Goal: Task Accomplishment & Management: Use online tool/utility

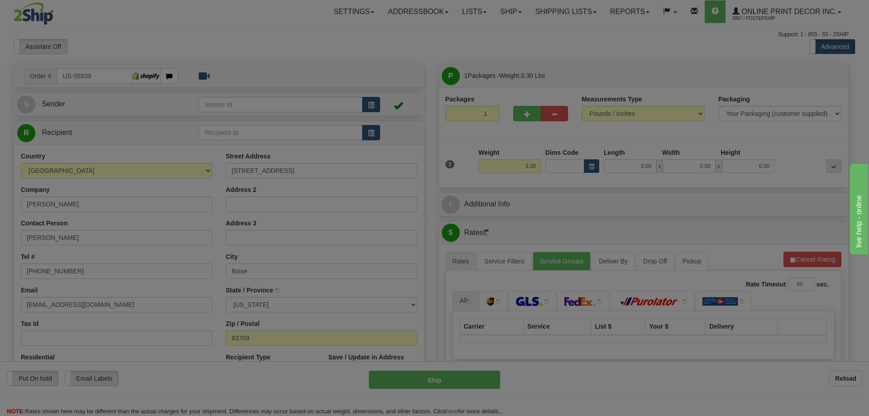
type input "BOISE"
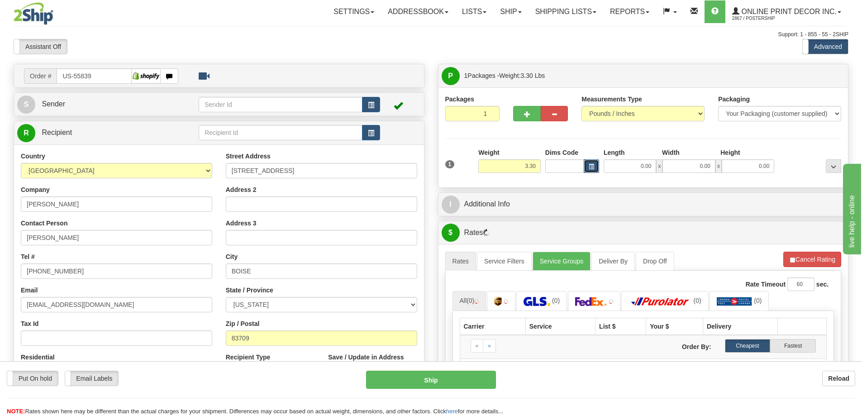
click at [588, 164] on button "button" at bounding box center [591, 166] width 15 height 14
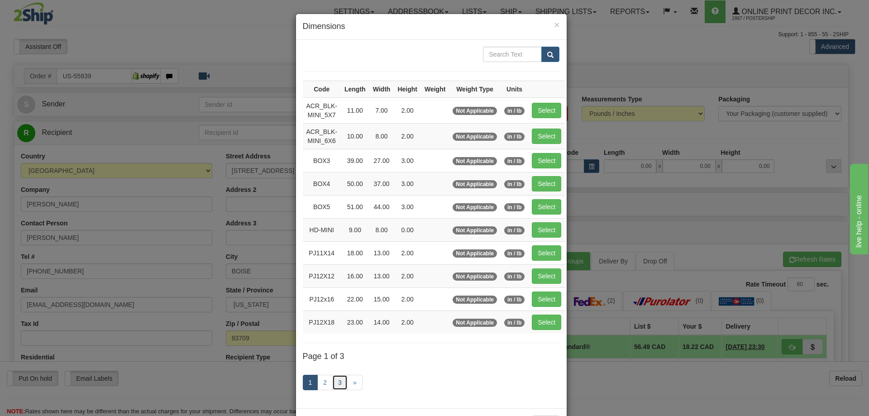
click at [334, 380] on link "3" at bounding box center [339, 382] width 15 height 15
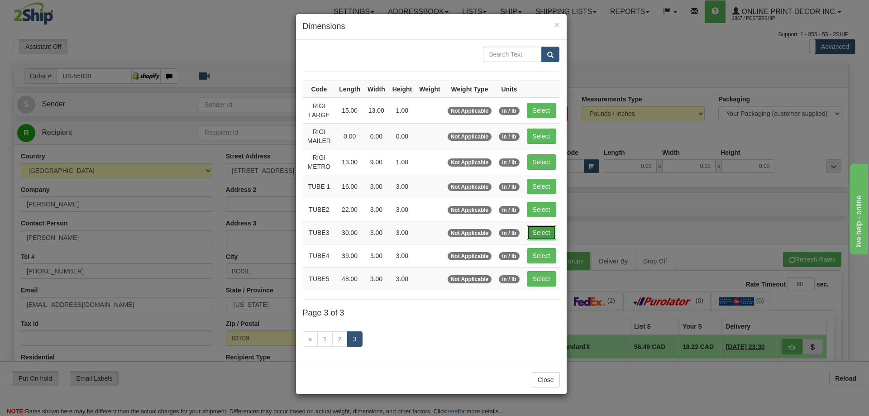
click at [547, 230] on button "Select" at bounding box center [541, 232] width 29 height 15
type input "TUBE3"
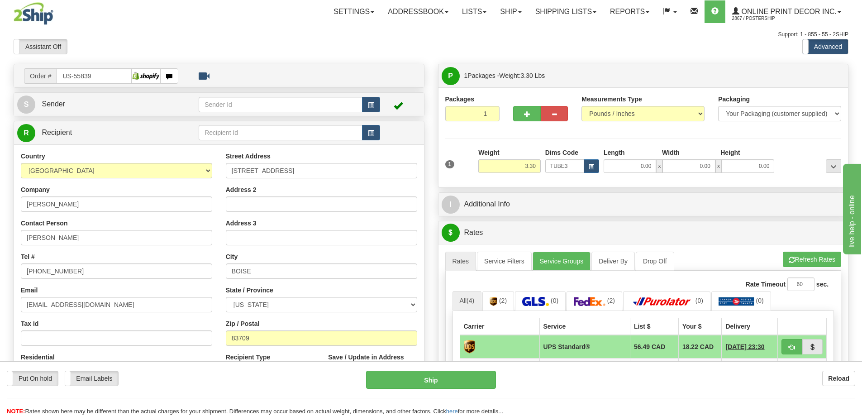
type input "30.00"
type input "3.00"
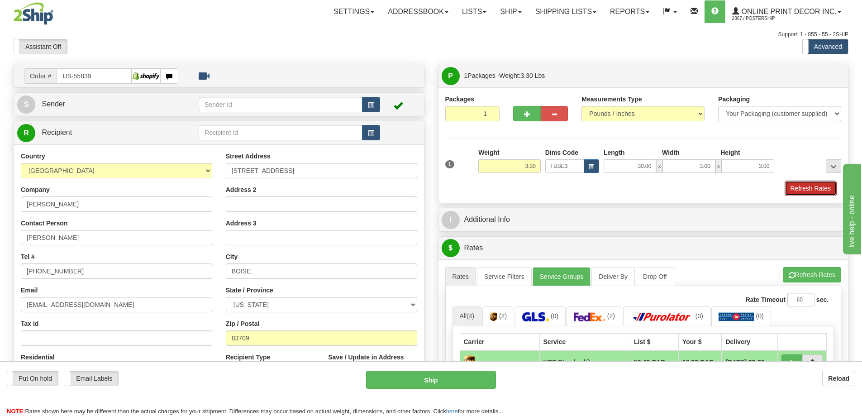
click at [805, 184] on button "Refresh Rates" at bounding box center [811, 188] width 52 height 15
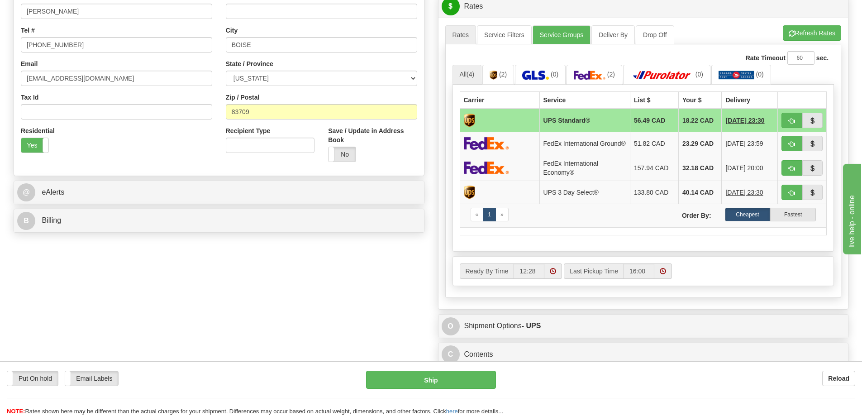
scroll to position [317, 0]
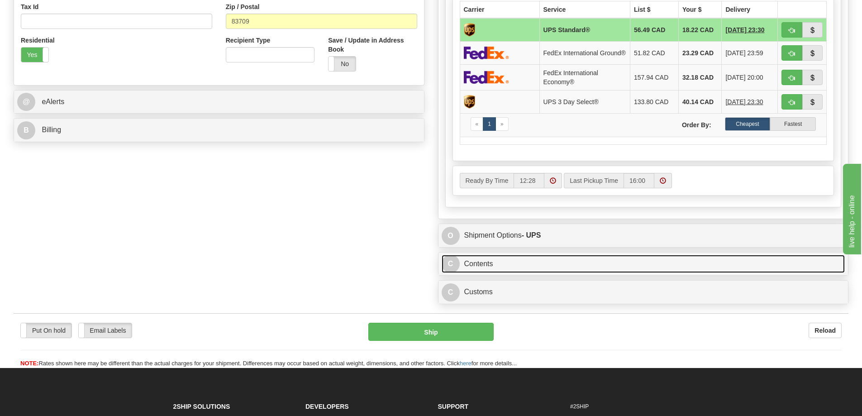
drag, startPoint x: 641, startPoint y: 268, endPoint x: 636, endPoint y: 258, distance: 10.5
click at [641, 267] on link "C Contents" at bounding box center [644, 264] width 404 height 19
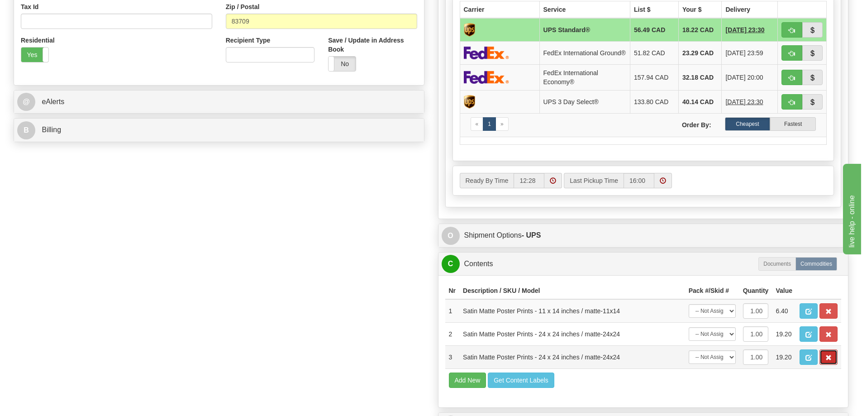
click at [830, 359] on button "button" at bounding box center [829, 356] width 18 height 15
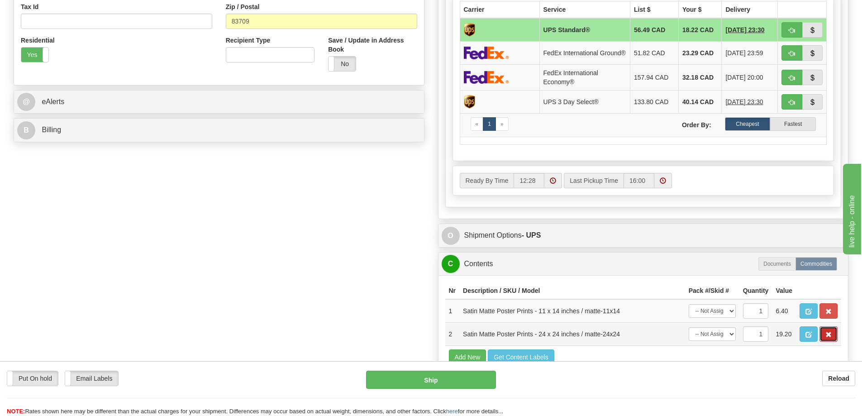
click at [825, 342] on button "button" at bounding box center [829, 333] width 18 height 15
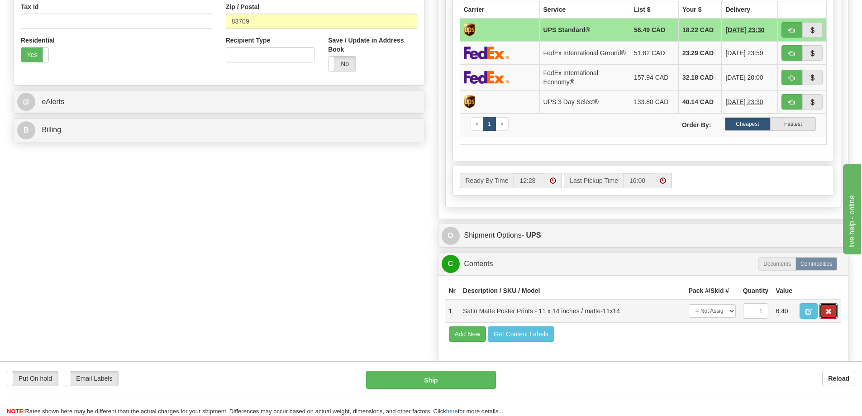
click at [826, 311] on button "button" at bounding box center [829, 310] width 18 height 15
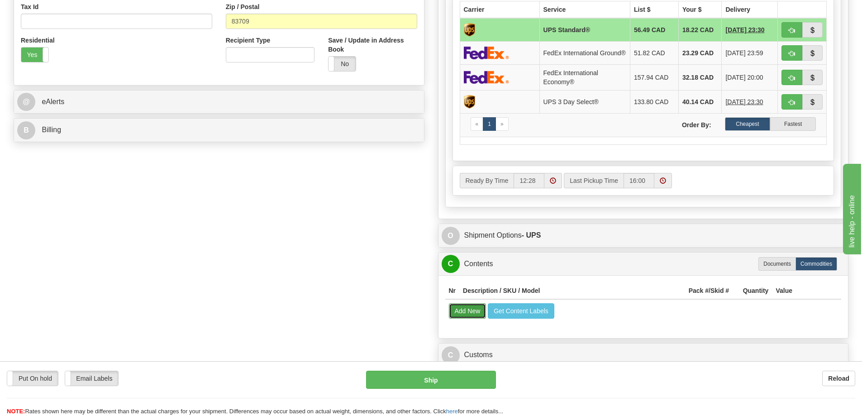
click at [462, 311] on button "Add New" at bounding box center [468, 310] width 38 height 15
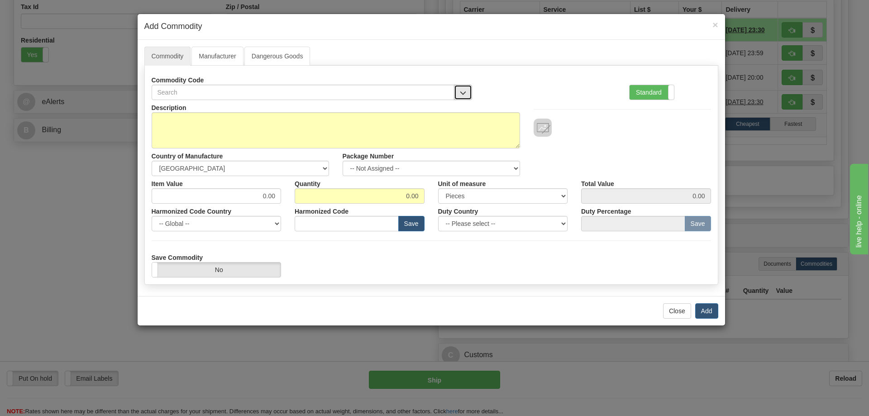
click at [462, 90] on span "button" at bounding box center [463, 93] width 6 height 6
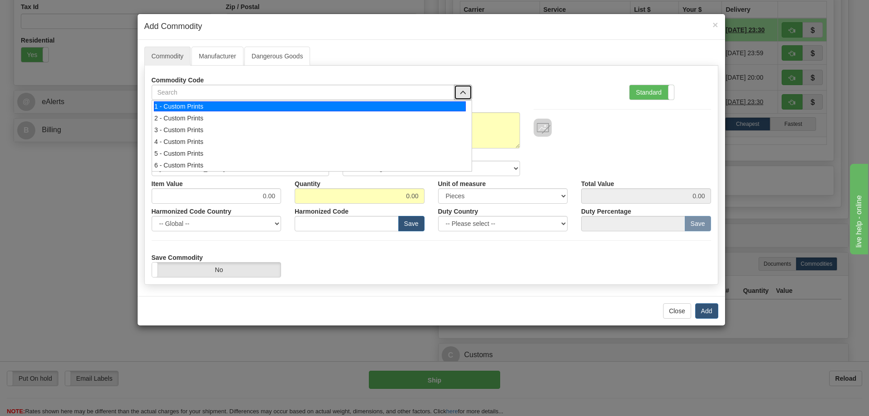
click at [459, 103] on div "1 - Custom Prints" at bounding box center [310, 106] width 312 height 10
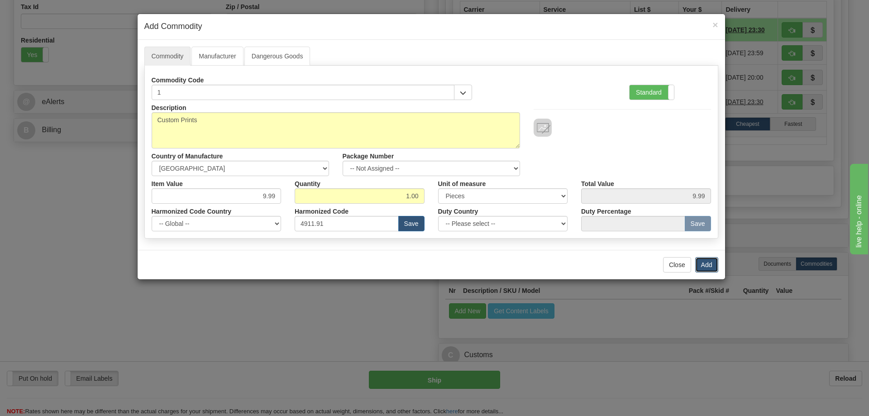
click at [699, 269] on button "Add" at bounding box center [706, 264] width 23 height 15
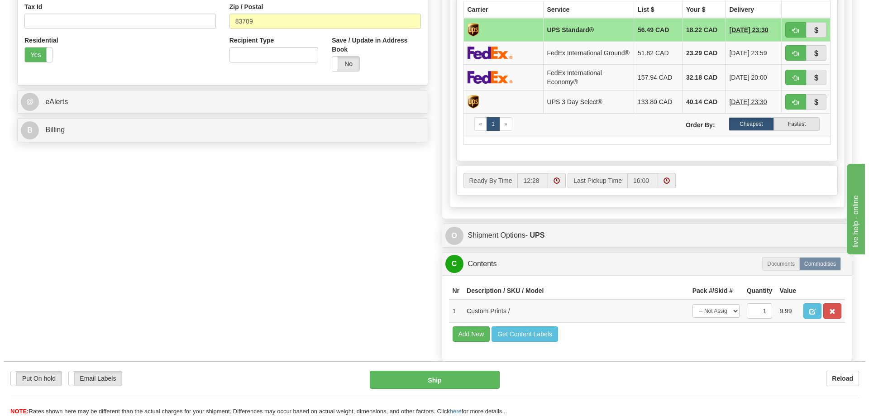
scroll to position [226, 0]
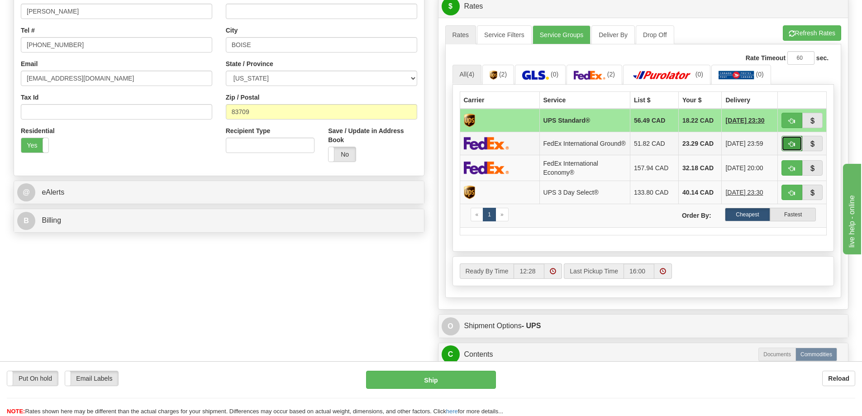
click at [790, 143] on button "button" at bounding box center [792, 143] width 21 height 15
type input "92"
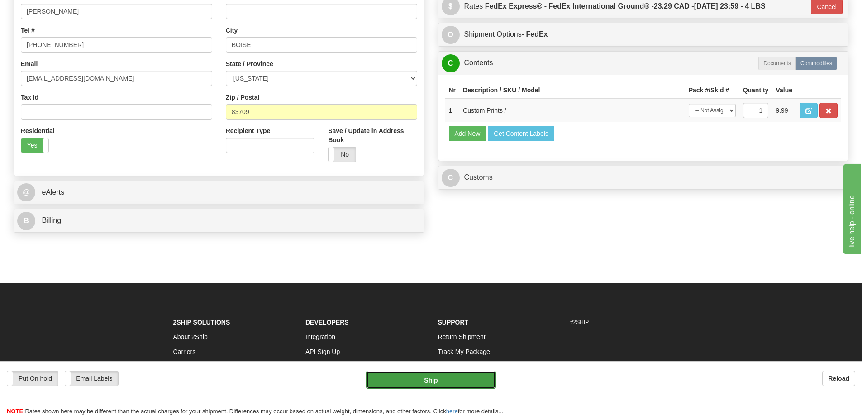
click at [472, 380] on button "Ship" at bounding box center [431, 380] width 130 height 18
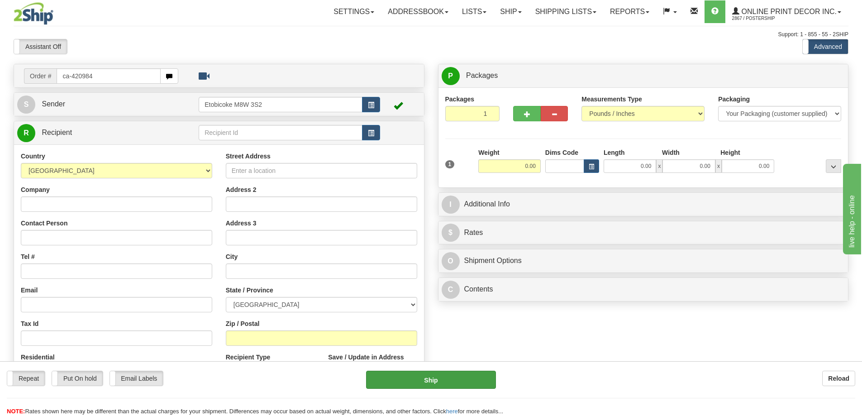
type input "ca-420984"
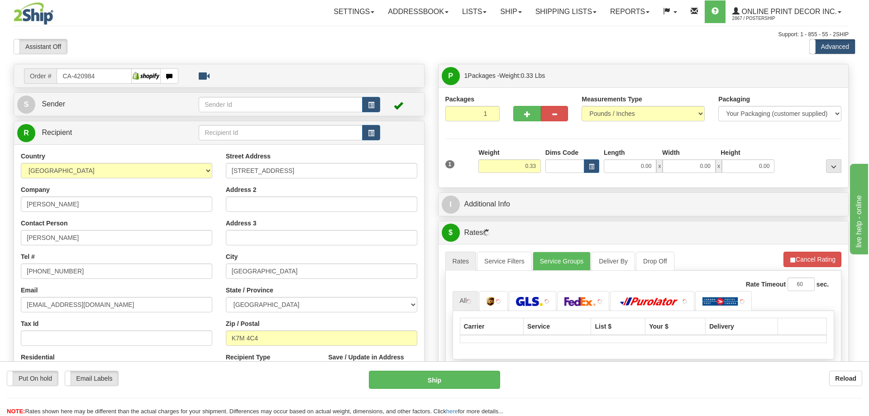
type input "KINGSTON"
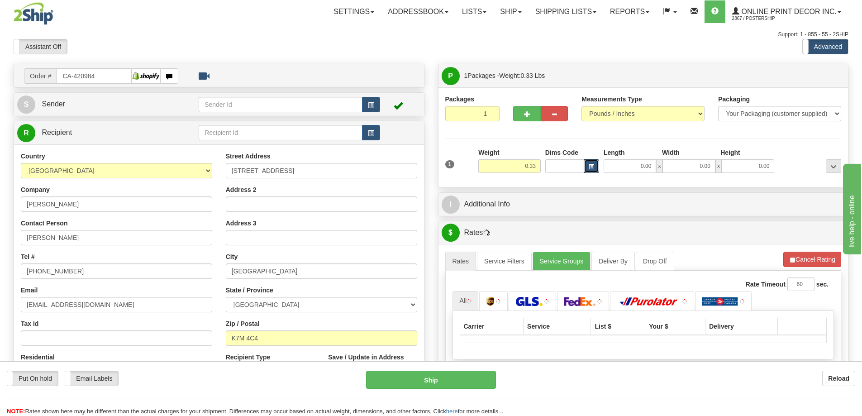
click at [588, 165] on button "button" at bounding box center [591, 166] width 15 height 14
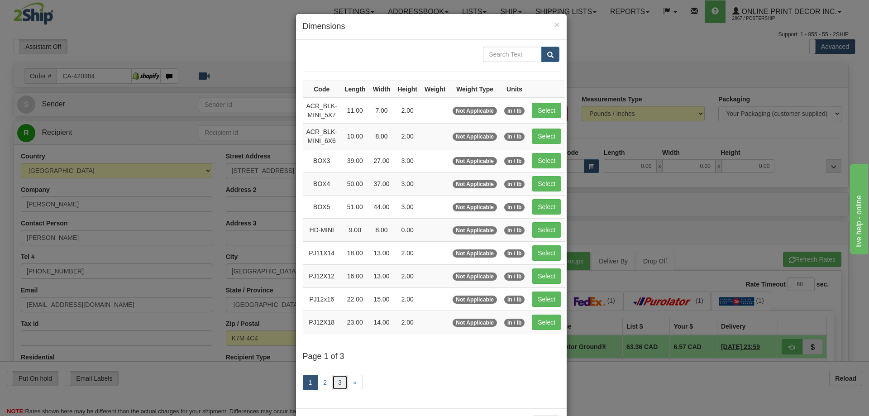
click at [338, 382] on link "3" at bounding box center [339, 382] width 15 height 15
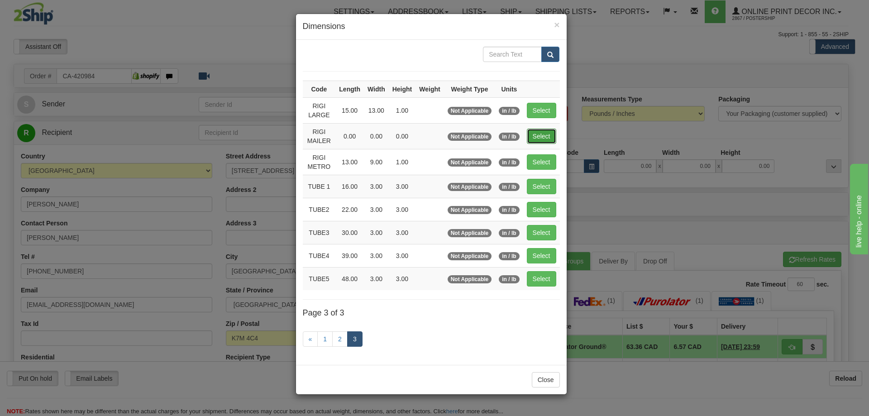
click at [541, 135] on button "Select" at bounding box center [541, 136] width 29 height 15
type input "RIGI MAILER"
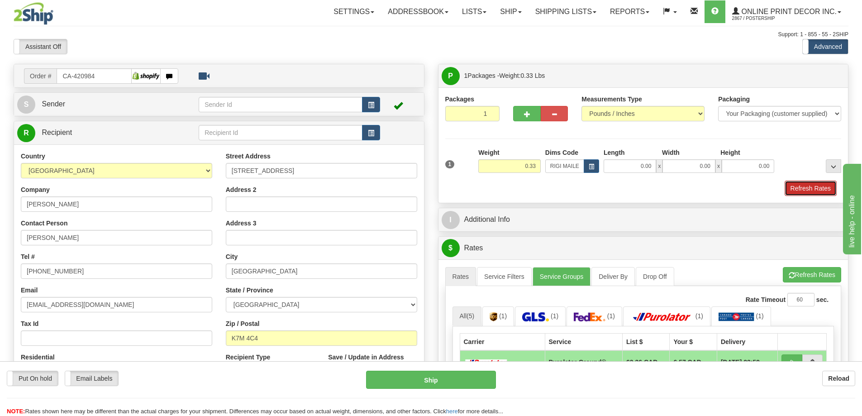
click at [799, 187] on button "Refresh Rates" at bounding box center [811, 188] width 52 height 15
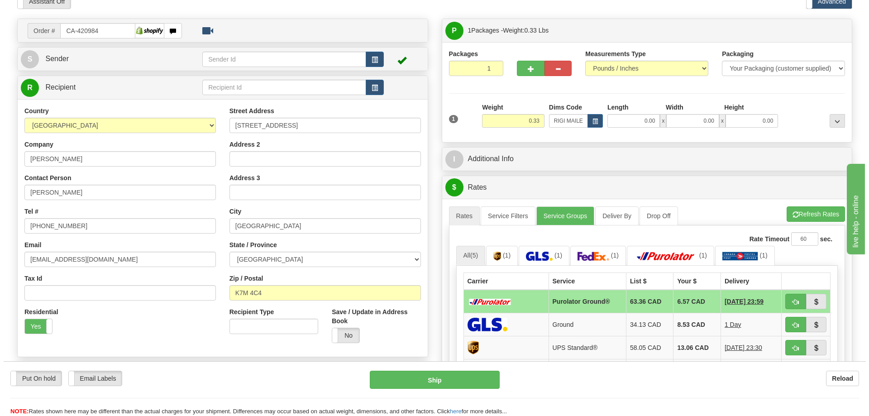
scroll to position [91, 0]
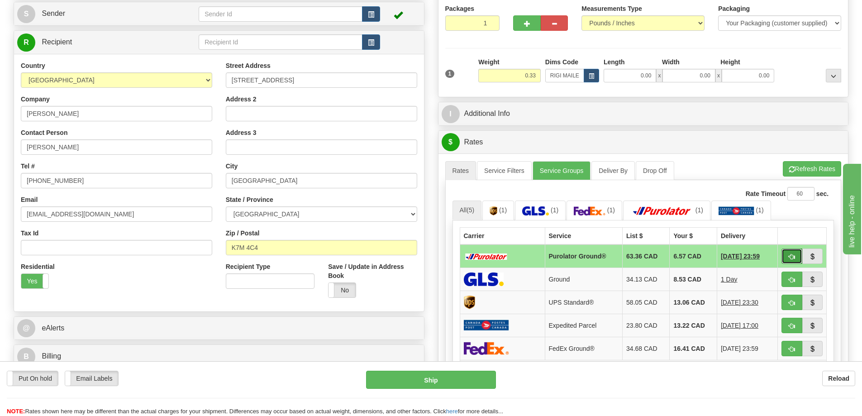
click at [791, 255] on span "button" at bounding box center [792, 257] width 6 height 6
type input "260"
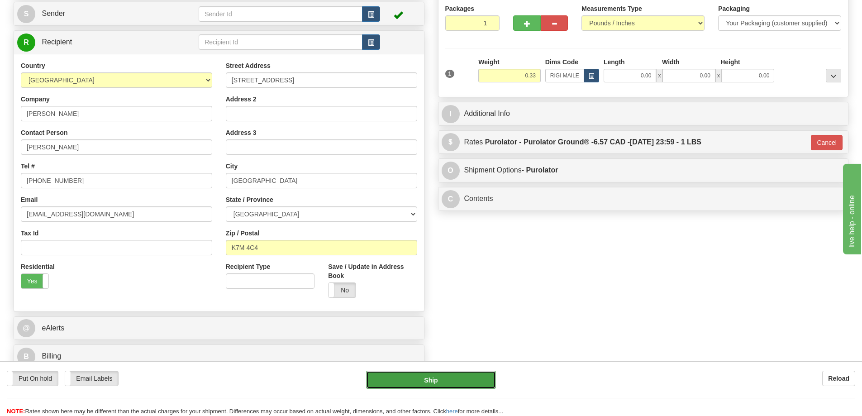
click at [426, 378] on button "Ship" at bounding box center [431, 380] width 130 height 18
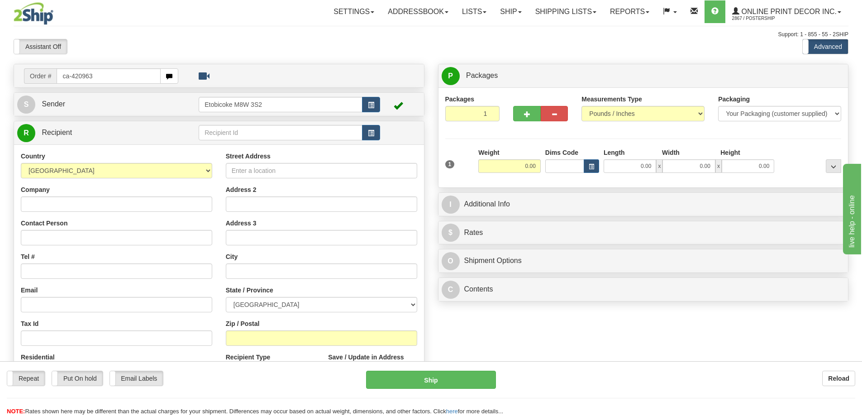
type input "ca-420963"
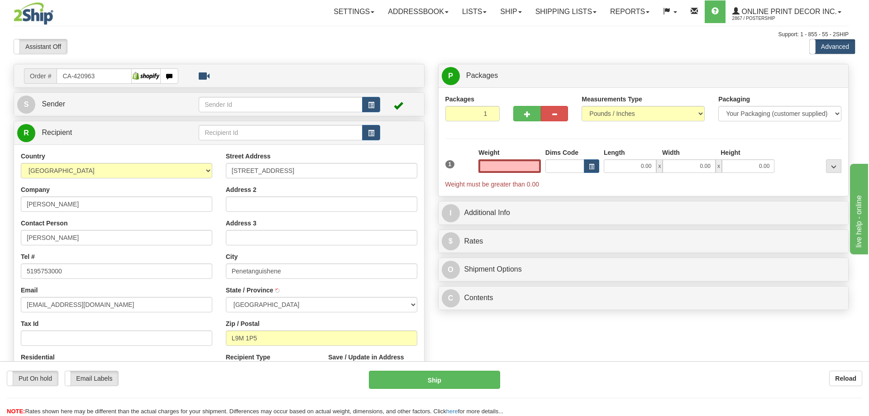
type input "PENETANGUISHENE"
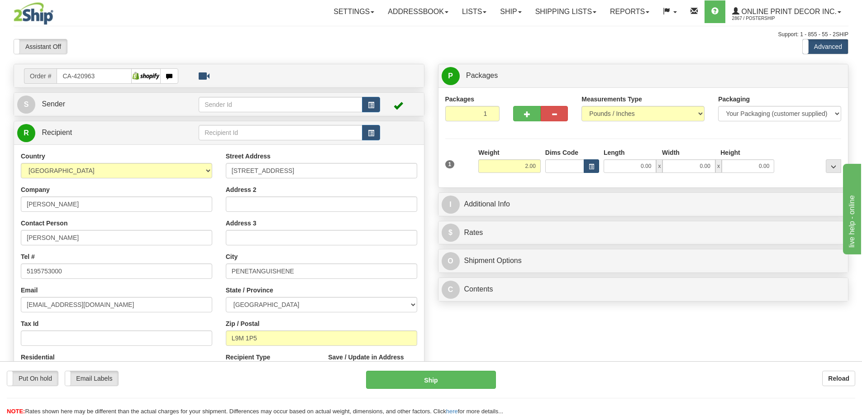
type input "2.00"
click at [597, 167] on button "button" at bounding box center [591, 166] width 15 height 14
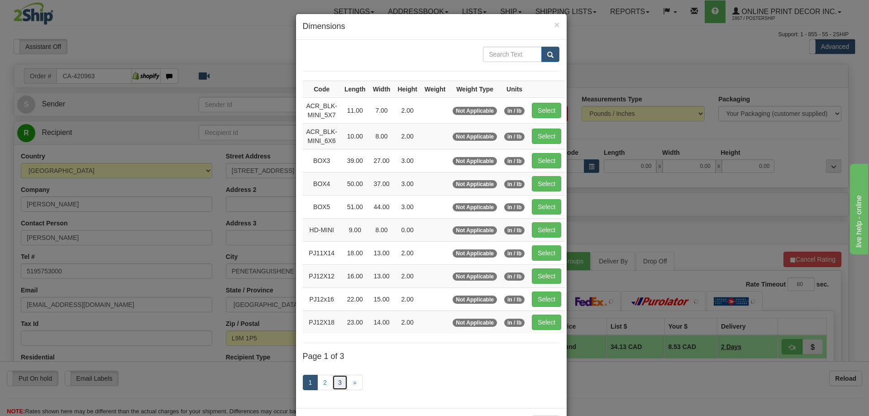
click at [335, 379] on link "3" at bounding box center [339, 382] width 15 height 15
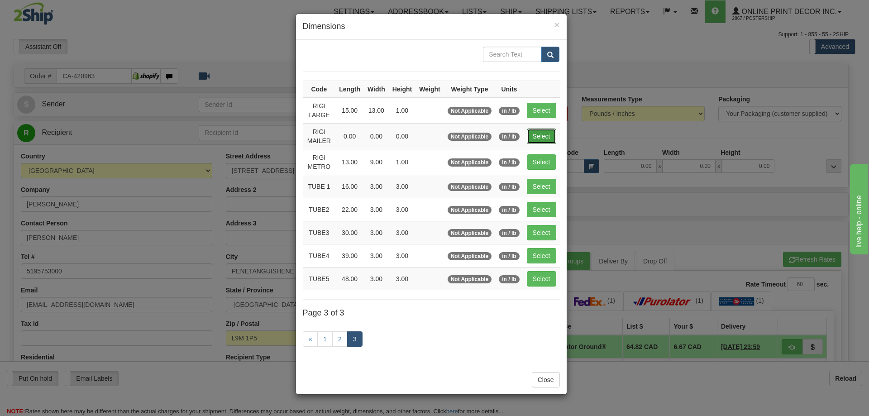
drag, startPoint x: 542, startPoint y: 133, endPoint x: 514, endPoint y: 126, distance: 28.4
click at [541, 131] on button "Select" at bounding box center [541, 136] width 29 height 15
type input "RIGI MAILER"
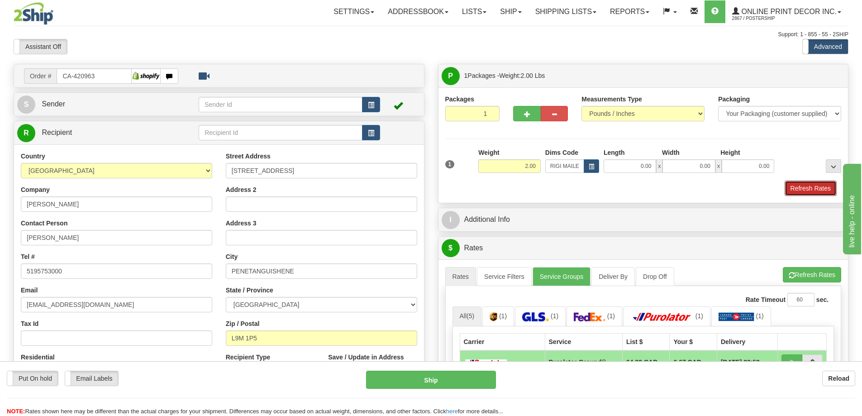
click at [829, 186] on button "Refresh Rates" at bounding box center [811, 188] width 52 height 15
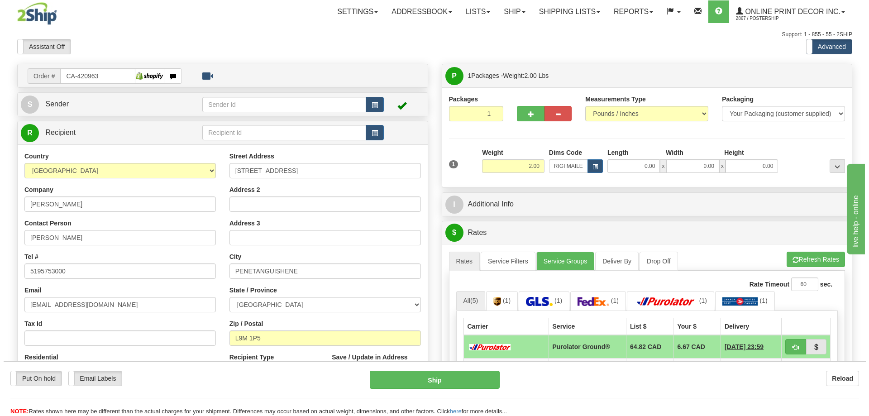
scroll to position [91, 0]
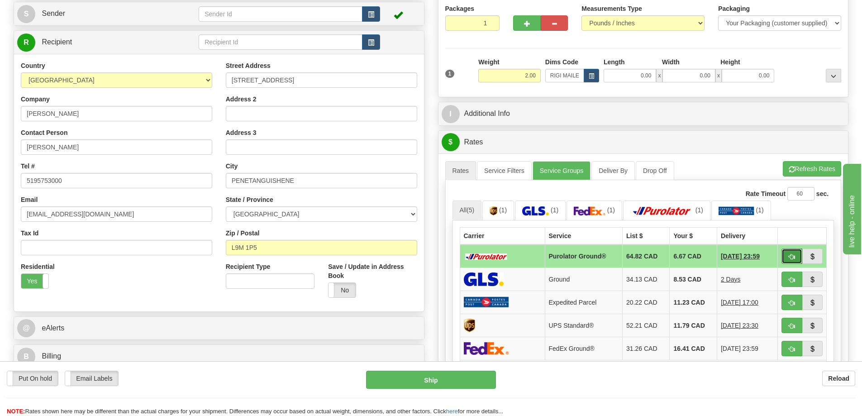
click at [788, 255] on button "button" at bounding box center [792, 256] width 21 height 15
type input "260"
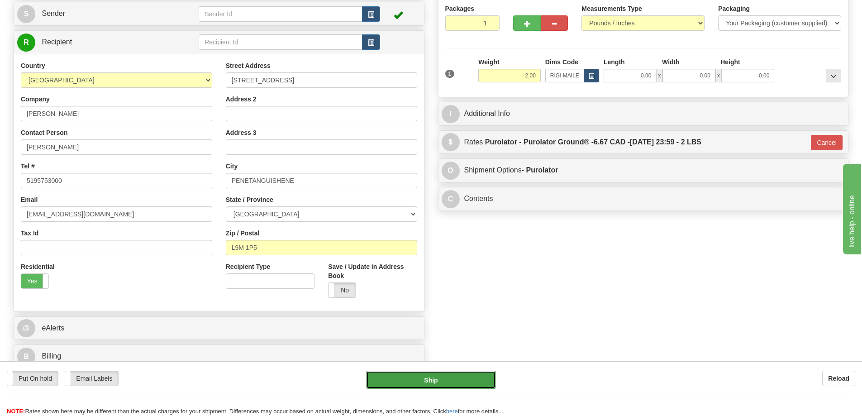
click at [443, 380] on button "Ship" at bounding box center [431, 380] width 130 height 18
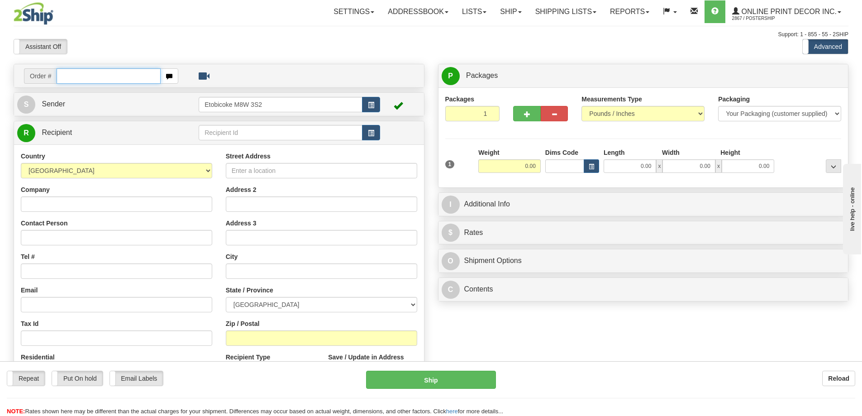
click at [65, 80] on input "text" at bounding box center [109, 75] width 104 height 15
type input "us-55845"
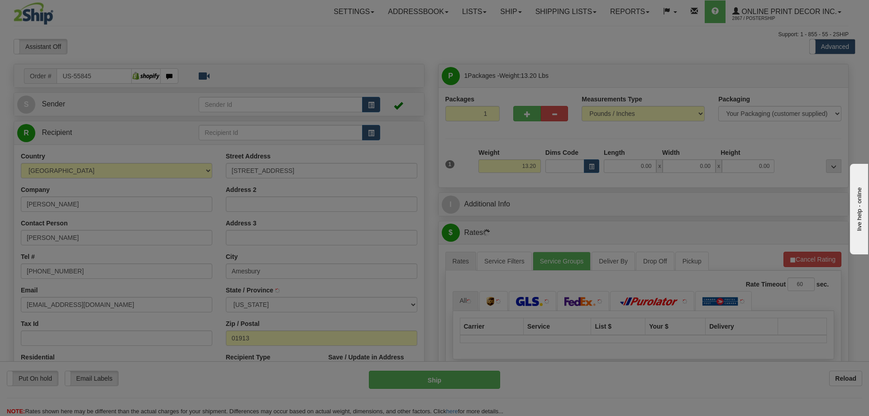
type input "AMESBURY"
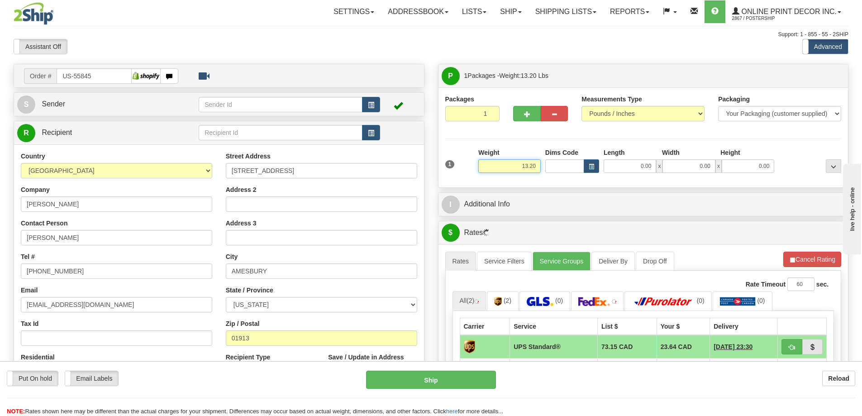
click at [540, 164] on input "13.20" at bounding box center [509, 166] width 62 height 14
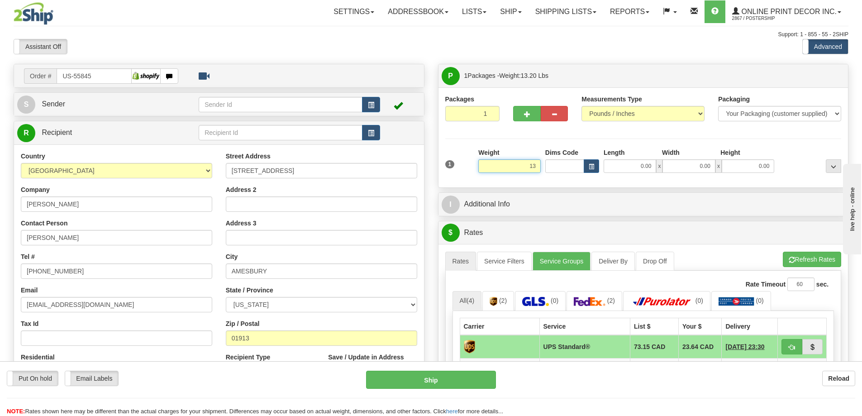
type input "1"
type input "2.00"
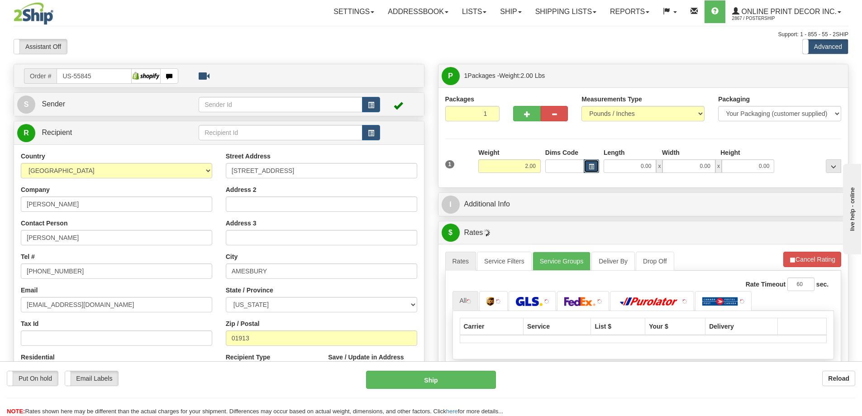
click at [593, 164] on span "button" at bounding box center [591, 166] width 5 height 5
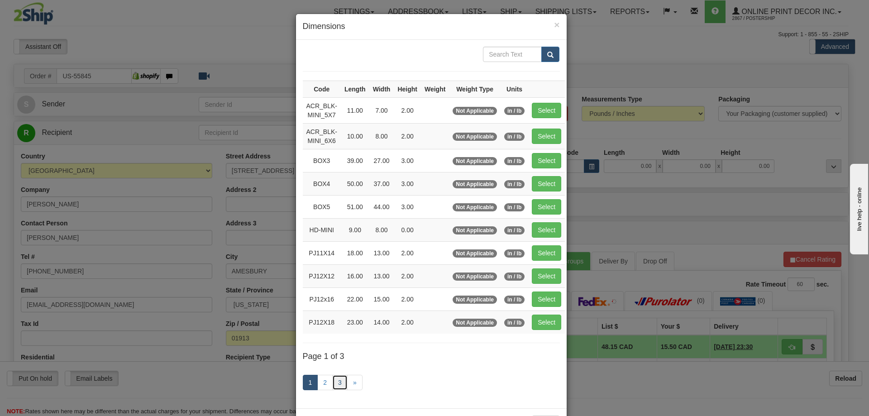
click at [332, 379] on link "3" at bounding box center [339, 382] width 15 height 15
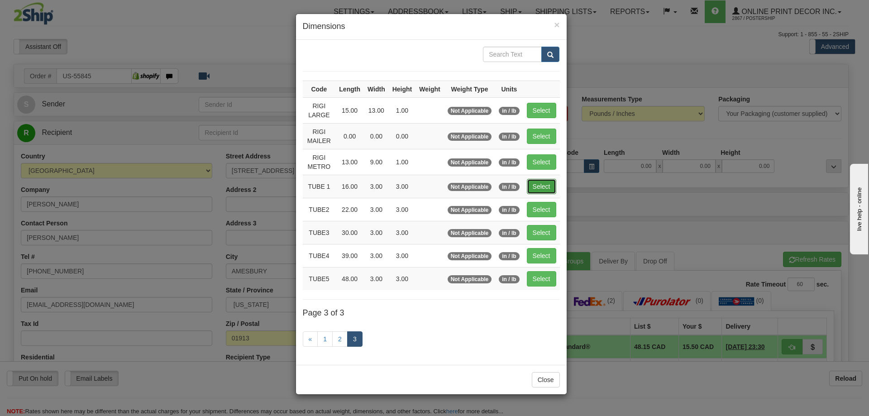
click at [539, 183] on button "Select" at bounding box center [541, 186] width 29 height 15
type input "TUBE 1"
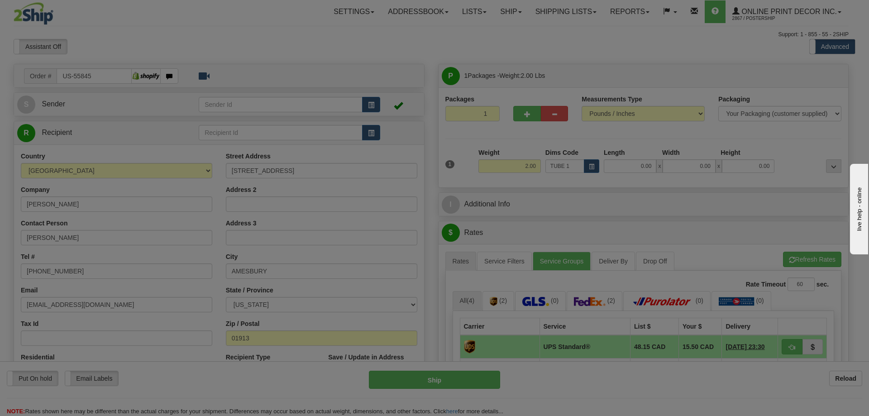
type input "16.00"
type input "3.00"
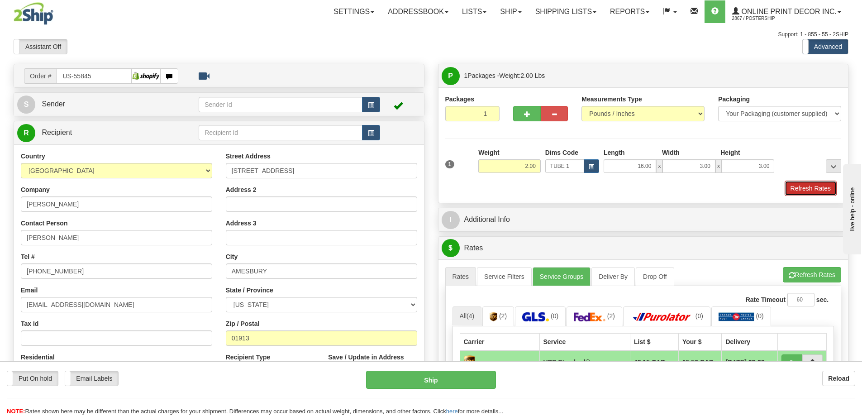
click at [818, 185] on button "Refresh Rates" at bounding box center [811, 188] width 52 height 15
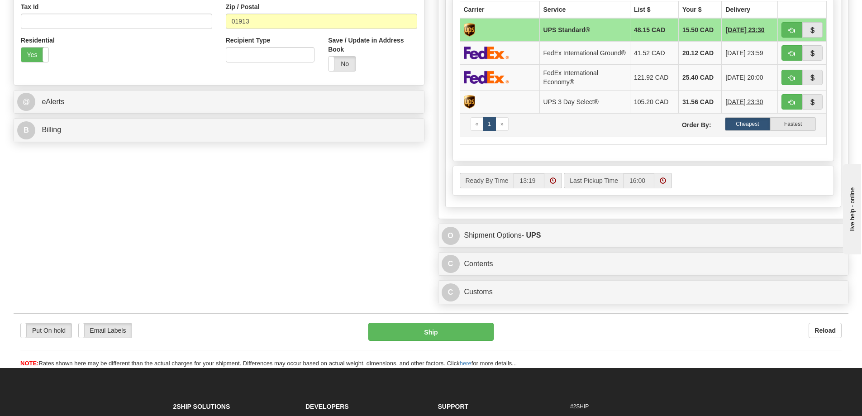
scroll to position [362, 0]
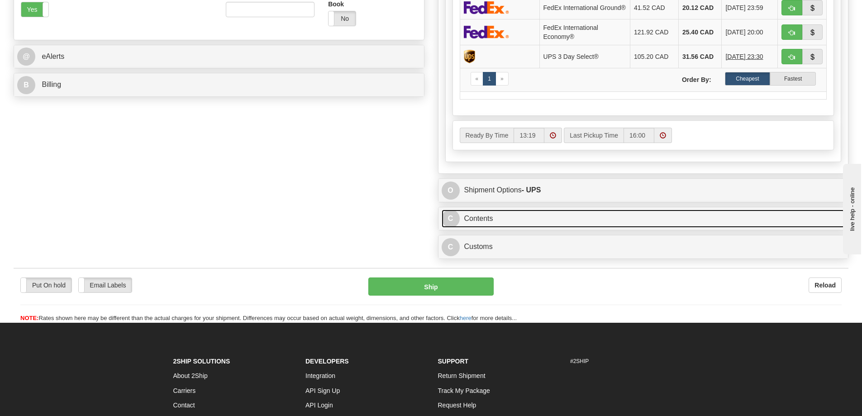
click at [547, 220] on link "C Contents" at bounding box center [644, 219] width 404 height 19
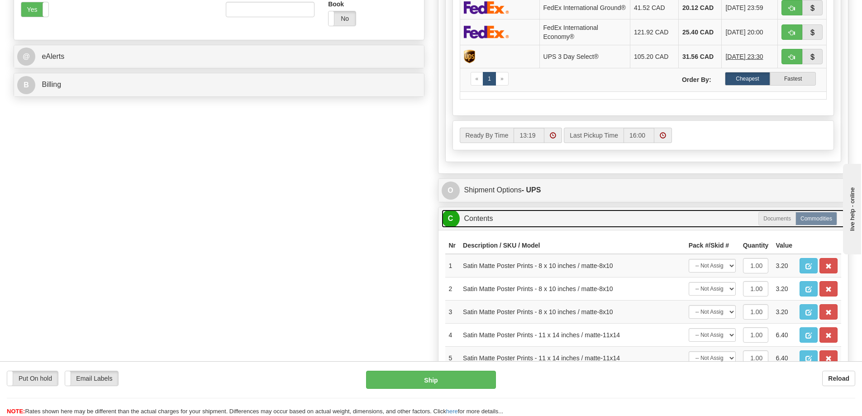
scroll to position [453, 0]
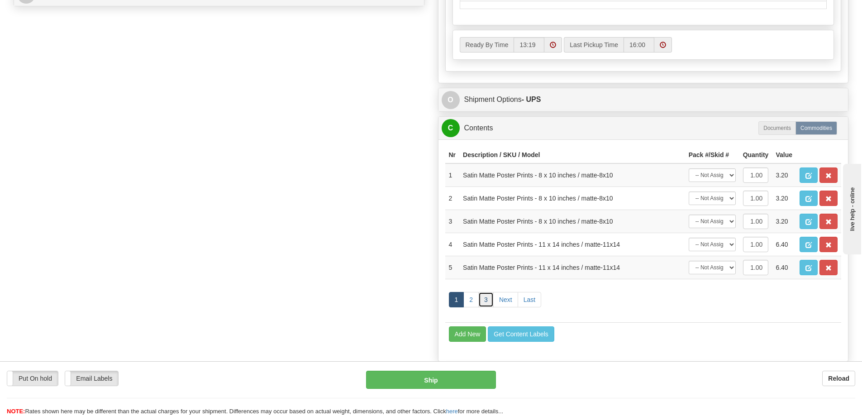
click at [489, 305] on link "3" at bounding box center [485, 299] width 15 height 15
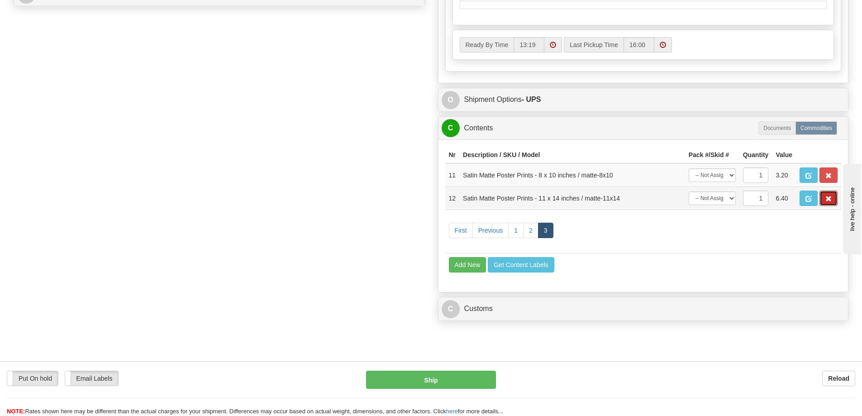
click at [828, 202] on span "button" at bounding box center [829, 199] width 6 height 6
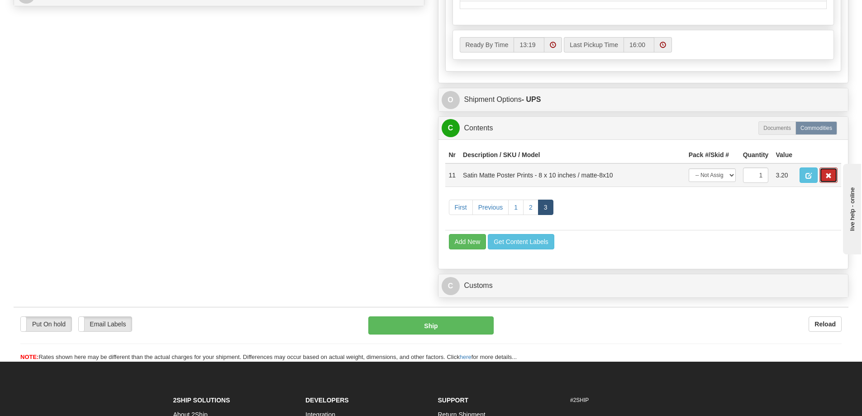
click at [828, 179] on span "button" at bounding box center [829, 176] width 6 height 6
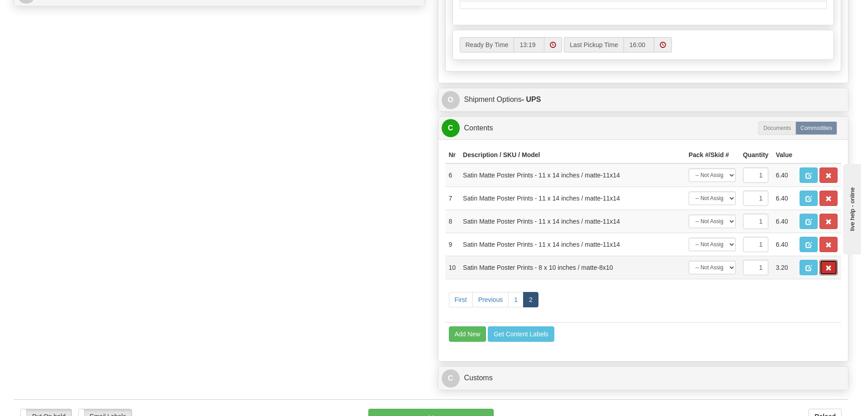
drag, startPoint x: 829, startPoint y: 273, endPoint x: 829, endPoint y: 265, distance: 8.1
click at [829, 271] on span "button" at bounding box center [829, 268] width 6 height 6
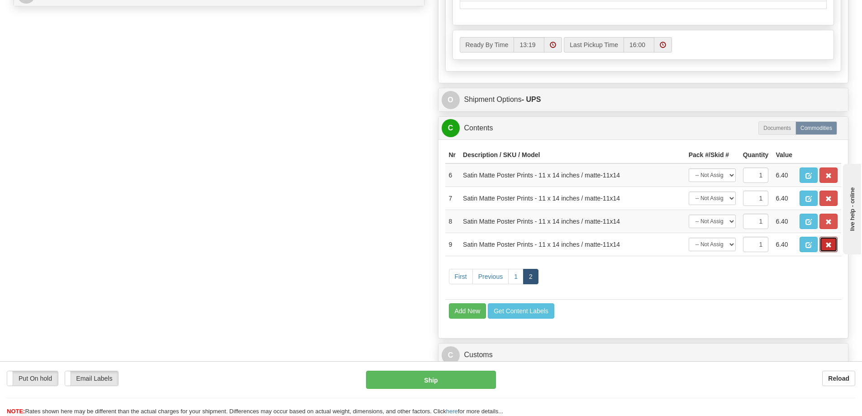
click at [822, 248] on button "button" at bounding box center [829, 244] width 18 height 15
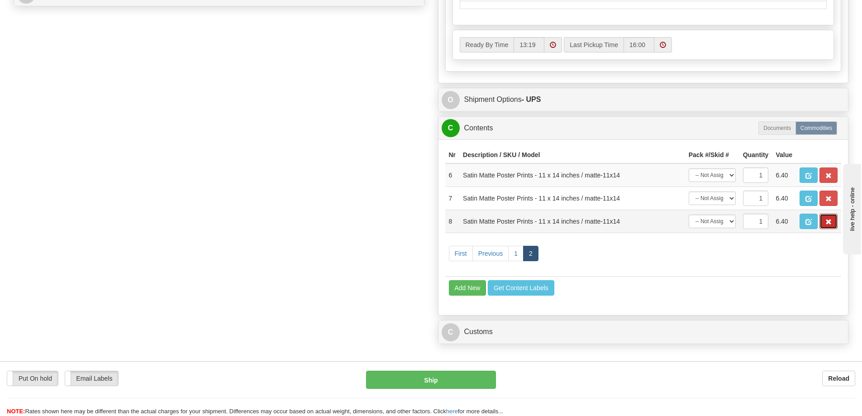
click at [824, 228] on button "button" at bounding box center [829, 221] width 18 height 15
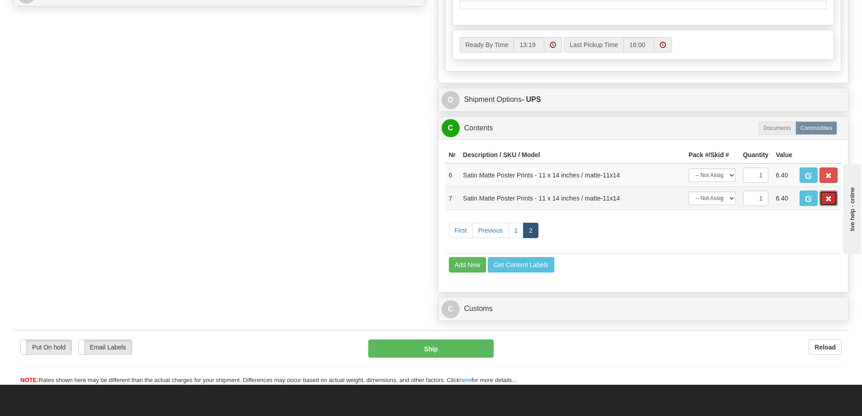
click at [826, 202] on span "button" at bounding box center [829, 199] width 6 height 6
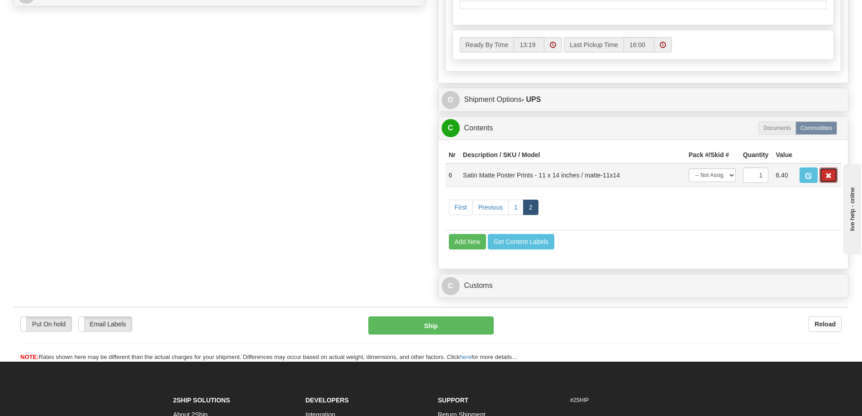
click at [823, 181] on button "button" at bounding box center [829, 174] width 18 height 15
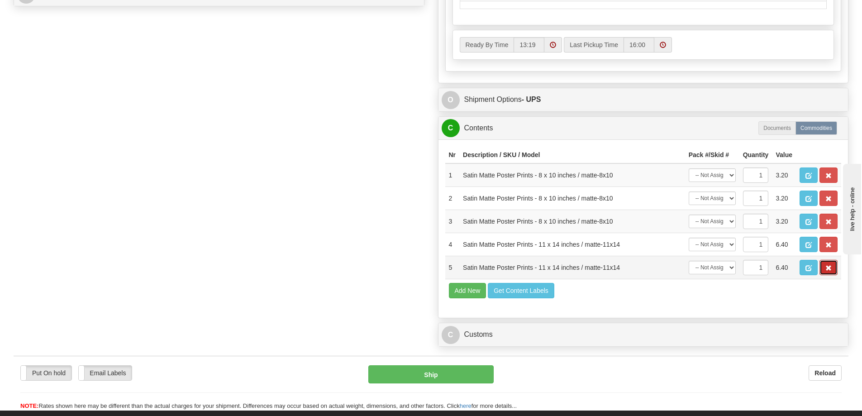
click at [829, 266] on button "button" at bounding box center [829, 267] width 18 height 15
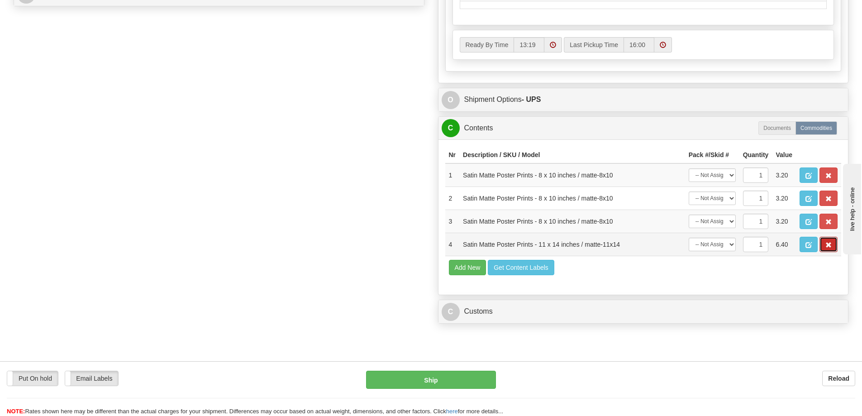
click at [832, 250] on button "button" at bounding box center [829, 244] width 18 height 15
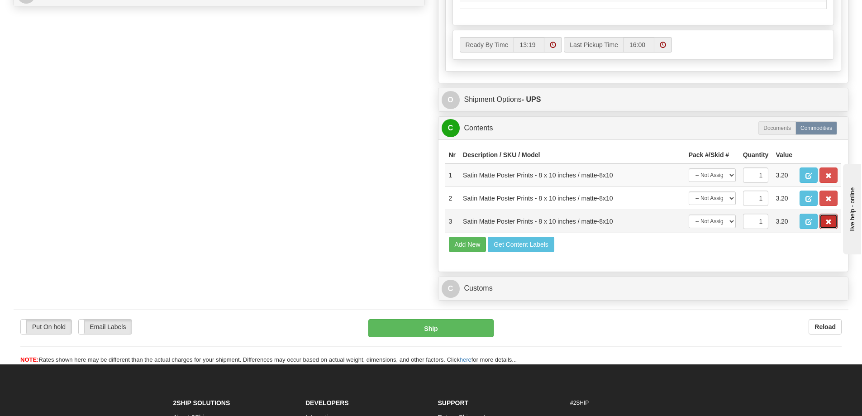
click at [829, 220] on button "button" at bounding box center [829, 221] width 18 height 15
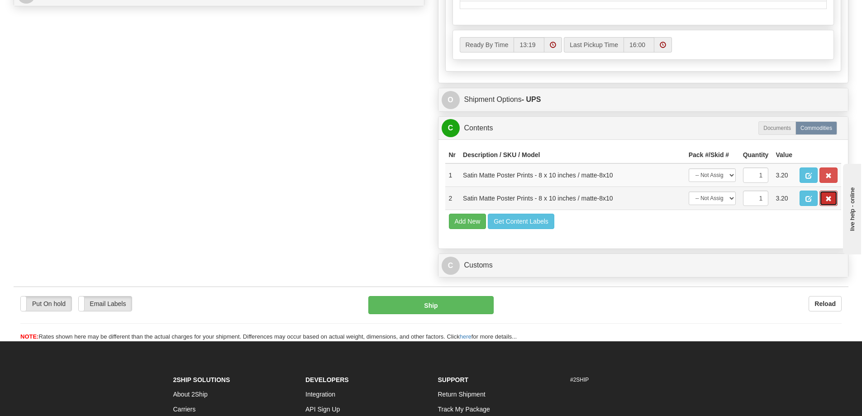
click at [829, 202] on span "button" at bounding box center [829, 199] width 6 height 6
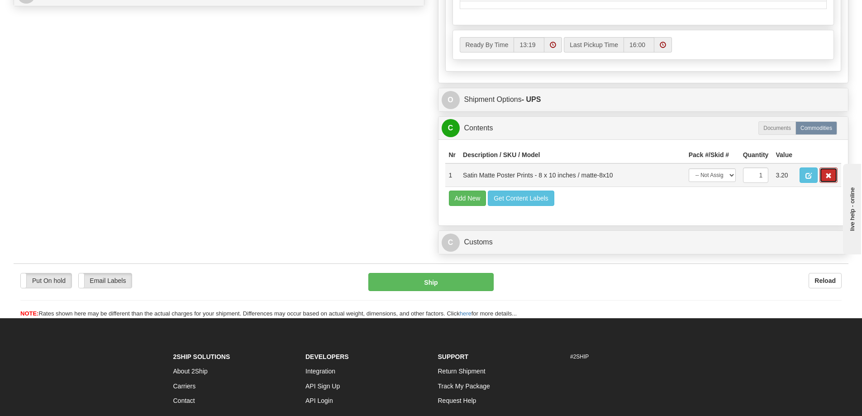
click at [824, 181] on button "button" at bounding box center [829, 174] width 18 height 15
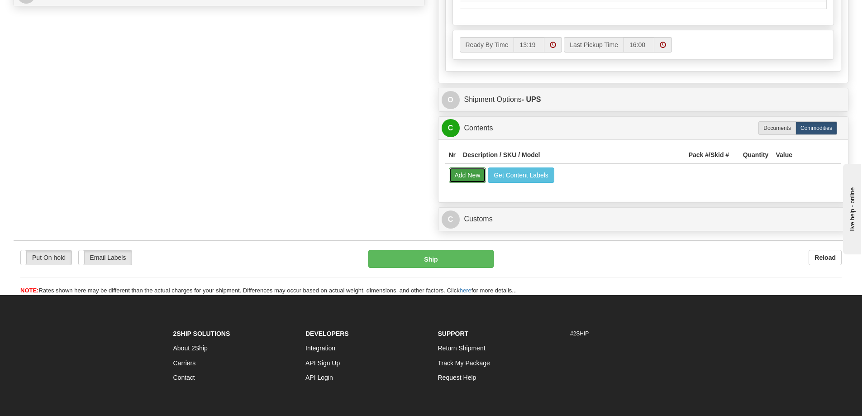
click at [474, 181] on button "Add New" at bounding box center [468, 174] width 38 height 15
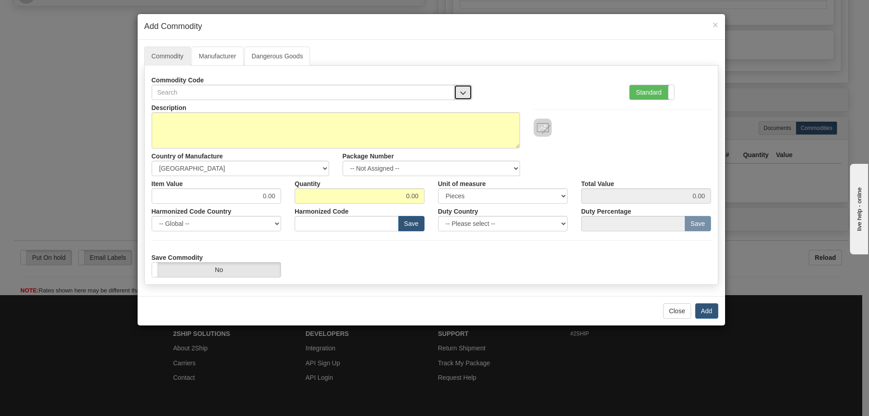
click at [466, 87] on button "button" at bounding box center [463, 92] width 18 height 15
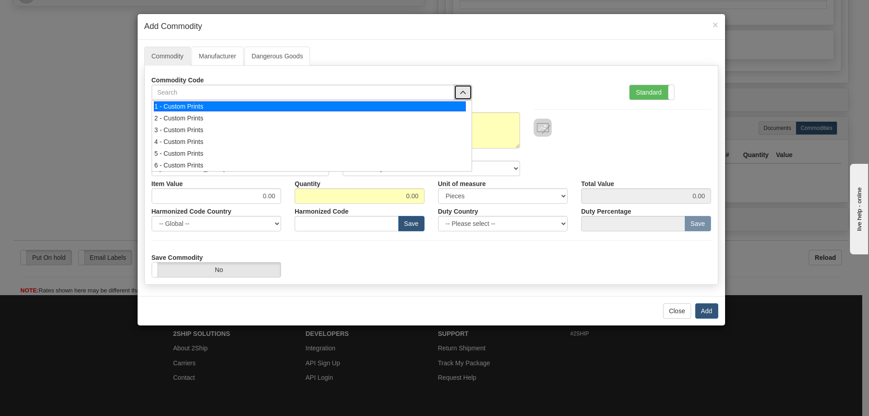
click at [459, 103] on div "1 - Custom Prints" at bounding box center [310, 106] width 312 height 10
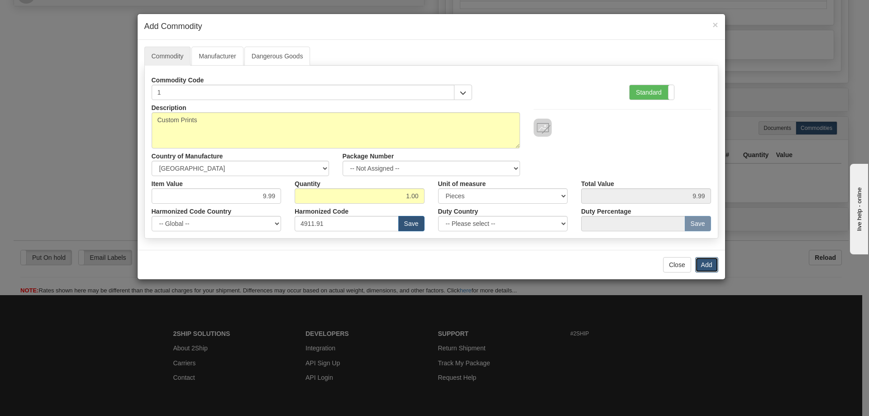
click at [708, 264] on button "Add" at bounding box center [706, 264] width 23 height 15
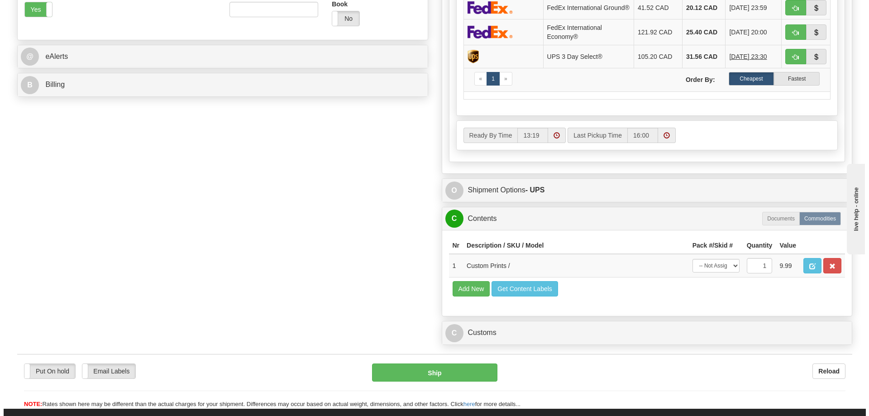
scroll to position [226, 0]
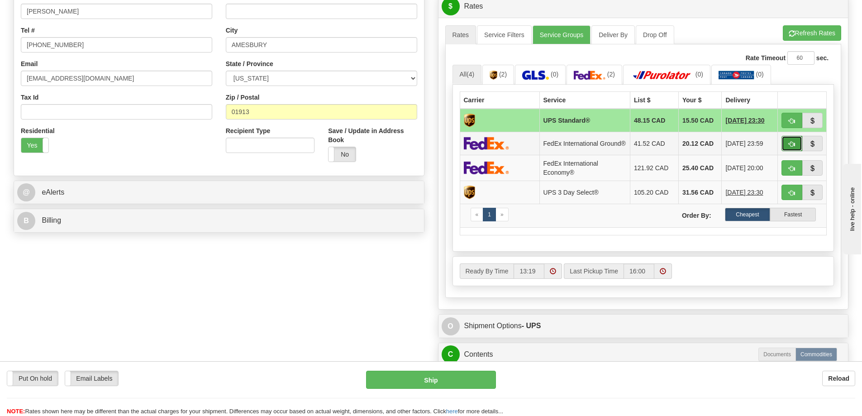
drag, startPoint x: 794, startPoint y: 140, endPoint x: 785, endPoint y: 141, distance: 8.2
click at [793, 140] on button "button" at bounding box center [792, 143] width 21 height 15
type input "92"
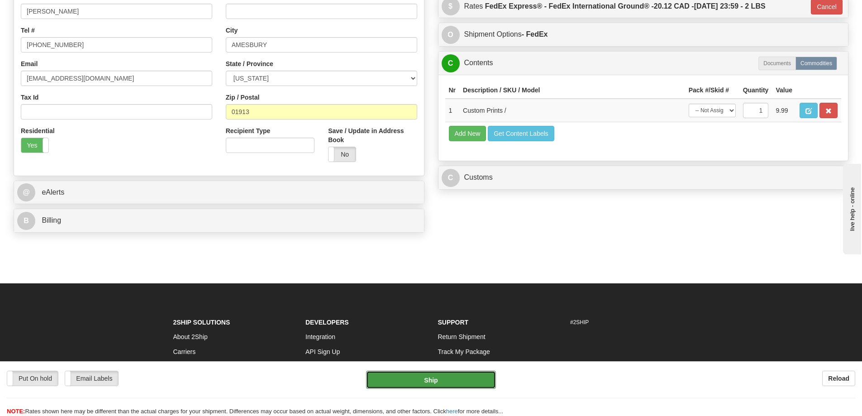
click at [478, 379] on button "Ship" at bounding box center [431, 380] width 130 height 18
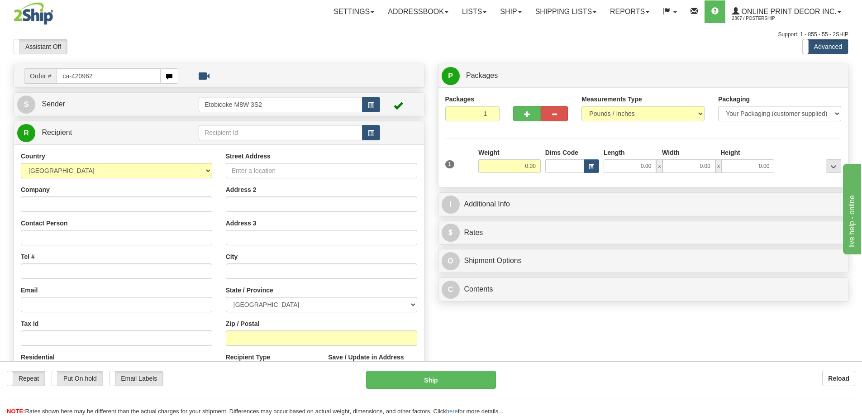
type input "ca-420962"
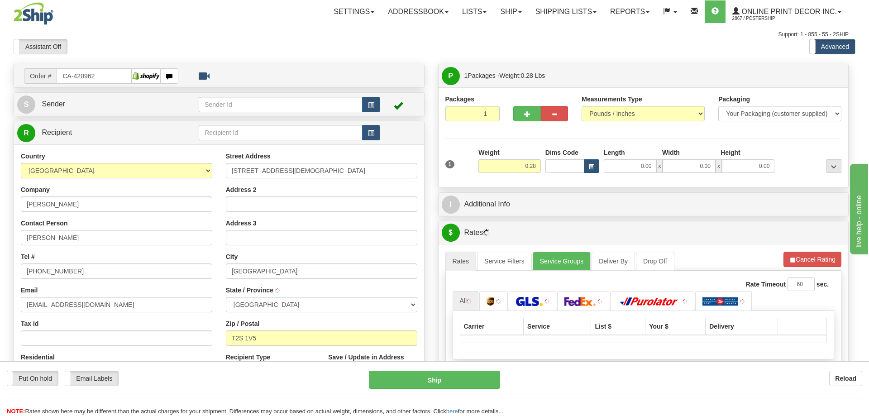
type input "[GEOGRAPHIC_DATA]"
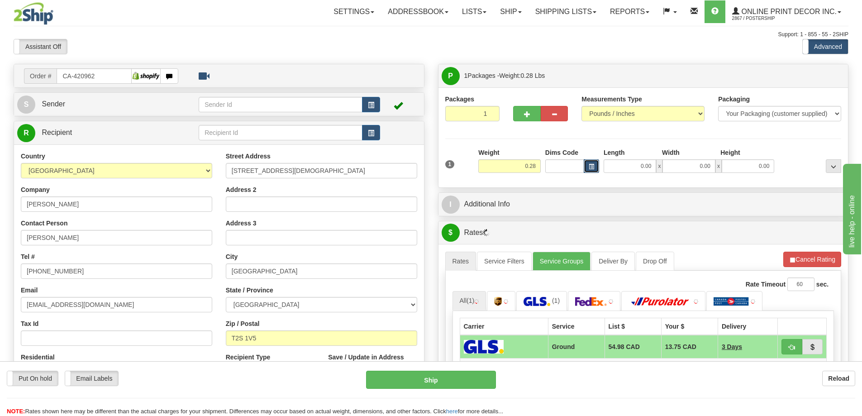
click at [586, 164] on button "button" at bounding box center [591, 166] width 15 height 14
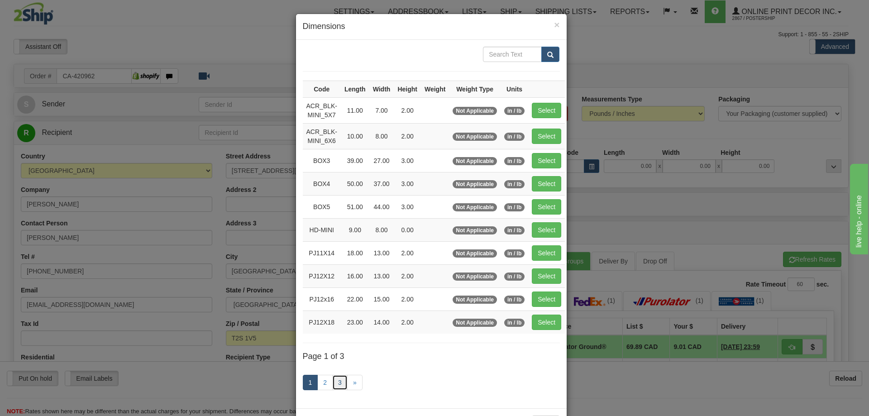
click at [335, 377] on link "3" at bounding box center [339, 382] width 15 height 15
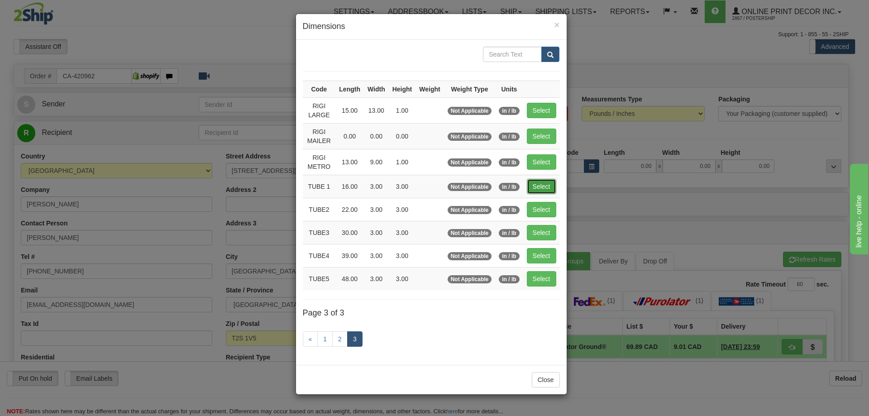
click at [550, 188] on button "Select" at bounding box center [541, 186] width 29 height 15
type input "TUBE 1"
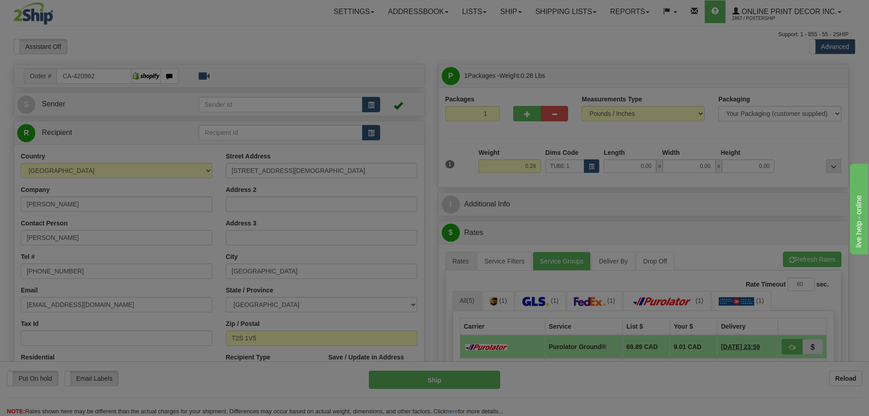
type input "16.00"
type input "3.00"
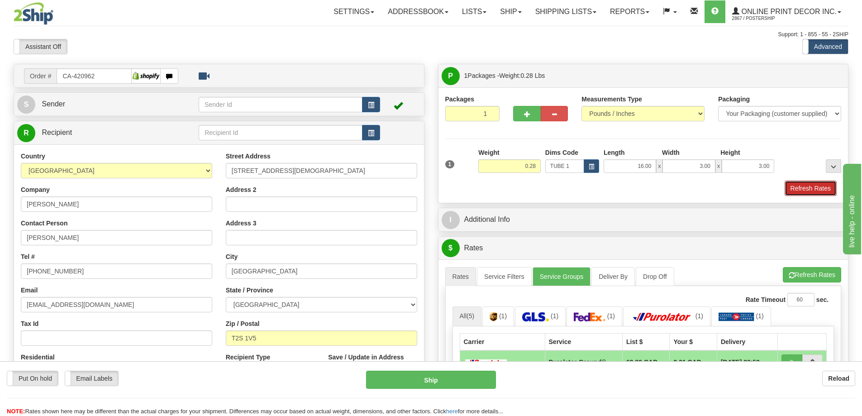
click at [810, 186] on button "Refresh Rates" at bounding box center [811, 188] width 52 height 15
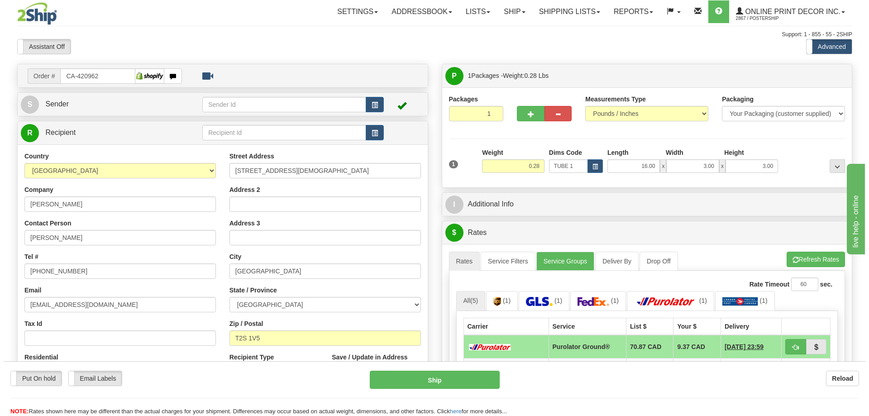
scroll to position [91, 0]
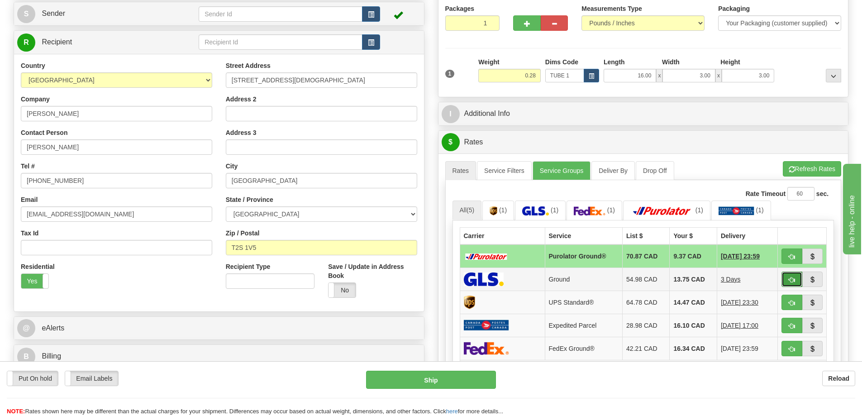
click at [792, 277] on button "button" at bounding box center [792, 279] width 21 height 15
type input "1"
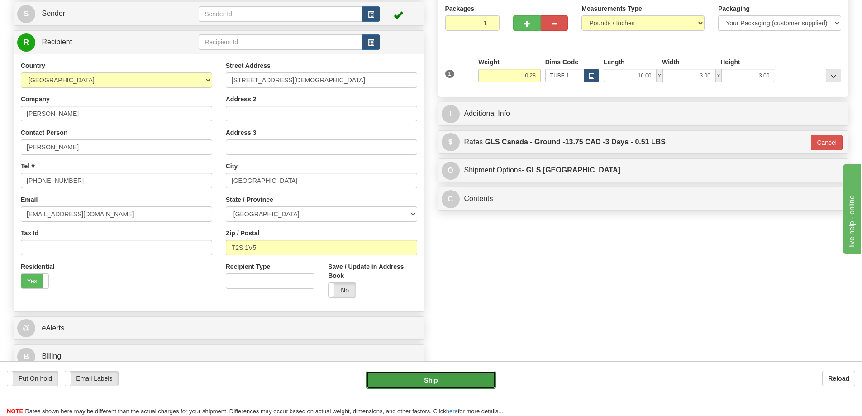
click at [462, 379] on button "Ship" at bounding box center [431, 380] width 130 height 18
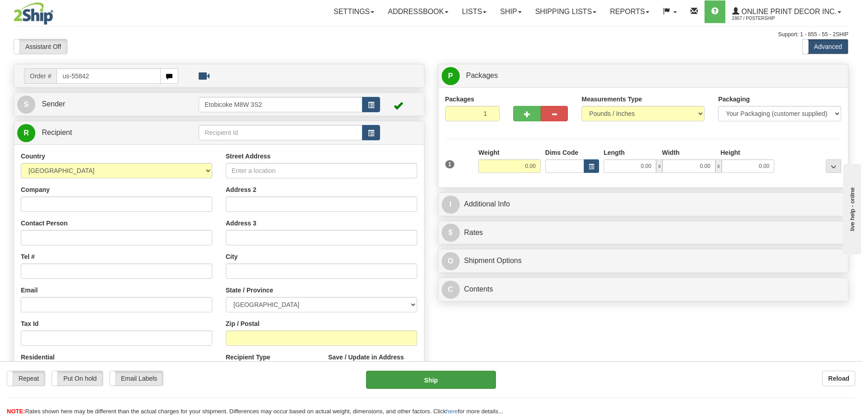
type input "us-55842"
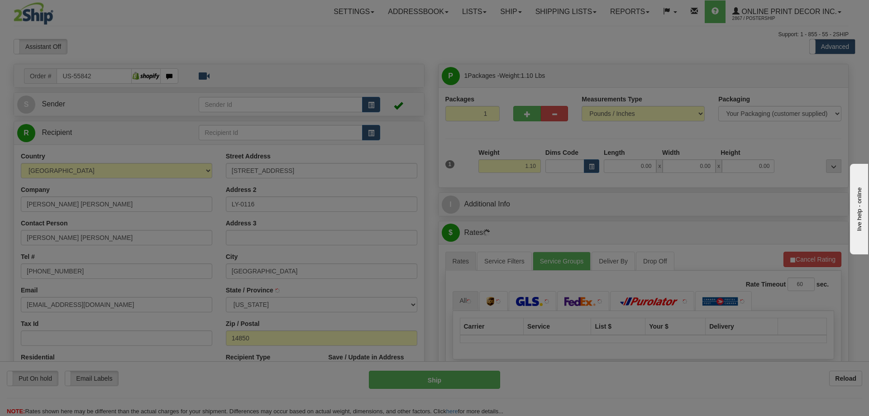
type input "[GEOGRAPHIC_DATA]"
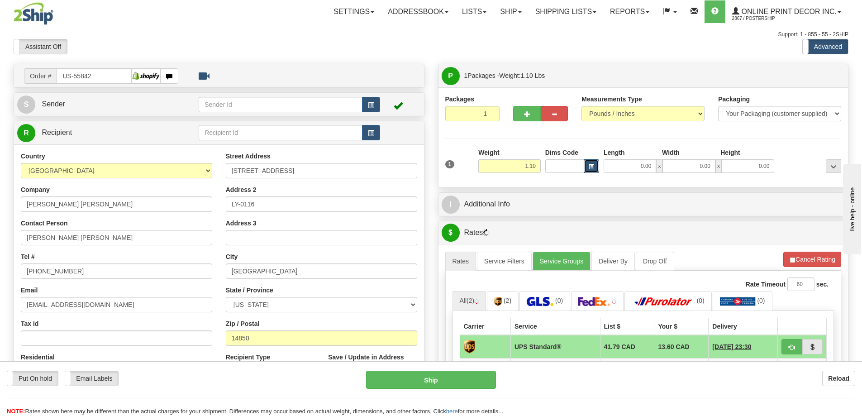
click at [594, 163] on button "button" at bounding box center [591, 166] width 15 height 14
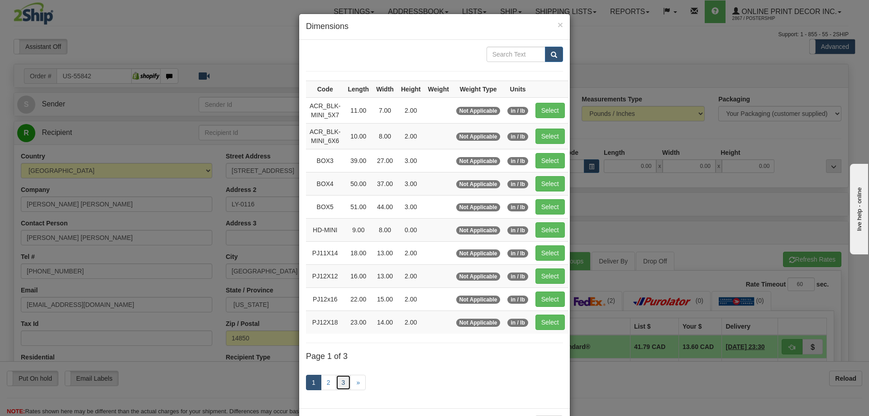
click at [343, 382] on link "3" at bounding box center [343, 382] width 15 height 15
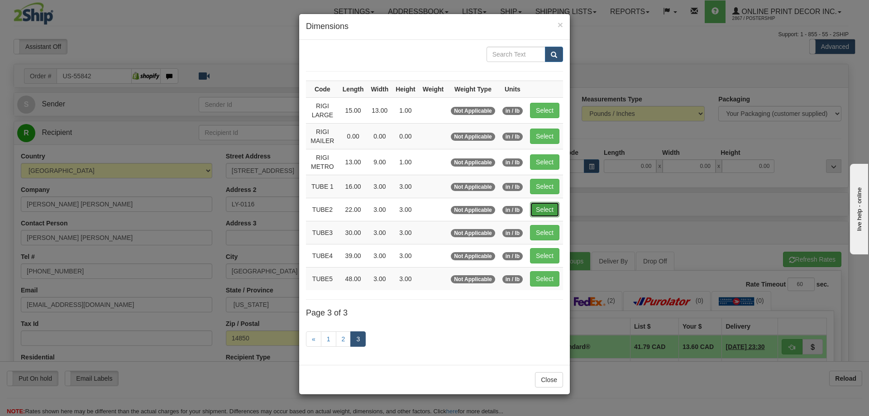
click at [544, 204] on button "Select" at bounding box center [544, 209] width 29 height 15
type input "TUBE2"
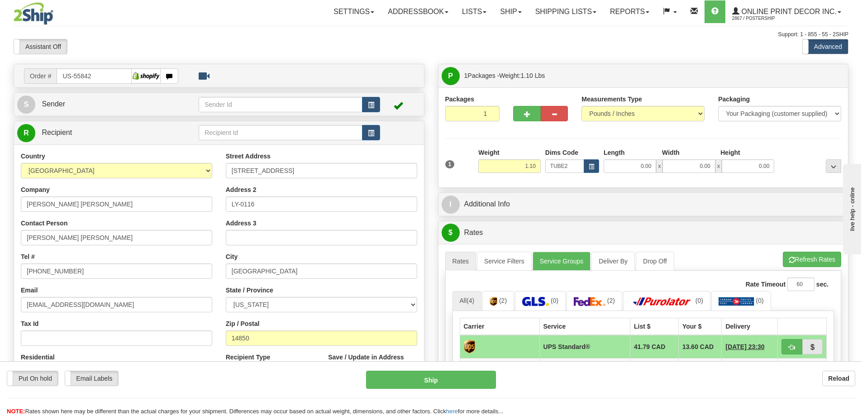
type input "22.00"
type input "3.00"
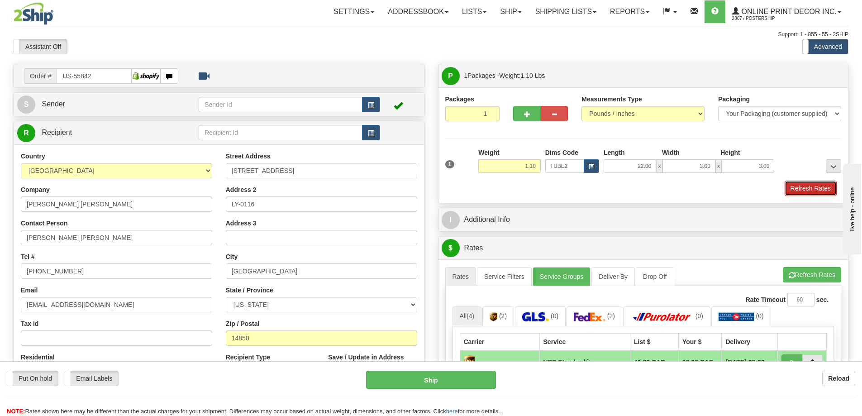
click at [797, 182] on button "Refresh Rates" at bounding box center [811, 188] width 52 height 15
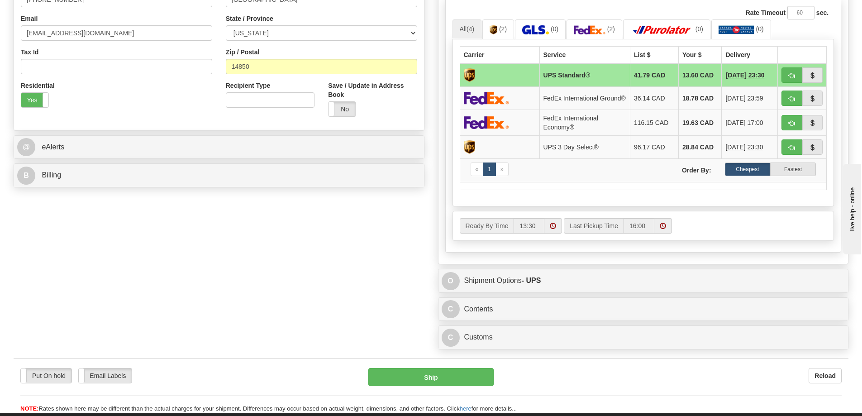
scroll to position [362, 0]
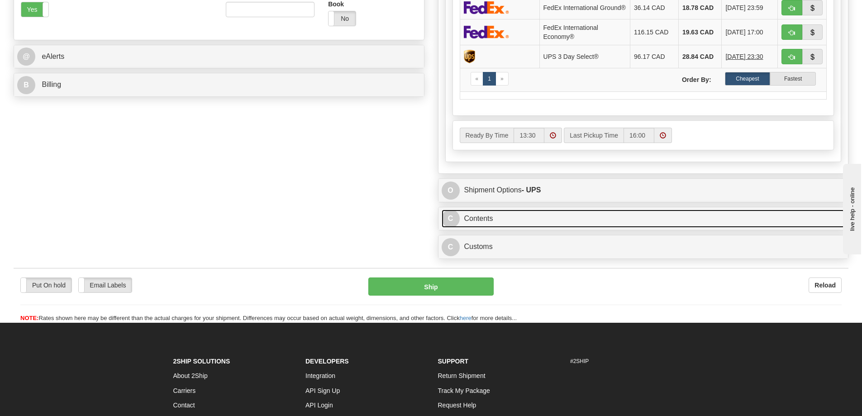
click at [585, 220] on link "C Contents" at bounding box center [644, 219] width 404 height 19
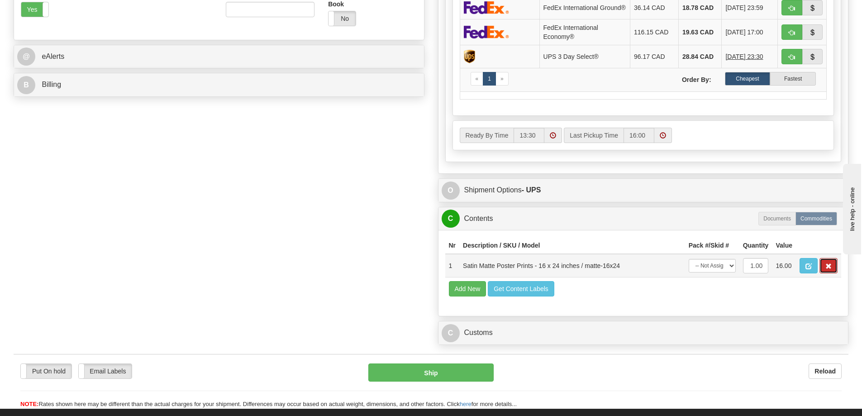
click at [831, 265] on button "button" at bounding box center [829, 265] width 18 height 15
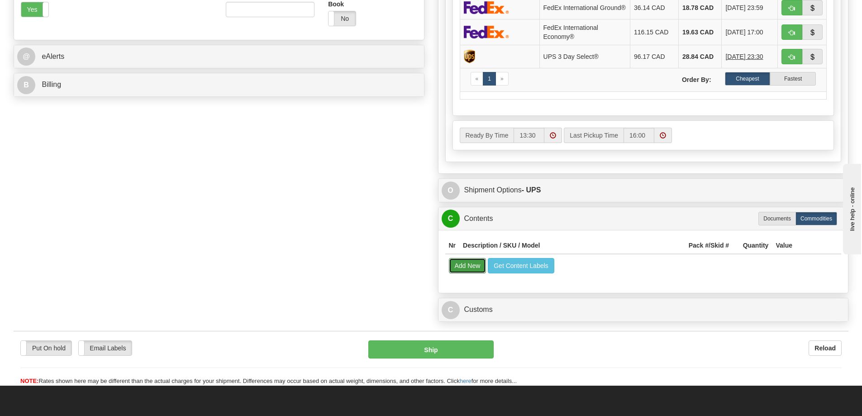
click at [464, 268] on button "Add New" at bounding box center [468, 265] width 38 height 15
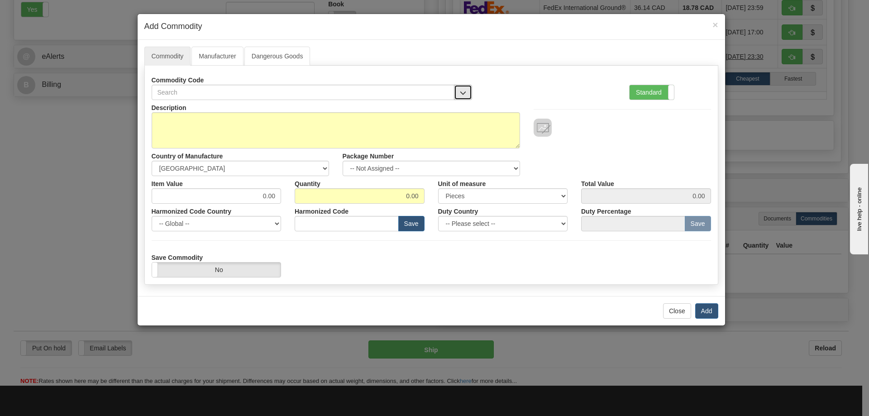
click at [464, 87] on button "button" at bounding box center [463, 92] width 18 height 15
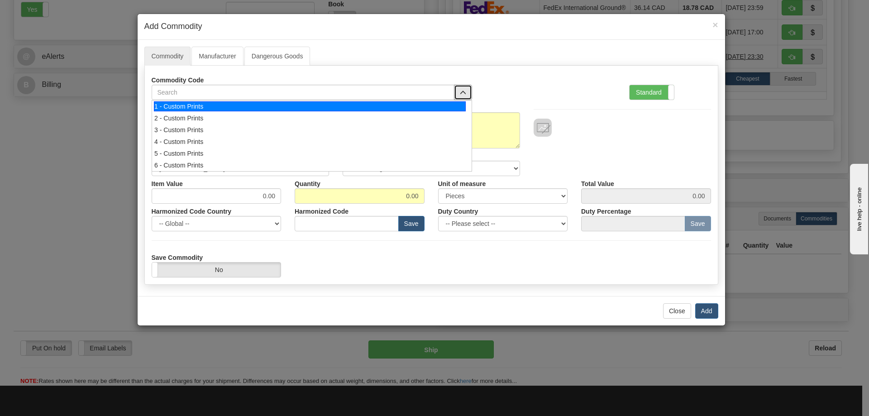
click at [446, 105] on div "1 - Custom Prints" at bounding box center [310, 106] width 312 height 10
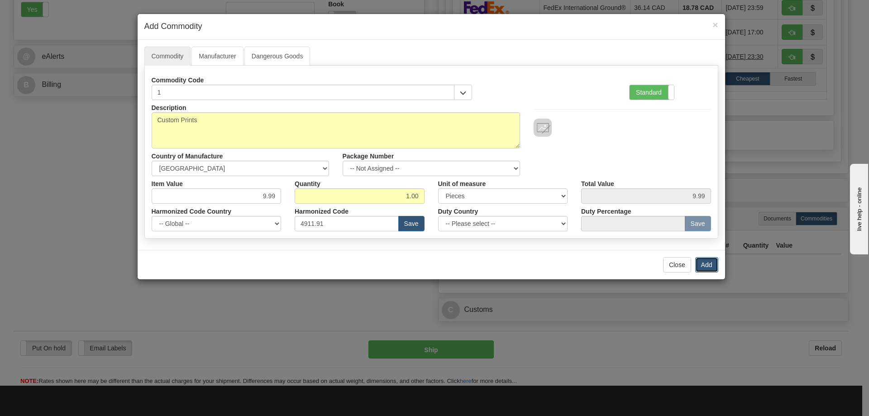
click at [703, 264] on button "Add" at bounding box center [706, 264] width 23 height 15
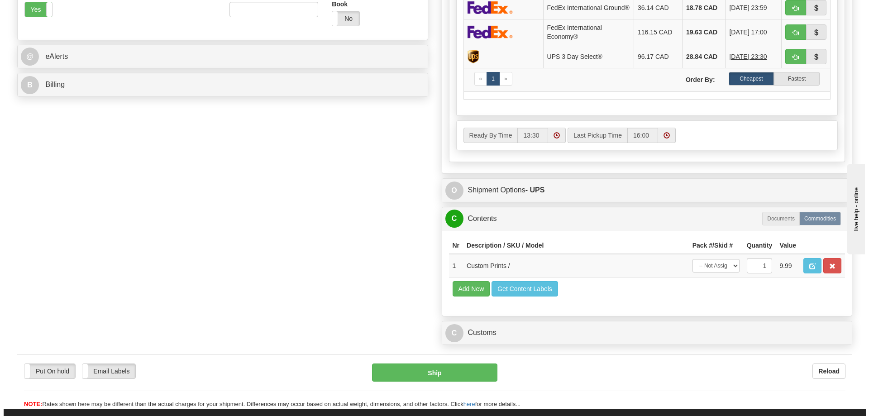
scroll to position [272, 0]
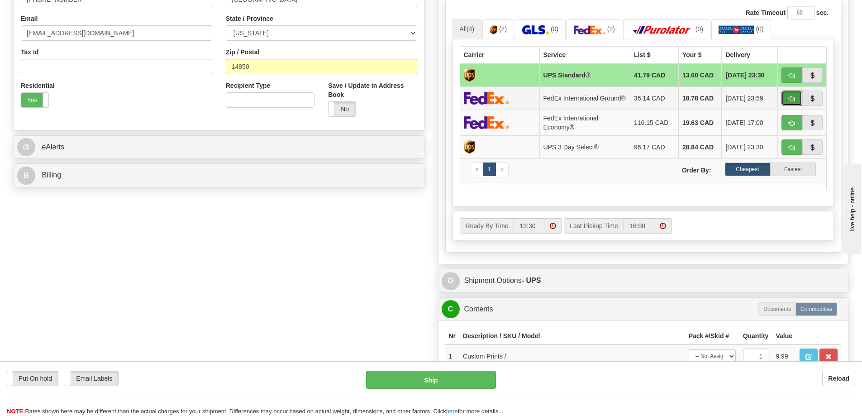
click at [793, 100] on span "button" at bounding box center [792, 99] width 6 height 6
type input "92"
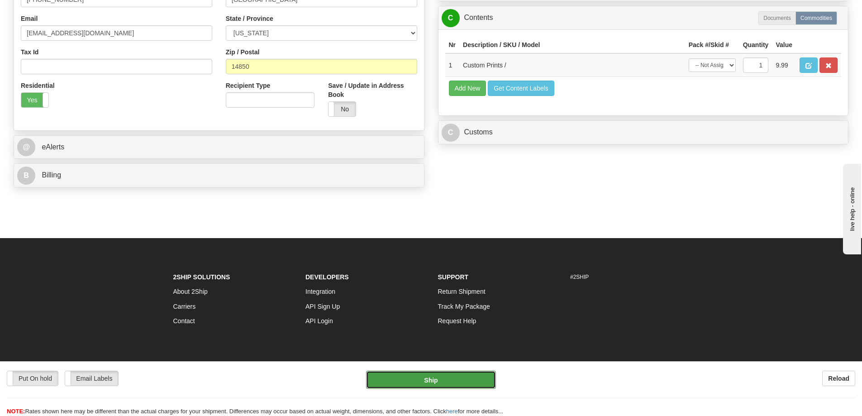
click at [463, 380] on button "Ship" at bounding box center [431, 380] width 130 height 18
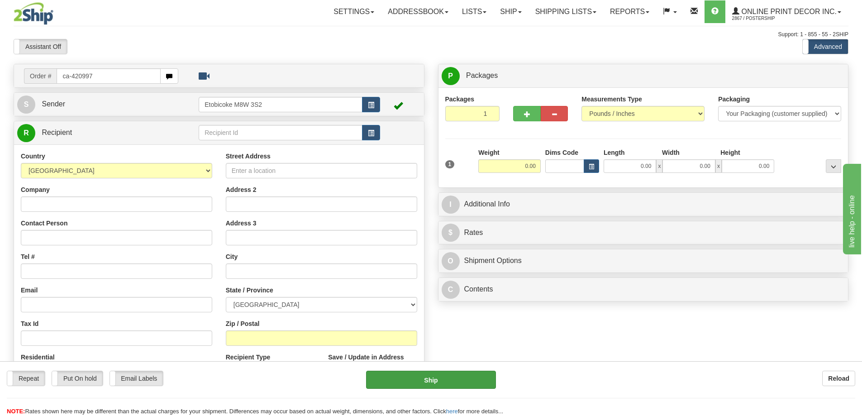
type input "ca-420997"
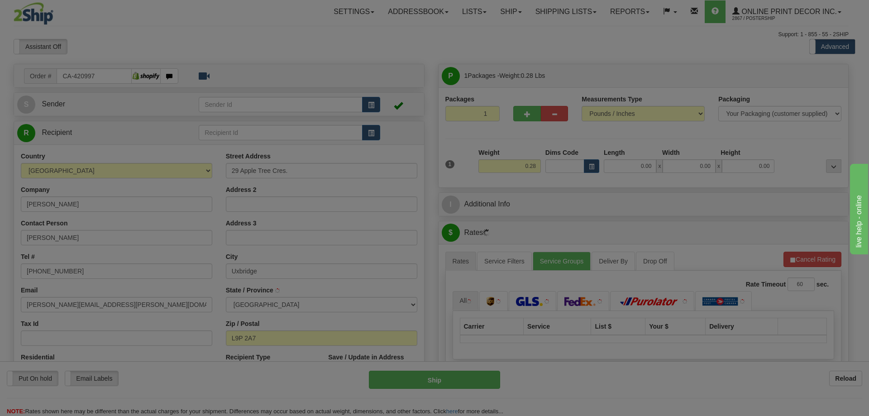
type input "UXBRIDGE"
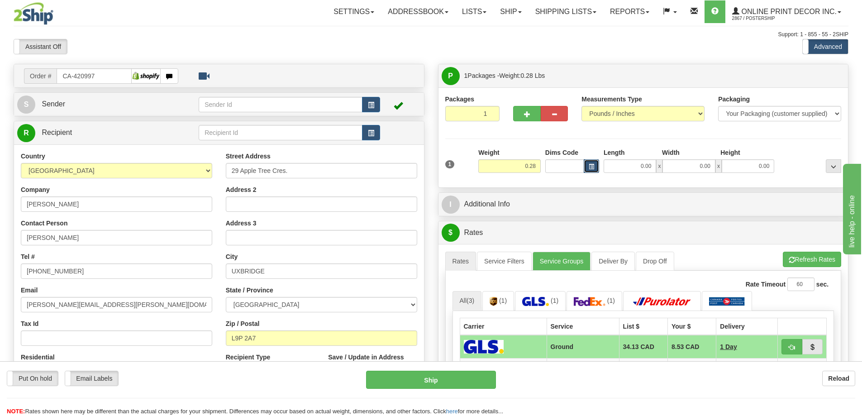
click at [593, 162] on button "button" at bounding box center [591, 166] width 15 height 14
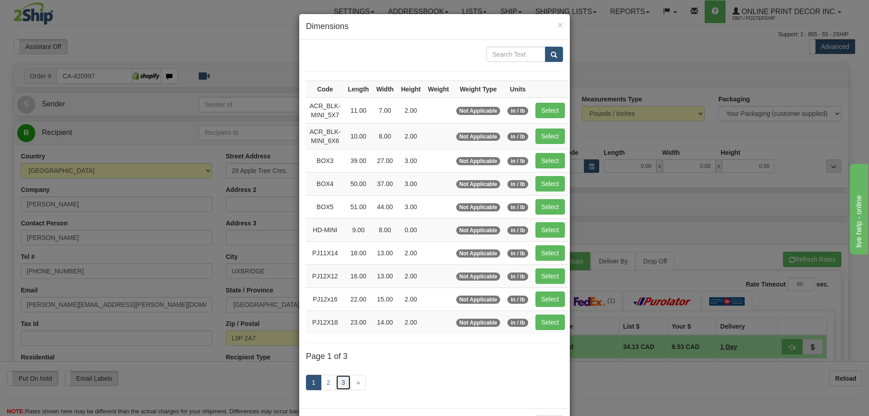
click at [340, 378] on link "3" at bounding box center [343, 382] width 15 height 15
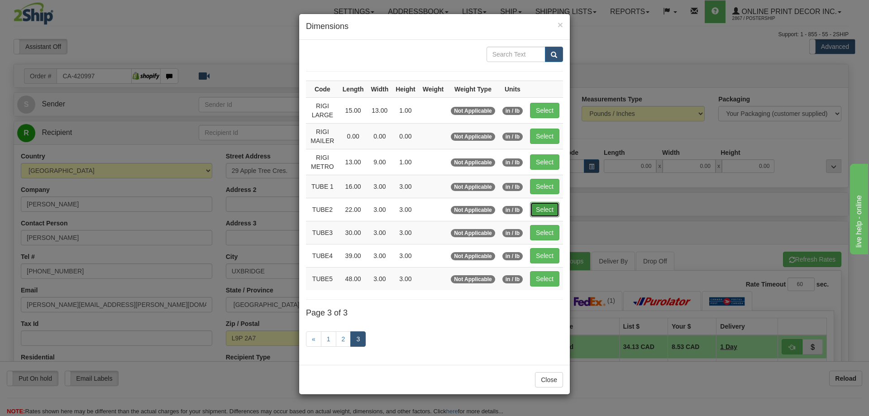
click at [534, 208] on button "Select" at bounding box center [544, 209] width 29 height 15
type input "TUBE2"
type input "22.00"
type input "3.00"
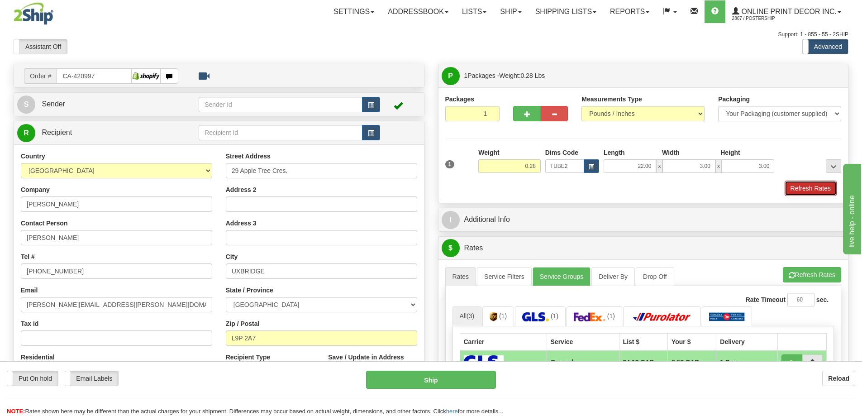
click at [801, 189] on button "Refresh Rates" at bounding box center [811, 188] width 52 height 15
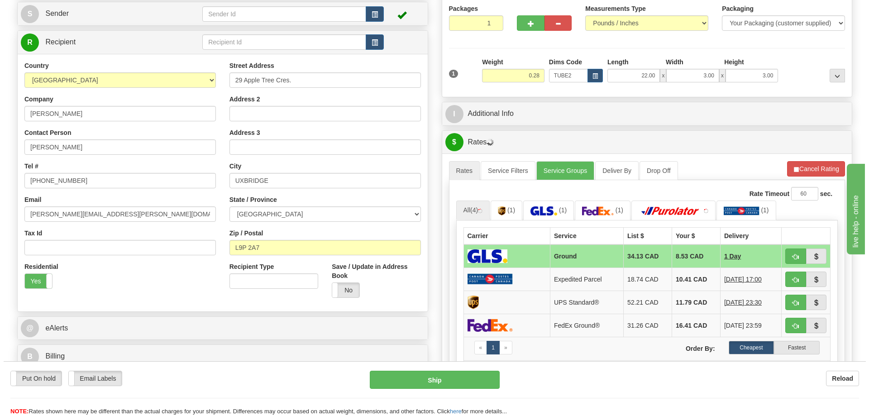
scroll to position [226, 0]
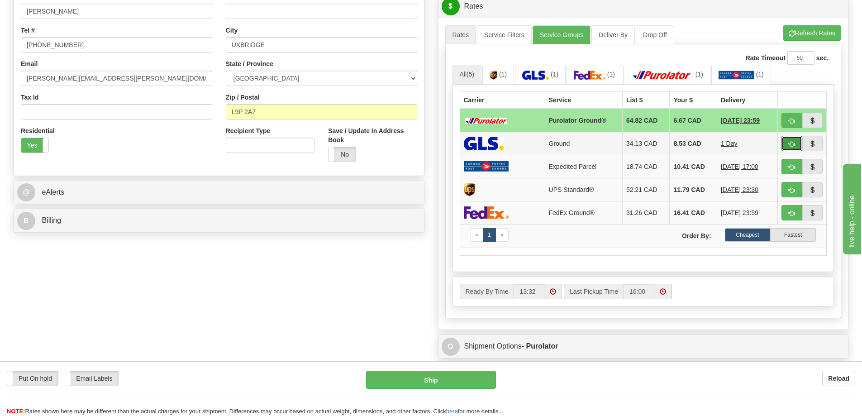
click at [794, 138] on button "button" at bounding box center [792, 143] width 21 height 15
type input "1"
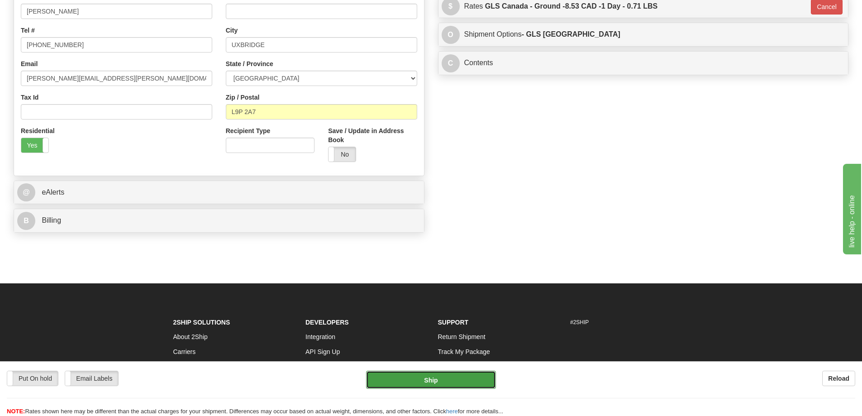
click at [394, 386] on button "Ship" at bounding box center [431, 380] width 130 height 18
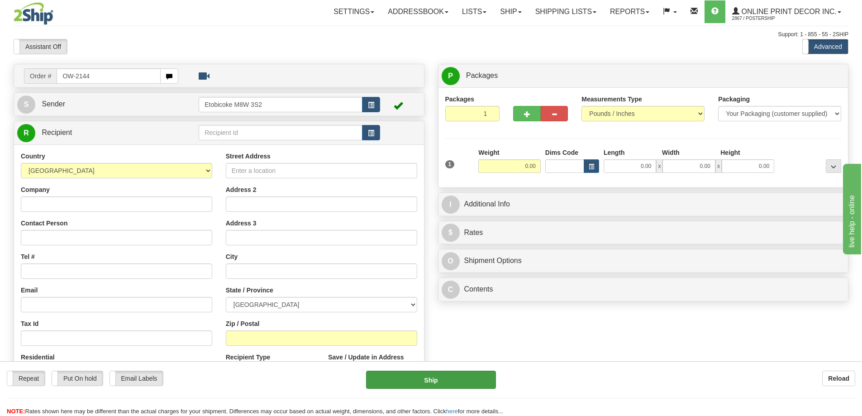
type input "OW-2144"
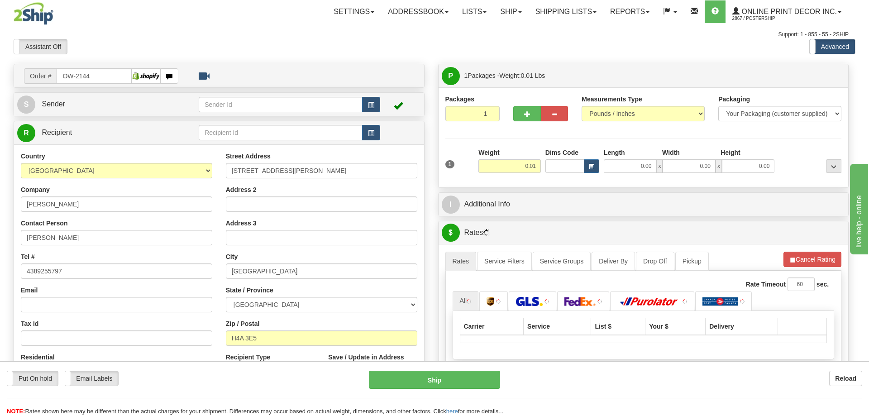
type input "[GEOGRAPHIC_DATA]"
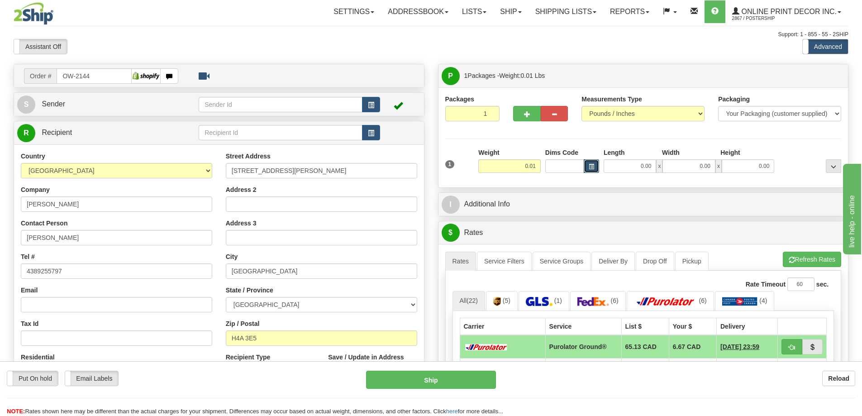
click at [593, 164] on span "button" at bounding box center [591, 166] width 5 height 5
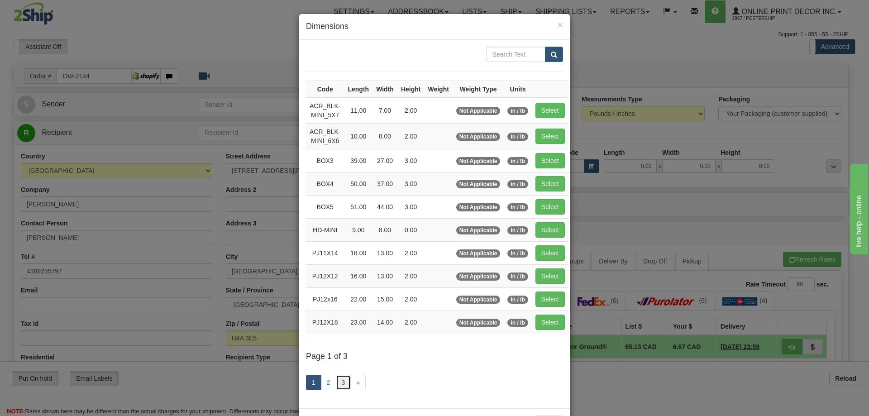
click at [340, 383] on link "3" at bounding box center [343, 382] width 15 height 15
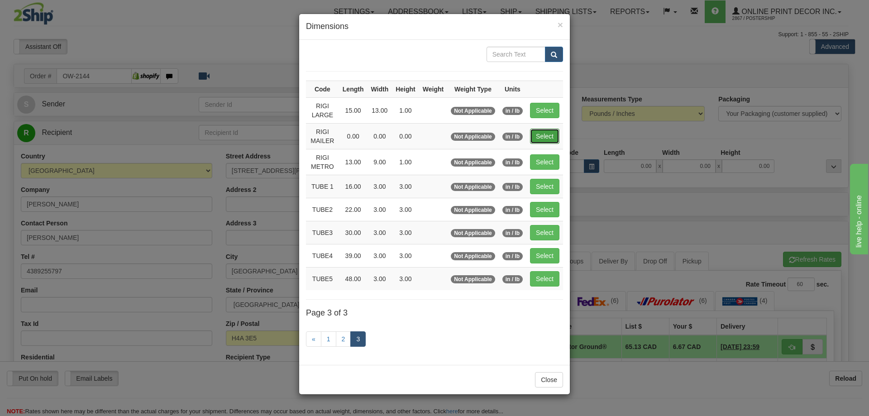
click at [552, 136] on button "Select" at bounding box center [544, 136] width 29 height 15
type input "RIGI MAILER"
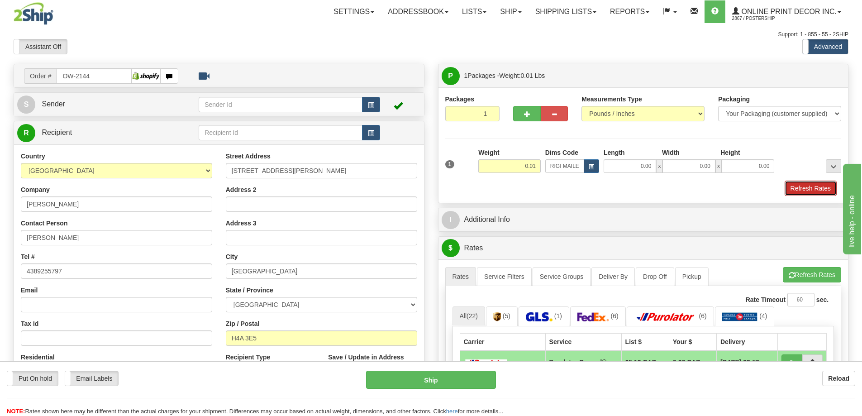
click at [809, 188] on button "Refresh Rates" at bounding box center [811, 188] width 52 height 15
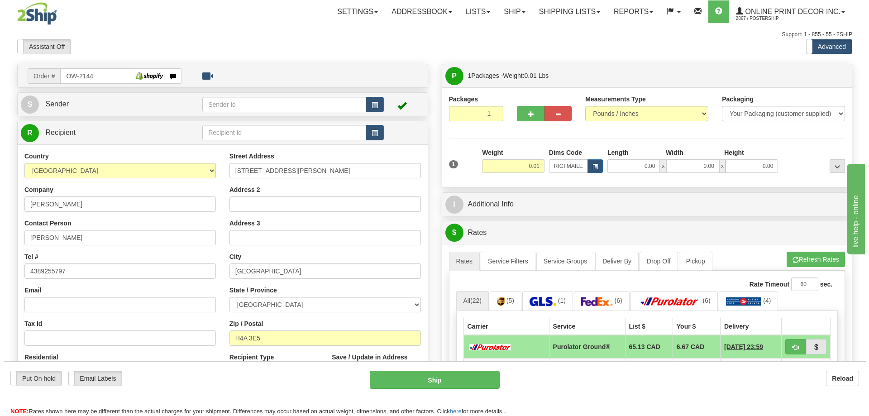
scroll to position [91, 0]
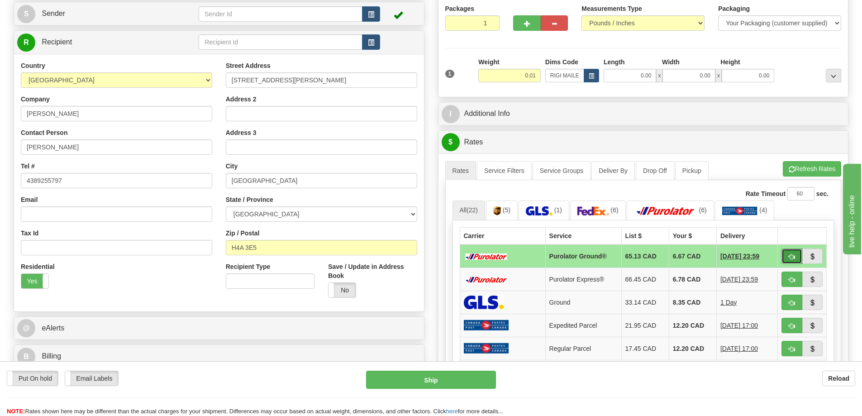
click at [791, 256] on span "button" at bounding box center [792, 257] width 6 height 6
type input "260"
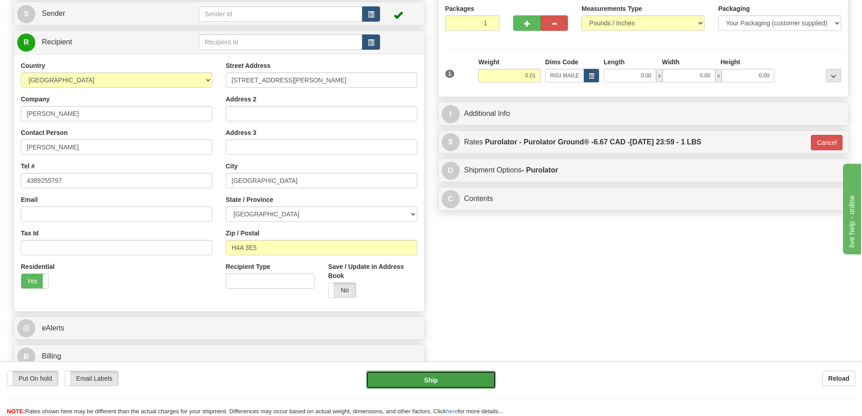
click at [388, 384] on button "Ship" at bounding box center [431, 380] width 130 height 18
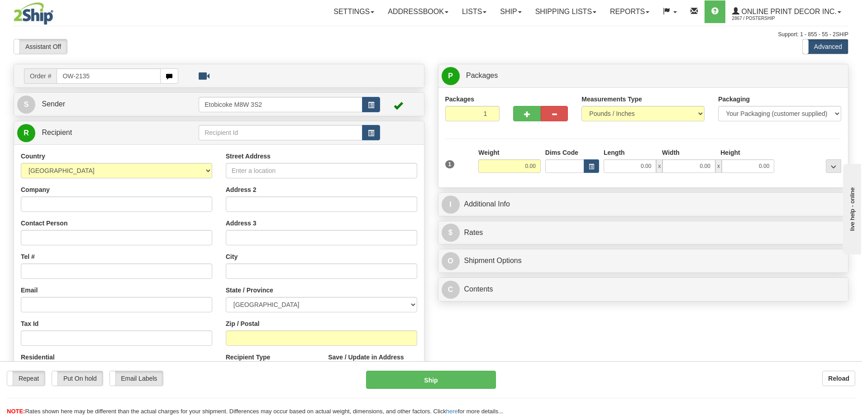
type input "OW-2135"
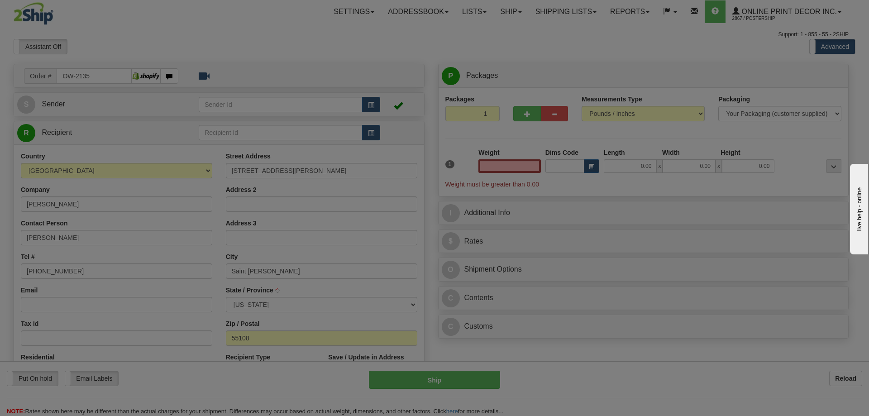
type input "SAINT PAUL"
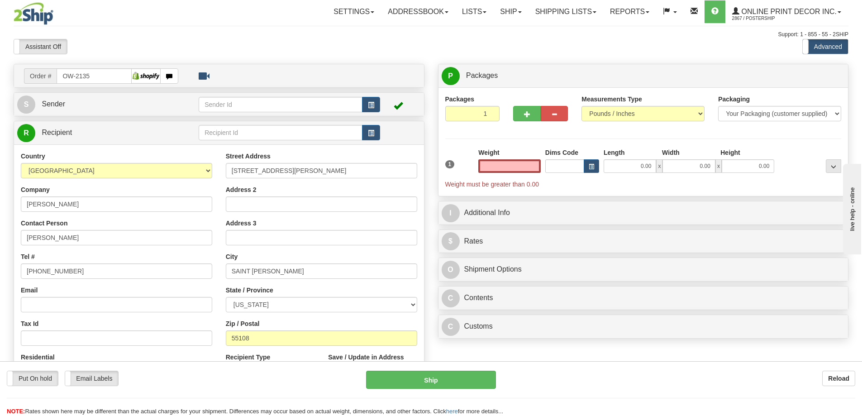
click at [505, 164] on input "text" at bounding box center [509, 166] width 62 height 14
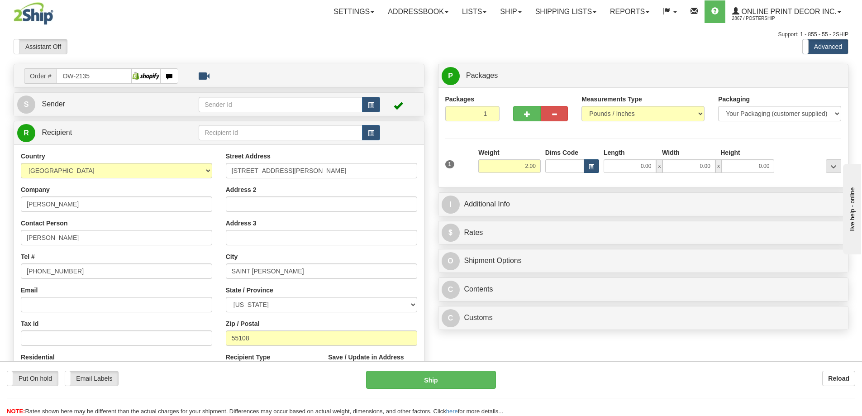
type input "2.00"
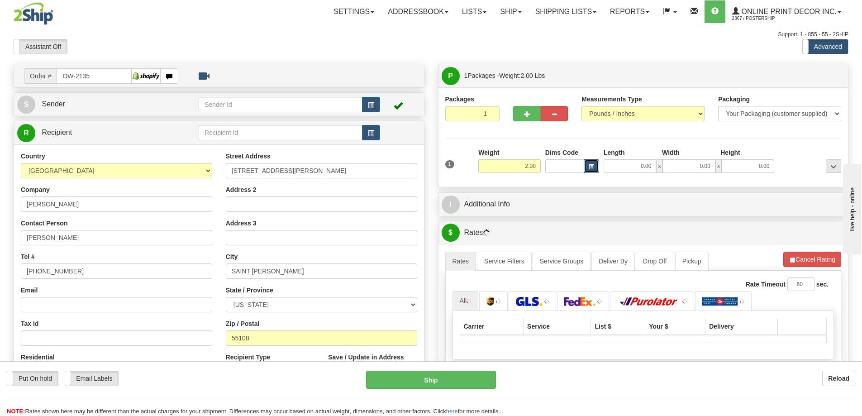
click at [593, 162] on button "button" at bounding box center [591, 166] width 15 height 14
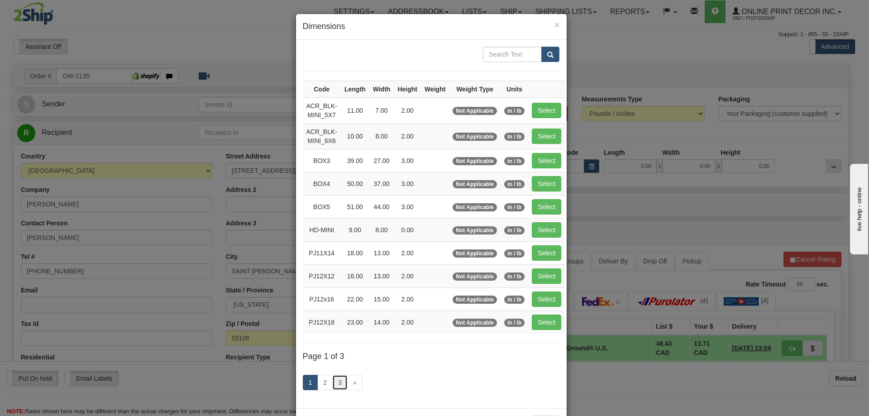
click at [332, 382] on link "3" at bounding box center [339, 382] width 15 height 15
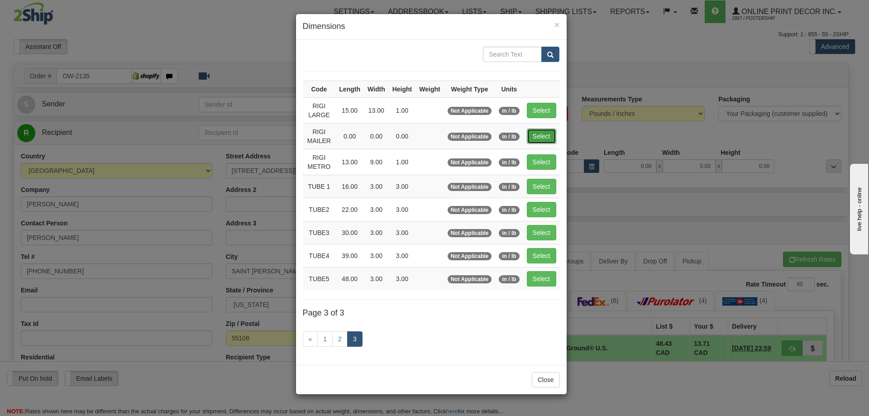
click at [547, 132] on button "Select" at bounding box center [541, 136] width 29 height 15
type input "RIGI MAILER"
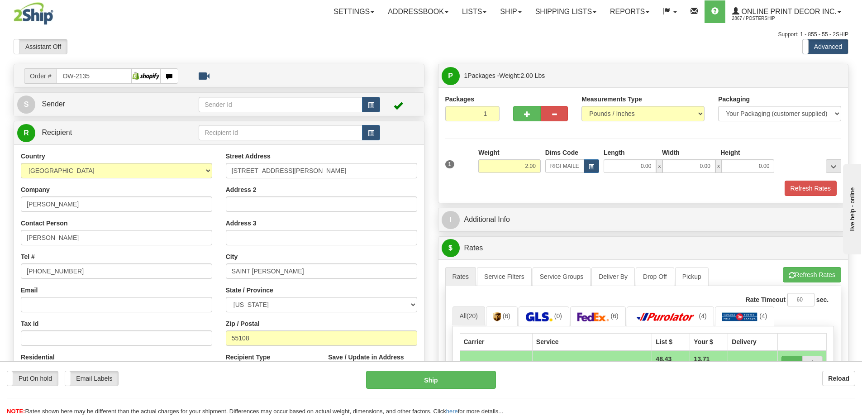
click at [811, 176] on div "1 Weight 2.00 Dims Code 0.00" at bounding box center [643, 164] width 401 height 32
click at [808, 187] on button "Refresh Rates" at bounding box center [811, 188] width 52 height 15
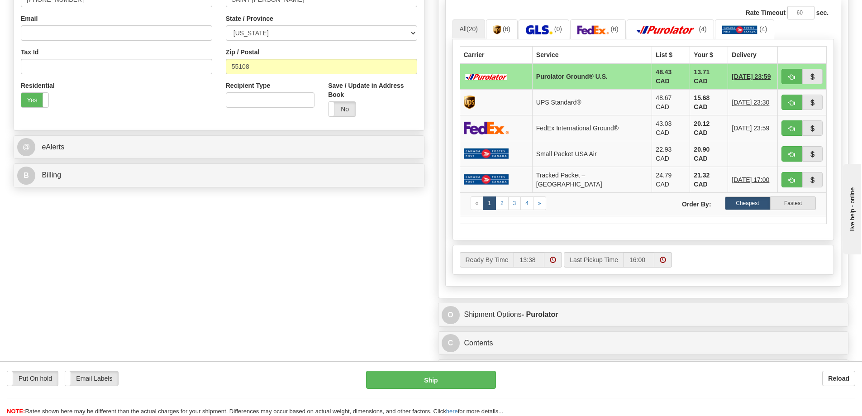
scroll to position [317, 0]
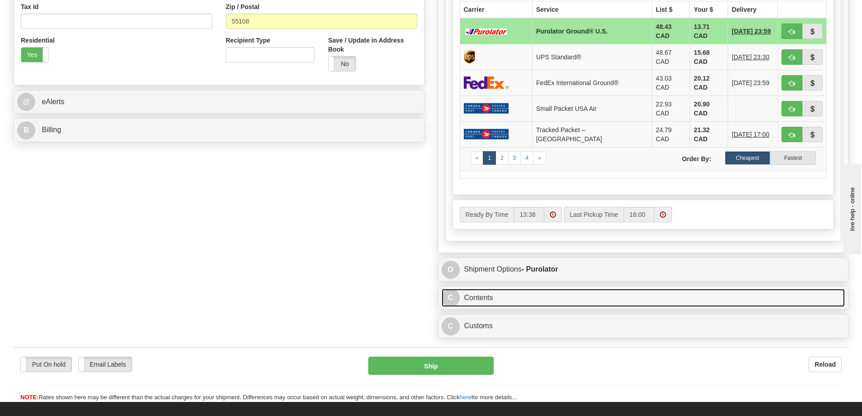
click at [538, 289] on link "C Contents" at bounding box center [644, 298] width 404 height 19
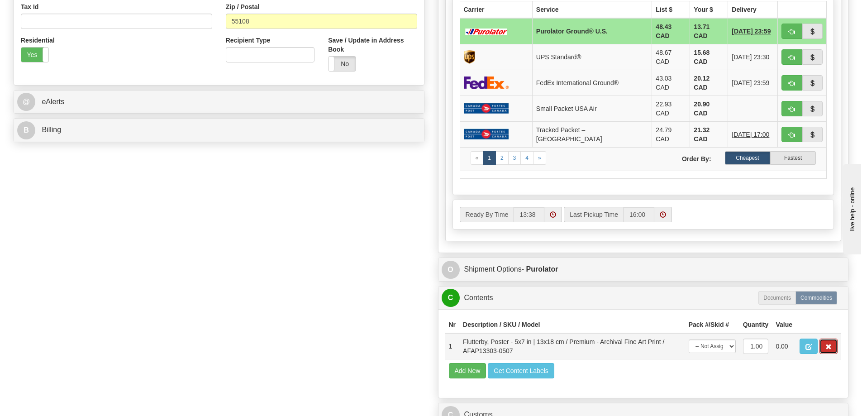
click at [827, 339] on button "button" at bounding box center [829, 346] width 18 height 15
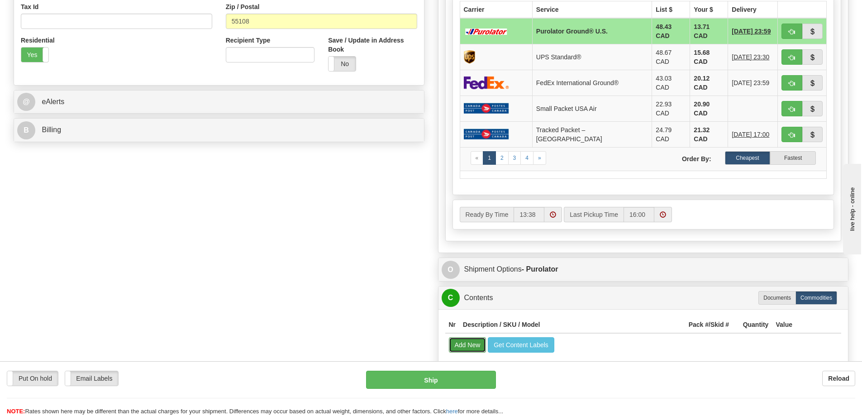
click at [453, 337] on button "Add New" at bounding box center [468, 344] width 38 height 15
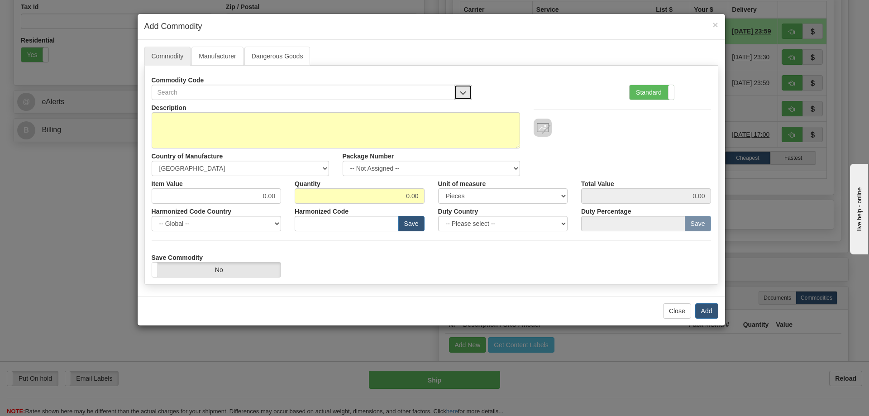
click at [465, 88] on button "button" at bounding box center [463, 92] width 18 height 15
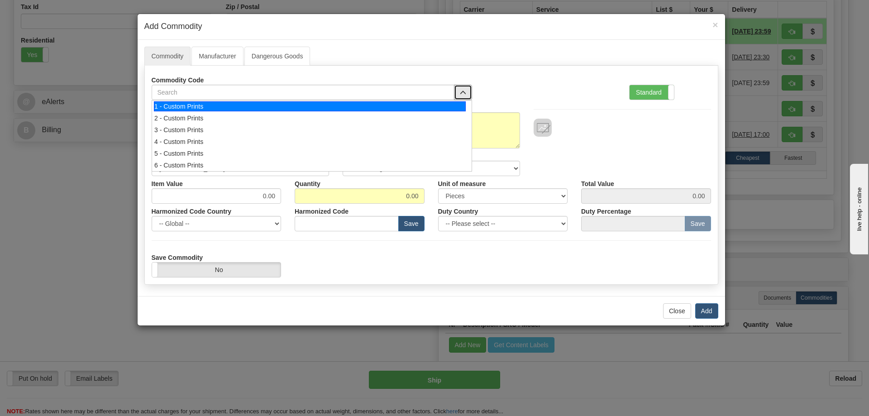
click at [441, 105] on div "1 - Custom Prints" at bounding box center [310, 106] width 312 height 10
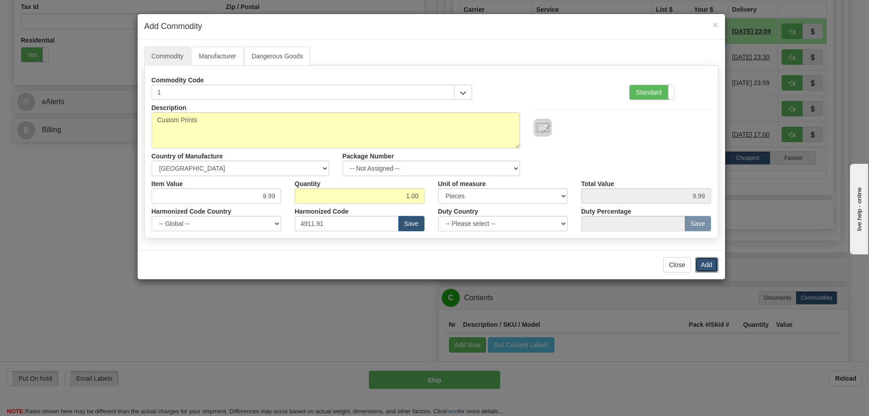
click at [705, 260] on button "Add" at bounding box center [706, 264] width 23 height 15
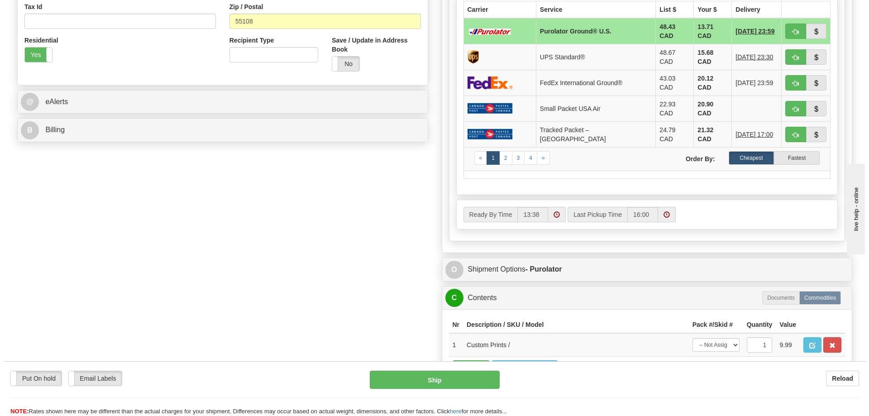
scroll to position [272, 0]
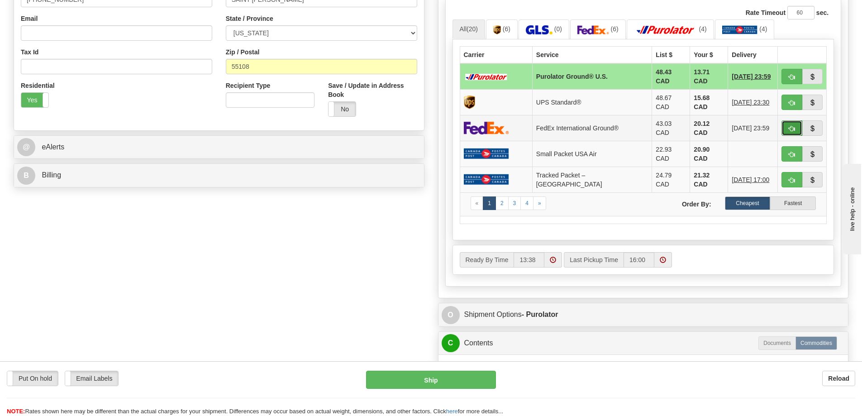
click at [793, 120] on button "button" at bounding box center [792, 127] width 21 height 15
type input "92"
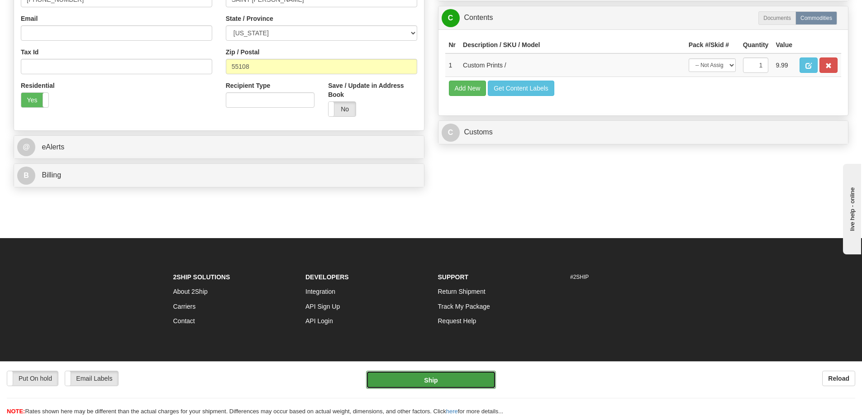
click at [450, 382] on button "Ship" at bounding box center [431, 380] width 130 height 18
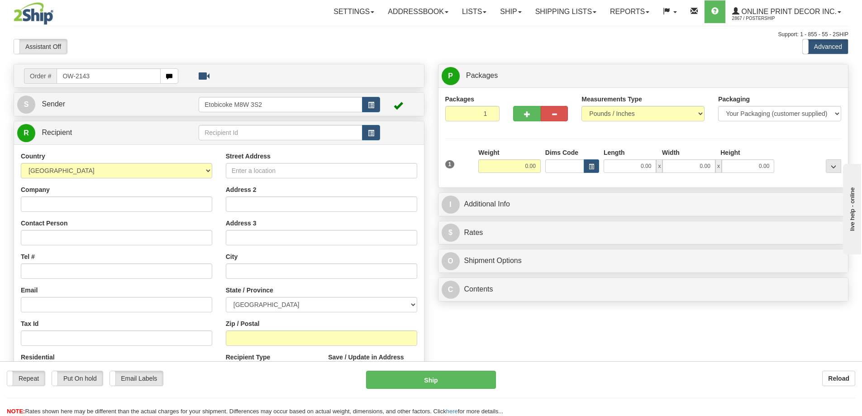
type input "OW-2143"
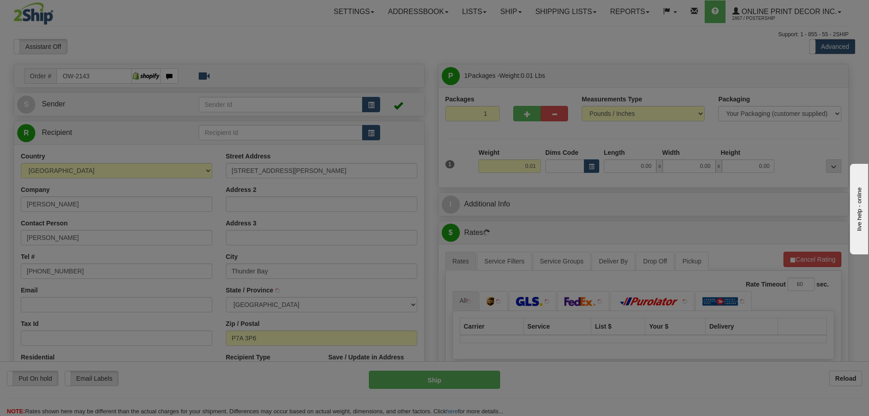
type input "THUNDER BAY"
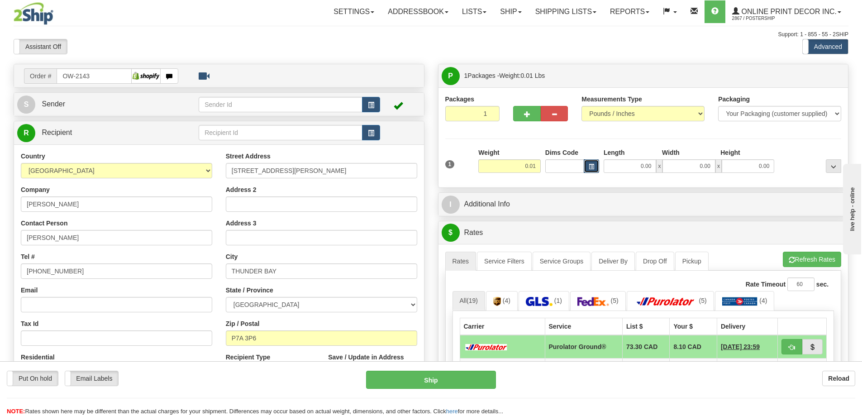
click at [591, 165] on span "button" at bounding box center [591, 166] width 5 height 5
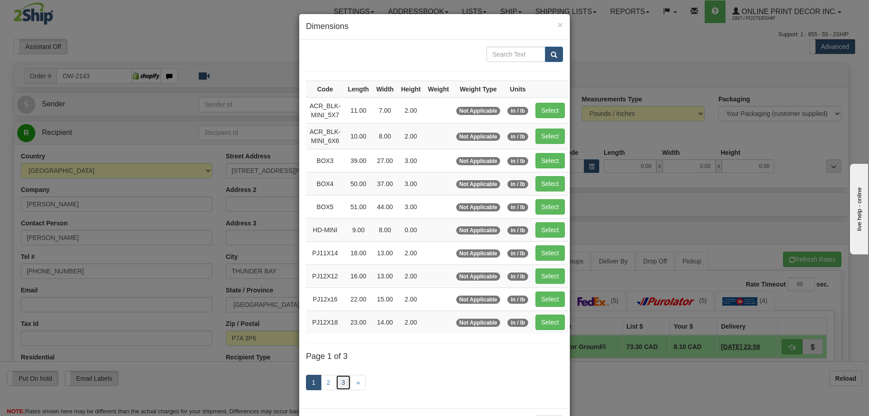
click at [342, 379] on link "3" at bounding box center [343, 382] width 15 height 15
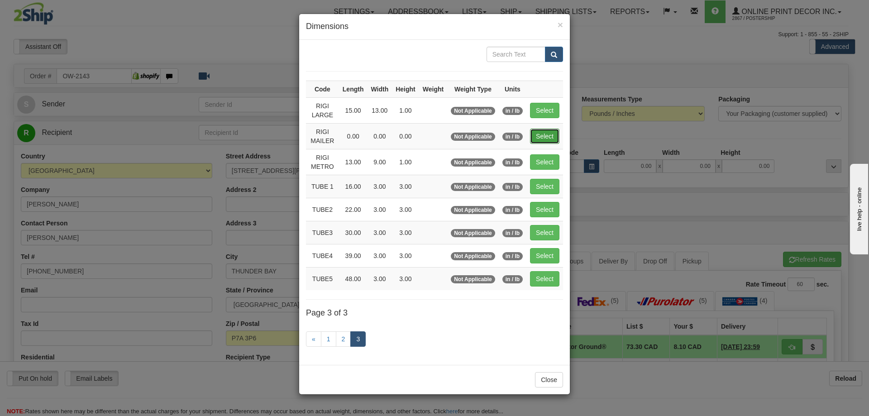
click at [548, 129] on button "Select" at bounding box center [544, 136] width 29 height 15
type input "RIGI MAILER"
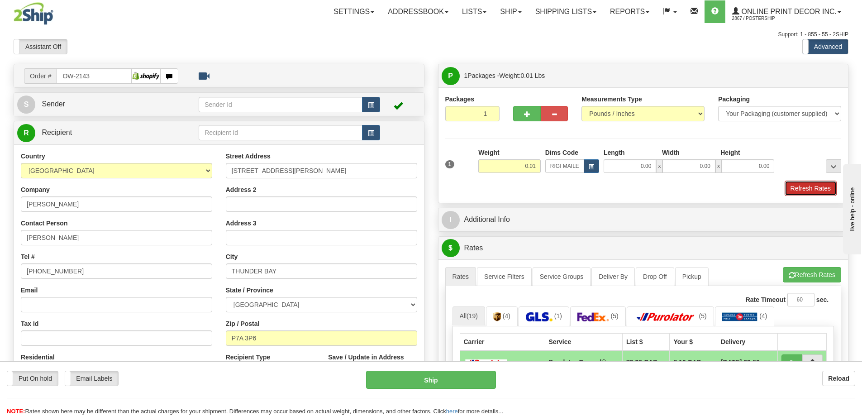
click at [802, 190] on button "Refresh Rates" at bounding box center [811, 188] width 52 height 15
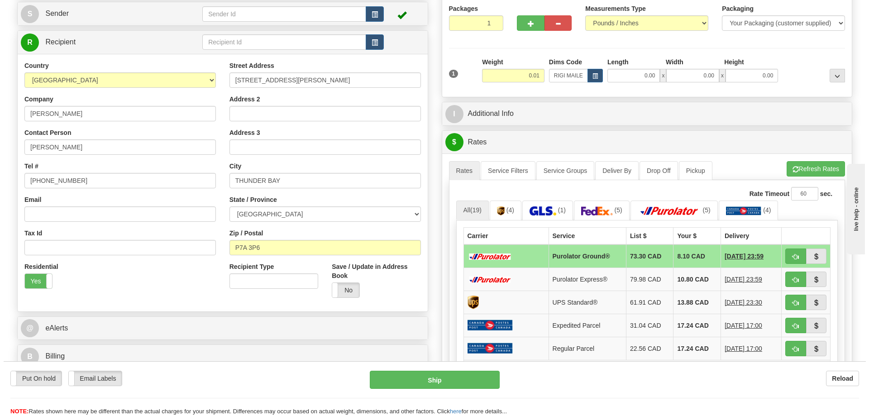
scroll to position [181, 0]
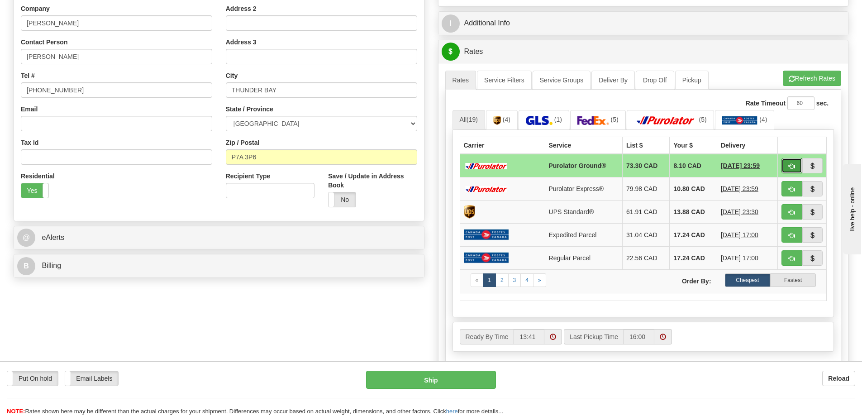
click at [787, 168] on button "button" at bounding box center [792, 165] width 21 height 15
type input "260"
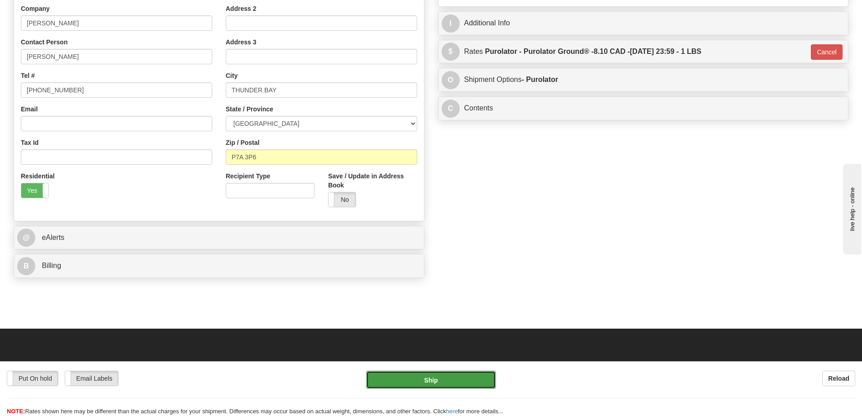
click at [459, 381] on button "Ship" at bounding box center [431, 380] width 130 height 18
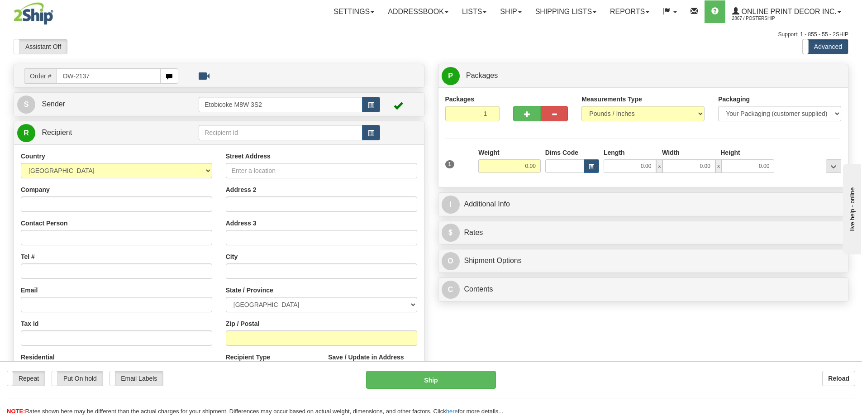
type input "OW-2137"
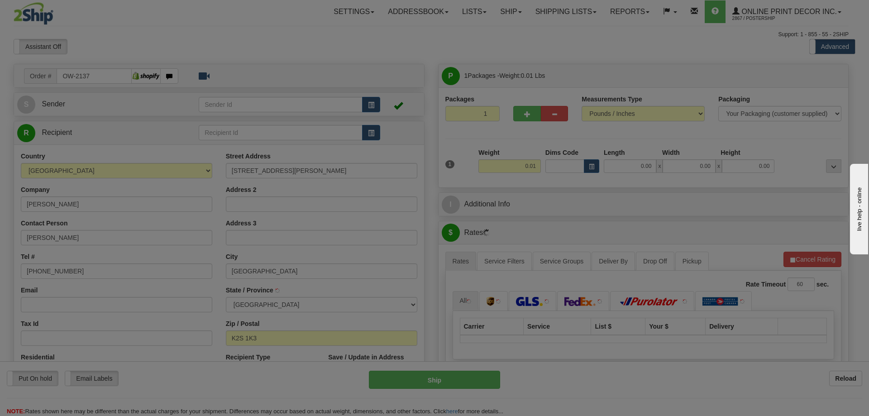
type input "STITTSVILLE"
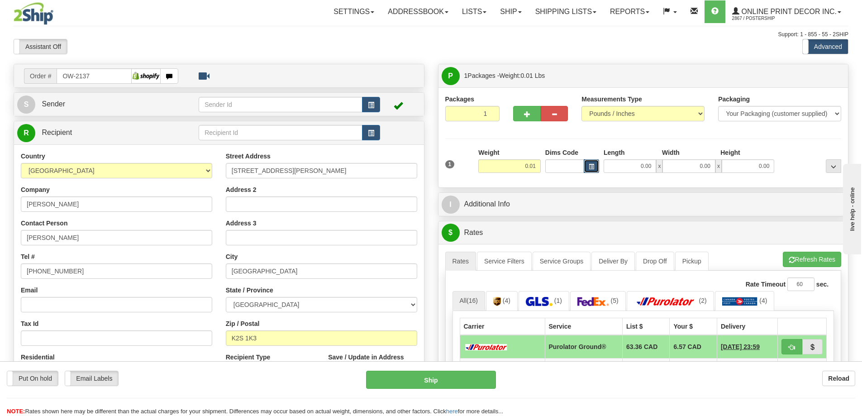
click at [589, 167] on span "button" at bounding box center [591, 166] width 5 height 5
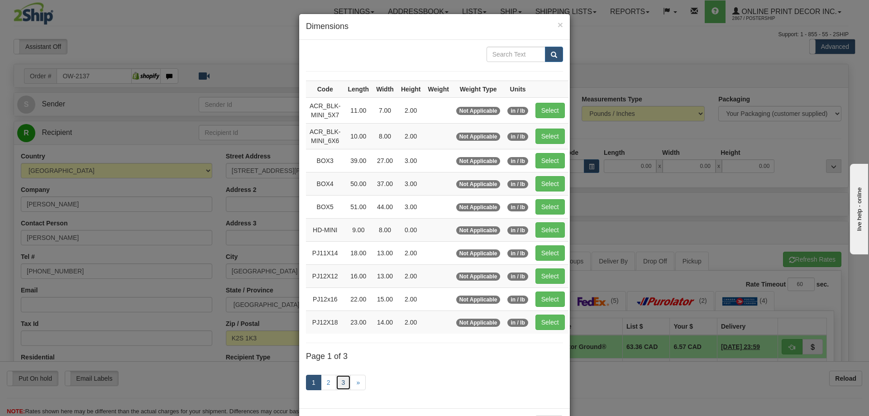
click at [340, 380] on link "3" at bounding box center [343, 382] width 15 height 15
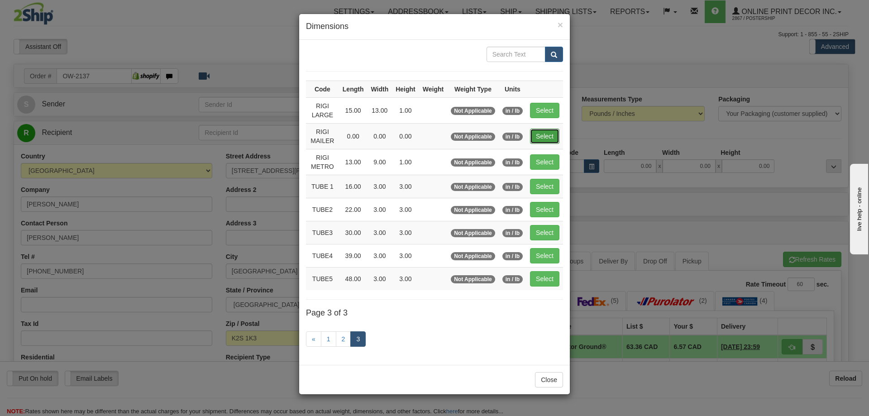
click at [549, 134] on button "Select" at bounding box center [544, 136] width 29 height 15
type input "RIGI MAILER"
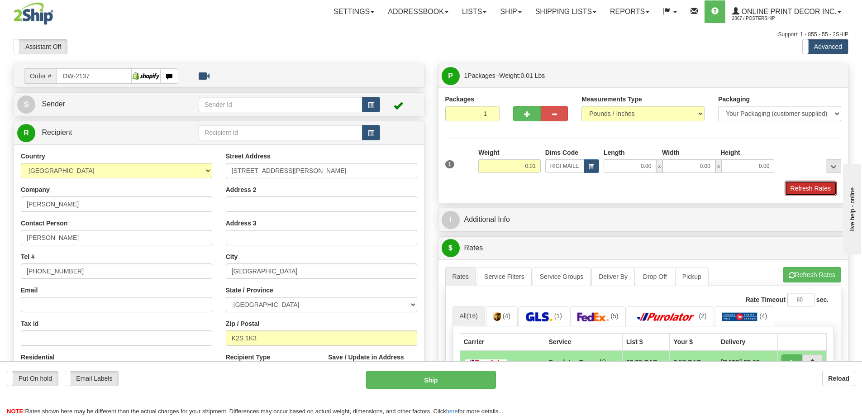
click at [818, 185] on button "Refresh Rates" at bounding box center [811, 188] width 52 height 15
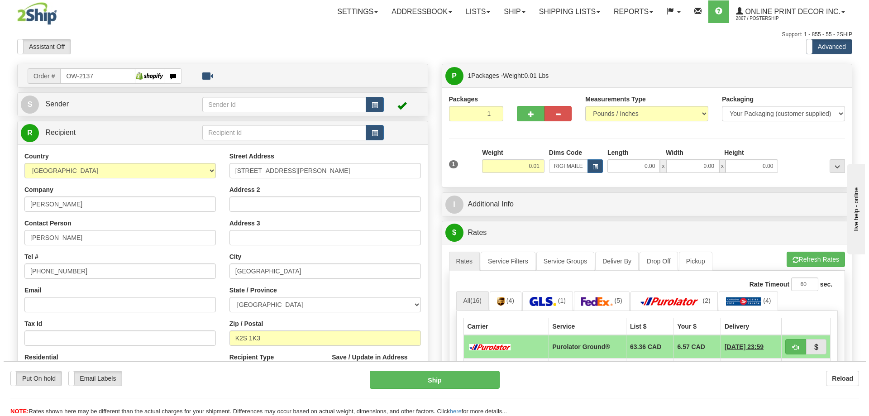
scroll to position [91, 0]
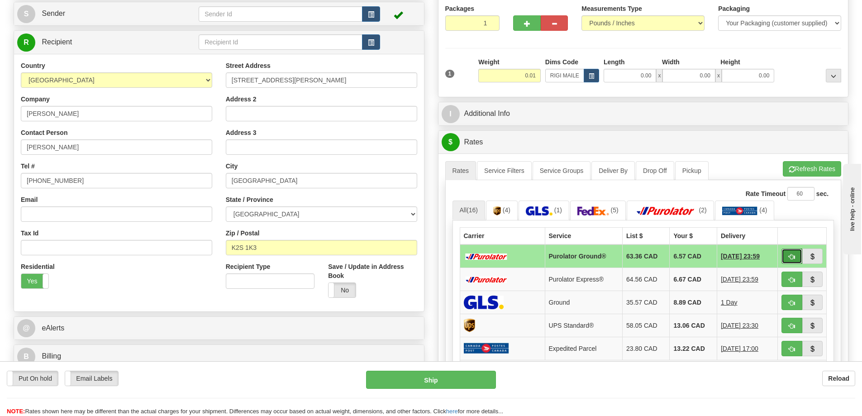
click at [794, 256] on span "button" at bounding box center [792, 257] width 6 height 6
type input "260"
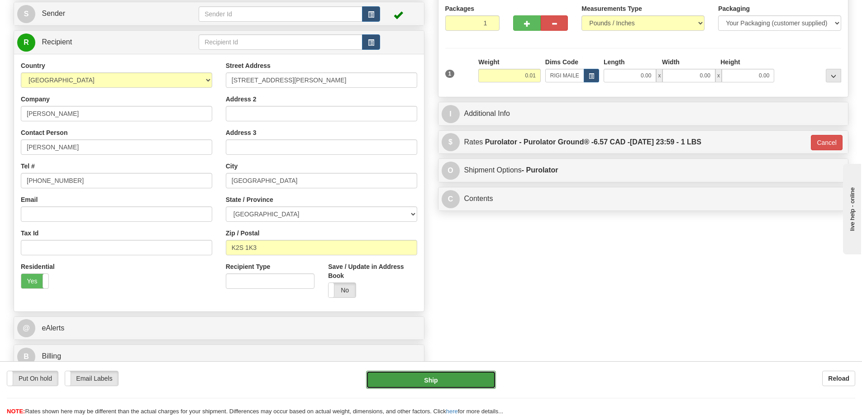
drag, startPoint x: 461, startPoint y: 378, endPoint x: 464, endPoint y: 373, distance: 5.7
click at [464, 373] on button "Ship" at bounding box center [431, 380] width 130 height 18
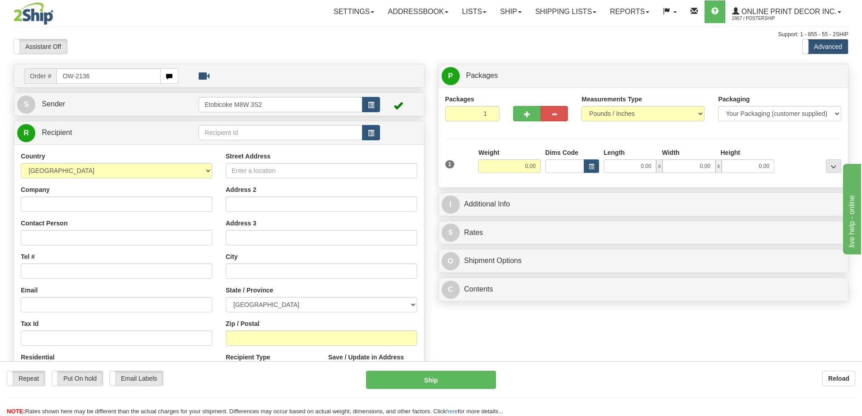
type input "OW-2136"
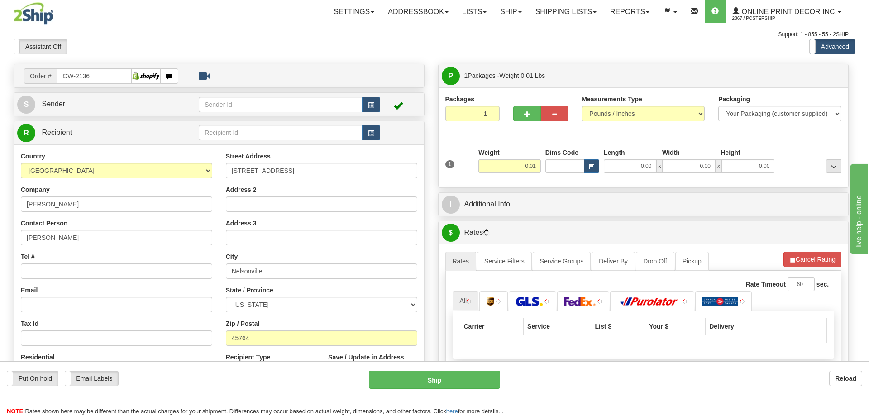
type input "NELSONVILLE"
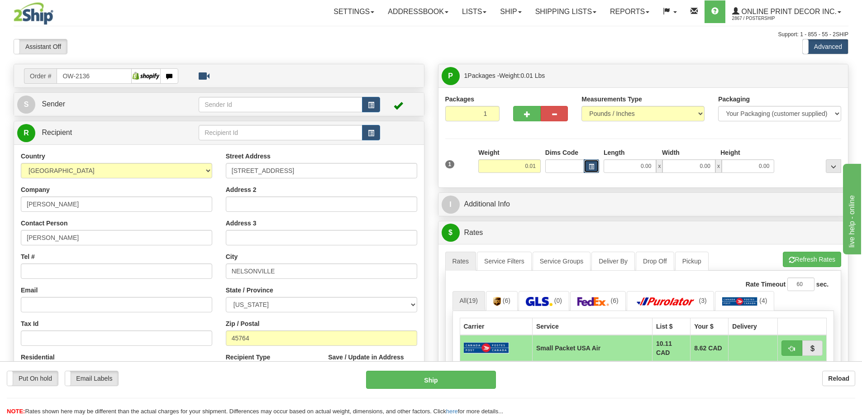
click at [589, 163] on button "button" at bounding box center [591, 166] width 15 height 14
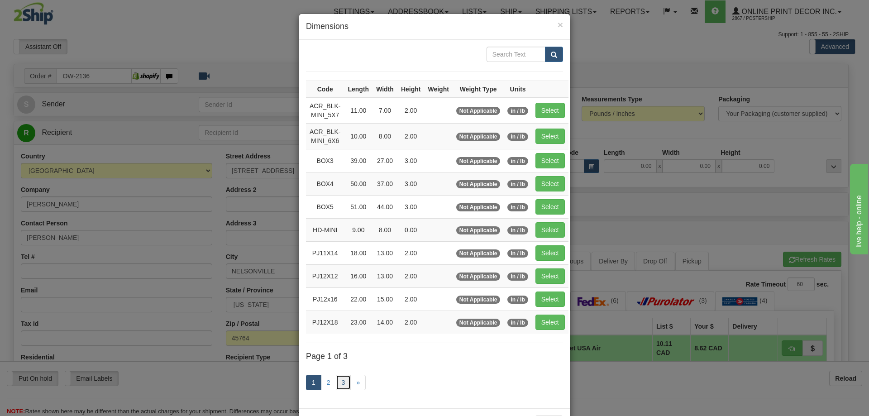
click at [338, 378] on link "3" at bounding box center [343, 382] width 15 height 15
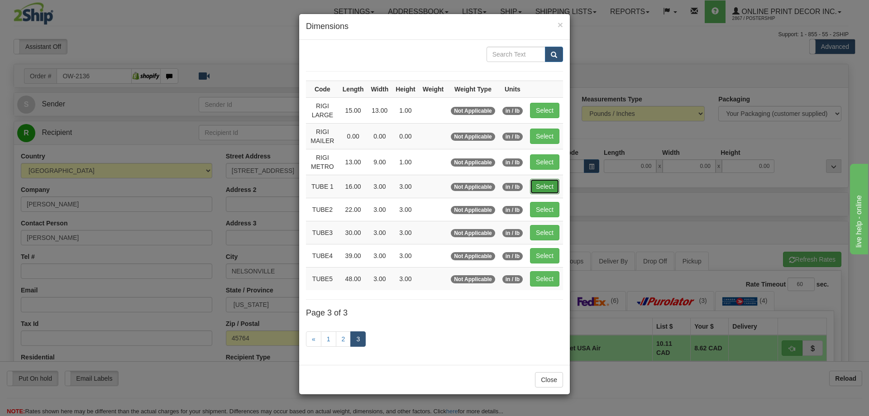
click at [550, 186] on button "Select" at bounding box center [544, 186] width 29 height 15
type input "TUBE 1"
type input "16.00"
type input "3.00"
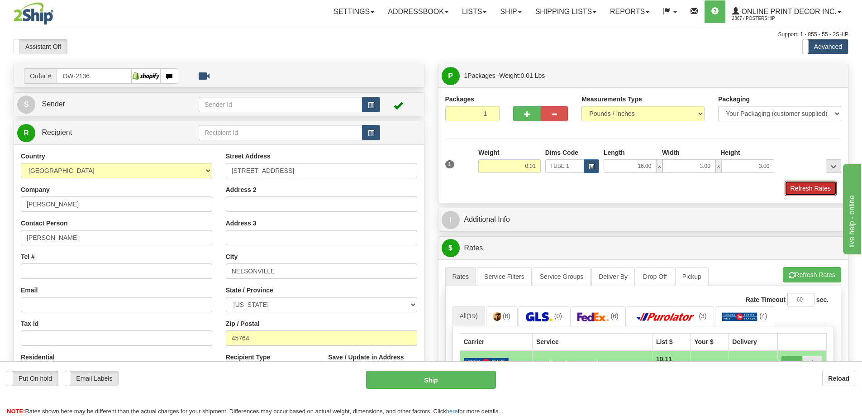
click at [795, 184] on button "Refresh Rates" at bounding box center [811, 188] width 52 height 15
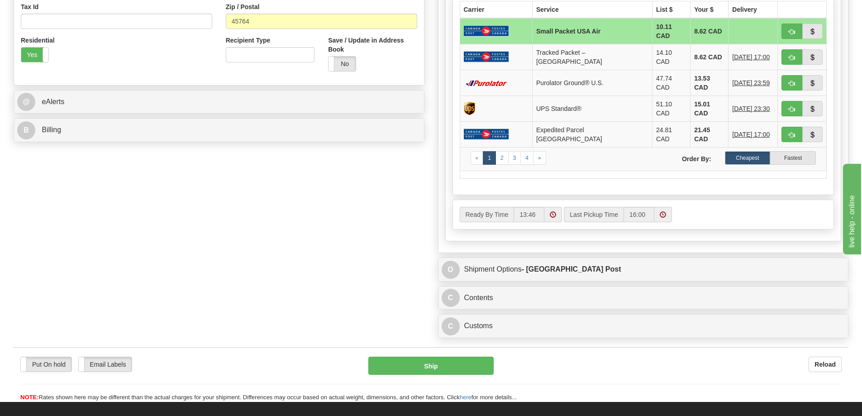
scroll to position [362, 0]
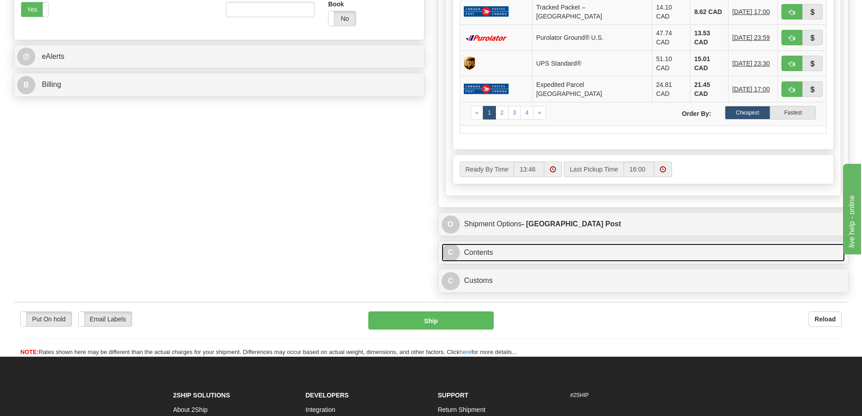
click at [582, 244] on link "C Contents" at bounding box center [644, 253] width 404 height 19
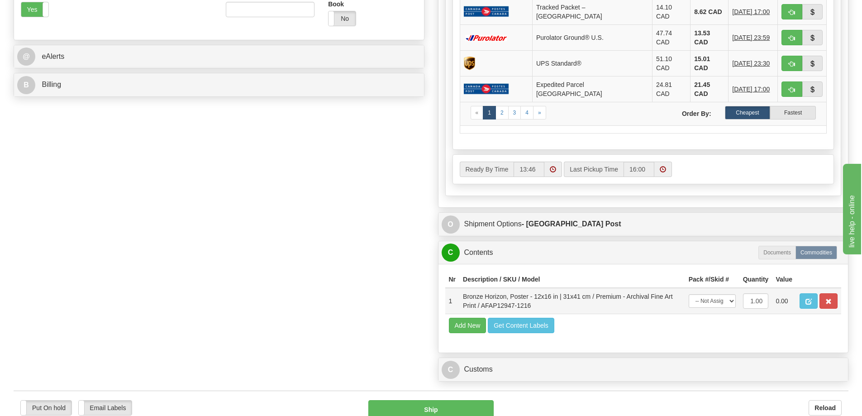
click at [818, 288] on td at bounding box center [818, 301] width 45 height 26
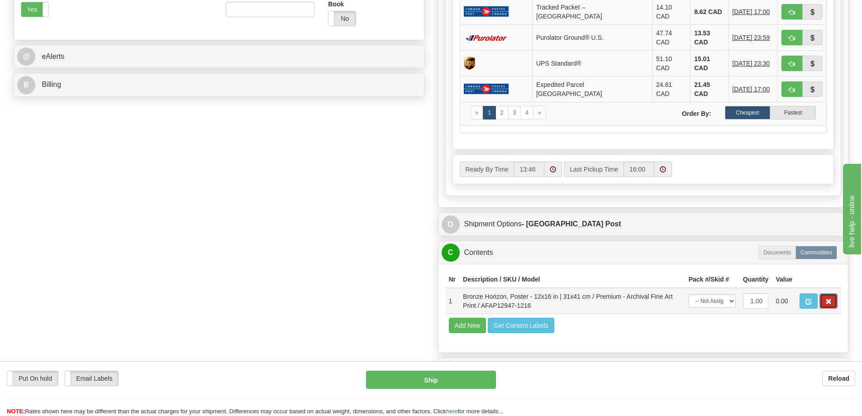
click at [822, 293] on button "button" at bounding box center [829, 300] width 18 height 15
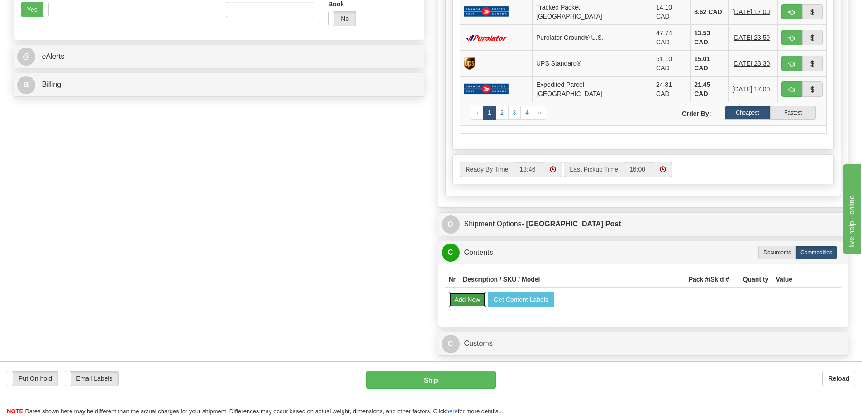
click at [459, 292] on button "Add New" at bounding box center [468, 299] width 38 height 15
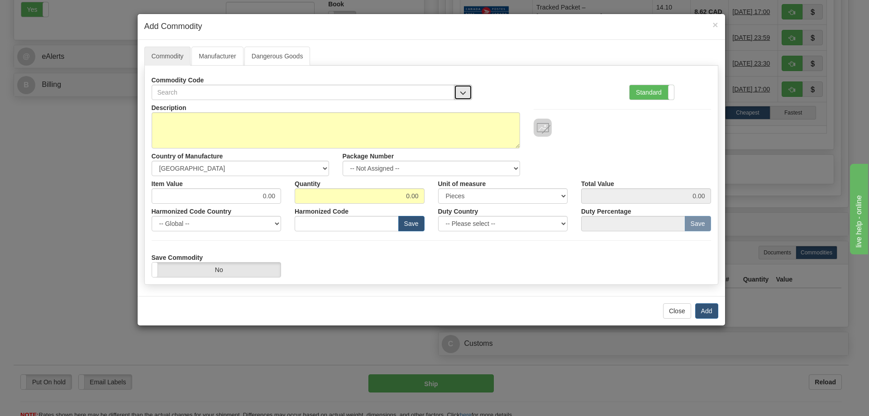
click at [459, 89] on button "button" at bounding box center [463, 92] width 18 height 15
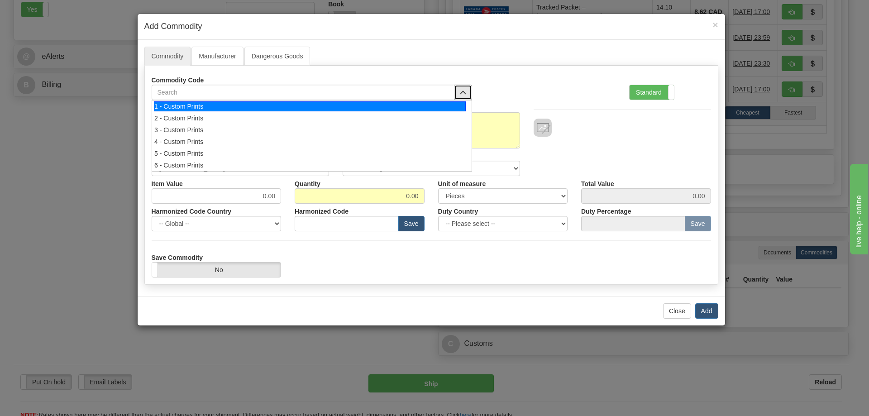
click at [445, 104] on div "1 - Custom Prints" at bounding box center [310, 106] width 312 height 10
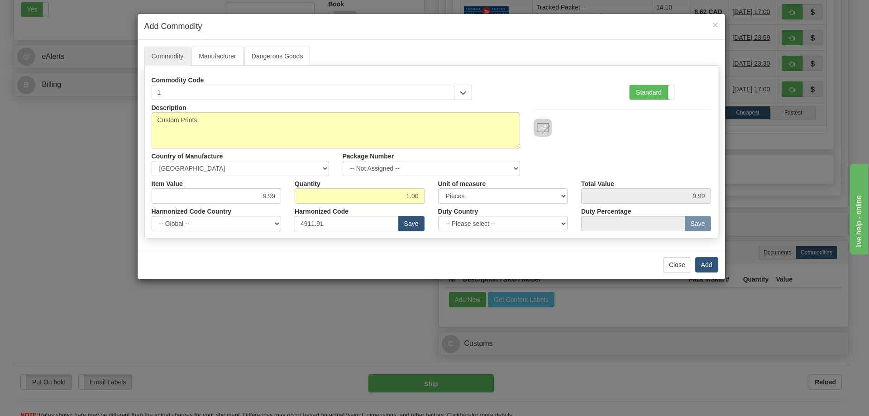
click at [594, 258] on div "Close Add" at bounding box center [432, 264] width 588 height 29
click at [713, 263] on button "Add" at bounding box center [706, 264] width 23 height 15
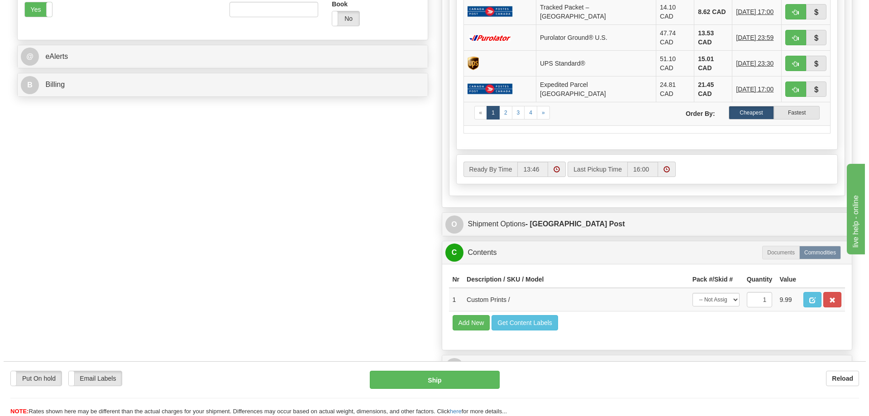
scroll to position [272, 0]
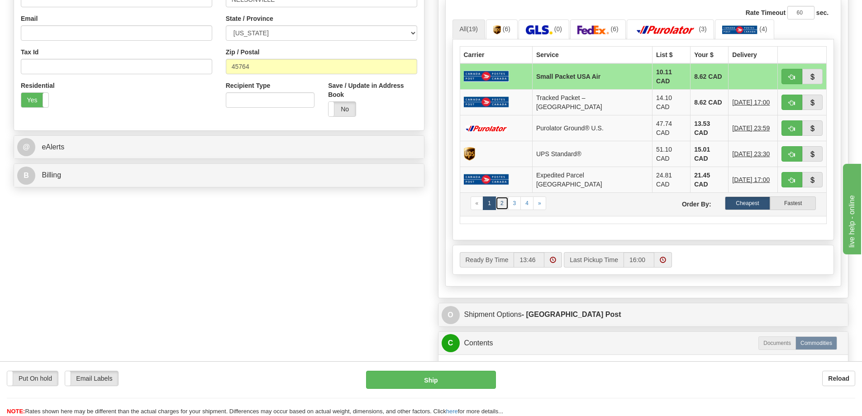
click at [501, 196] on link "2" at bounding box center [502, 203] width 13 height 14
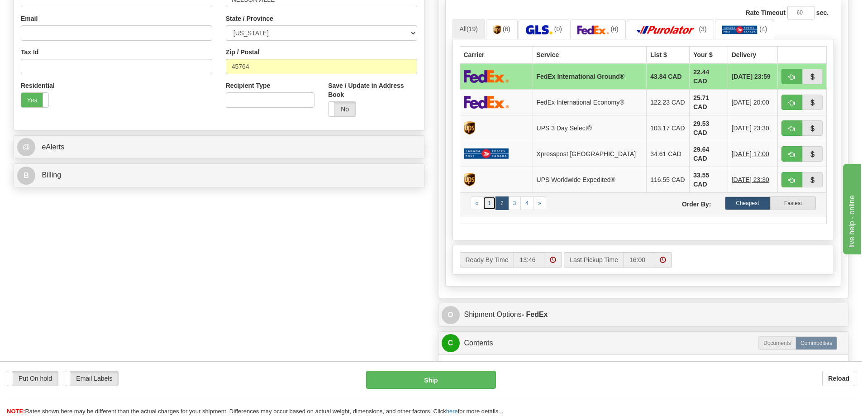
click at [488, 196] on link "1" at bounding box center [489, 203] width 13 height 14
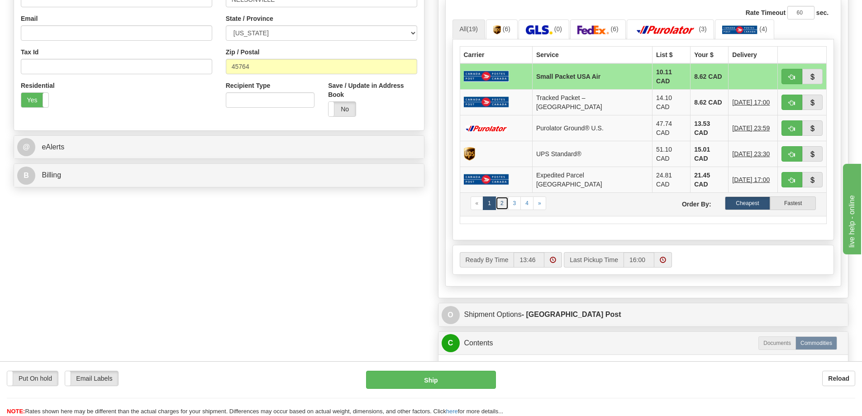
click at [502, 196] on link "2" at bounding box center [502, 203] width 13 height 14
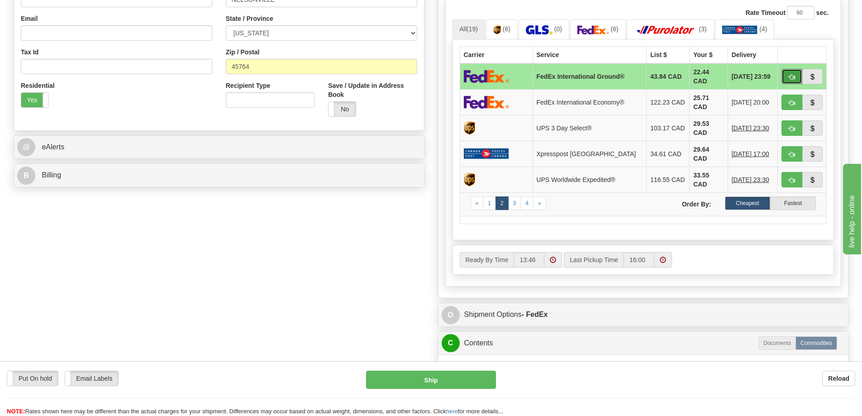
click at [787, 79] on button "button" at bounding box center [792, 76] width 21 height 15
type input "92"
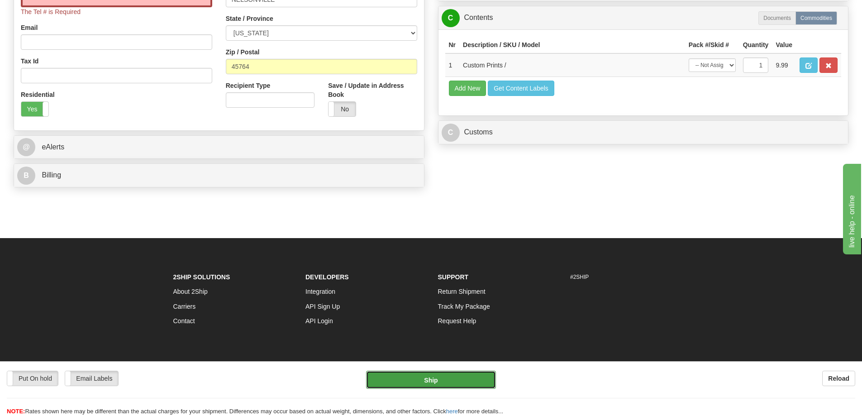
click at [453, 378] on button "Ship" at bounding box center [431, 380] width 130 height 18
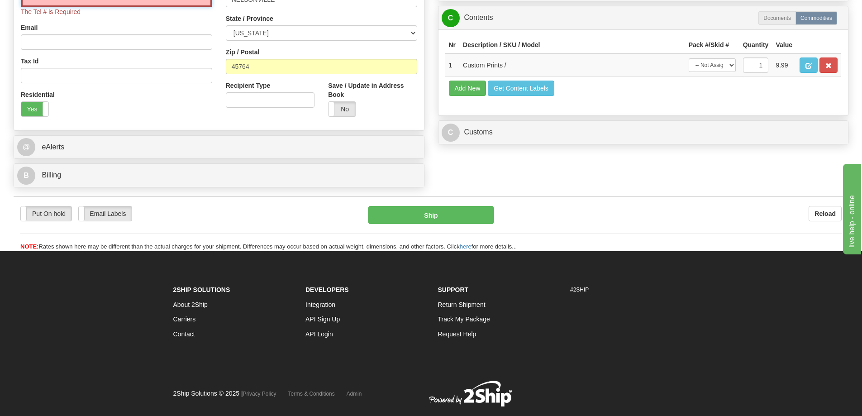
click at [130, 5] on input "Tel #" at bounding box center [116, -1] width 191 height 15
type input "18773353312"
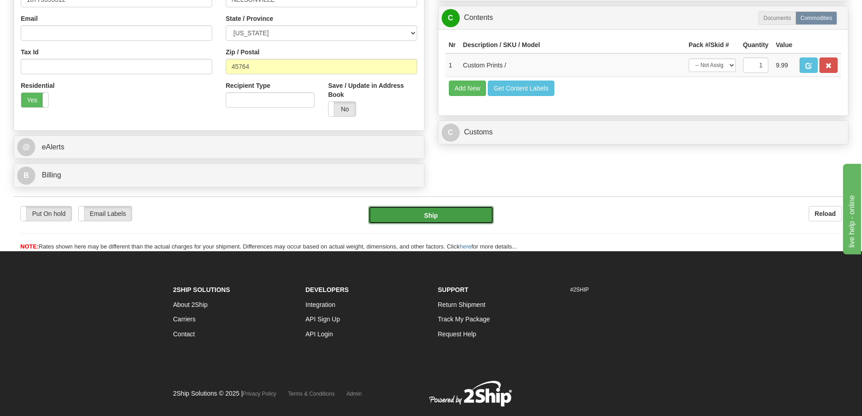
click at [453, 211] on button "Ship" at bounding box center [430, 215] width 125 height 18
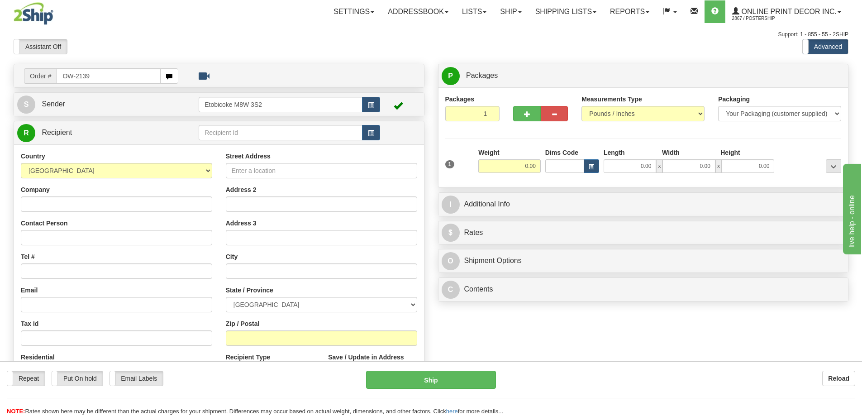
type input "OW-2139"
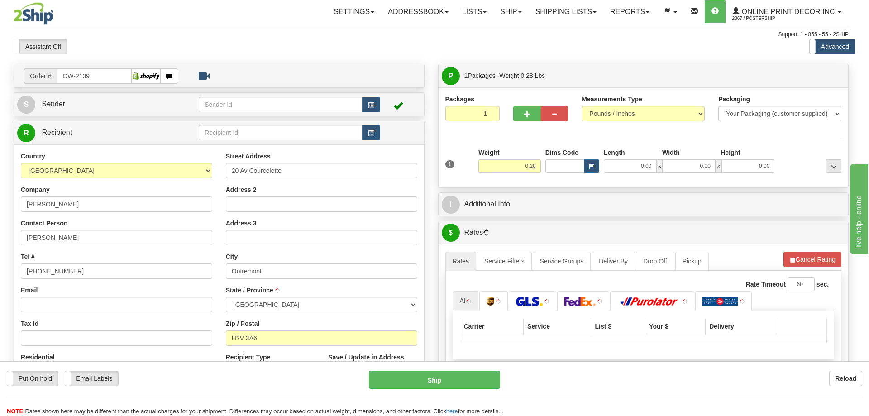
type input "OUTREMONT"
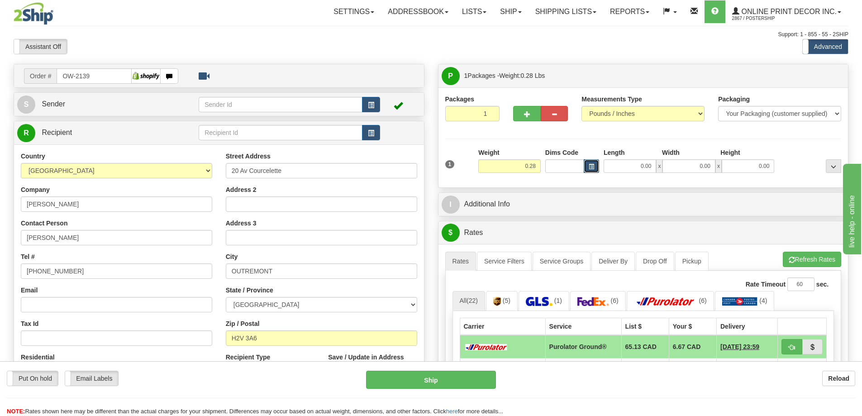
click at [590, 163] on button "button" at bounding box center [591, 166] width 15 height 14
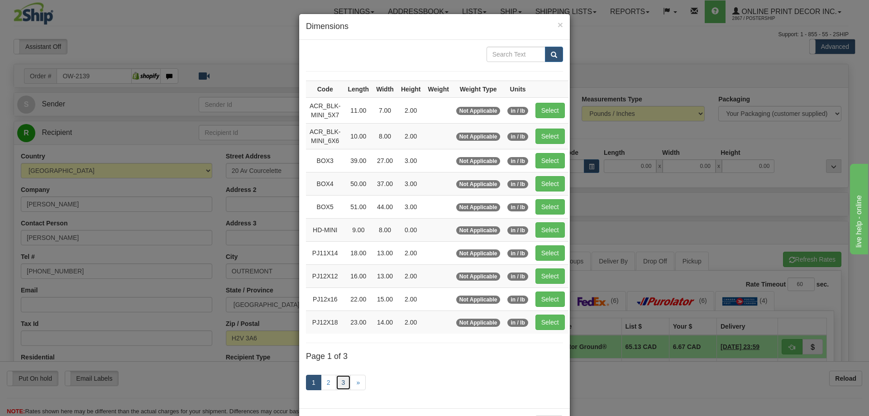
click at [339, 382] on link "3" at bounding box center [343, 382] width 15 height 15
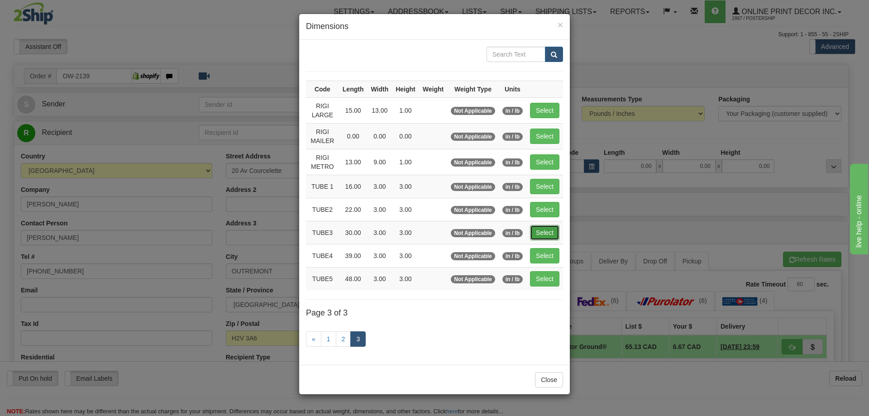
click at [542, 227] on button "Select" at bounding box center [544, 232] width 29 height 15
type input "TUBE3"
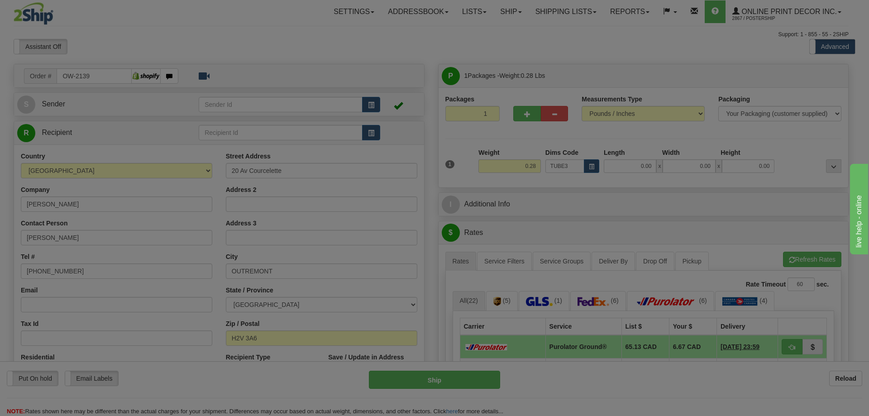
type input "30.00"
type input "3.00"
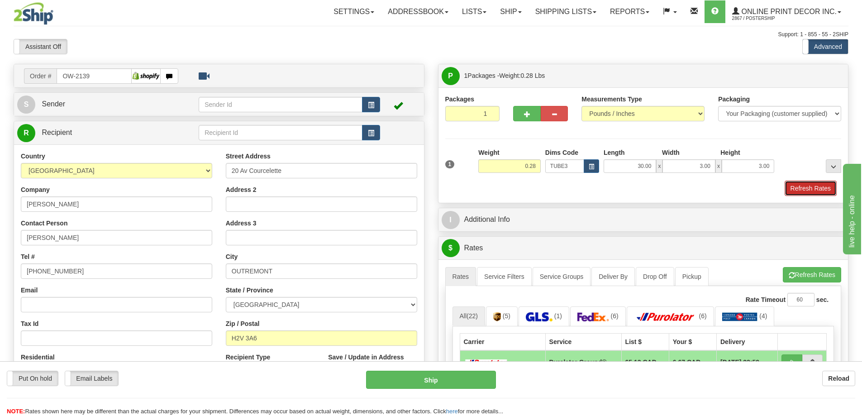
click at [791, 185] on button "Refresh Rates" at bounding box center [811, 188] width 52 height 15
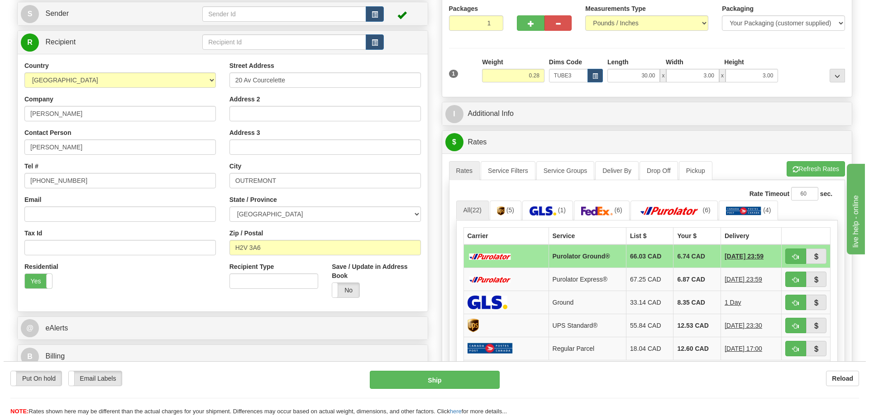
scroll to position [136, 0]
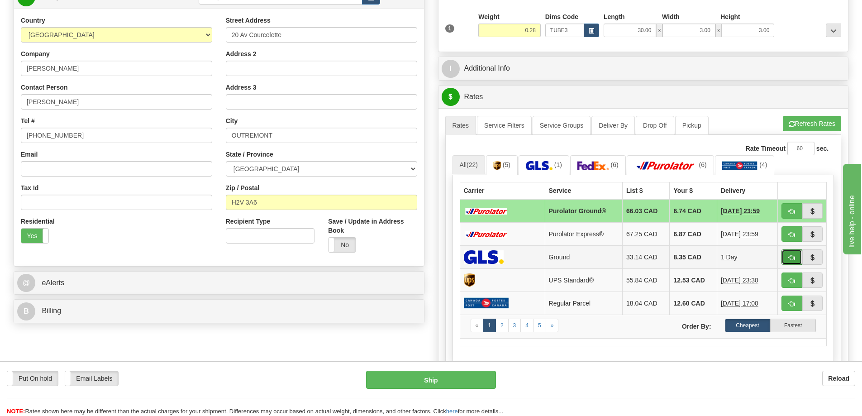
click at [793, 258] on span "button" at bounding box center [792, 258] width 6 height 6
type input "1"
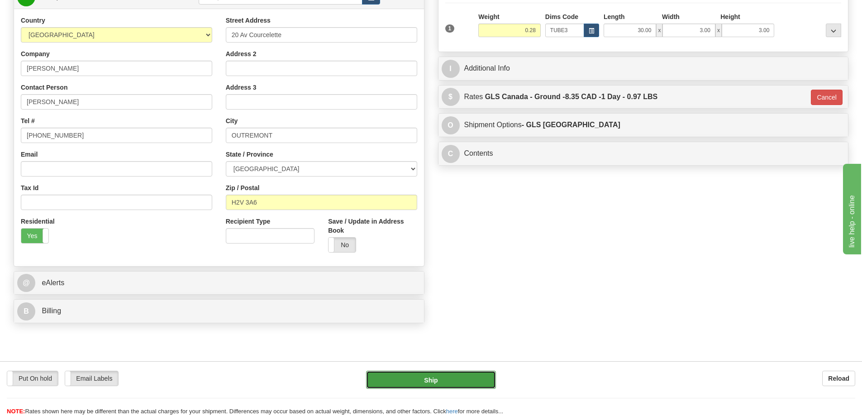
click at [482, 375] on button "Ship" at bounding box center [431, 380] width 130 height 18
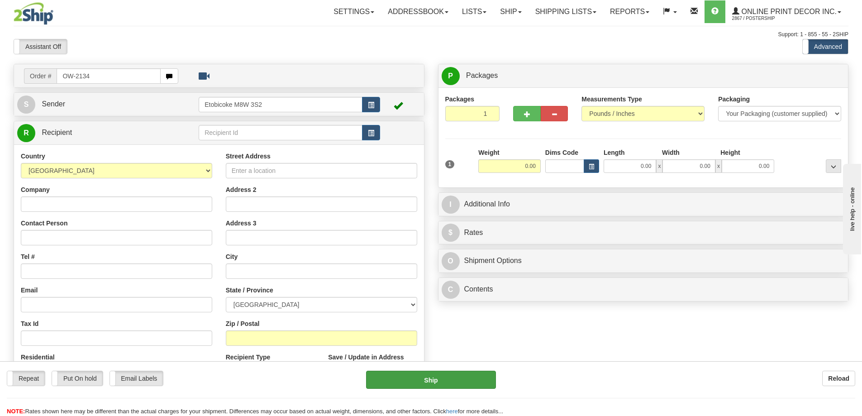
type input "OW-2134"
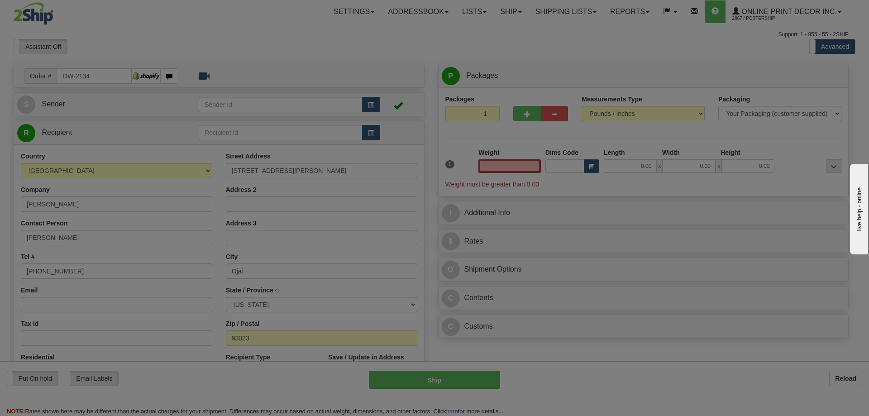
type input "OJAI"
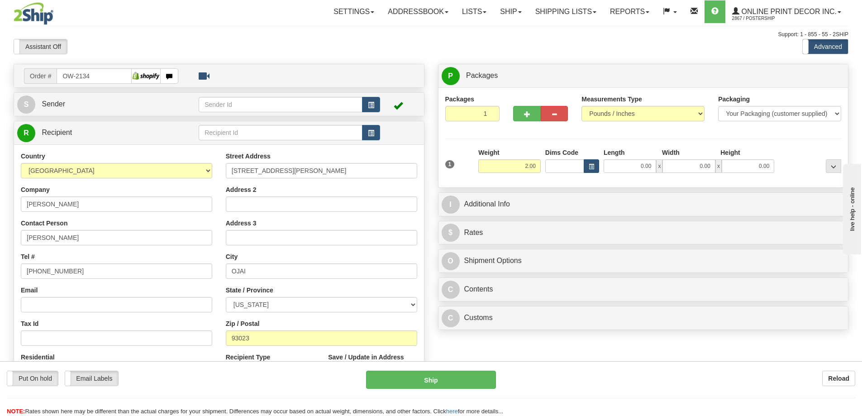
type input "2.00"
click at [593, 163] on button "button" at bounding box center [591, 166] width 15 height 14
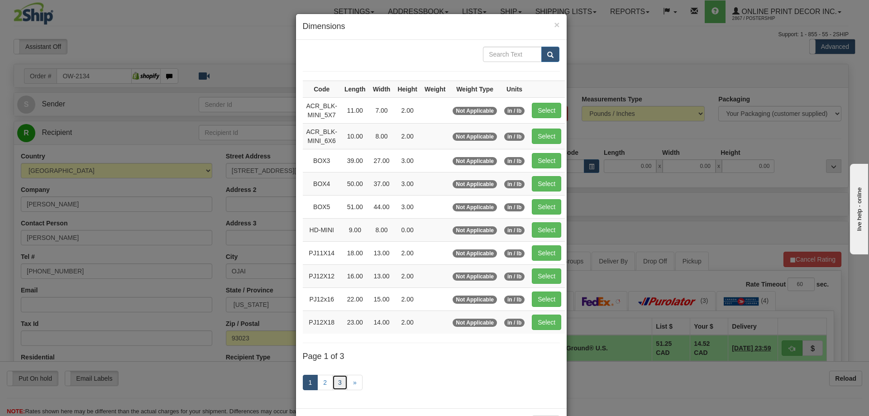
drag, startPoint x: 335, startPoint y: 382, endPoint x: 329, endPoint y: 373, distance: 10.4
click at [335, 382] on link "3" at bounding box center [339, 382] width 15 height 15
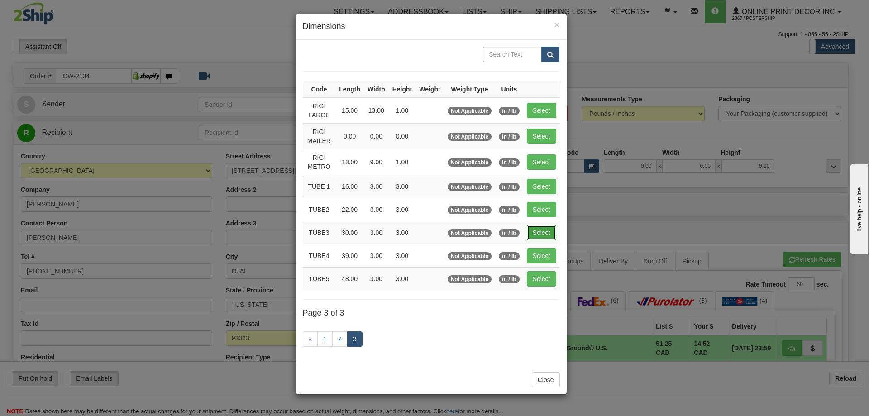
click at [545, 231] on button "Select" at bounding box center [541, 232] width 29 height 15
type input "TUBE3"
type input "30.00"
type input "3.00"
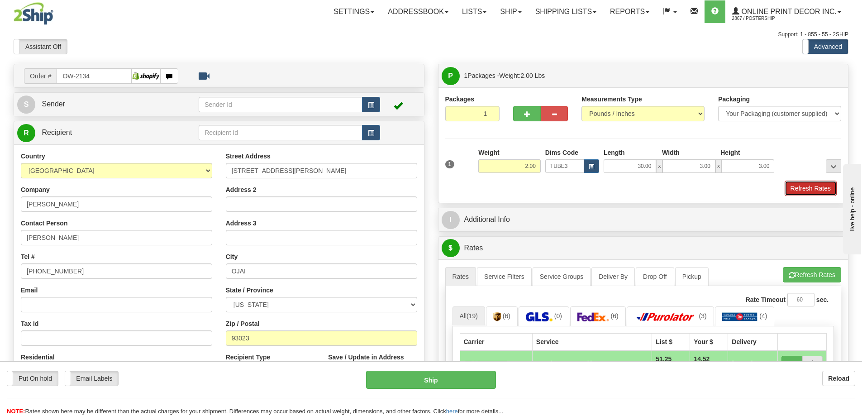
click at [802, 190] on button "Refresh Rates" at bounding box center [811, 188] width 52 height 15
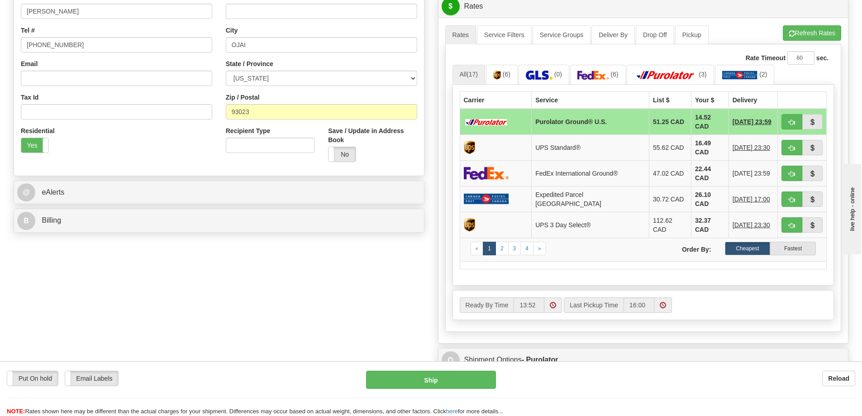
scroll to position [317, 0]
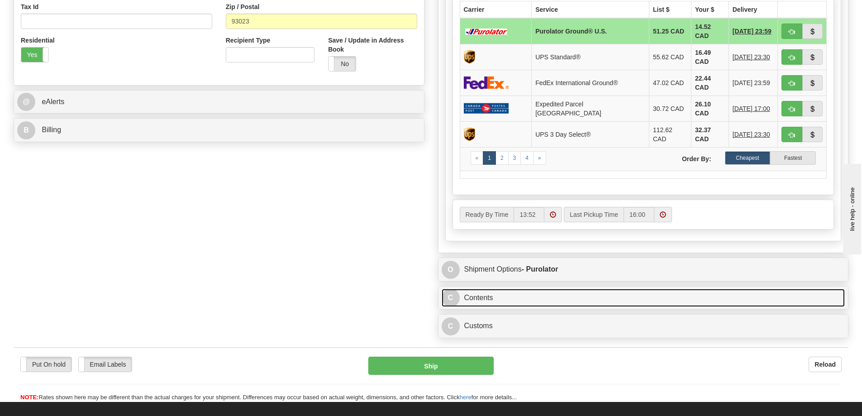
click at [610, 289] on link "C Contents" at bounding box center [644, 298] width 404 height 19
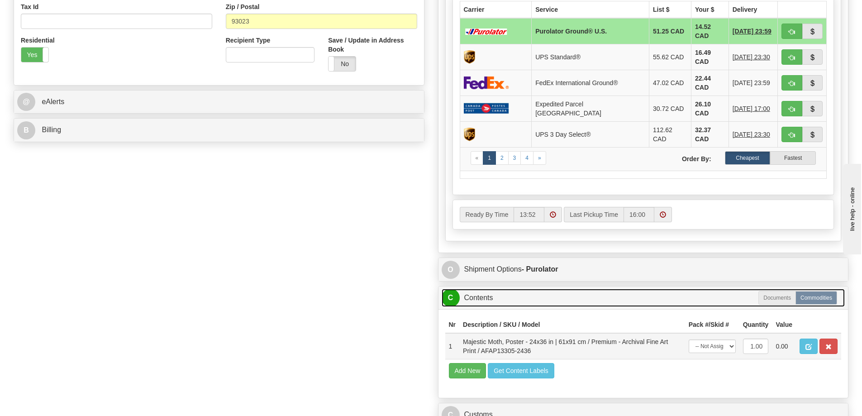
scroll to position [362, 0]
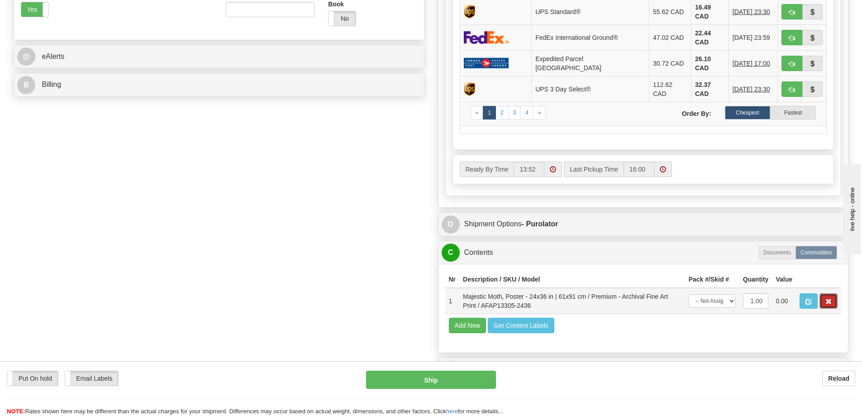
click at [825, 293] on button "button" at bounding box center [829, 300] width 18 height 15
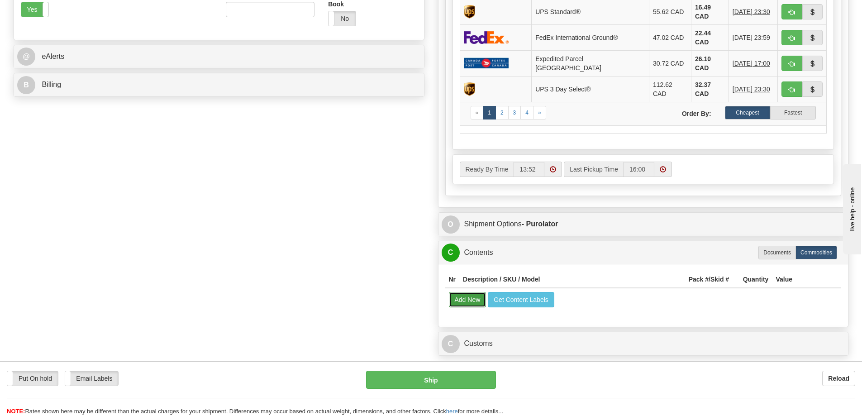
click at [472, 292] on button "Add New" at bounding box center [468, 299] width 38 height 15
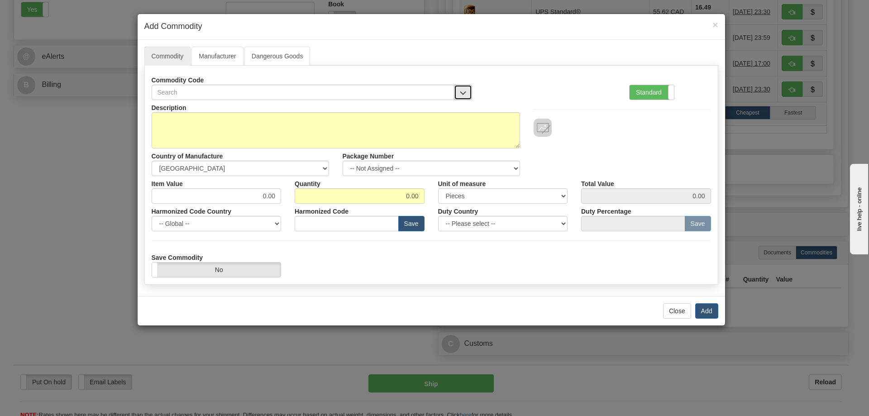
click at [463, 88] on button "button" at bounding box center [463, 92] width 18 height 15
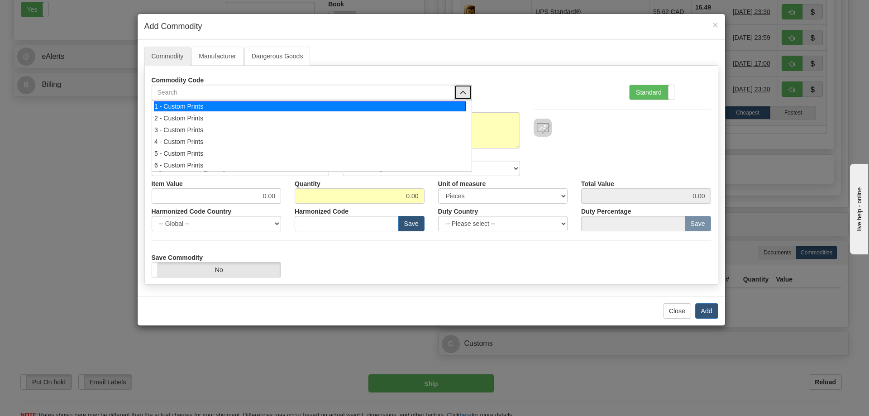
click at [443, 105] on div "1 - Custom Prints" at bounding box center [310, 106] width 312 height 10
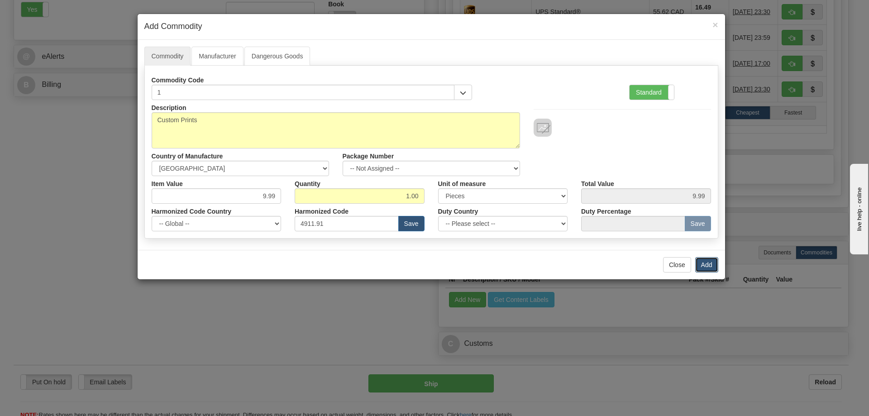
click at [706, 259] on button "Add" at bounding box center [706, 264] width 23 height 15
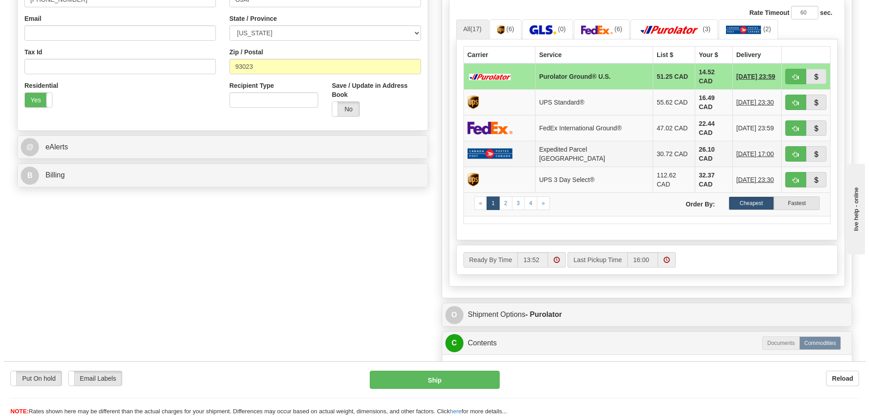
scroll to position [181, 0]
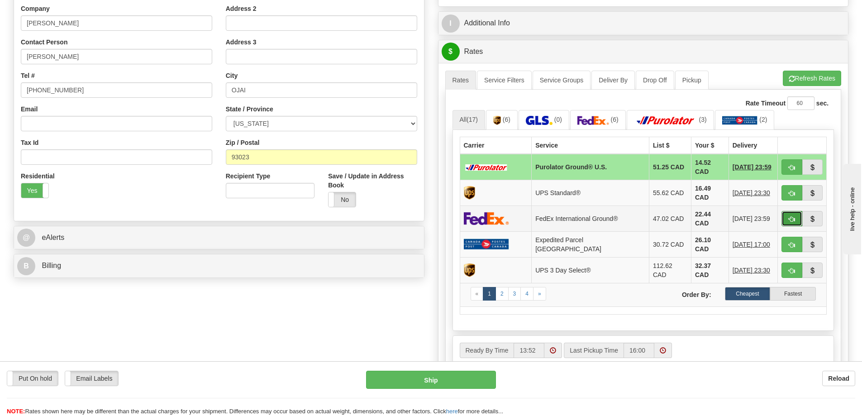
click at [788, 211] on button "button" at bounding box center [792, 218] width 21 height 15
type input "92"
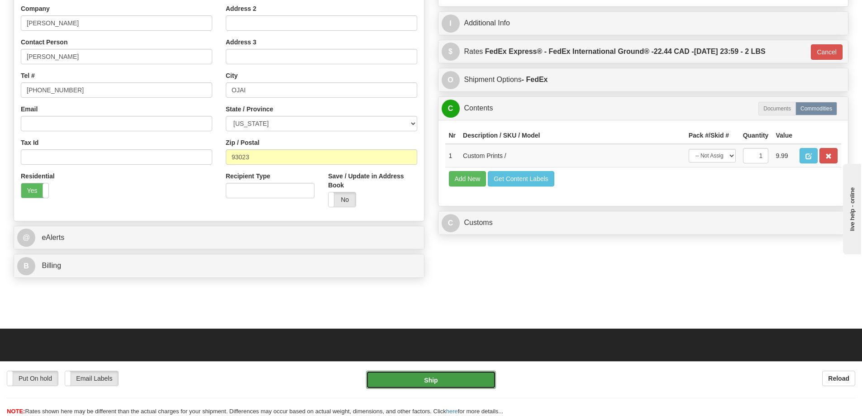
click at [457, 379] on button "Ship" at bounding box center [431, 380] width 130 height 18
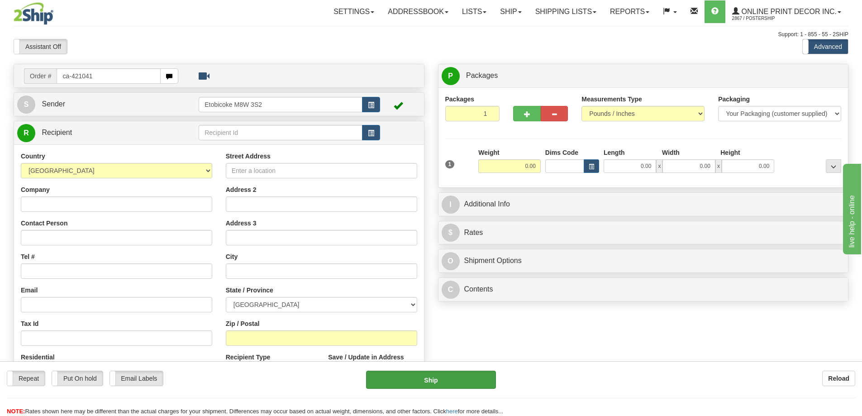
type input "ca-421041"
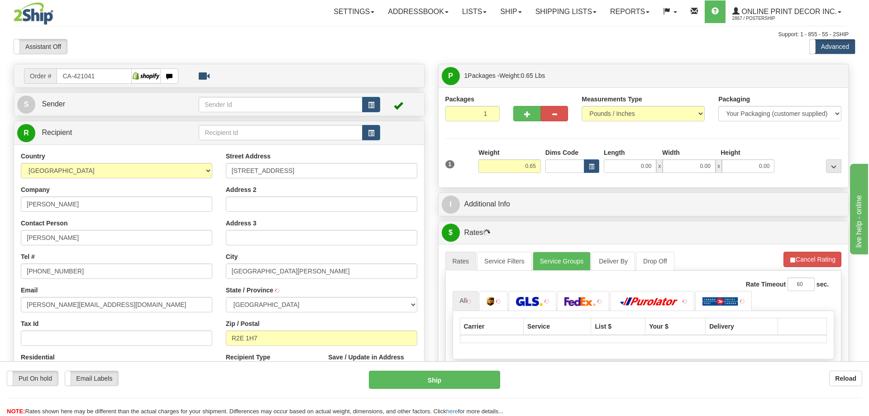
type input "[GEOGRAPHIC_DATA][PERSON_NAME]"
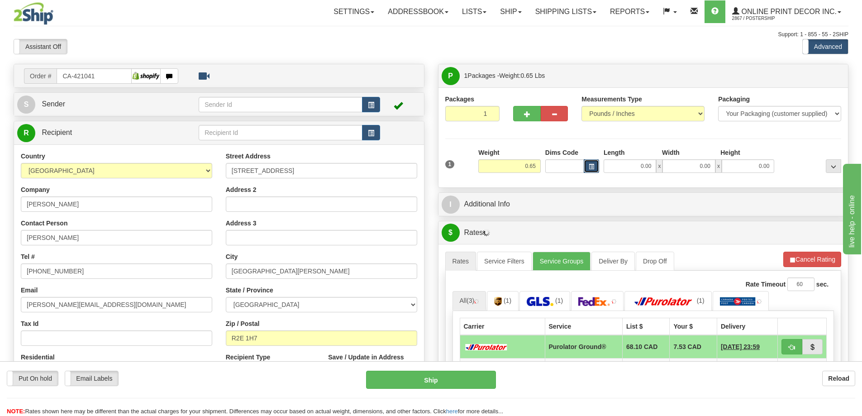
click at [596, 164] on button "button" at bounding box center [591, 166] width 15 height 14
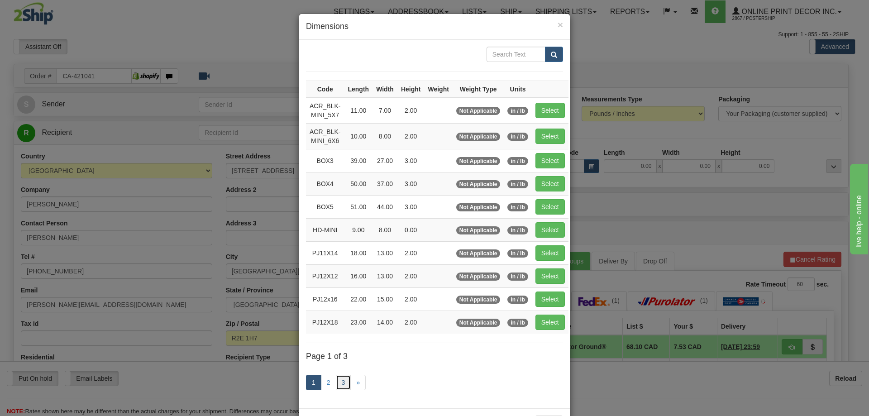
click at [336, 382] on link "3" at bounding box center [343, 382] width 15 height 15
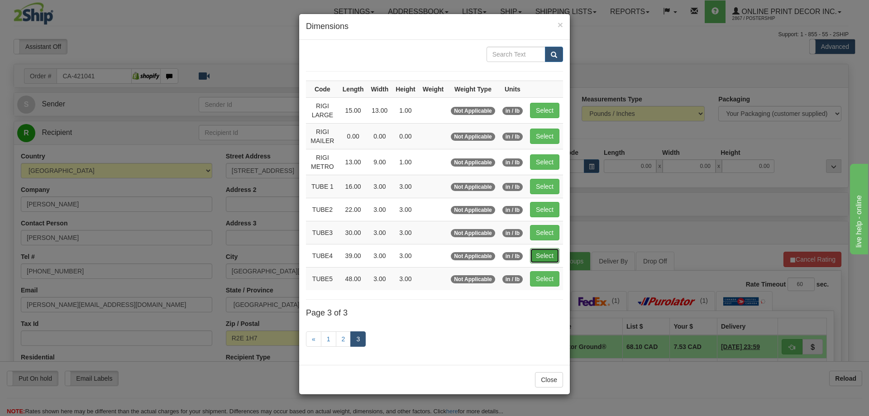
click at [548, 253] on button "Select" at bounding box center [544, 255] width 29 height 15
type input "TUBE4"
type input "39.00"
type input "3.00"
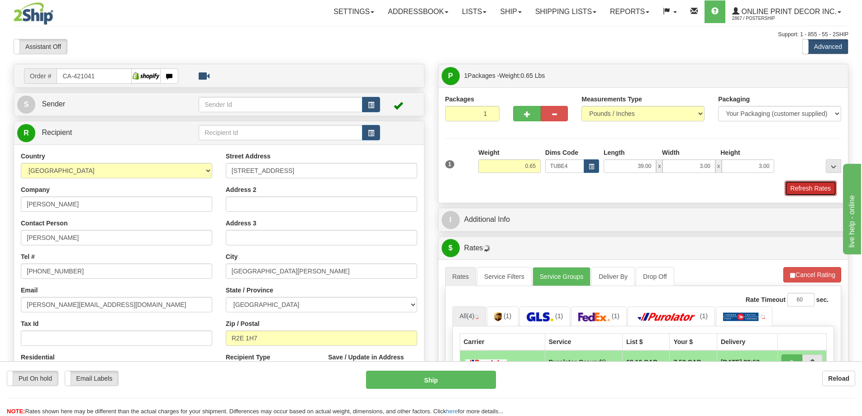
click at [808, 185] on button "Refresh Rates" at bounding box center [811, 188] width 52 height 15
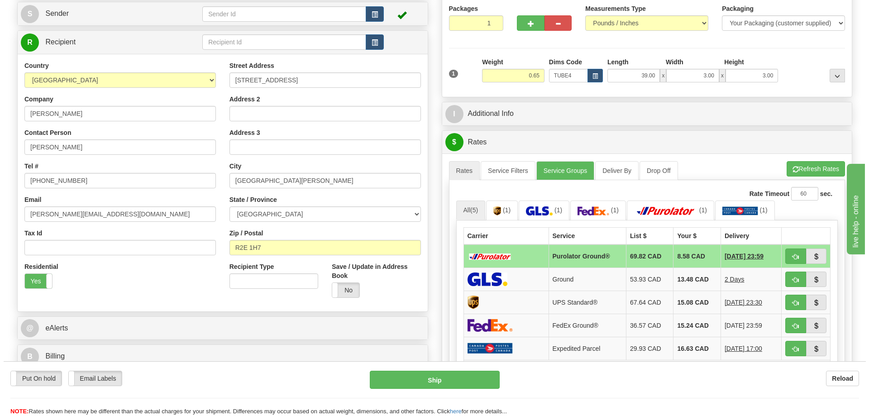
scroll to position [136, 0]
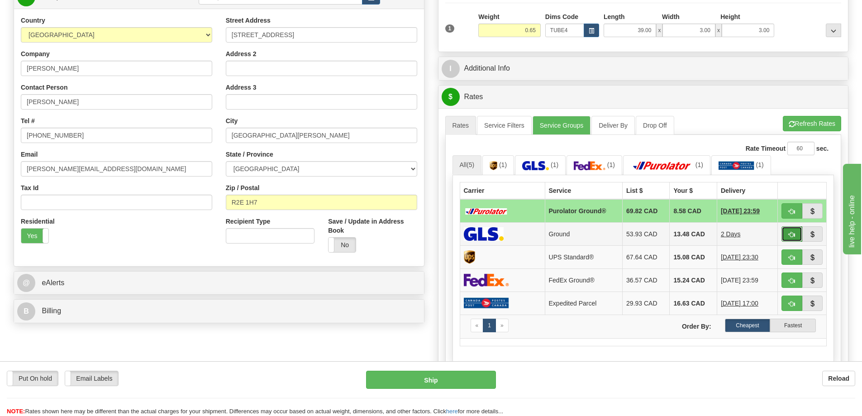
click at [795, 236] on span "button" at bounding box center [792, 235] width 6 height 6
type input "1"
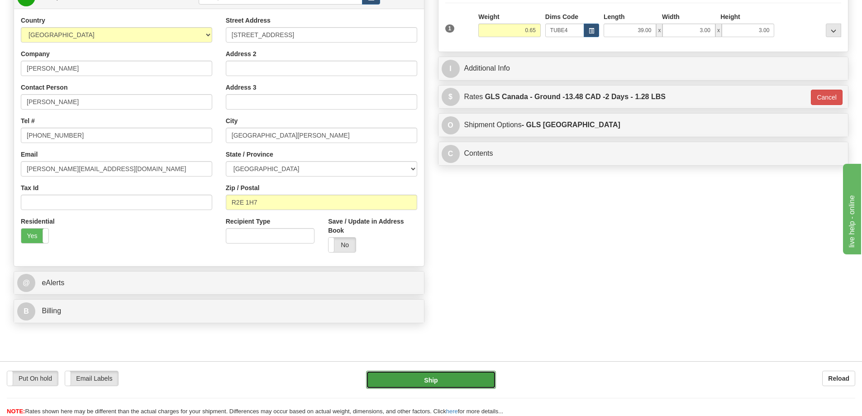
click at [471, 379] on button "Ship" at bounding box center [431, 380] width 130 height 18
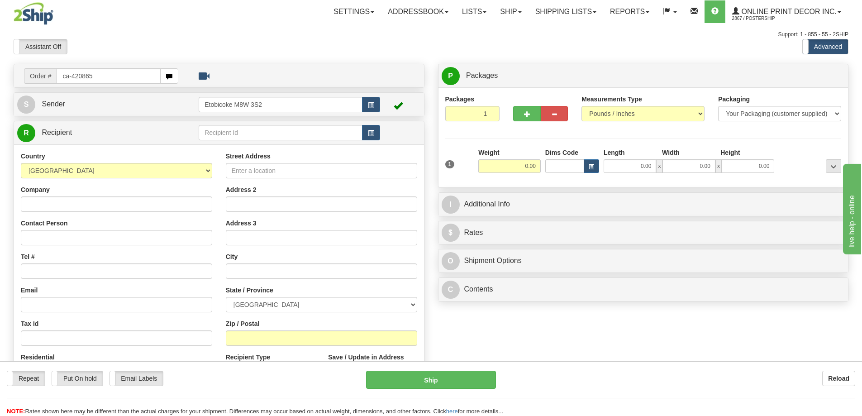
type input "ca-420865"
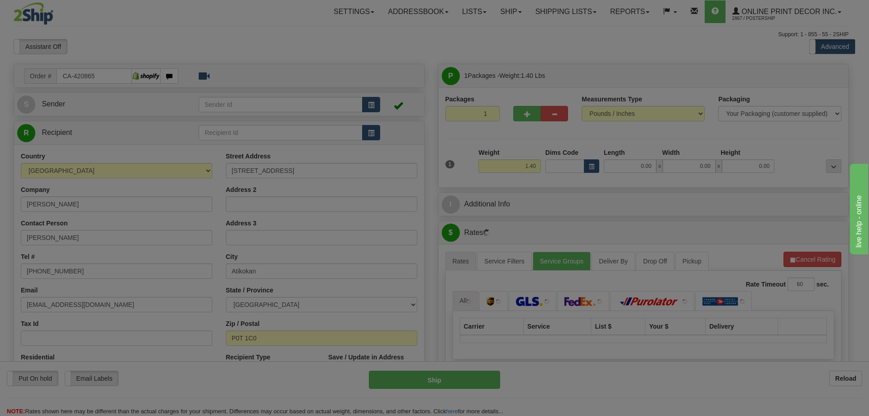
type input "ATIKOKAN"
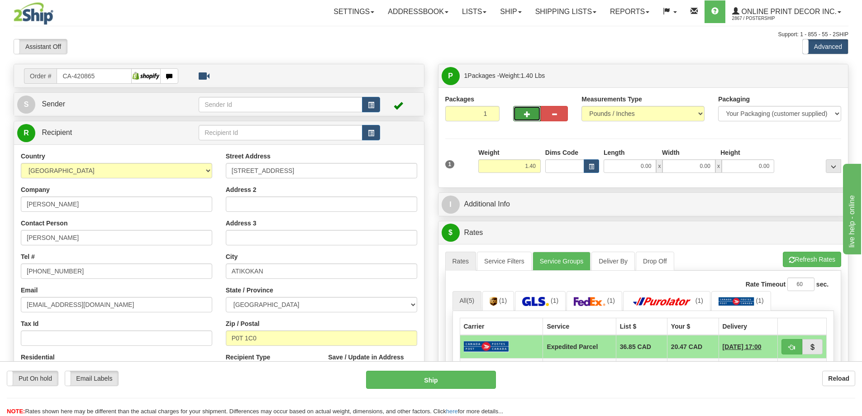
click at [535, 111] on button "button" at bounding box center [526, 113] width 27 height 15
radio input "true"
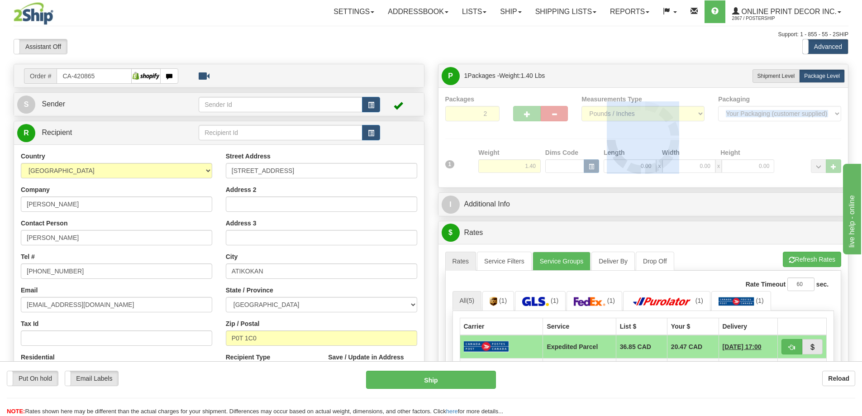
click at [535, 111] on div at bounding box center [643, 138] width 397 height 86
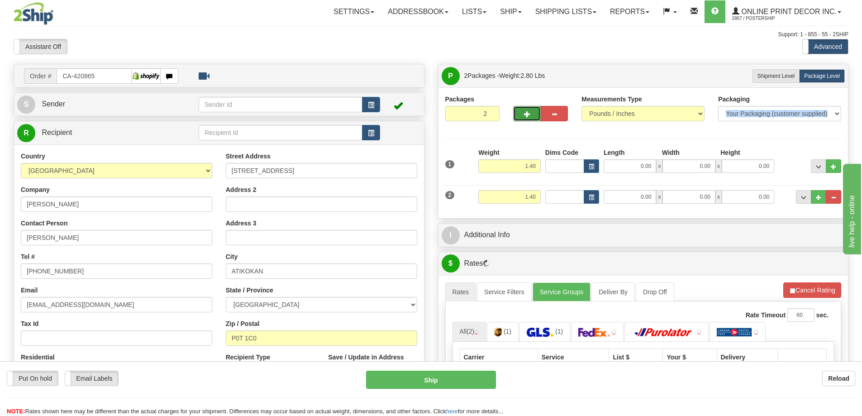
click at [532, 112] on button "button" at bounding box center [526, 113] width 27 height 15
type input "3"
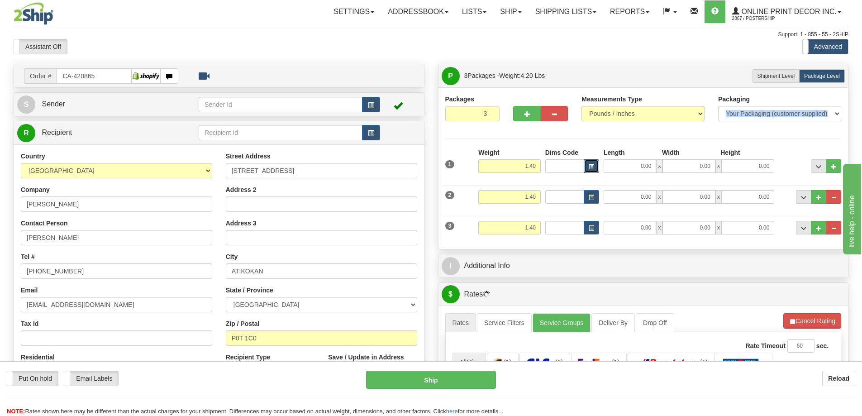
click at [592, 166] on span "button" at bounding box center [591, 166] width 5 height 5
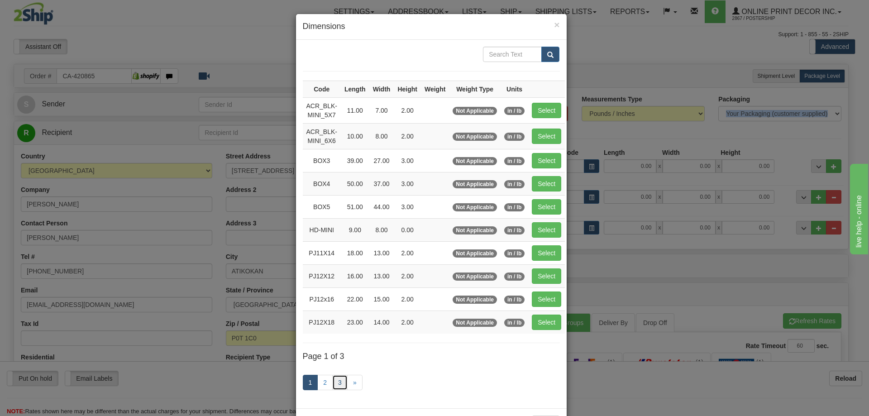
click at [333, 383] on link "3" at bounding box center [339, 382] width 15 height 15
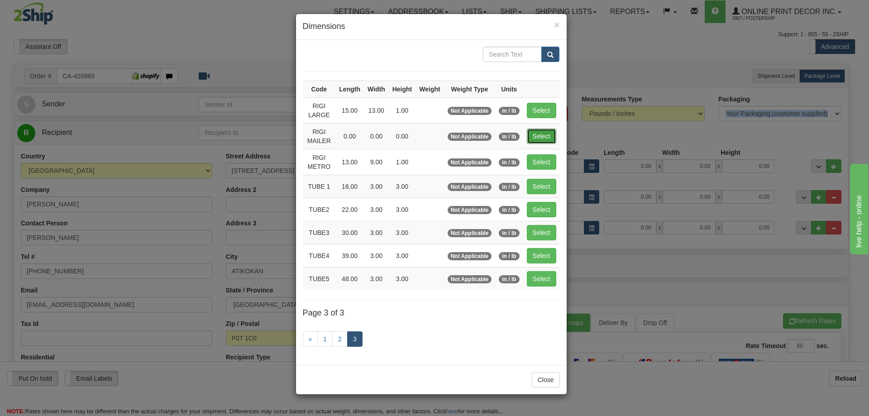
click at [548, 134] on button "Select" at bounding box center [541, 136] width 29 height 15
type input "RIGI MAILER"
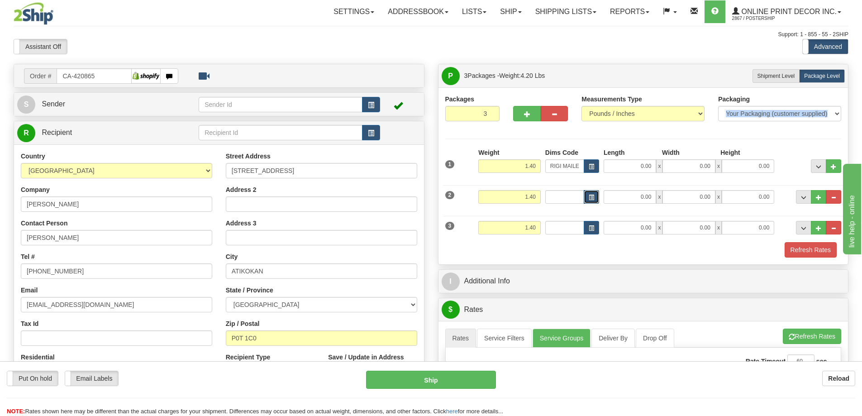
click at [592, 199] on span "button" at bounding box center [591, 197] width 5 height 5
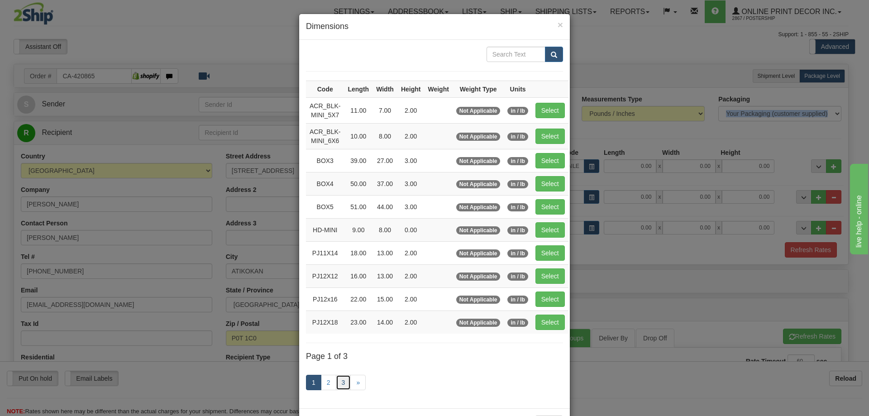
click at [336, 379] on link "3" at bounding box center [343, 382] width 15 height 15
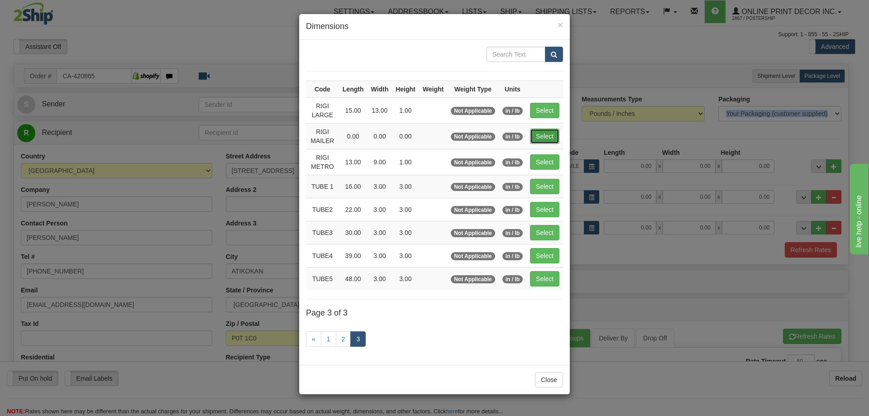
click at [541, 134] on button "Select" at bounding box center [544, 136] width 29 height 15
type input "RIGI MAILER"
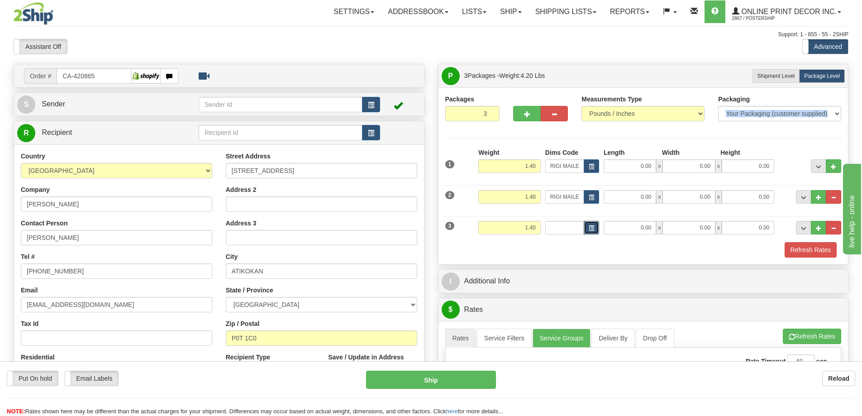
click at [591, 226] on span "button" at bounding box center [591, 228] width 5 height 5
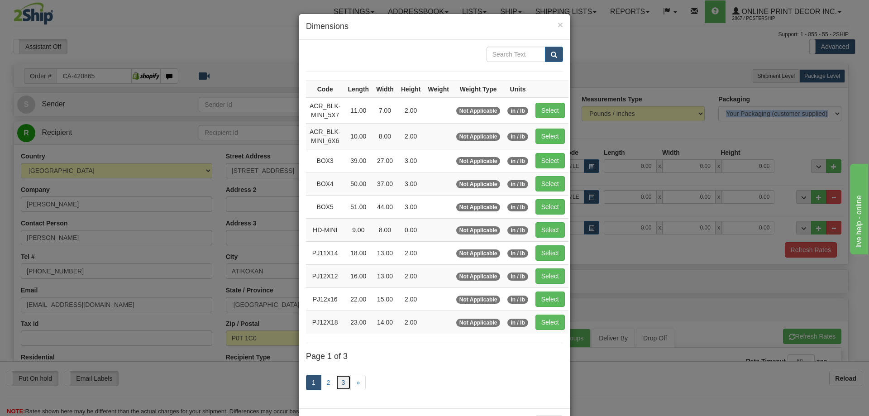
click at [342, 382] on link "3" at bounding box center [343, 382] width 15 height 15
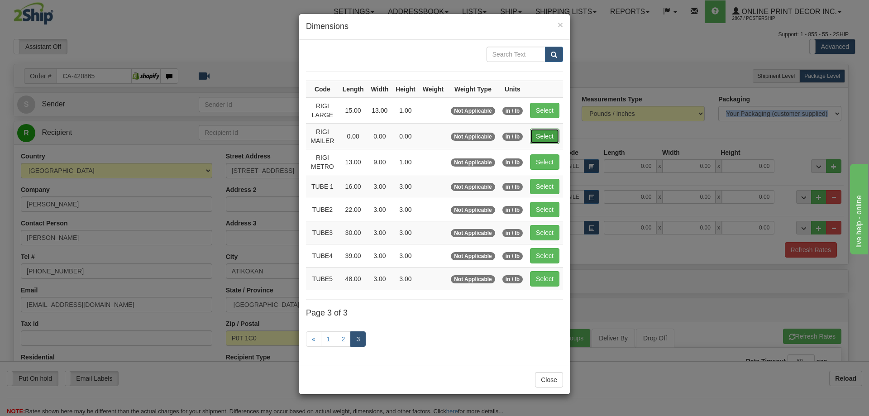
click at [548, 131] on button "Select" at bounding box center [544, 136] width 29 height 15
type input "RIGI MAILER"
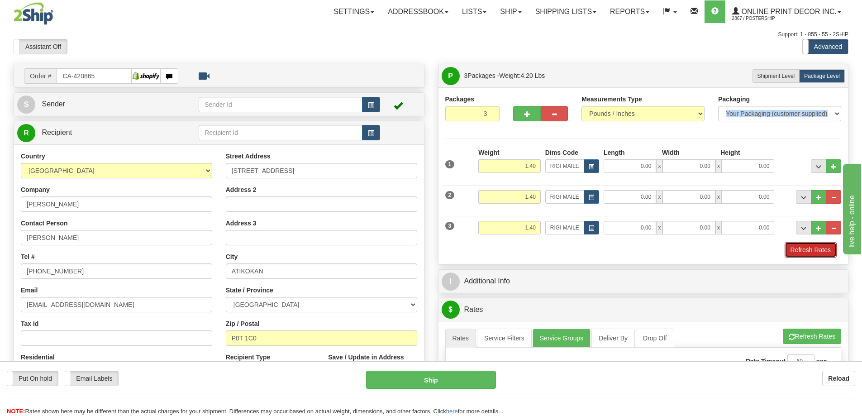
click at [812, 253] on button "Refresh Rates" at bounding box center [811, 249] width 52 height 15
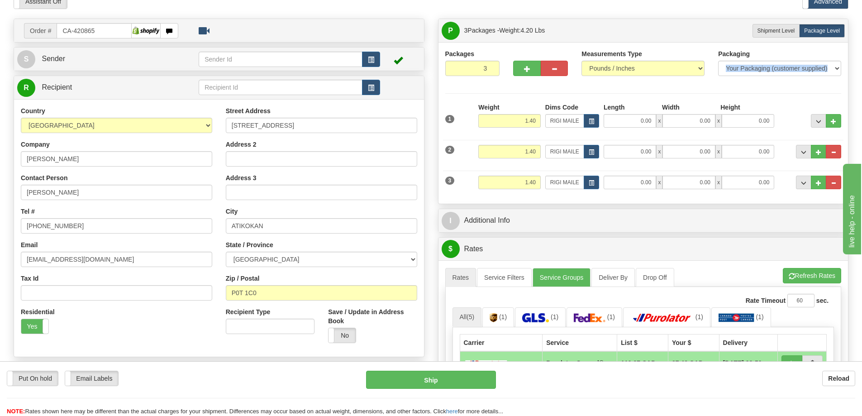
scroll to position [136, 0]
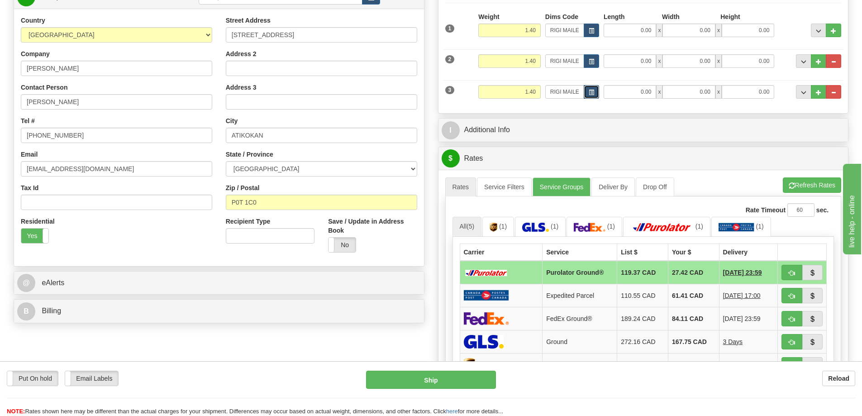
click at [593, 91] on span "button" at bounding box center [591, 92] width 5 height 5
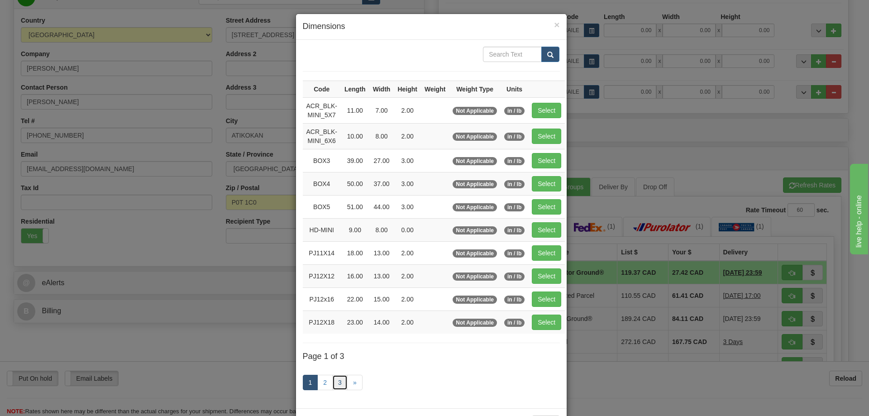
click at [336, 381] on link "3" at bounding box center [339, 382] width 15 height 15
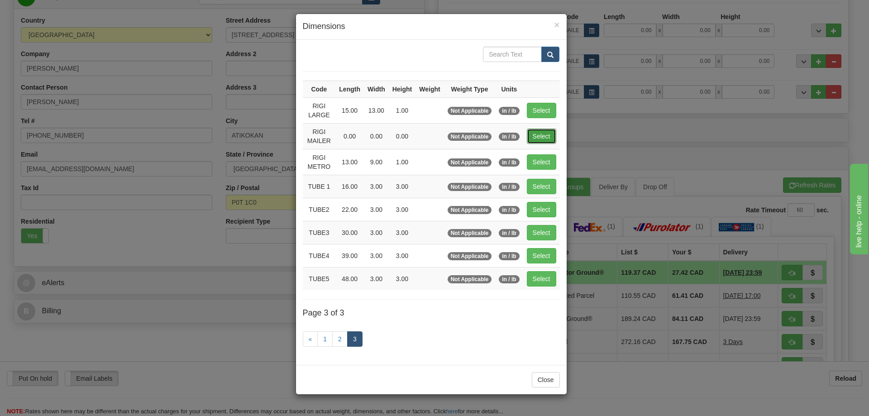
click at [545, 132] on button "Select" at bounding box center [541, 136] width 29 height 15
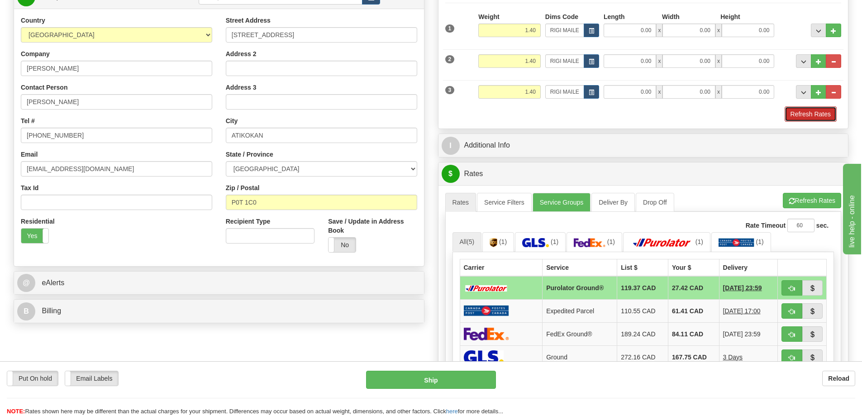
click at [814, 113] on button "Refresh Rates" at bounding box center [811, 113] width 52 height 15
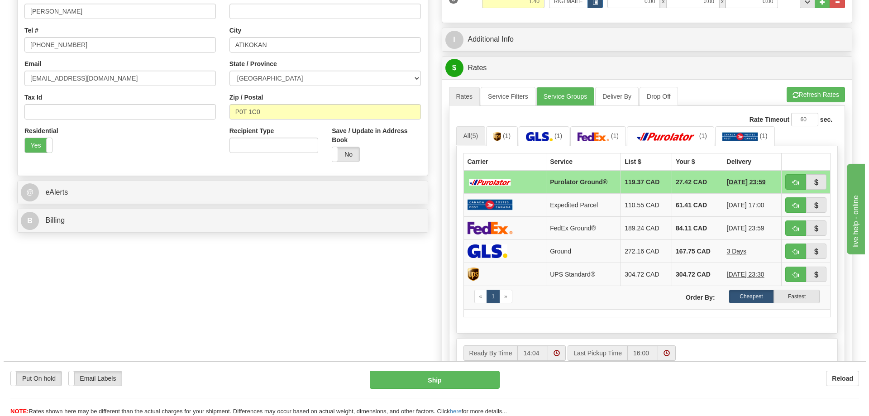
scroll to position [272, 0]
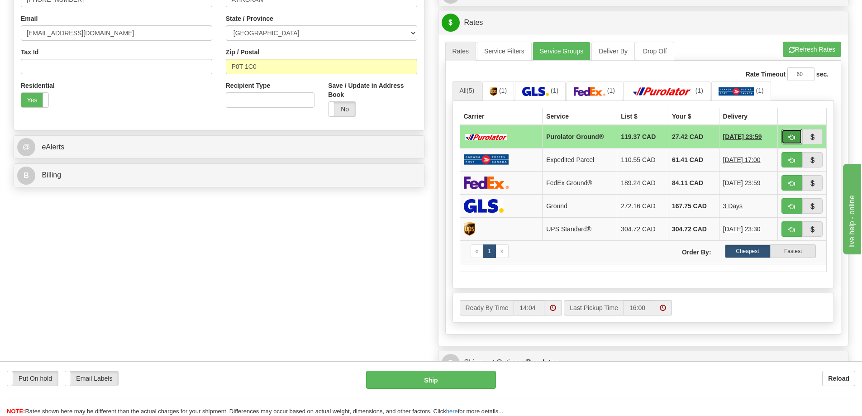
click at [792, 139] on span "button" at bounding box center [792, 137] width 6 height 6
type input "260"
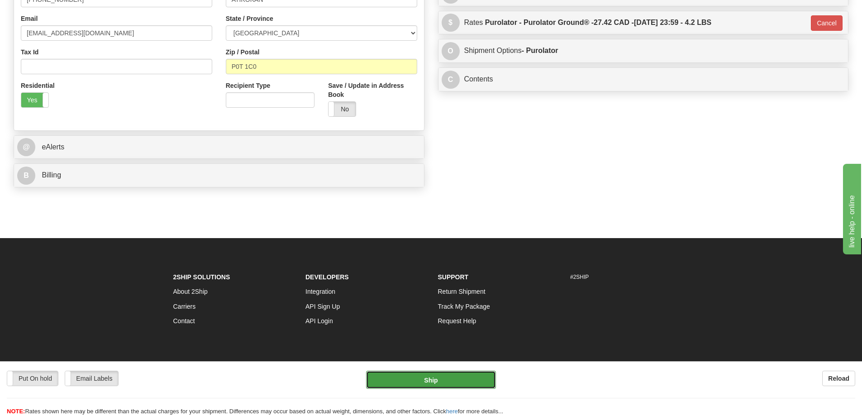
click at [439, 378] on button "Ship" at bounding box center [431, 380] width 130 height 18
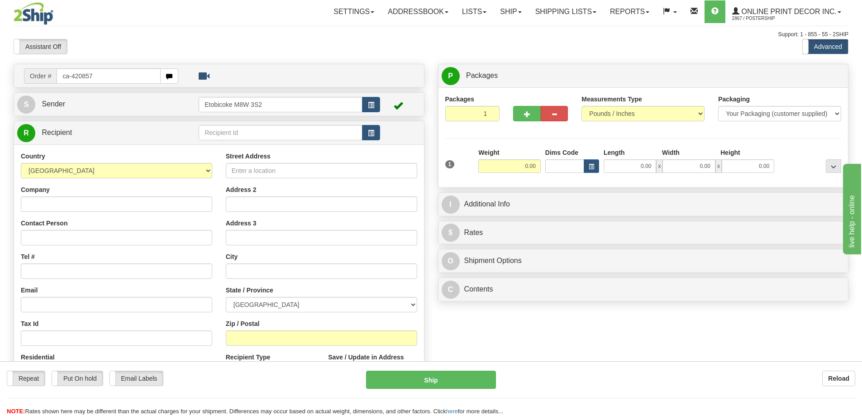
type input "ca-420857"
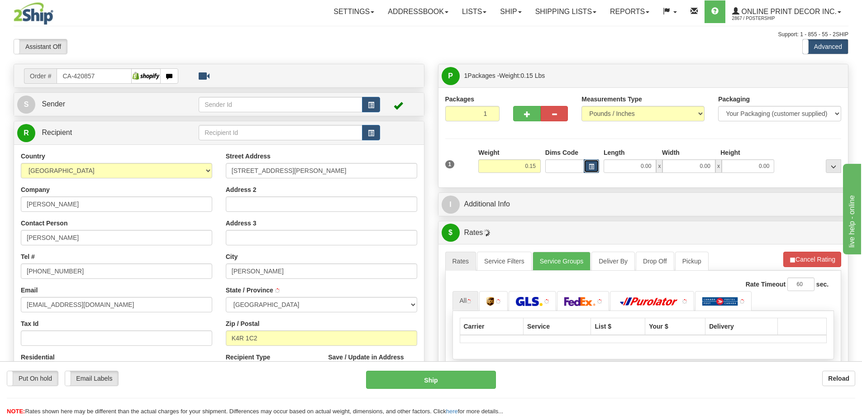
click at [592, 169] on span "button" at bounding box center [591, 166] width 5 height 5
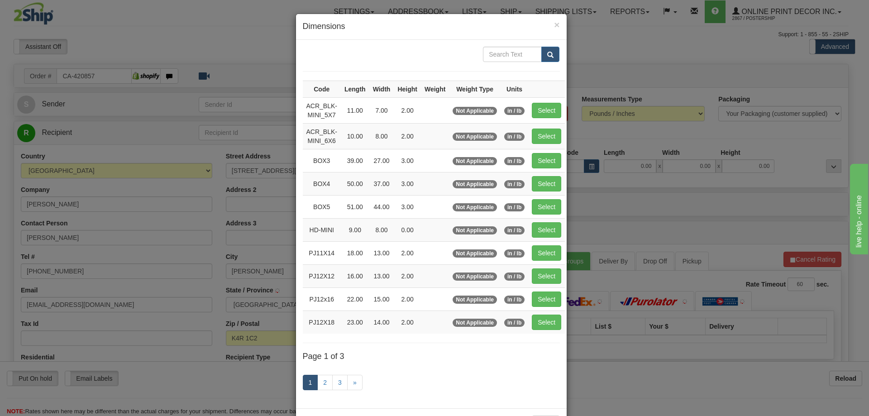
type input "[PERSON_NAME]"
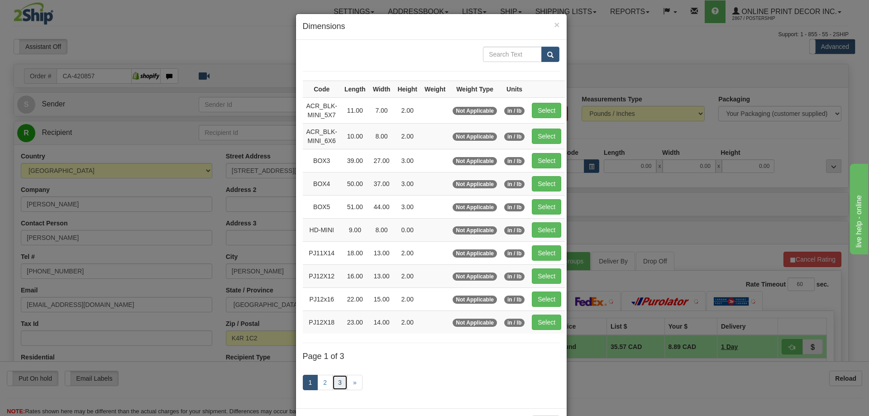
click at [334, 379] on link "3" at bounding box center [339, 382] width 15 height 15
click at [340, 381] on link "3" at bounding box center [339, 382] width 15 height 15
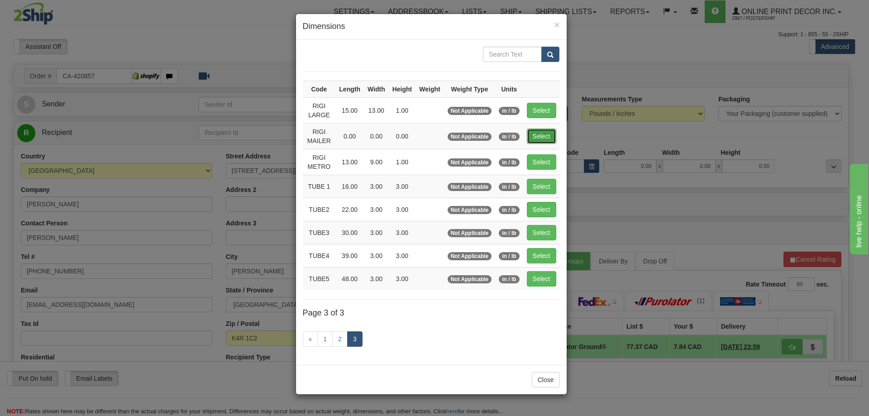
click at [552, 135] on button "Select" at bounding box center [541, 136] width 29 height 15
type input "RIGI MAILER"
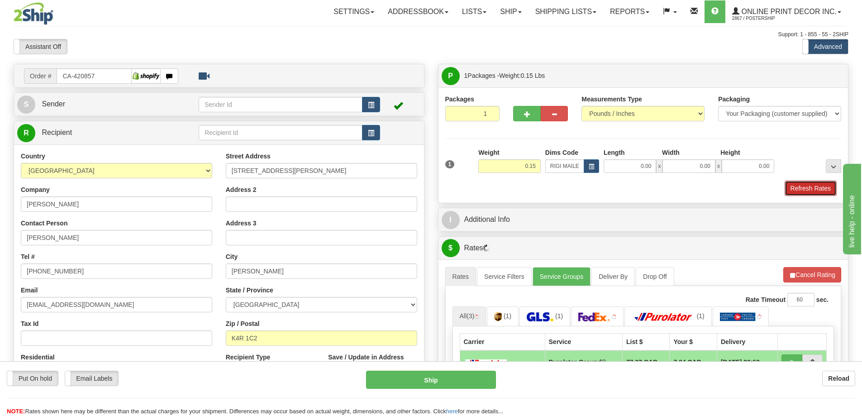
click at [806, 187] on button "Refresh Rates" at bounding box center [811, 188] width 52 height 15
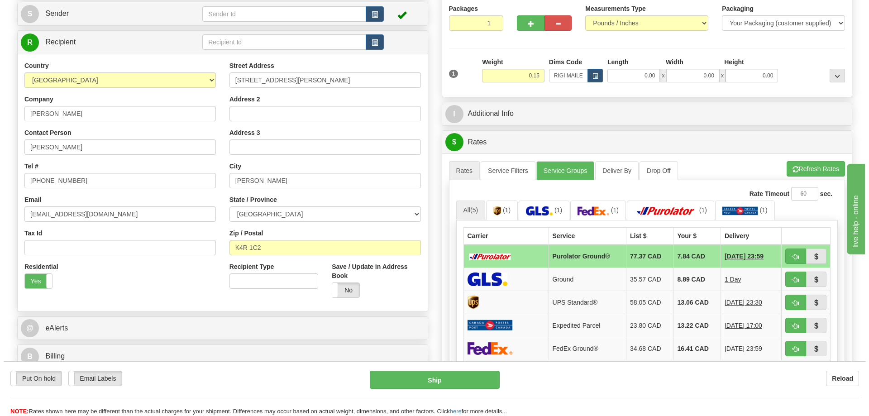
scroll to position [136, 0]
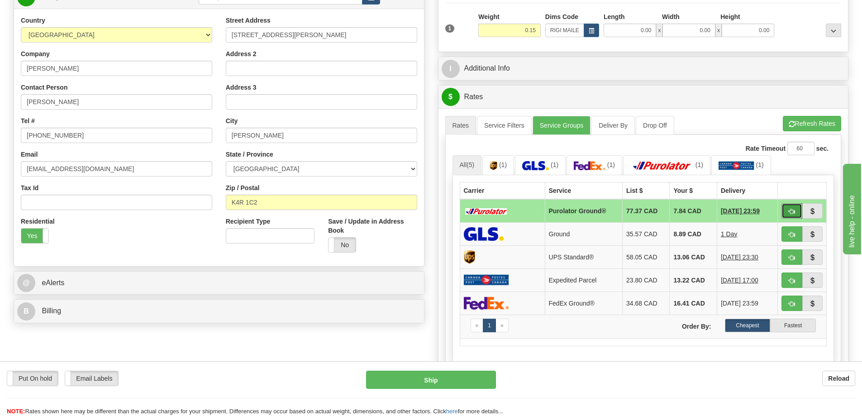
click at [792, 207] on button "button" at bounding box center [792, 210] width 21 height 15
type input "260"
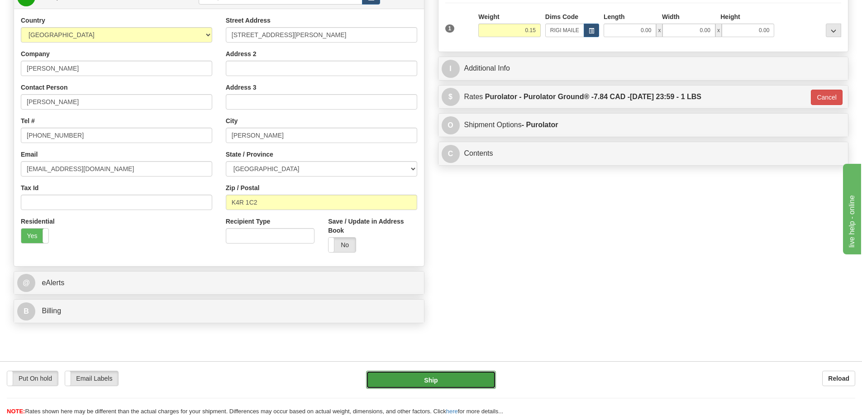
click at [437, 383] on button "Ship" at bounding box center [431, 380] width 130 height 18
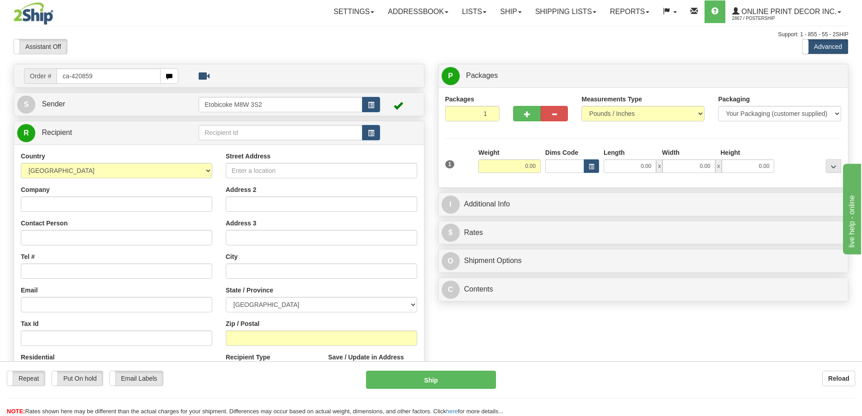
type input "ca-420859"
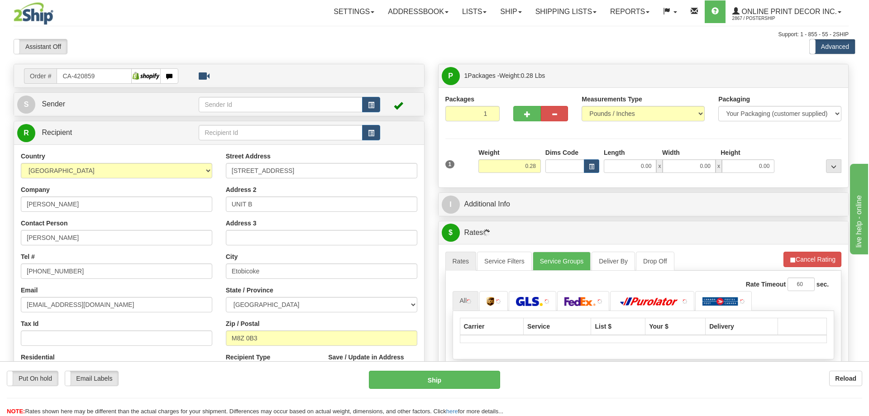
type input "ETOBICOKE"
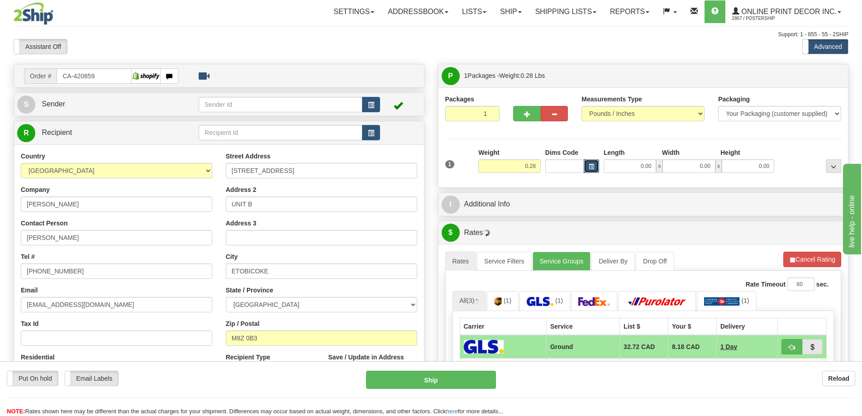
click at [588, 168] on button "button" at bounding box center [591, 166] width 15 height 14
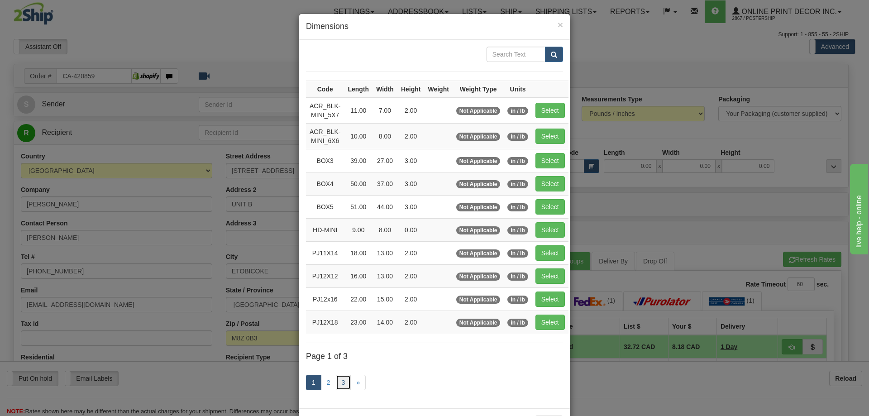
click at [338, 381] on link "3" at bounding box center [343, 382] width 15 height 15
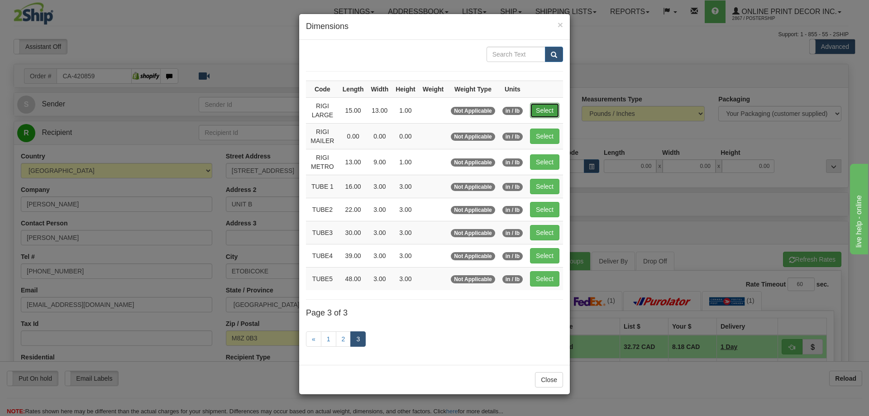
click at [545, 106] on button "Select" at bounding box center [544, 110] width 29 height 15
type input "RIGI LARGE"
type input "15.00"
type input "13.00"
type input "1.00"
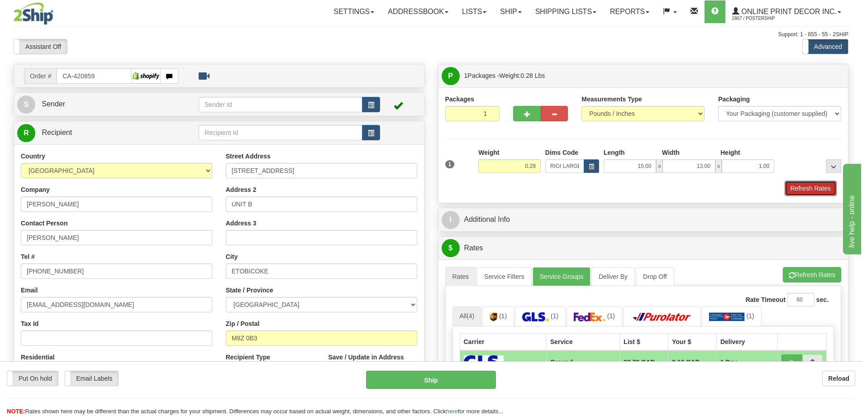
click at [810, 188] on button "Refresh Rates" at bounding box center [811, 188] width 52 height 15
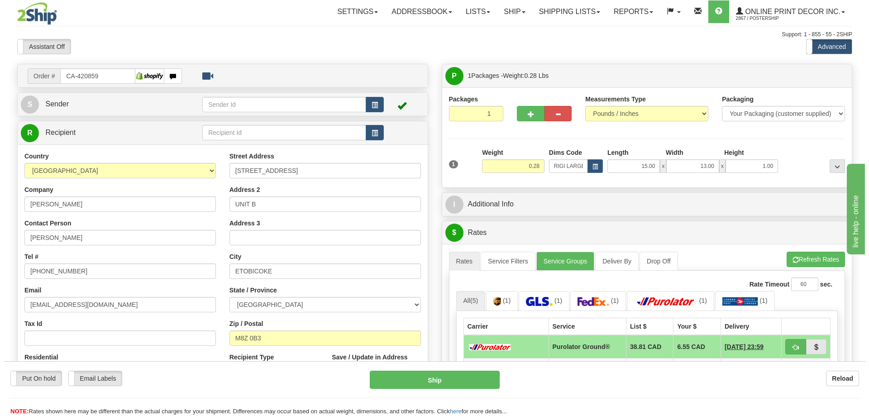
scroll to position [91, 0]
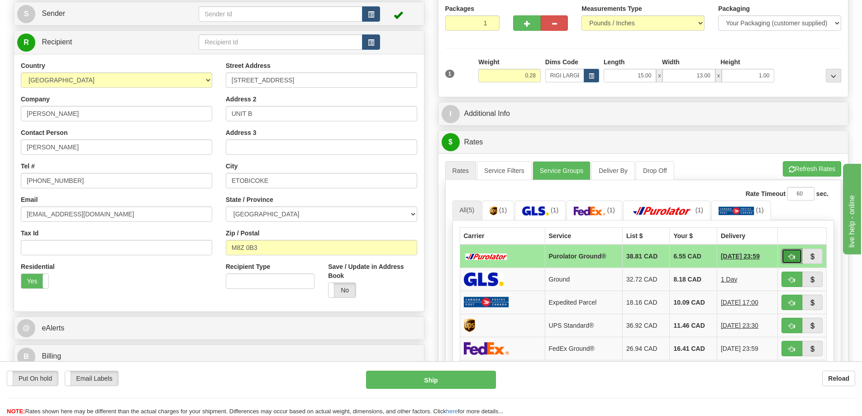
click at [794, 255] on span "button" at bounding box center [792, 257] width 6 height 6
type input "260"
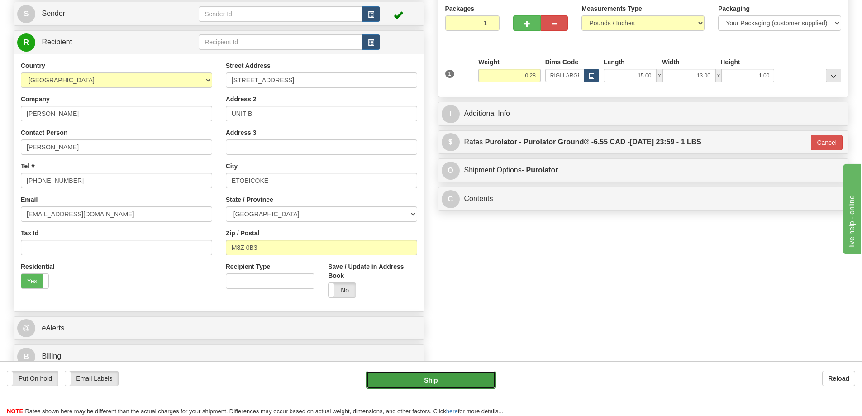
click at [452, 376] on button "Ship" at bounding box center [431, 380] width 130 height 18
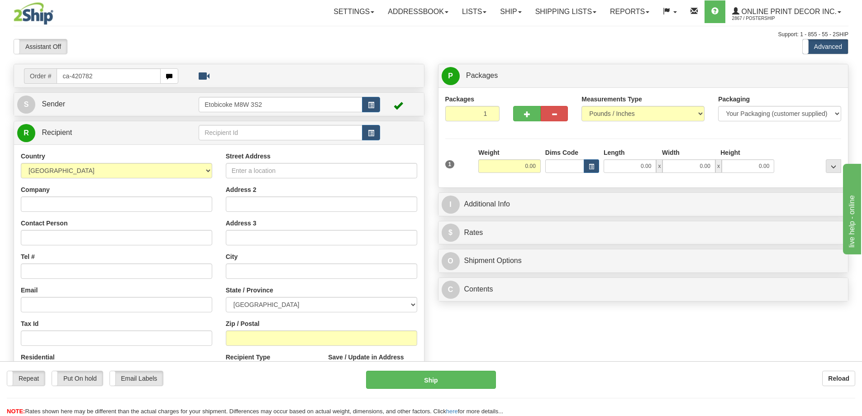
type input "ca-420782"
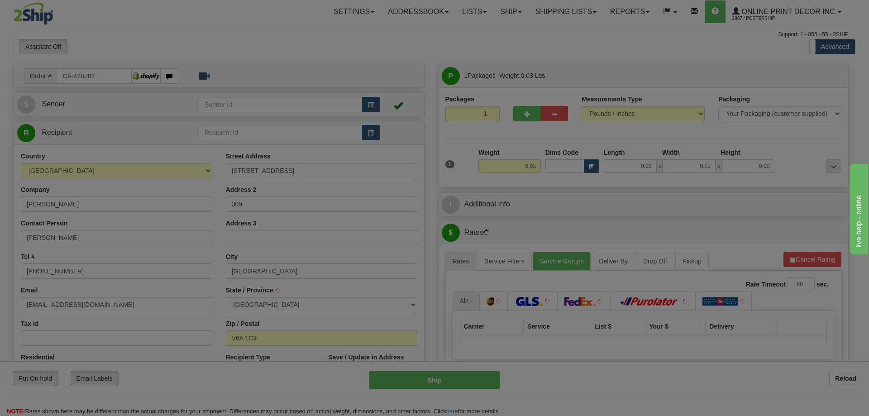
type input "[GEOGRAPHIC_DATA]"
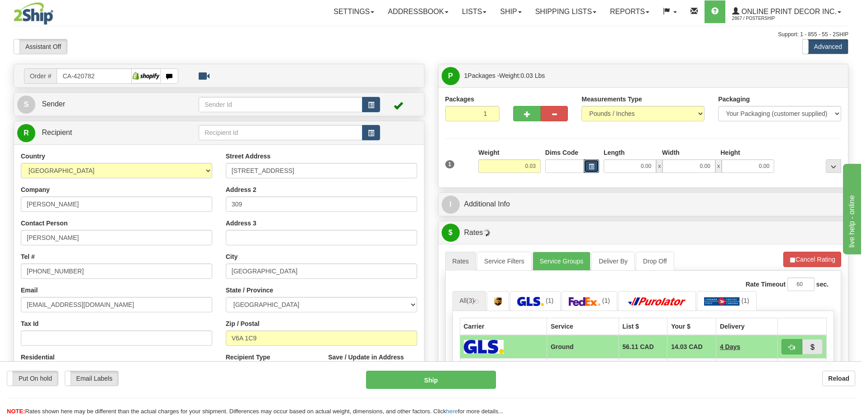
click at [593, 164] on span "button" at bounding box center [591, 166] width 5 height 5
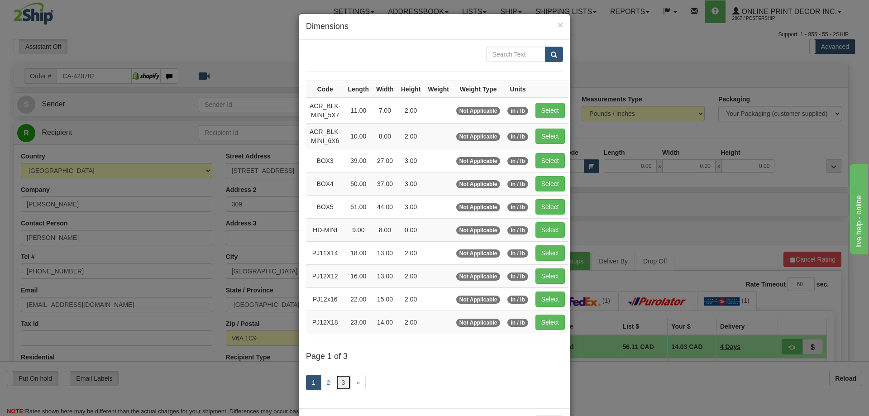
click at [338, 380] on link "3" at bounding box center [343, 382] width 15 height 15
click at [342, 379] on link "3" at bounding box center [343, 382] width 15 height 15
click at [342, 382] on link "3" at bounding box center [343, 382] width 15 height 15
click at [341, 379] on link "3" at bounding box center [343, 382] width 15 height 15
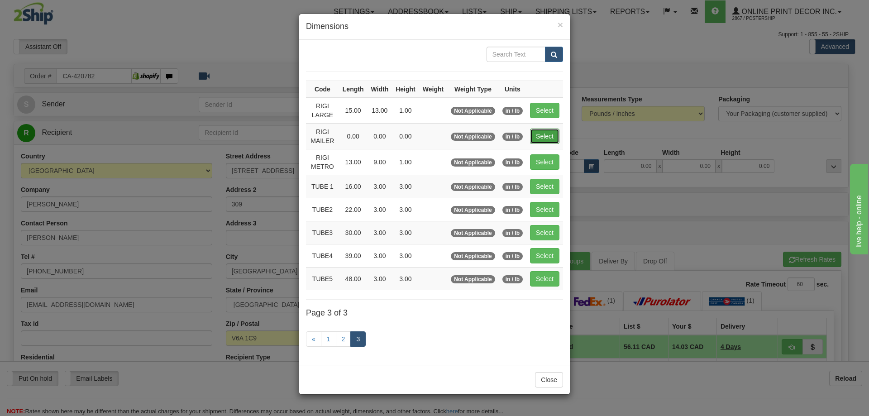
click at [544, 137] on button "Select" at bounding box center [544, 136] width 29 height 15
type input "RIGI MAILER"
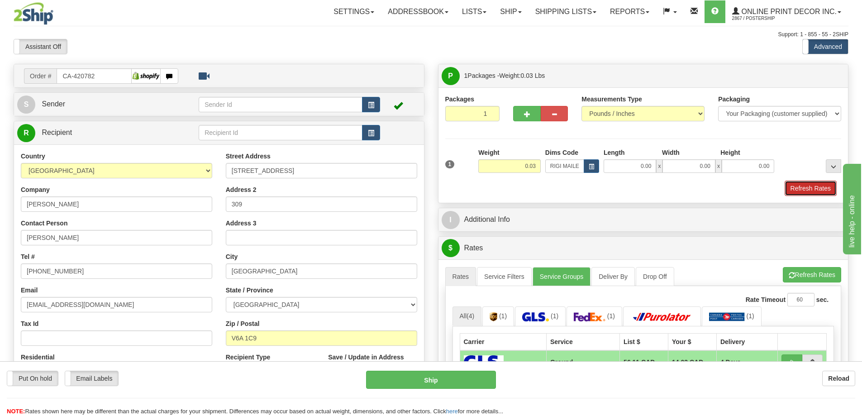
click at [820, 189] on button "Refresh Rates" at bounding box center [811, 188] width 52 height 15
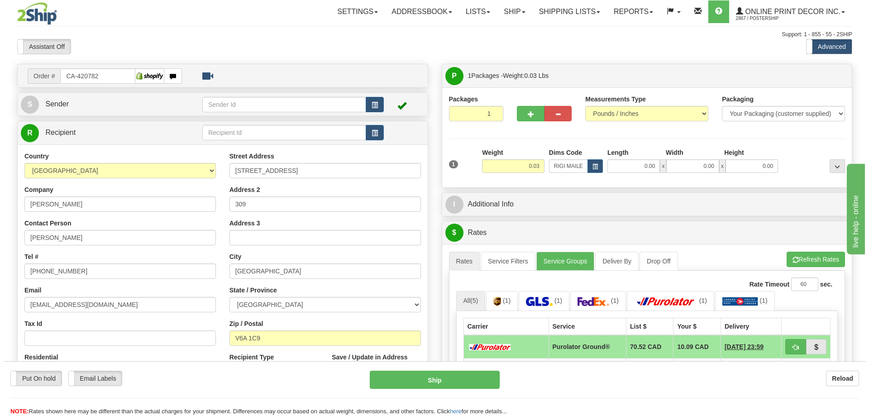
scroll to position [91, 0]
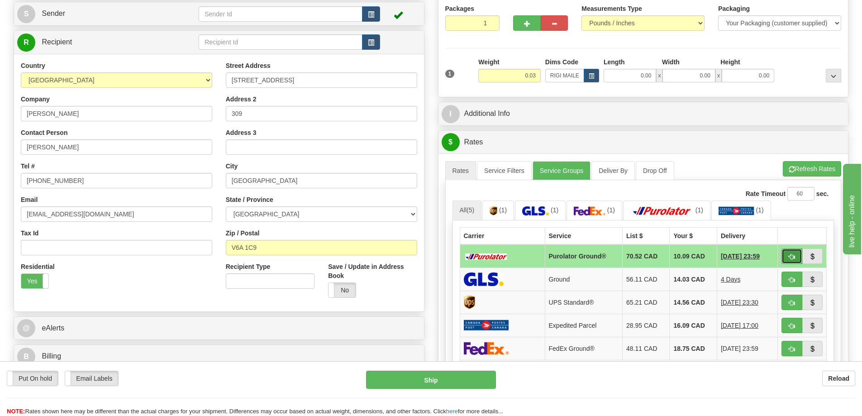
click at [798, 253] on button "button" at bounding box center [792, 256] width 21 height 15
type input "260"
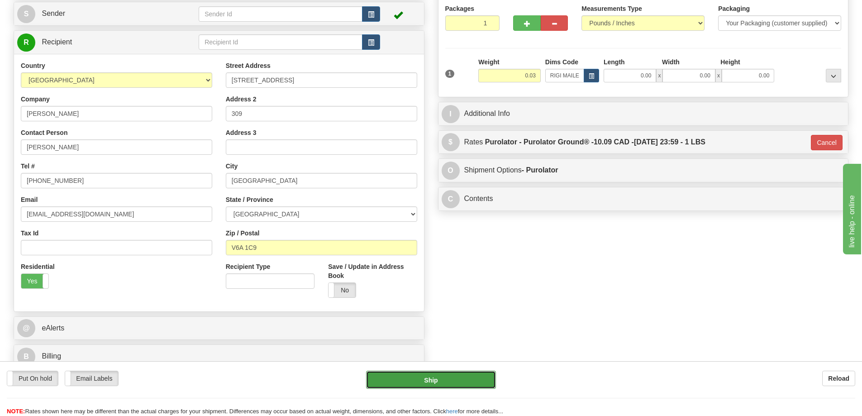
click at [481, 384] on button "Ship" at bounding box center [431, 380] width 130 height 18
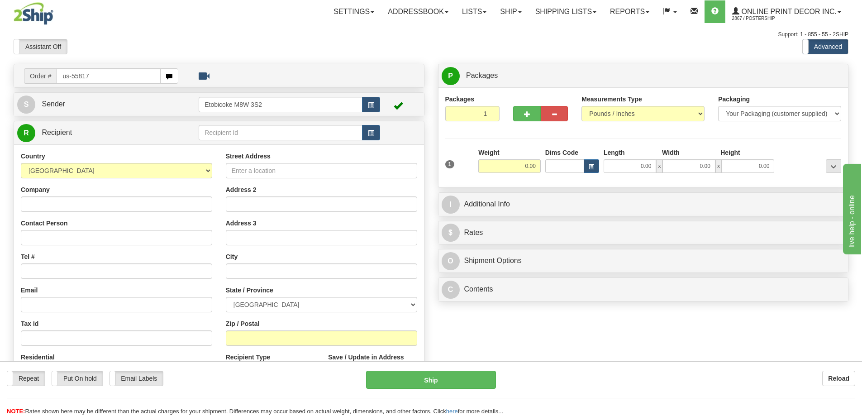
type input "us-55817"
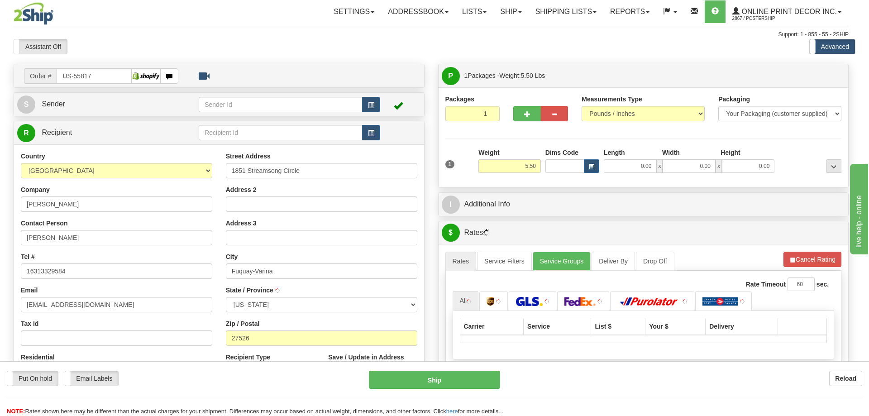
type input "FUQUAY VARINA"
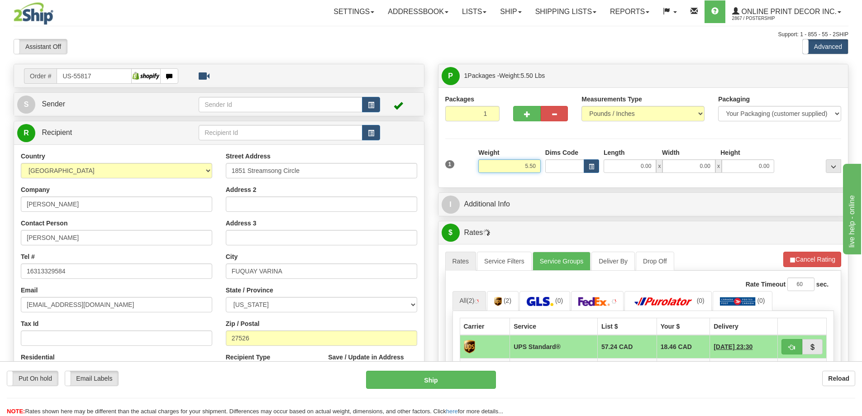
click at [536, 167] on input "5.50" at bounding box center [509, 166] width 62 height 14
type input "5"
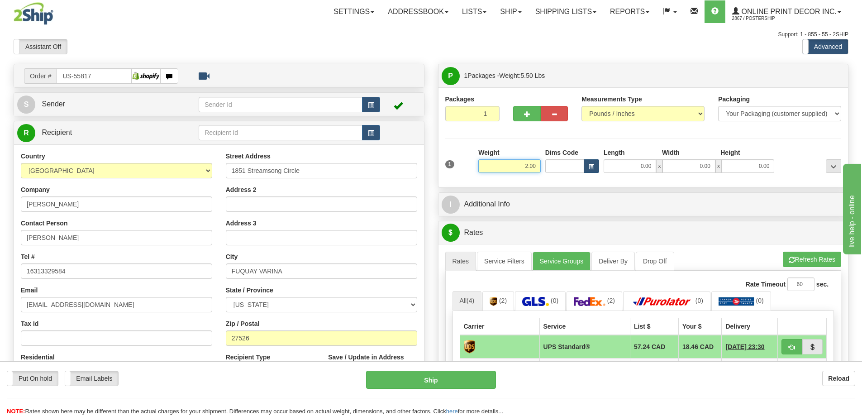
type input "2.00"
click at [592, 166] on span "button" at bounding box center [591, 166] width 5 height 5
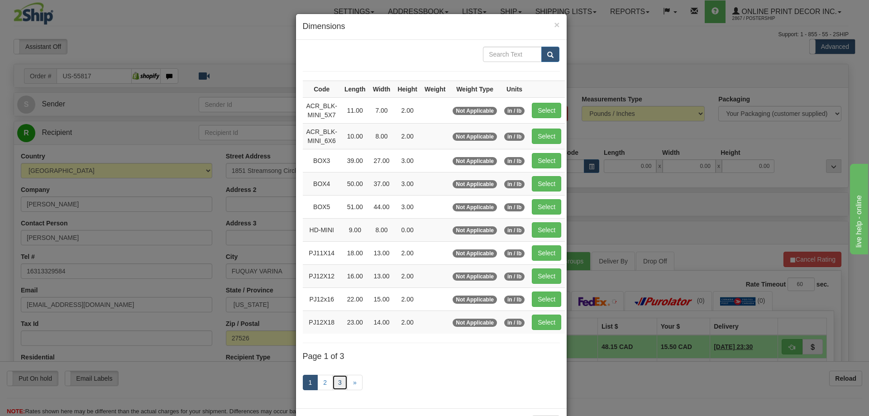
click at [338, 379] on link "3" at bounding box center [339, 382] width 15 height 15
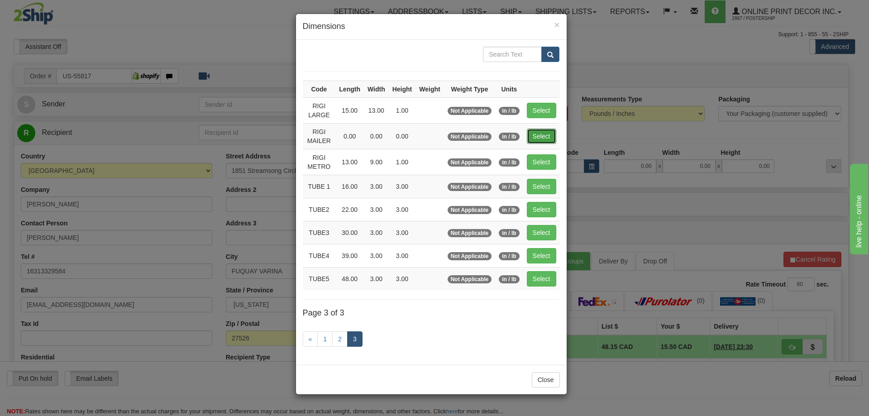
click at [537, 134] on button "Select" at bounding box center [541, 136] width 29 height 15
type input "RIGI MAILER"
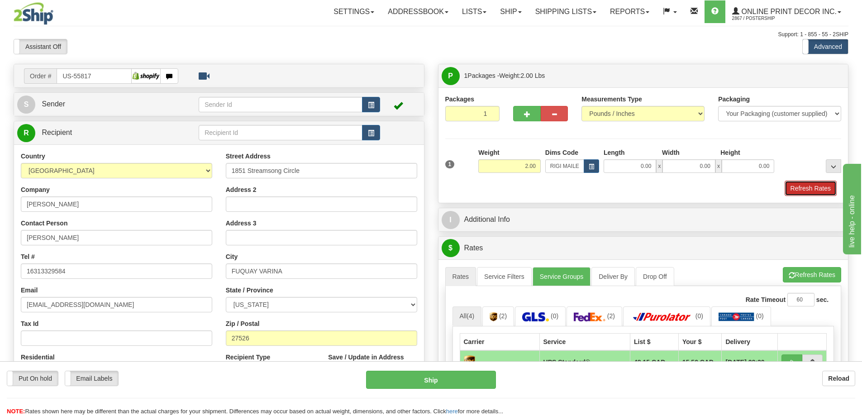
click at [818, 186] on button "Refresh Rates" at bounding box center [811, 188] width 52 height 15
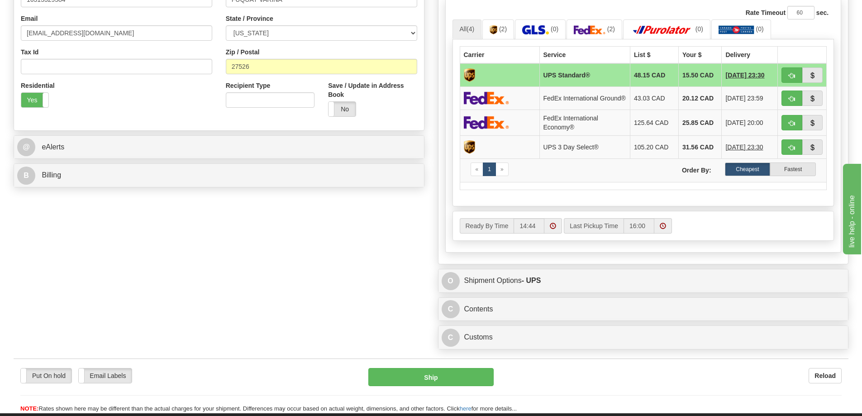
scroll to position [362, 0]
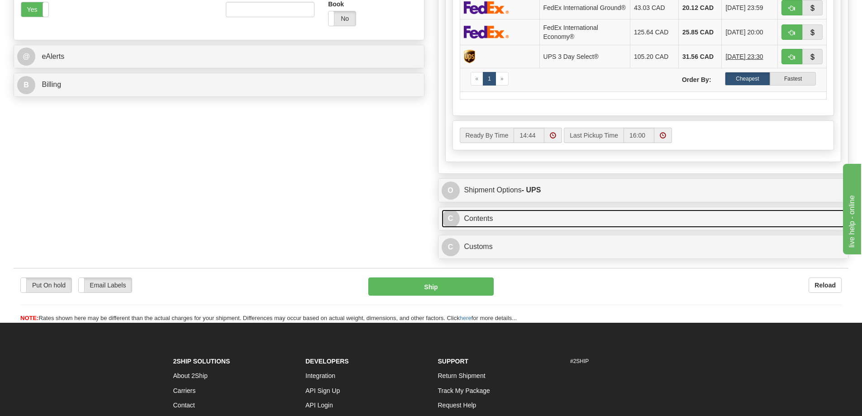
click at [677, 221] on link "C Contents" at bounding box center [644, 219] width 404 height 19
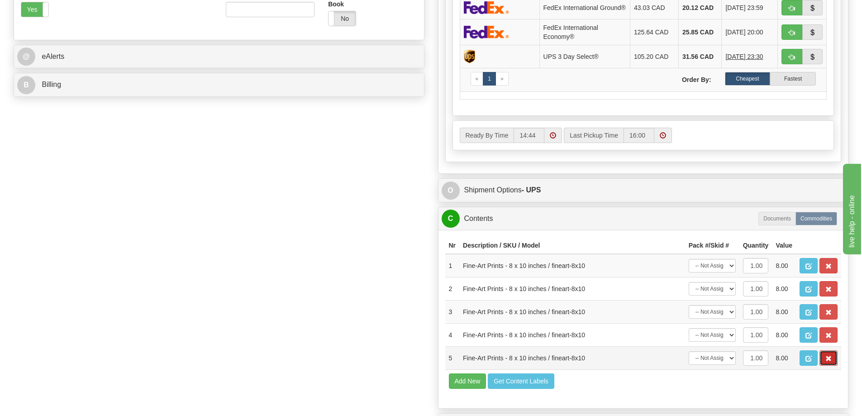
click at [826, 357] on button "button" at bounding box center [829, 357] width 18 height 15
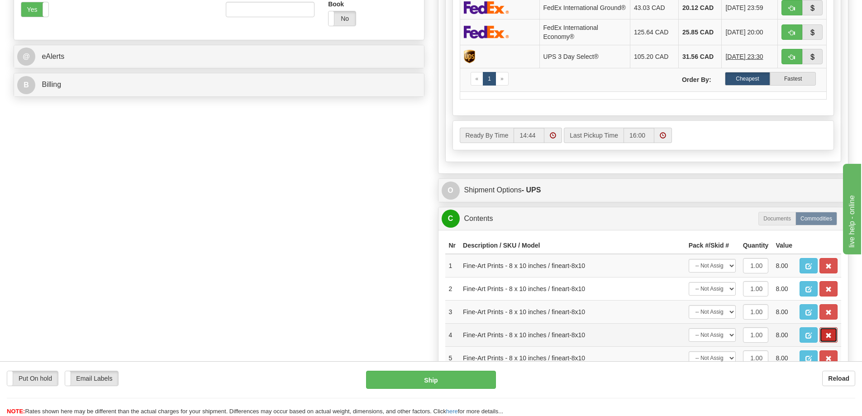
click at [827, 339] on span "button" at bounding box center [829, 336] width 6 height 6
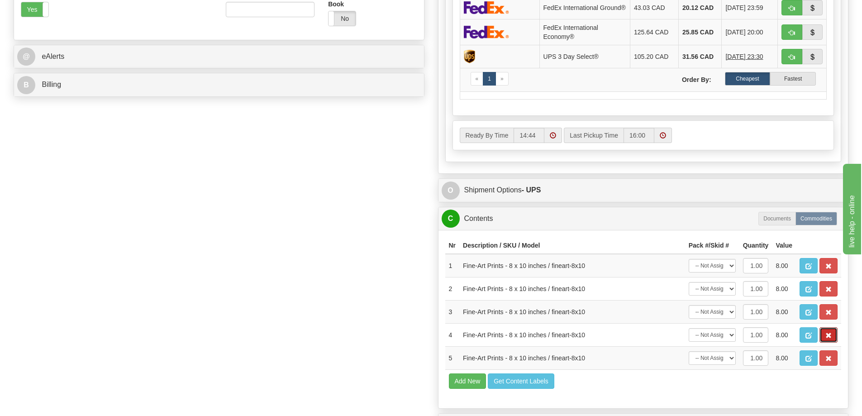
scroll to position [453, 0]
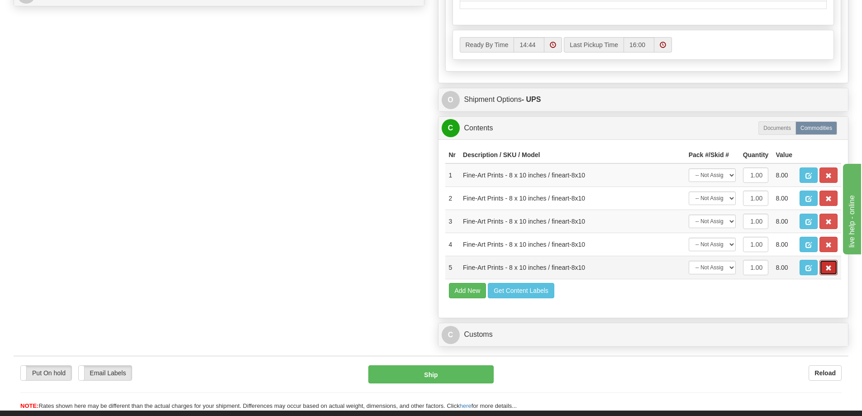
click at [828, 271] on span "button" at bounding box center [829, 268] width 6 height 6
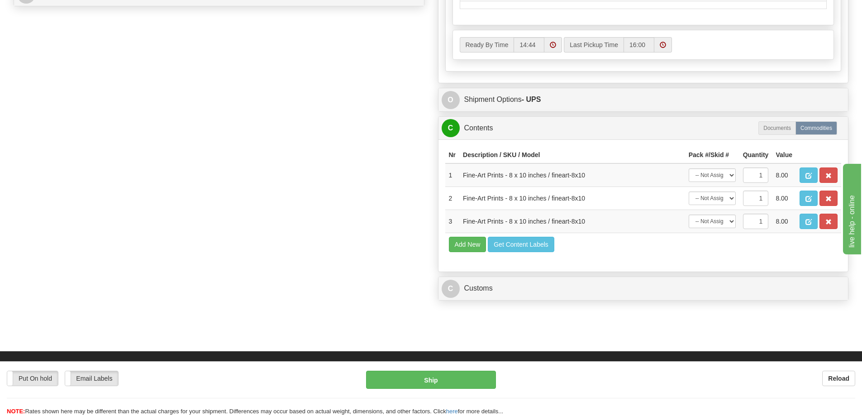
click at [828, 249] on td "Add New Get Content Labels" at bounding box center [643, 244] width 397 height 23
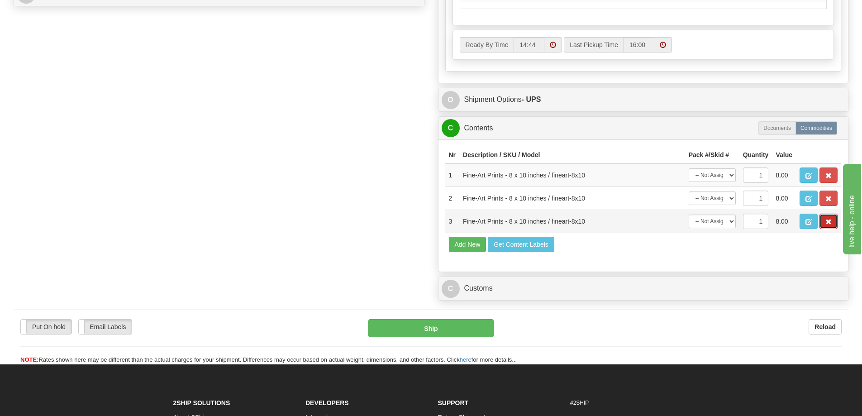
click at [833, 227] on button "button" at bounding box center [829, 221] width 18 height 15
click at [827, 223] on button "button" at bounding box center [829, 221] width 18 height 15
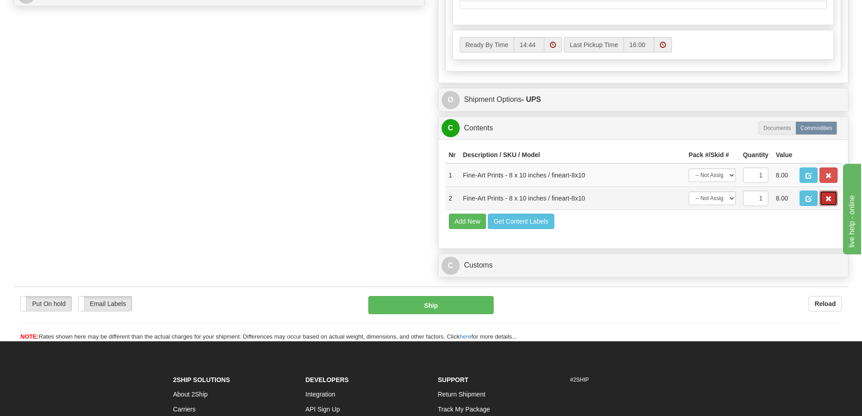
click at [828, 200] on button "button" at bounding box center [829, 198] width 18 height 15
click at [828, 202] on span "button" at bounding box center [829, 199] width 6 height 6
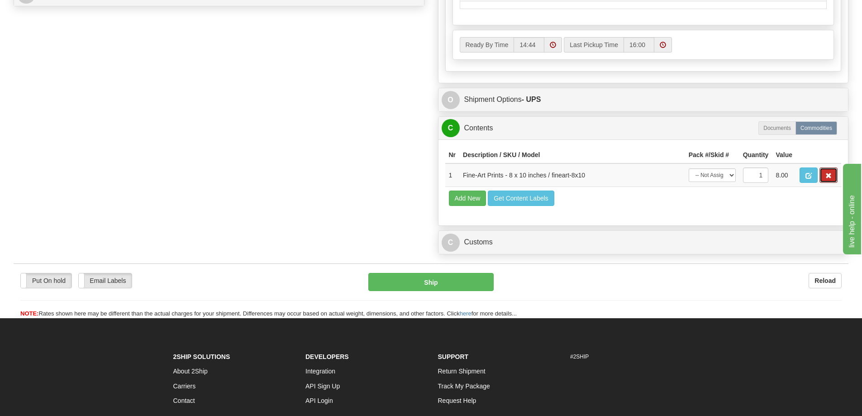
click at [832, 180] on button "button" at bounding box center [829, 174] width 18 height 15
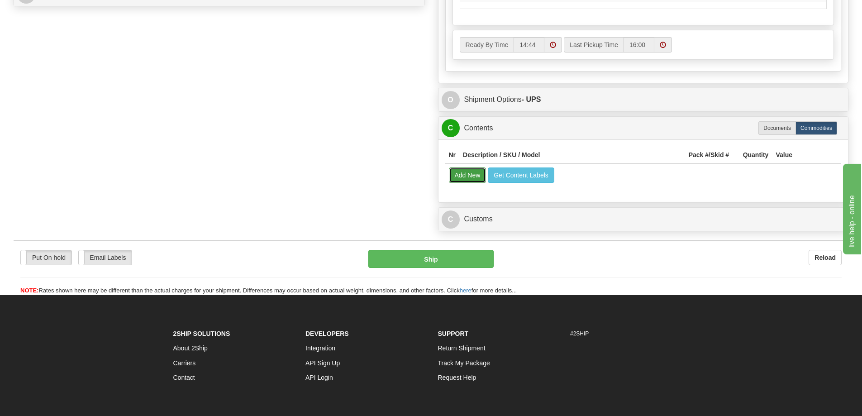
click at [462, 179] on button "Add New" at bounding box center [468, 174] width 38 height 15
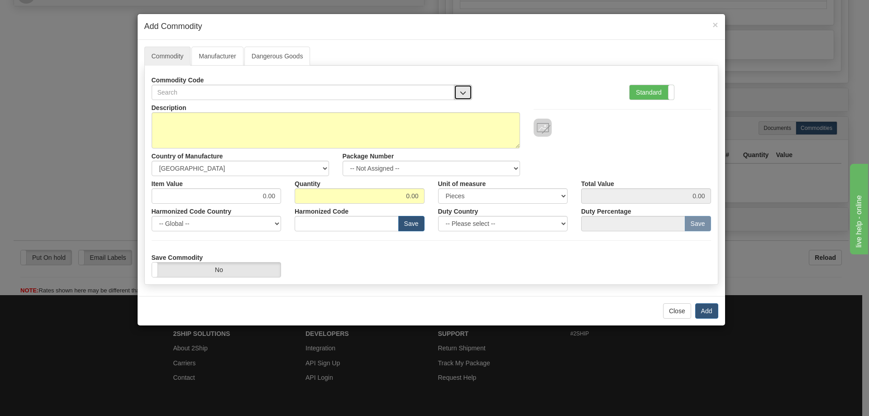
click at [465, 90] on span "button" at bounding box center [463, 93] width 6 height 6
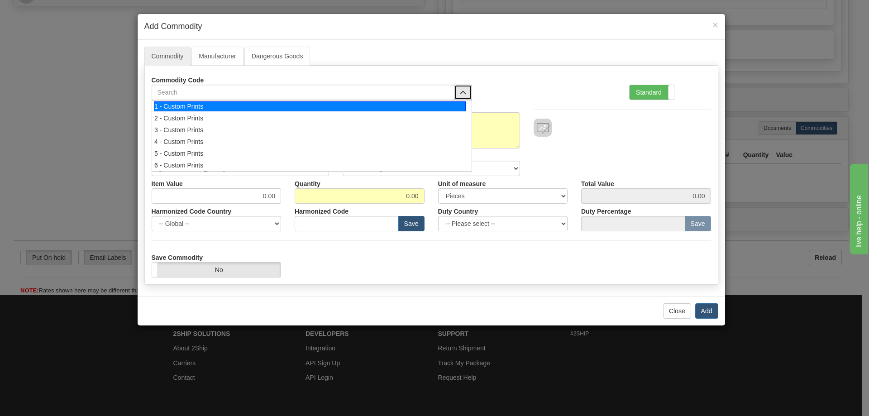
click at [449, 104] on div "1 - Custom Prints" at bounding box center [310, 106] width 312 height 10
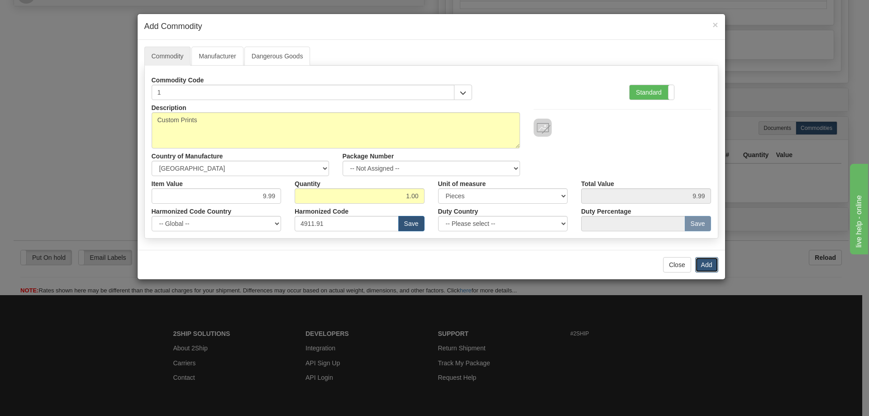
click at [714, 264] on button "Add" at bounding box center [706, 264] width 23 height 15
click at [703, 262] on button "Add" at bounding box center [706, 264] width 23 height 15
click at [708, 263] on button "Add" at bounding box center [706, 264] width 23 height 15
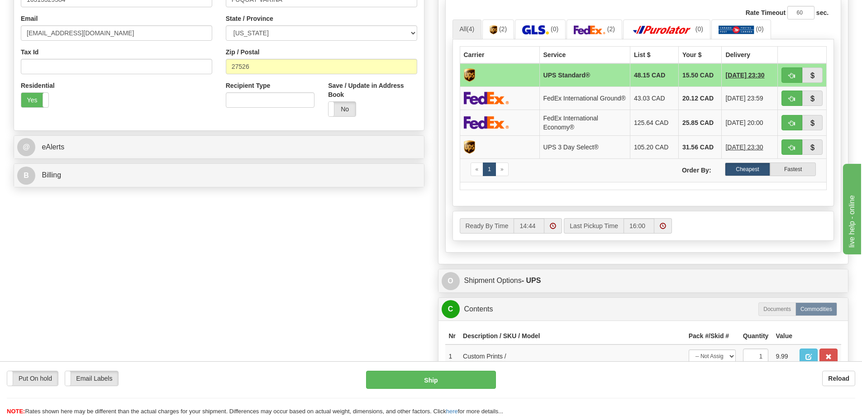
scroll to position [362, 0]
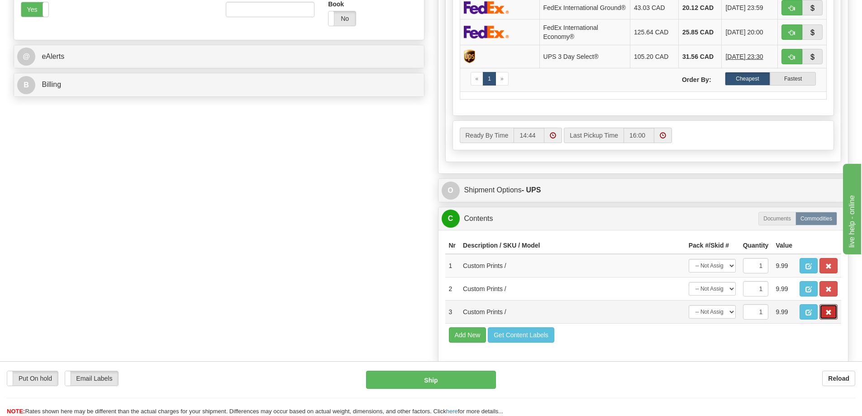
drag, startPoint x: 826, startPoint y: 316, endPoint x: 826, endPoint y: 308, distance: 8.1
click at [826, 316] on span "button" at bounding box center [829, 313] width 6 height 6
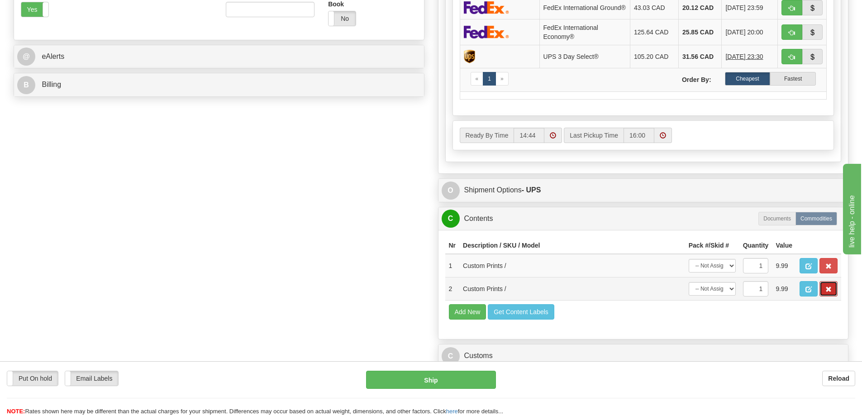
click at [830, 292] on span "button" at bounding box center [829, 290] width 6 height 6
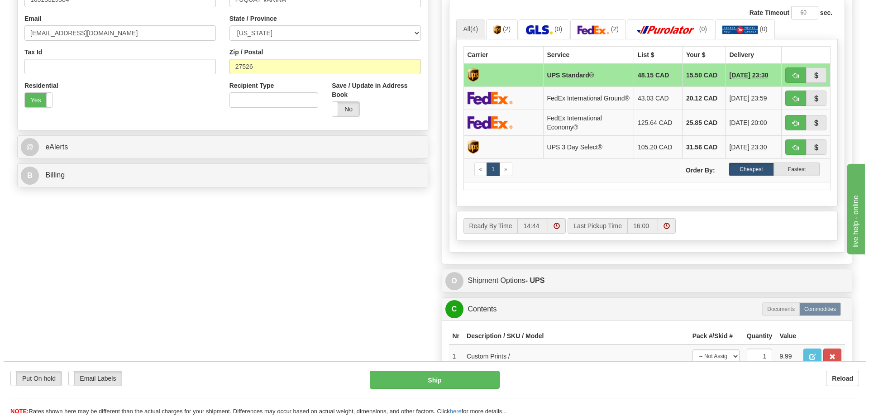
scroll to position [181, 0]
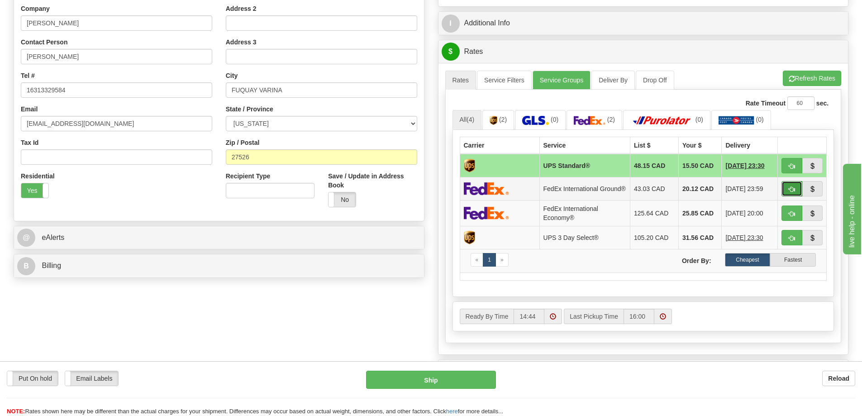
click at [796, 191] on button "button" at bounding box center [792, 188] width 21 height 15
type input "92"
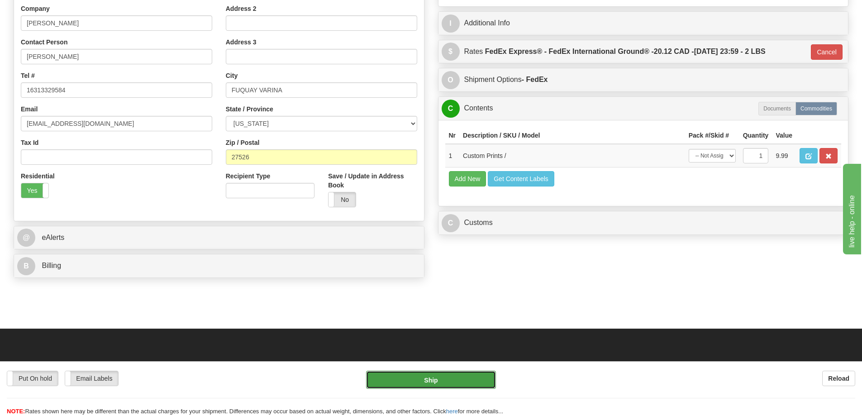
click at [465, 380] on button "Ship" at bounding box center [431, 380] width 130 height 18
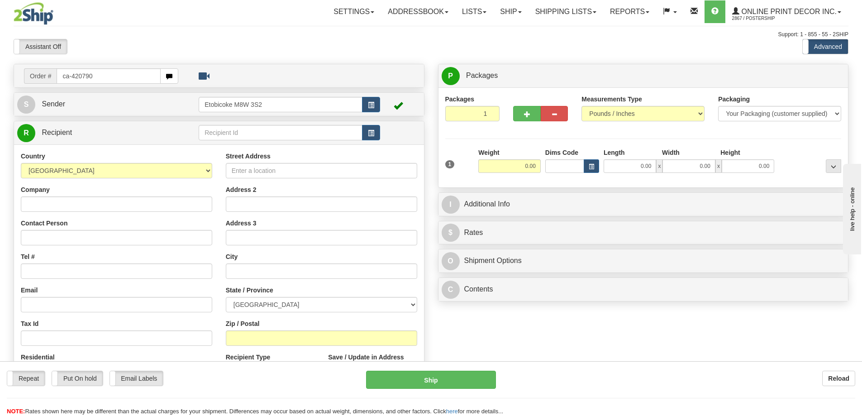
type input "ca-420790"
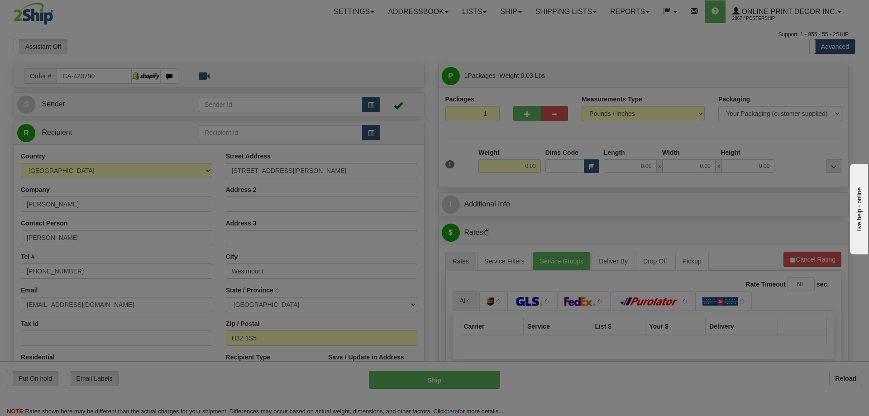
type input "WESTMOUNT"
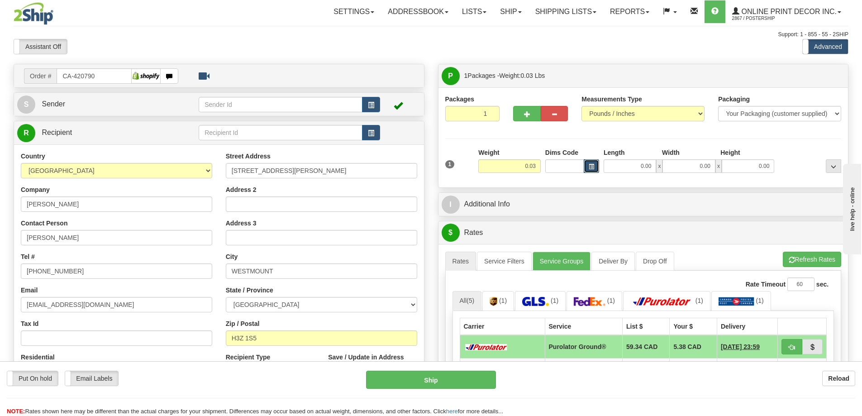
click at [594, 164] on span "button" at bounding box center [591, 166] width 5 height 5
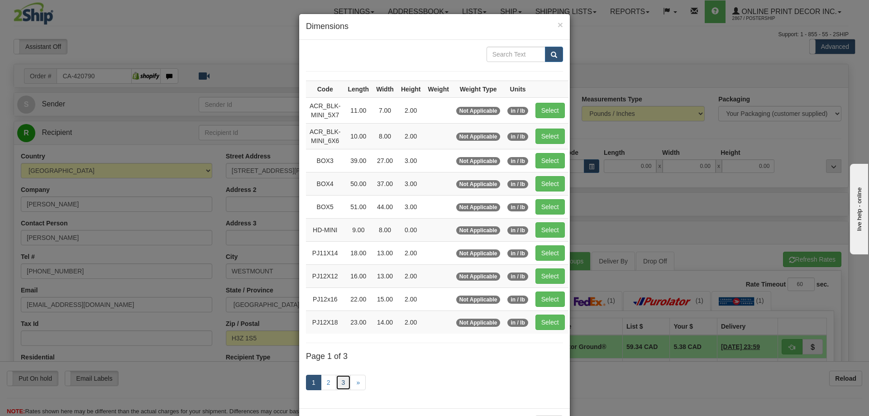
click at [342, 375] on link "3" at bounding box center [343, 382] width 15 height 15
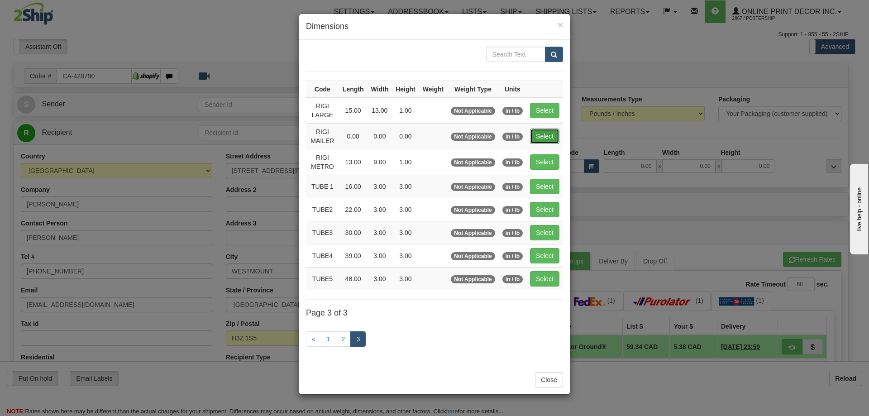
click at [546, 133] on button "Select" at bounding box center [544, 136] width 29 height 15
type input "RIGI MAILER"
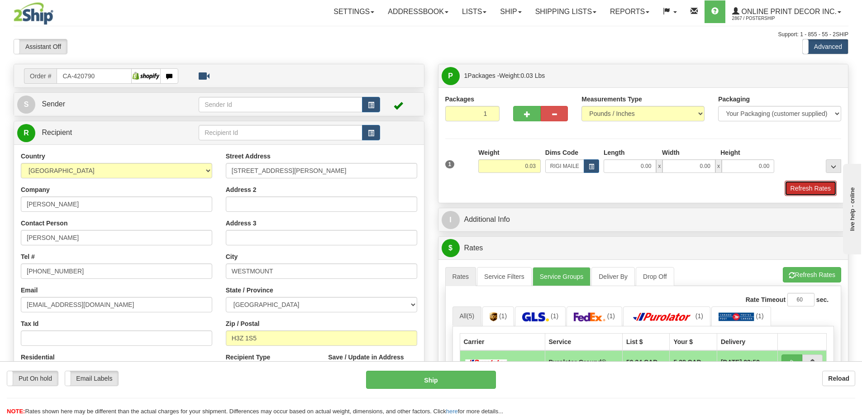
click at [823, 191] on button "Refresh Rates" at bounding box center [811, 188] width 52 height 15
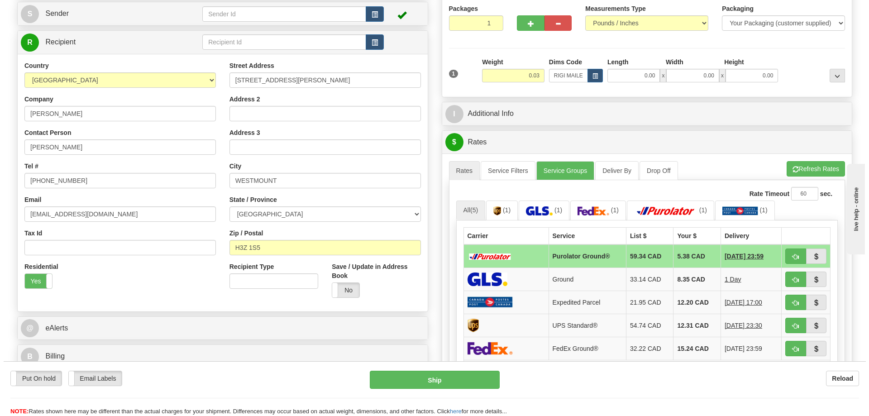
scroll to position [136, 0]
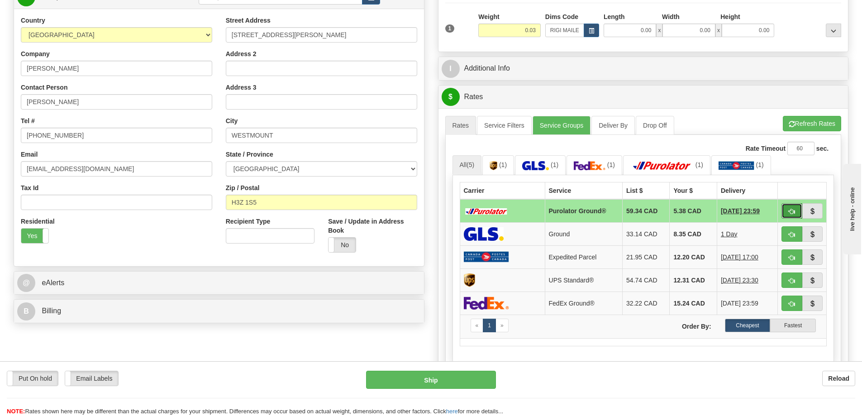
click at [788, 211] on button "button" at bounding box center [792, 210] width 21 height 15
type input "260"
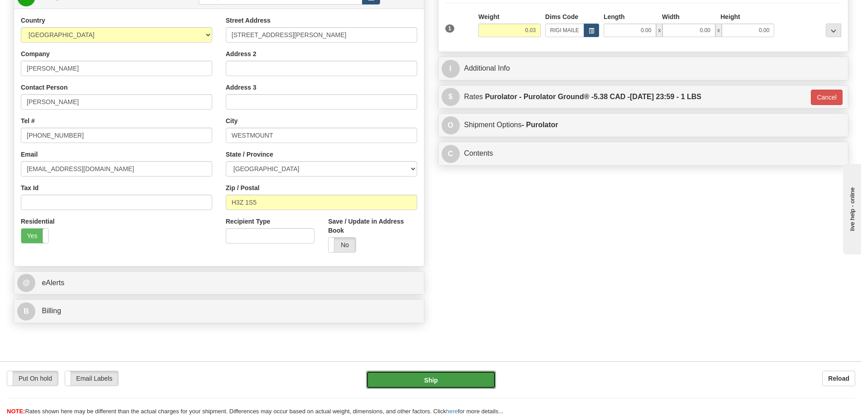
click at [407, 379] on button "Ship" at bounding box center [431, 380] width 130 height 18
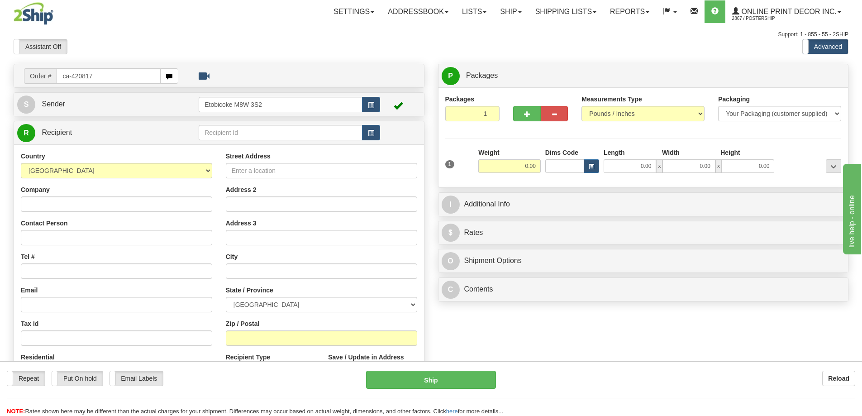
type input "ca-420817"
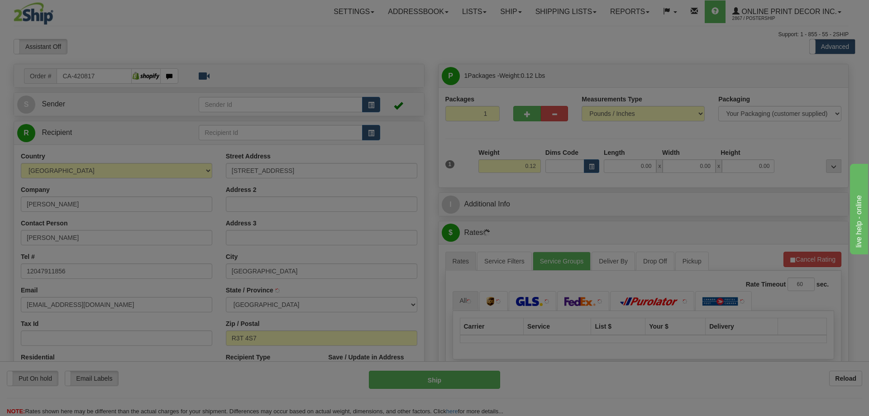
type input "WINNIPEG"
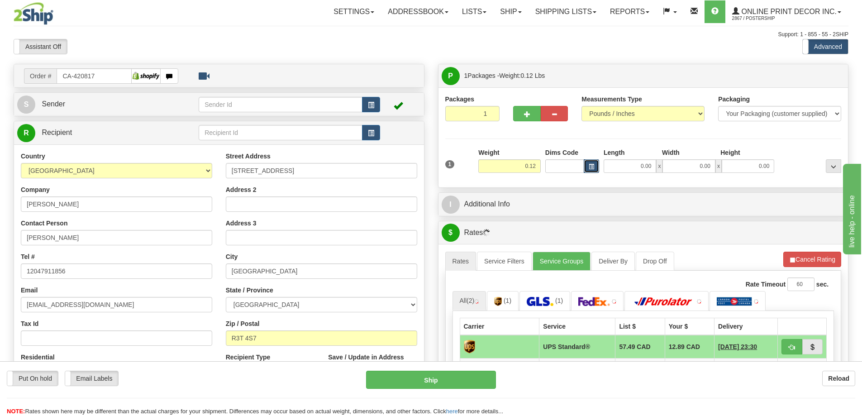
click at [595, 161] on button "button" at bounding box center [591, 166] width 15 height 14
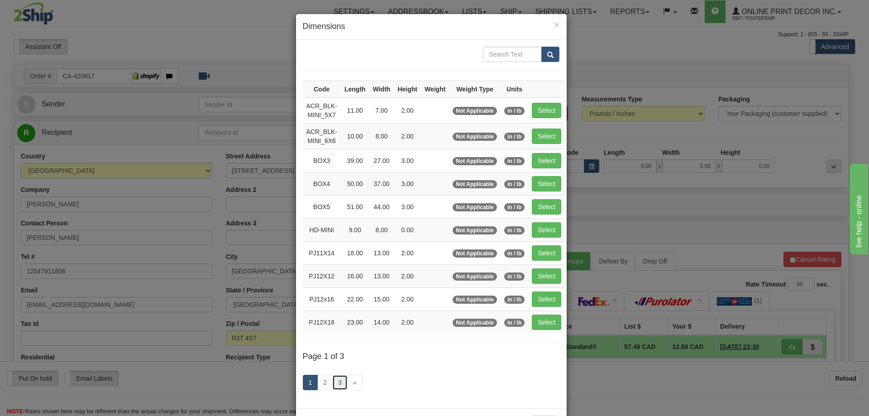
click at [341, 379] on link "3" at bounding box center [339, 382] width 15 height 15
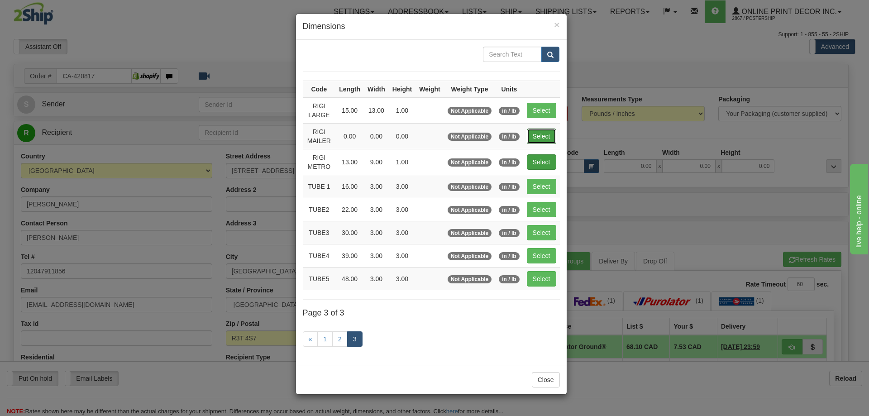
drag, startPoint x: 548, startPoint y: 136, endPoint x: 543, endPoint y: 136, distance: 5.0
click at [546, 136] on button "Select" at bounding box center [541, 136] width 29 height 15
type input "RIGI MAILER"
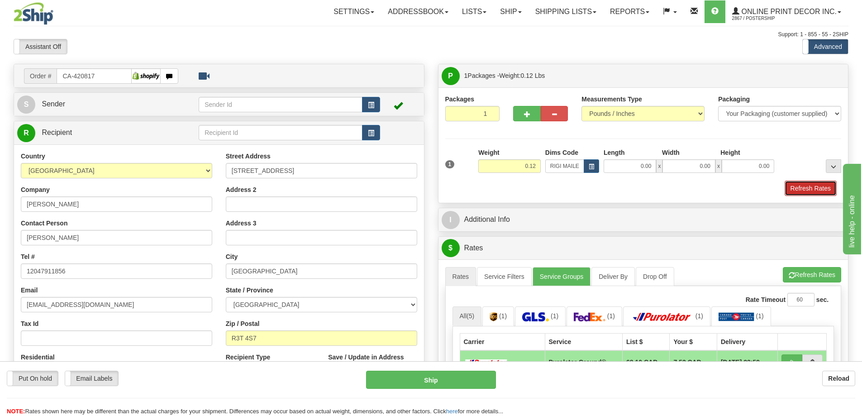
click at [812, 186] on button "Refresh Rates" at bounding box center [811, 188] width 52 height 15
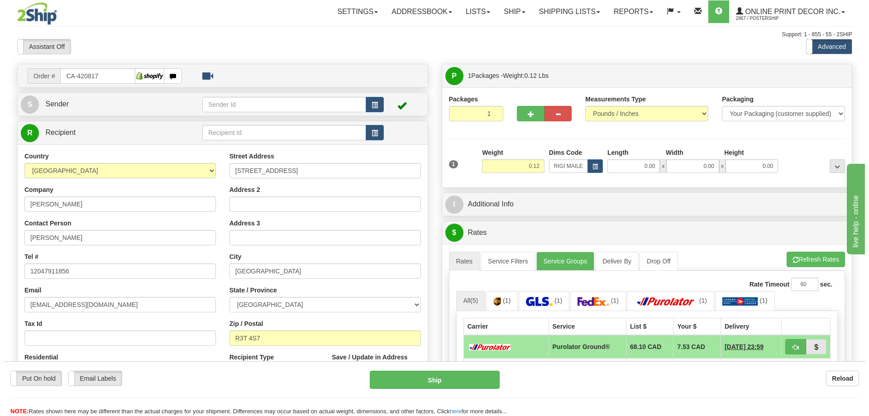
scroll to position [45, 0]
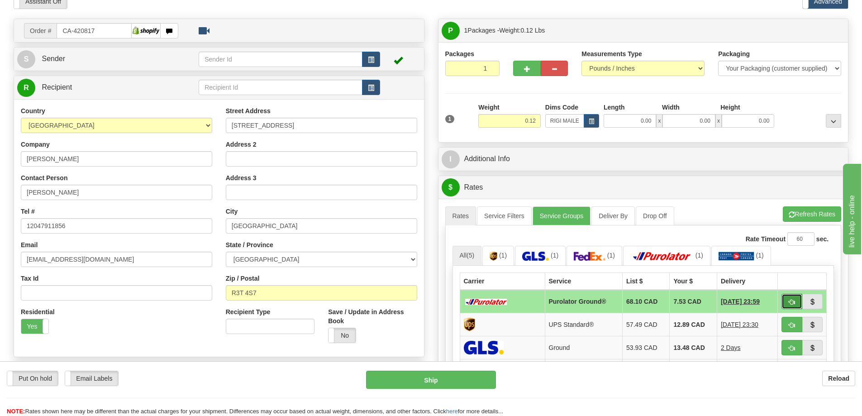
click at [789, 305] on span "button" at bounding box center [792, 302] width 6 height 6
type input "260"
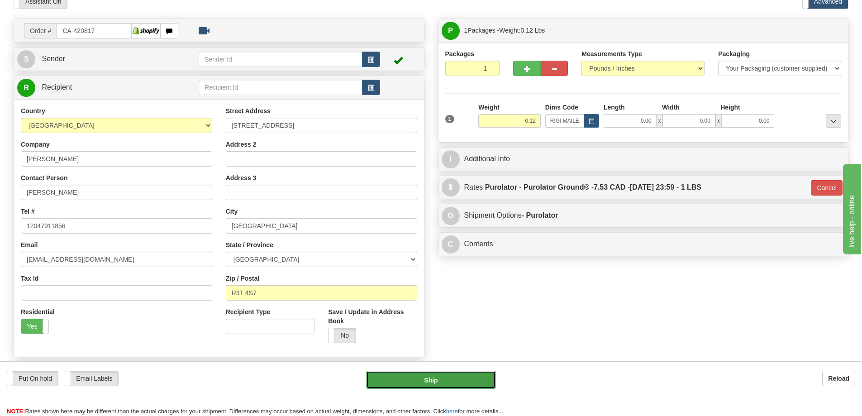
click at [458, 382] on button "Ship" at bounding box center [431, 380] width 130 height 18
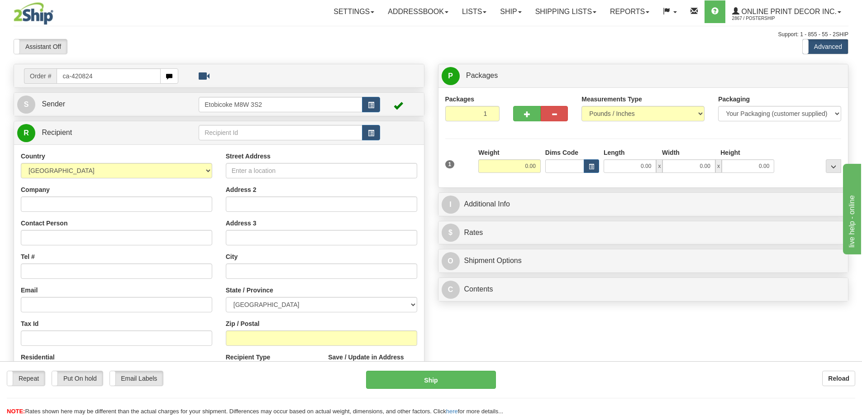
type input "ca-420824"
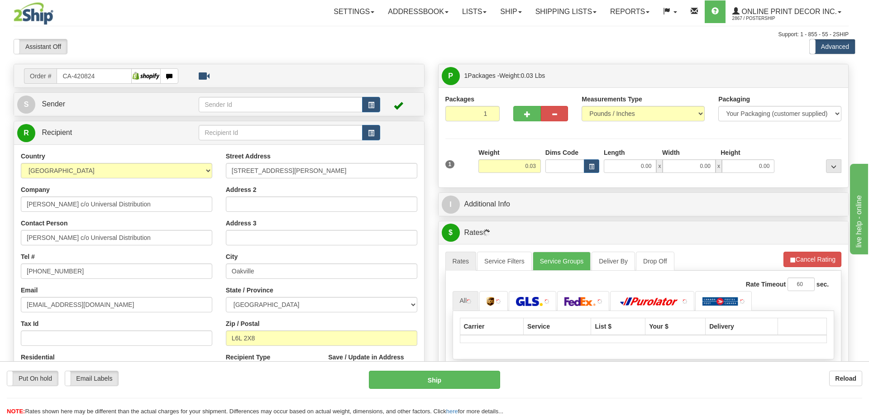
type input "OAKVILLE"
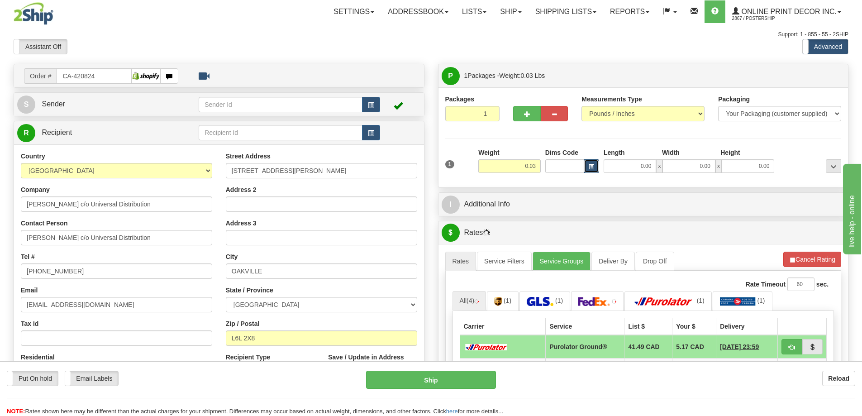
click at [593, 168] on span "button" at bounding box center [591, 166] width 5 height 5
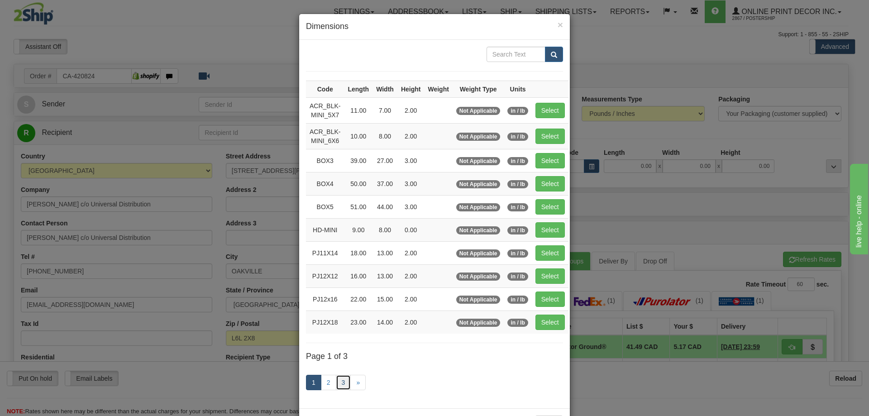
click at [340, 382] on link "3" at bounding box center [343, 382] width 15 height 15
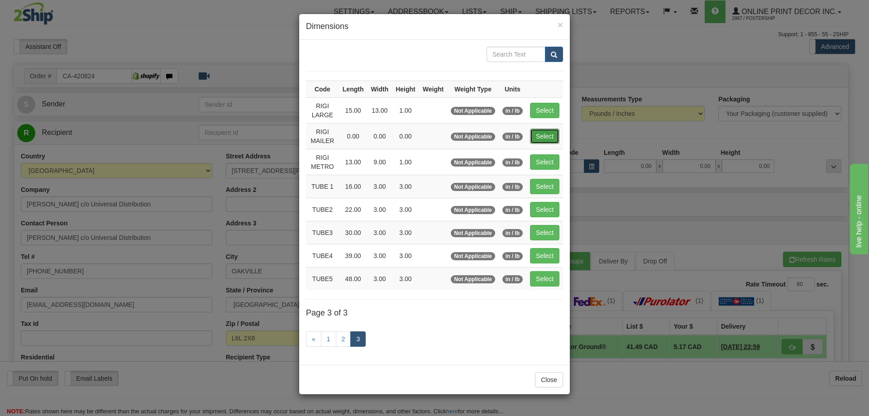
click at [545, 135] on button "Select" at bounding box center [544, 136] width 29 height 15
type input "RIGI MAILER"
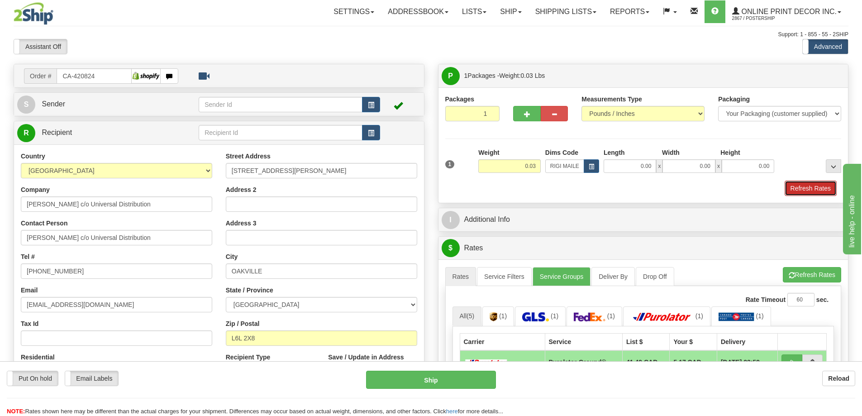
click at [813, 189] on button "Refresh Rates" at bounding box center [811, 188] width 52 height 15
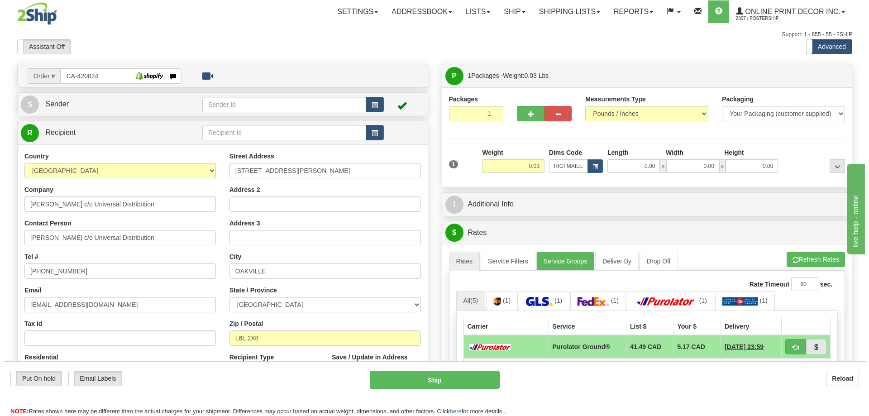
scroll to position [45, 0]
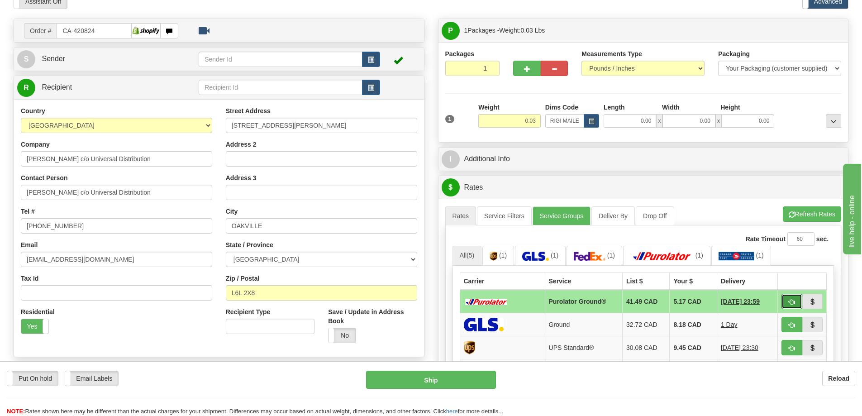
click at [795, 301] on button "button" at bounding box center [792, 301] width 21 height 15
type input "260"
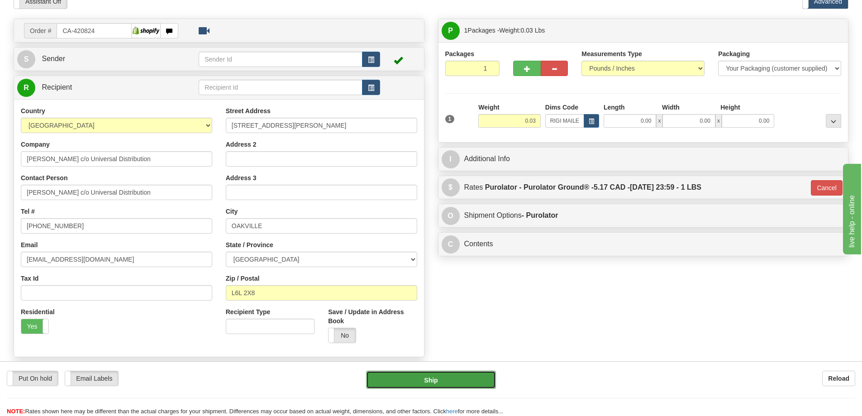
click at [458, 383] on button "Ship" at bounding box center [431, 380] width 130 height 18
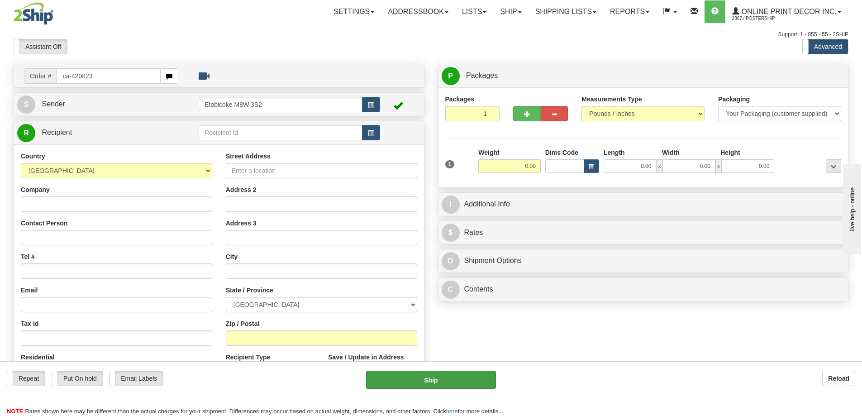
type input "ca-420823"
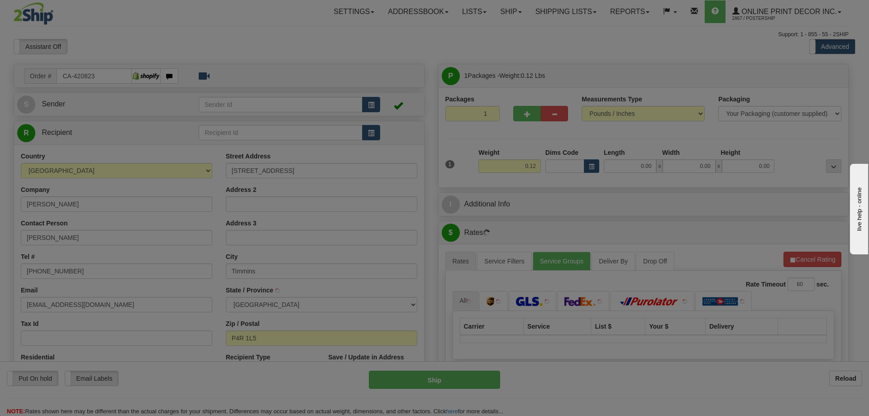
type input "TIMMINS"
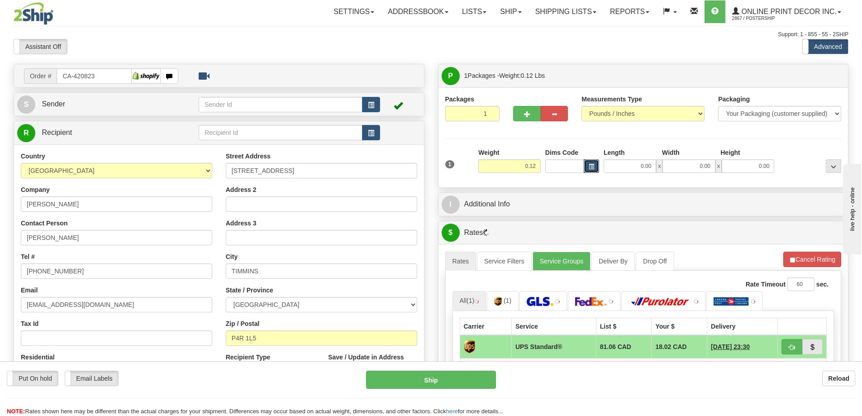
click at [594, 163] on button "button" at bounding box center [591, 166] width 15 height 14
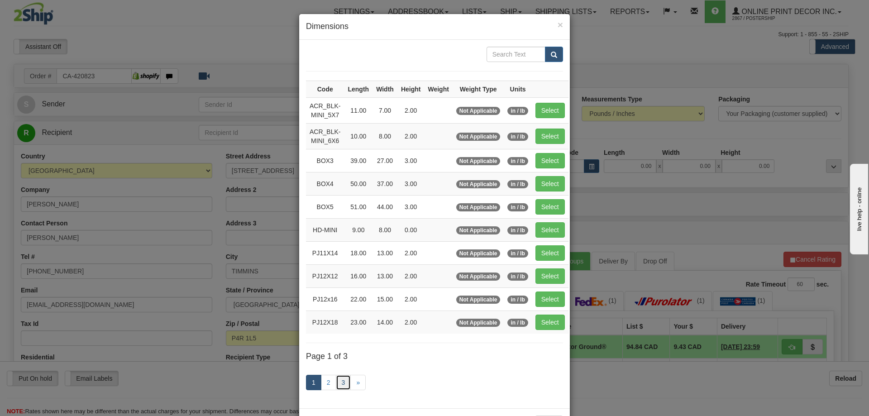
click at [343, 381] on link "3" at bounding box center [343, 382] width 15 height 15
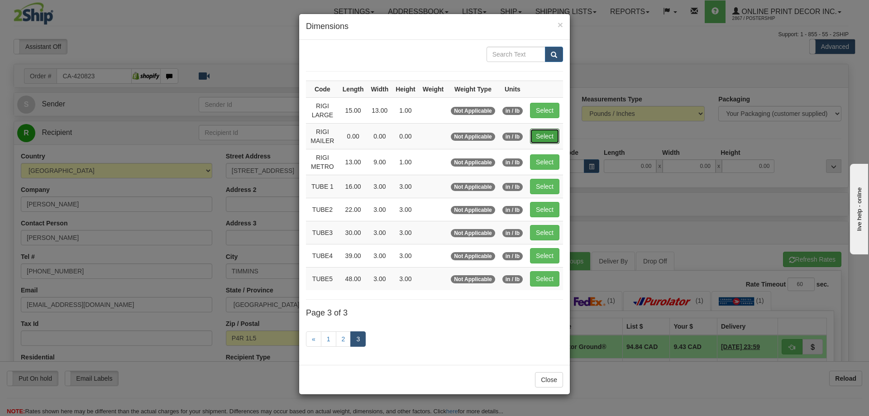
click at [536, 127] on td "Select" at bounding box center [544, 136] width 37 height 26
click at [547, 140] on button "Select" at bounding box center [544, 136] width 29 height 15
type input "RIGI MAILER"
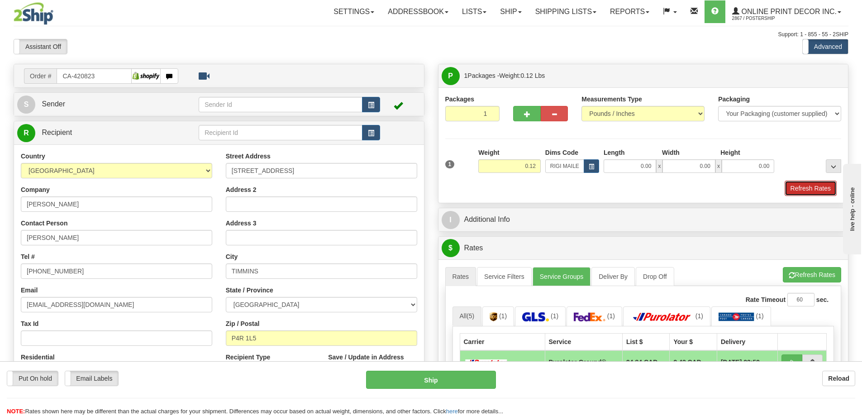
click at [807, 186] on button "Refresh Rates" at bounding box center [811, 188] width 52 height 15
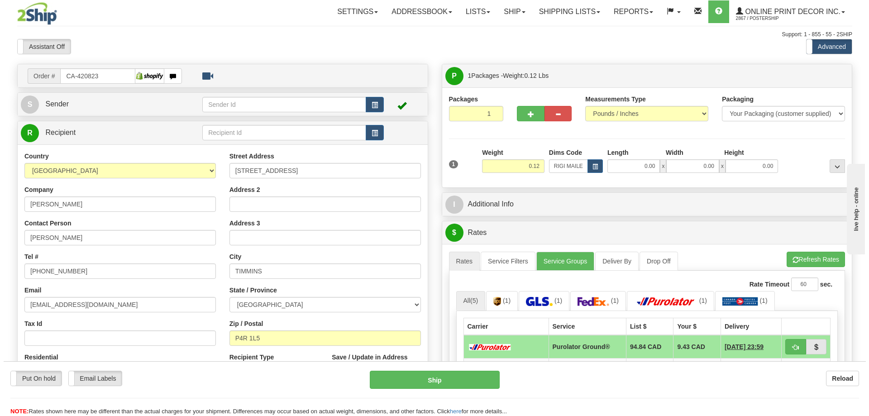
scroll to position [91, 0]
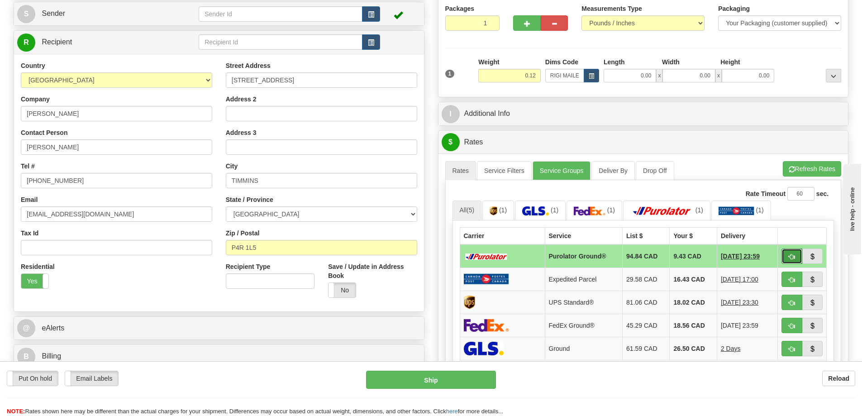
click at [794, 253] on button "button" at bounding box center [792, 256] width 21 height 15
type input "260"
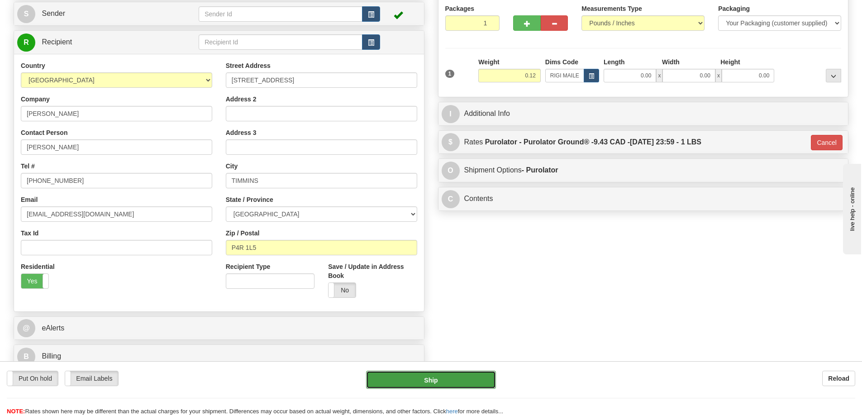
click at [468, 371] on button "Ship" at bounding box center [431, 380] width 130 height 18
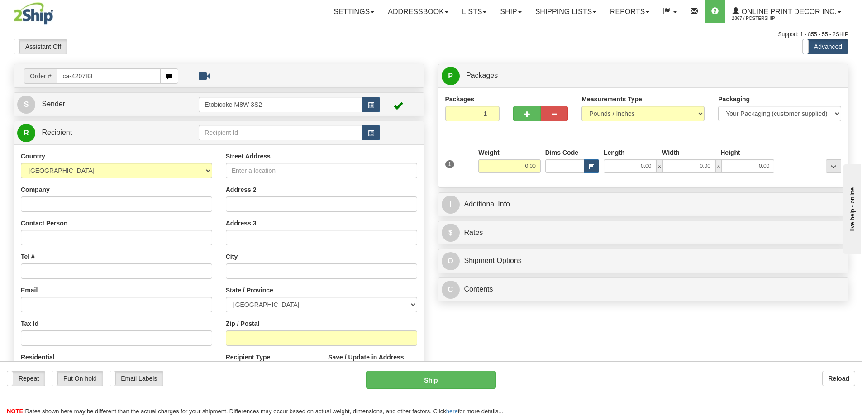
type input "ca-420783"
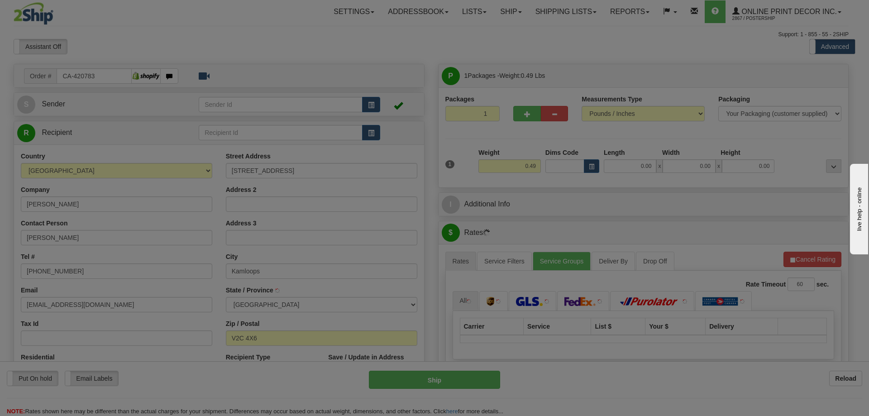
type input "KAMLOOPS"
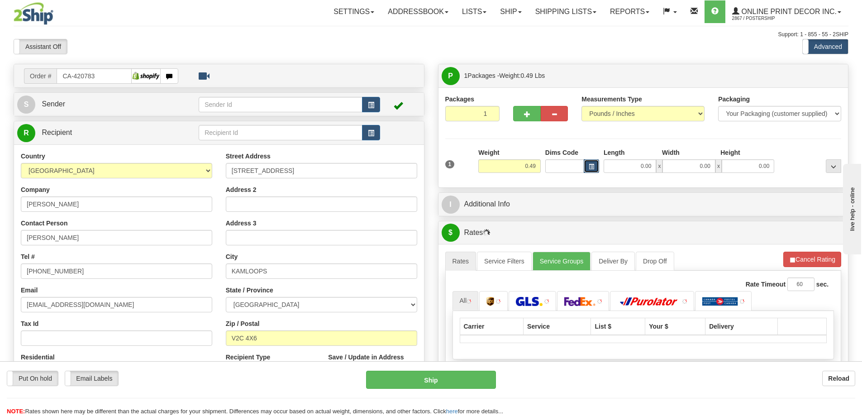
click at [589, 167] on span "button" at bounding box center [591, 166] width 5 height 5
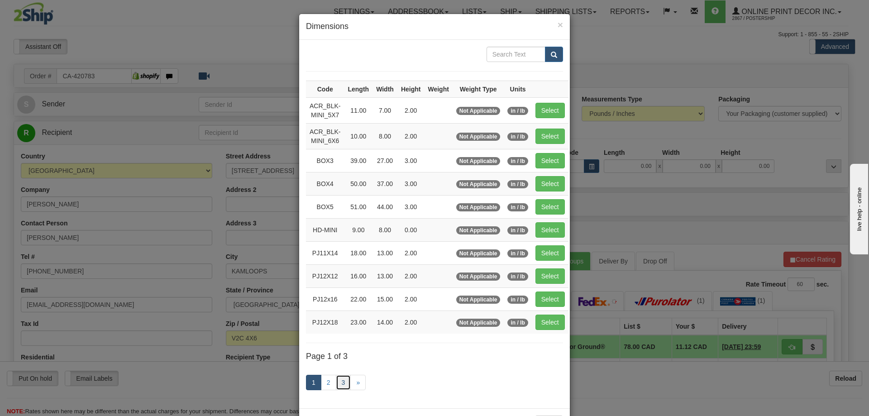
click at [338, 375] on link "3" at bounding box center [343, 382] width 15 height 15
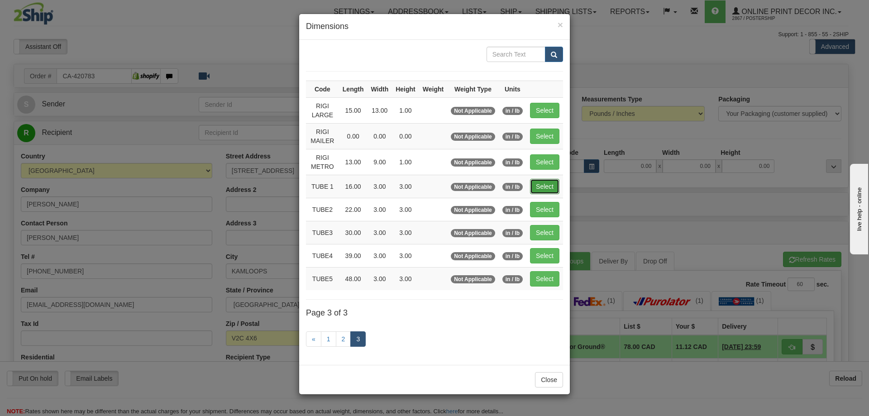
click at [542, 181] on button "Select" at bounding box center [544, 186] width 29 height 15
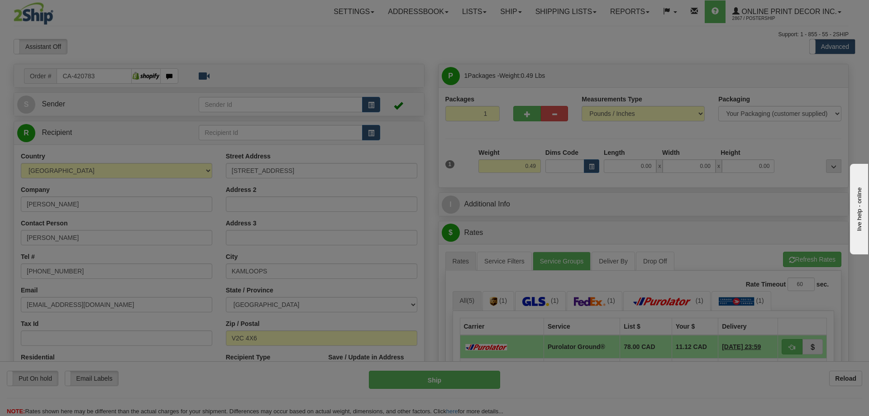
type input "TUBE 1"
type input "16.00"
type input "3.00"
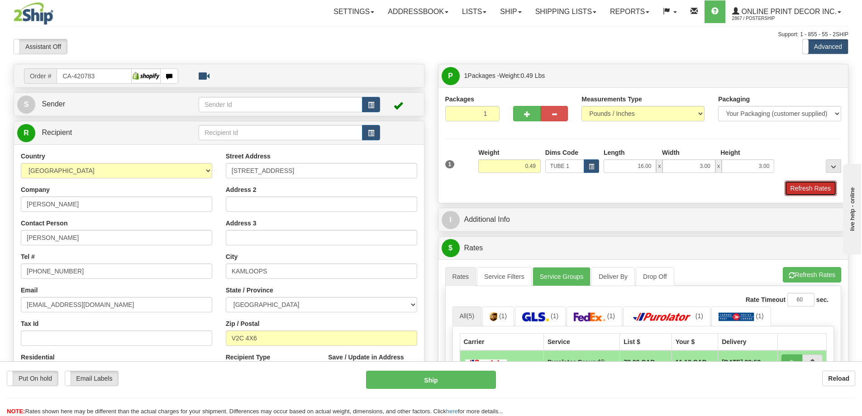
click at [818, 182] on button "Refresh Rates" at bounding box center [811, 188] width 52 height 15
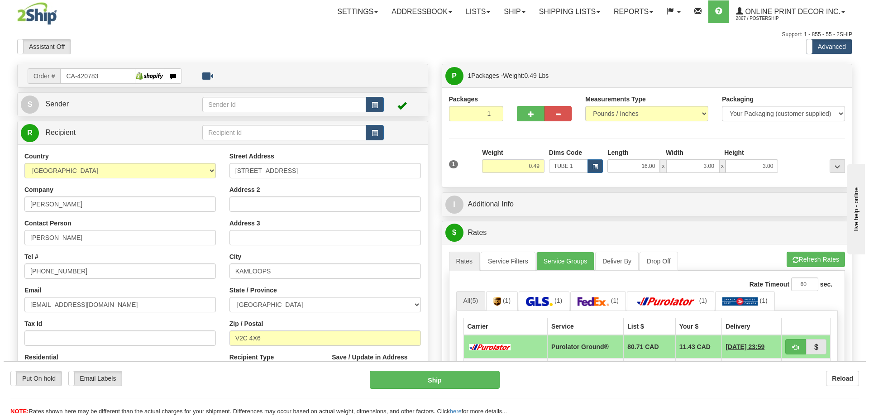
scroll to position [91, 0]
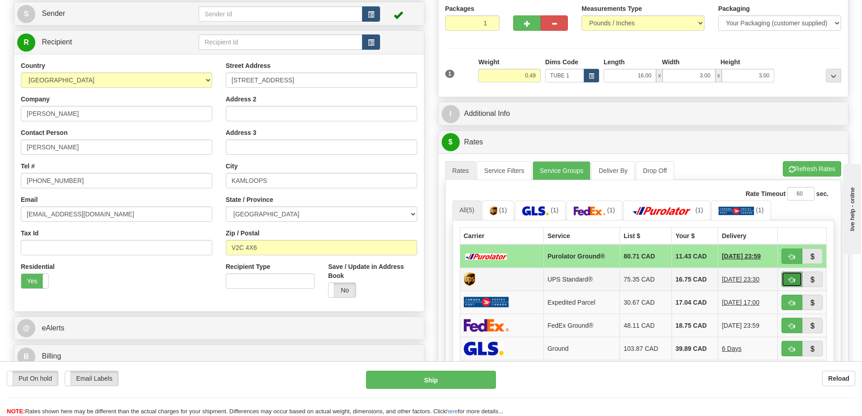
click at [791, 274] on button "button" at bounding box center [792, 279] width 21 height 15
type input "11"
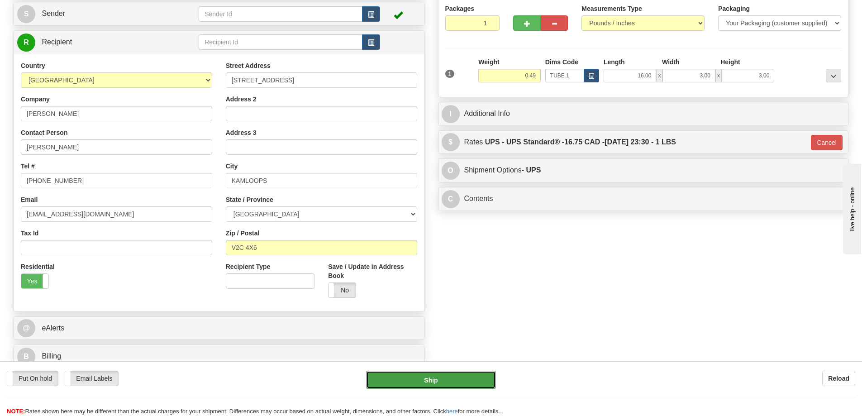
click at [446, 374] on button "Ship" at bounding box center [431, 380] width 130 height 18
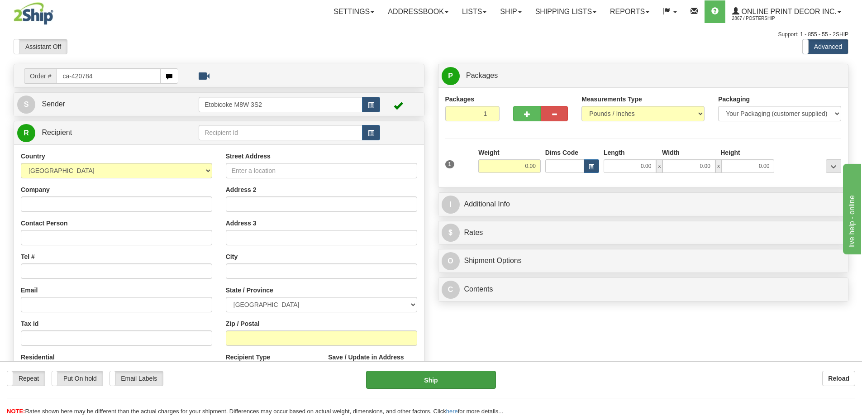
type input "ca-420784"
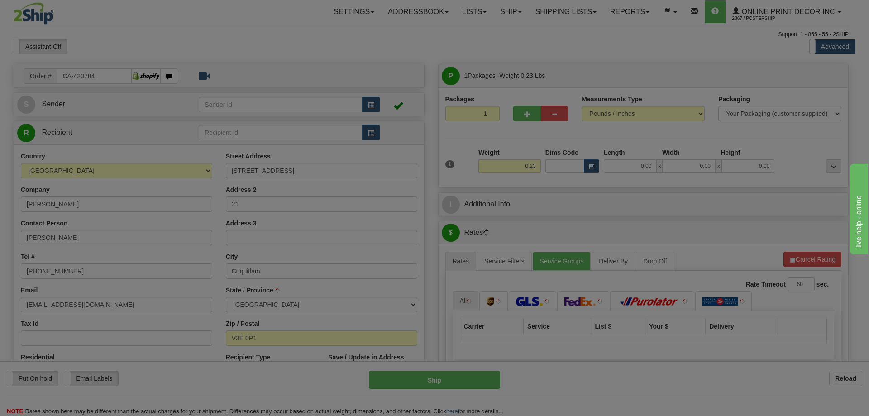
type input "COQUITLAM"
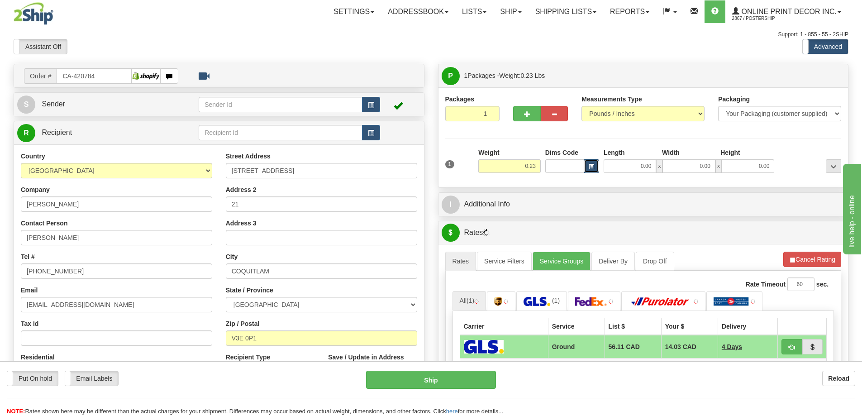
click at [594, 167] on span "button" at bounding box center [591, 166] width 5 height 5
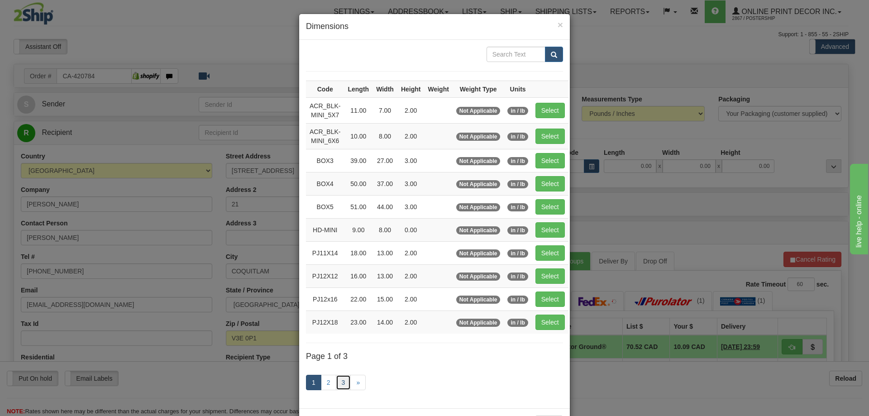
click at [342, 383] on link "3" at bounding box center [343, 382] width 15 height 15
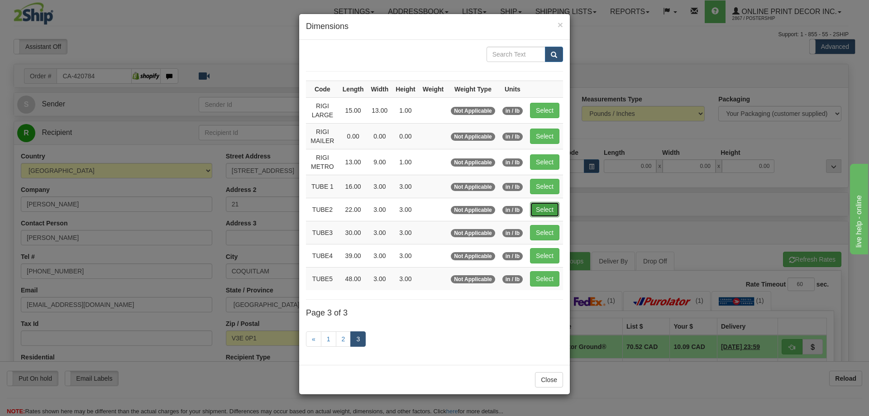
click at [535, 210] on button "Select" at bounding box center [544, 209] width 29 height 15
type input "TUBE2"
type input "22.00"
type input "3.00"
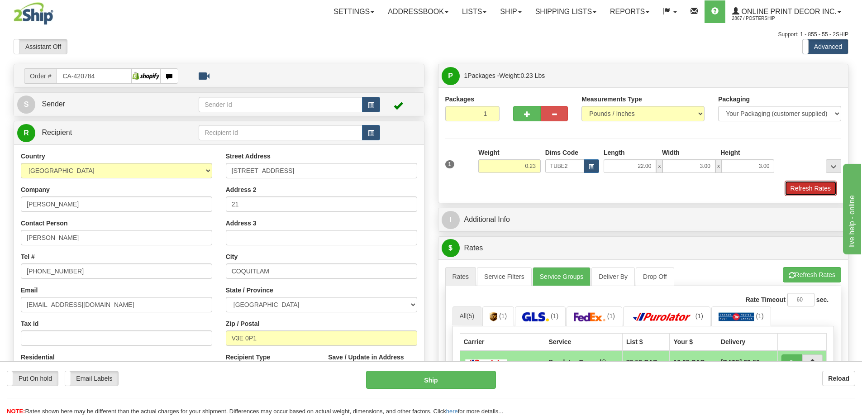
click at [805, 192] on button "Refresh Rates" at bounding box center [811, 188] width 52 height 15
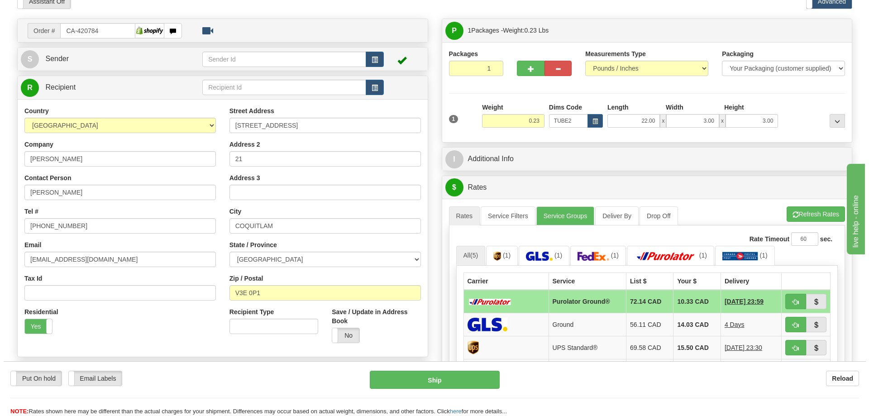
scroll to position [91, 0]
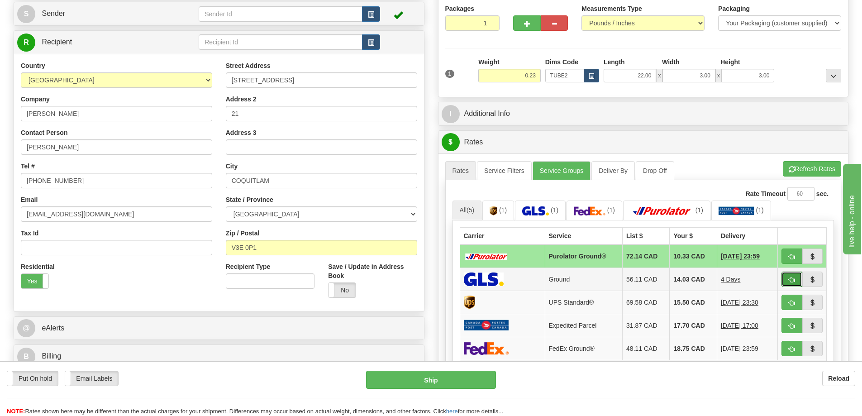
click at [793, 279] on span "button" at bounding box center [792, 280] width 6 height 6
type input "1"
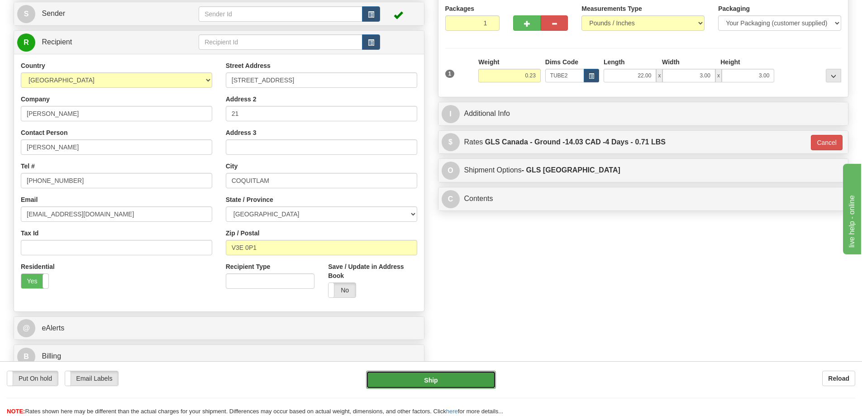
click at [476, 378] on button "Ship" at bounding box center [431, 380] width 130 height 18
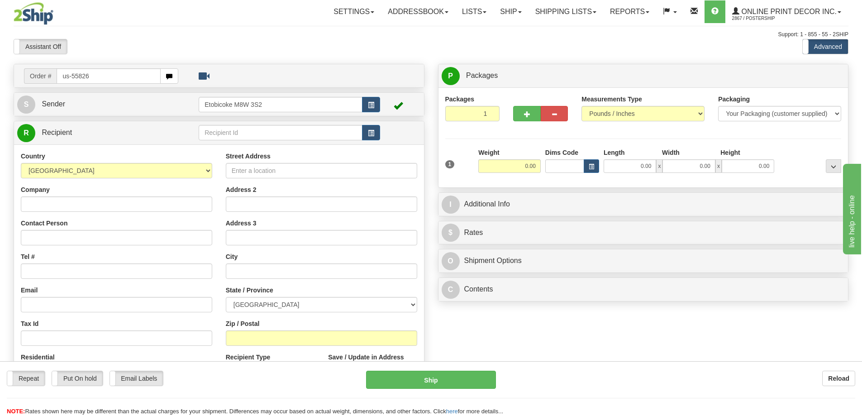
type input "us-55826"
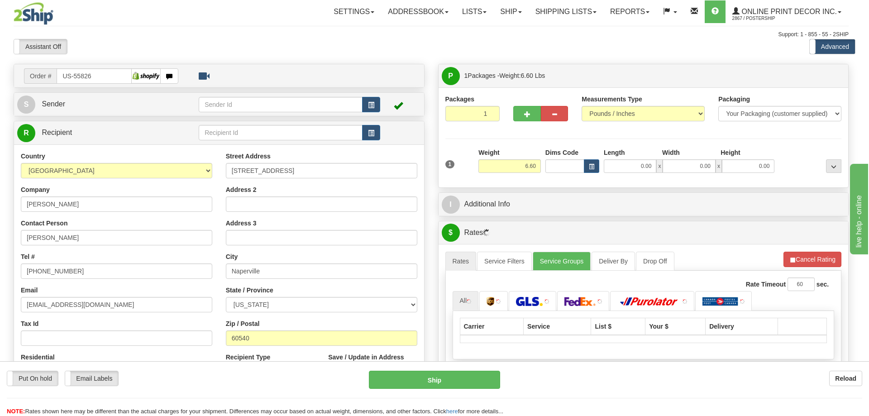
type input "NAPERVILLE"
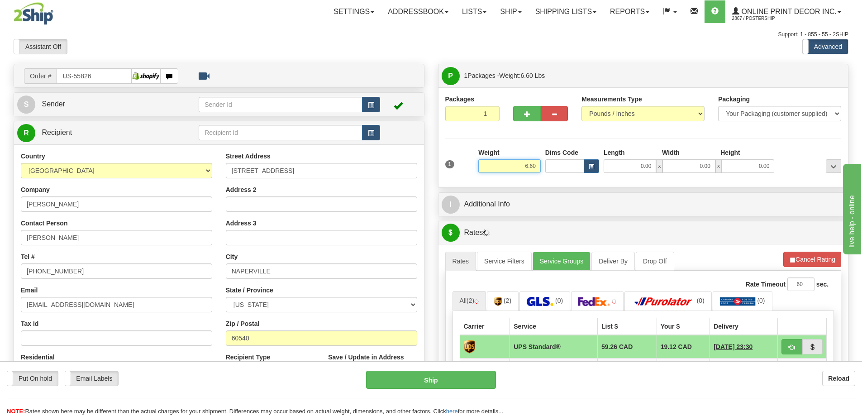
click at [539, 164] on input "6.60" at bounding box center [509, 166] width 62 height 14
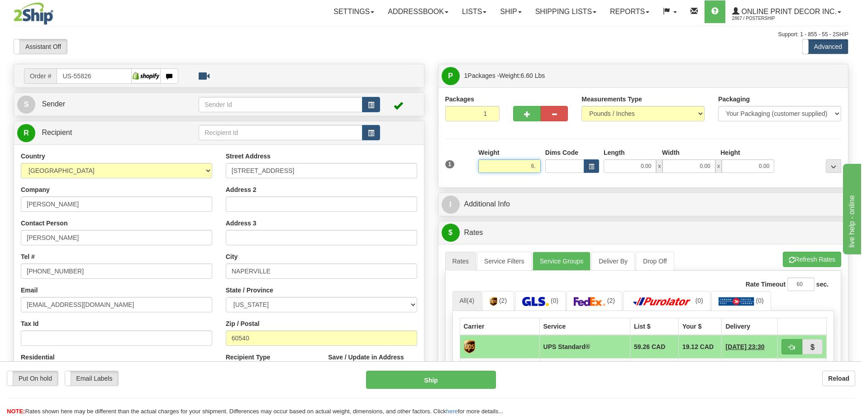
type input "6"
type input "2.00"
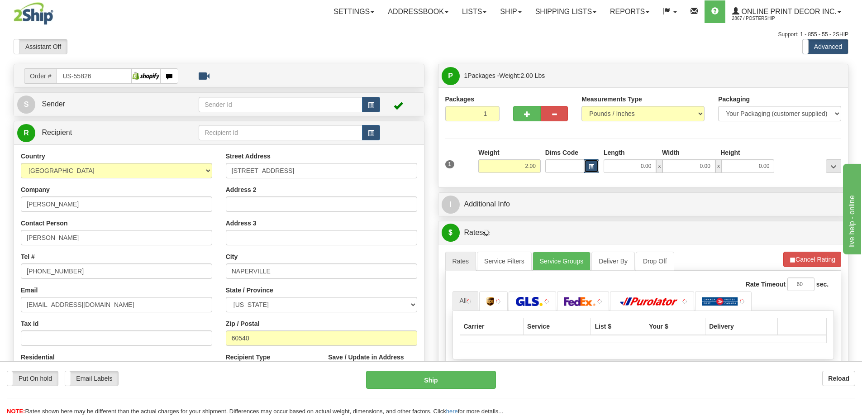
click at [586, 166] on button "button" at bounding box center [591, 166] width 15 height 14
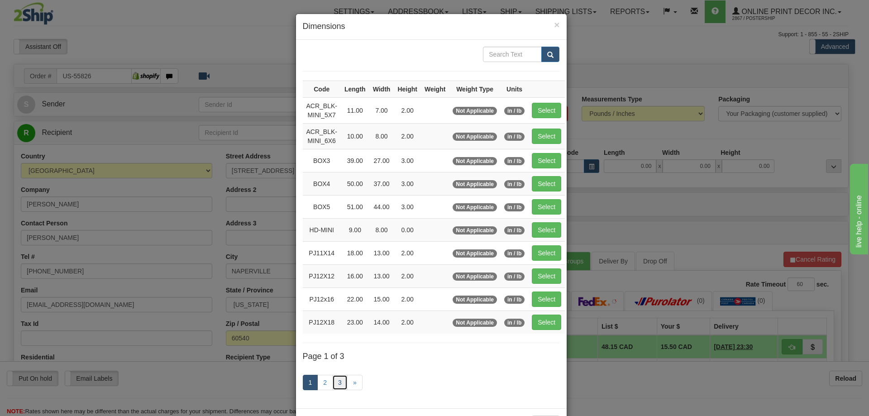
click at [340, 380] on link "3" at bounding box center [339, 382] width 15 height 15
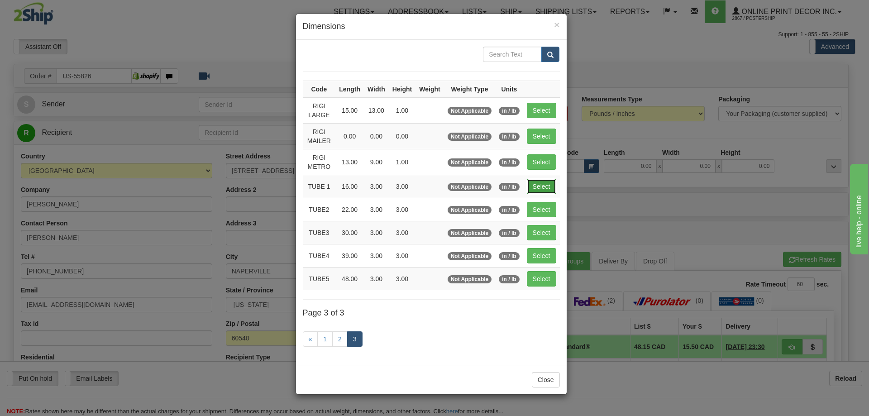
click at [547, 182] on button "Select" at bounding box center [541, 186] width 29 height 15
type input "TUBE 1"
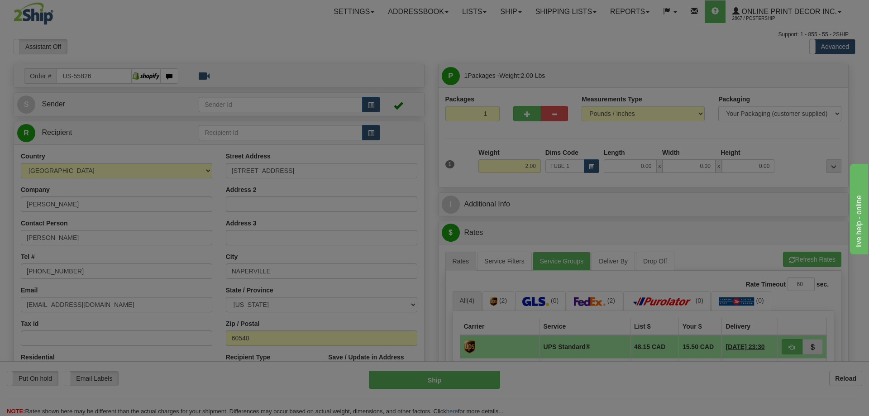
type input "16.00"
type input "3.00"
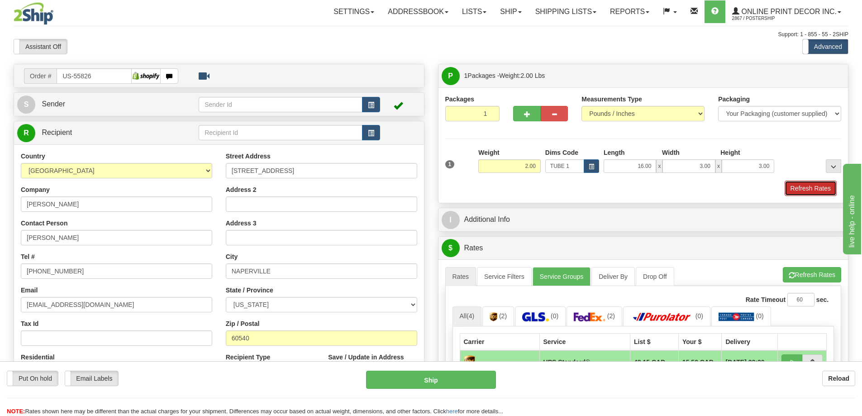
click at [829, 187] on button "Refresh Rates" at bounding box center [811, 188] width 52 height 15
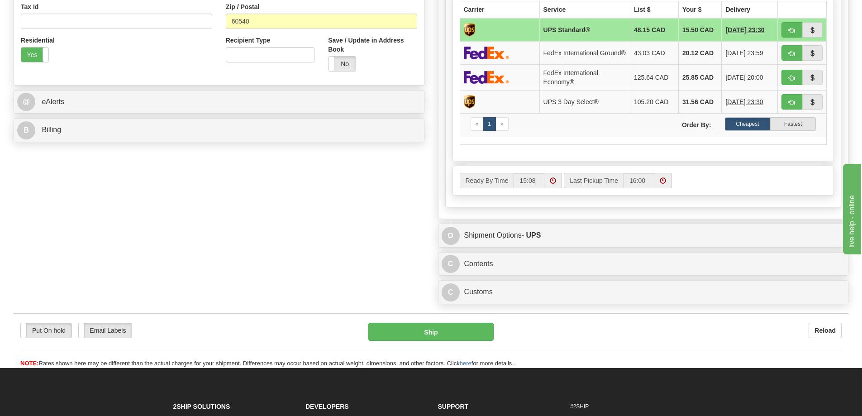
scroll to position [407, 0]
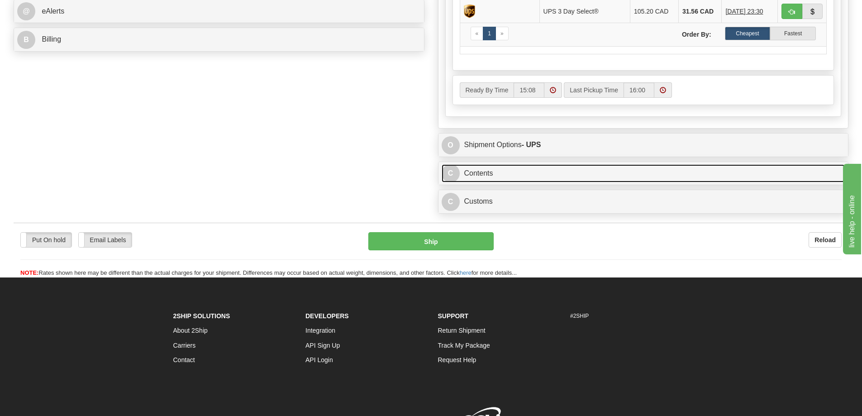
click at [672, 177] on link "C Contents" at bounding box center [644, 173] width 404 height 19
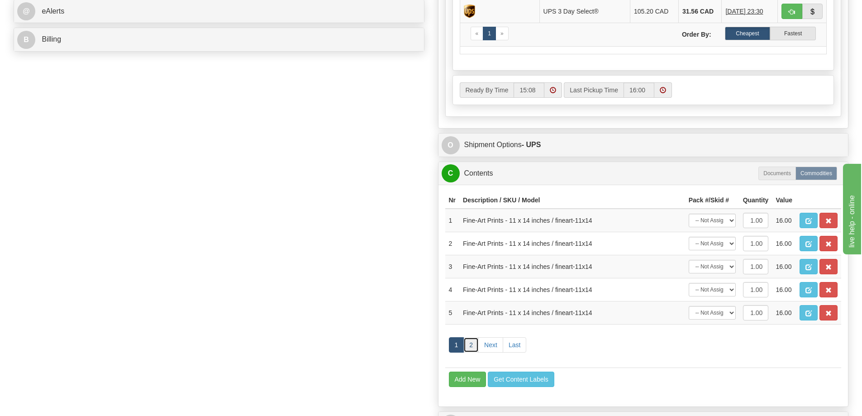
click at [471, 343] on link "2" at bounding box center [471, 344] width 15 height 15
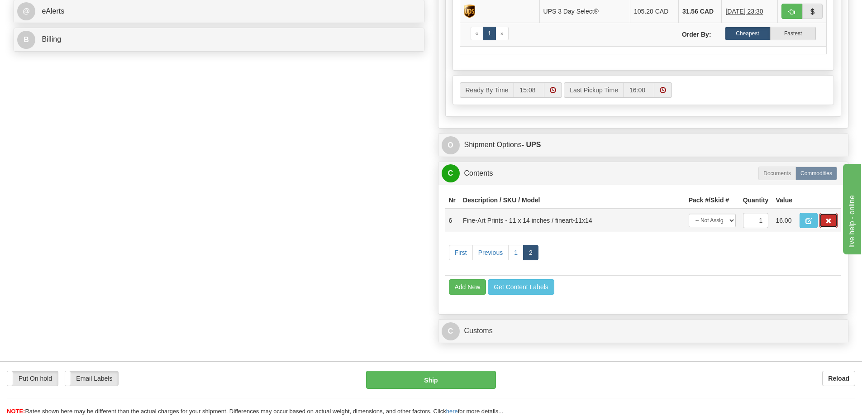
click at [832, 224] on button "button" at bounding box center [829, 220] width 18 height 15
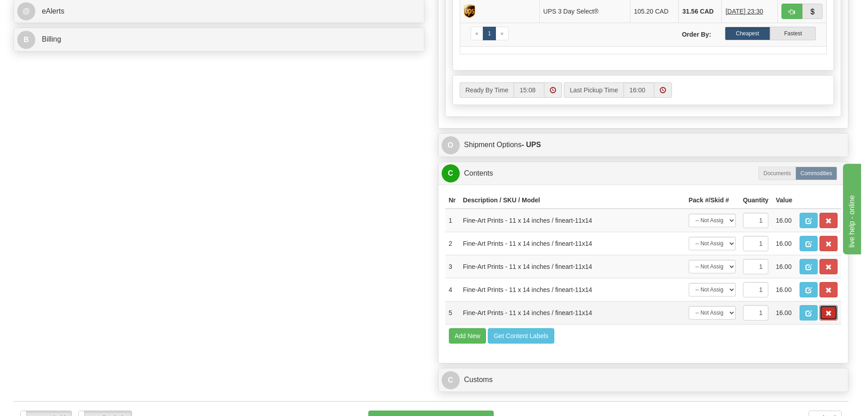
click at [828, 315] on button "button" at bounding box center [829, 312] width 18 height 15
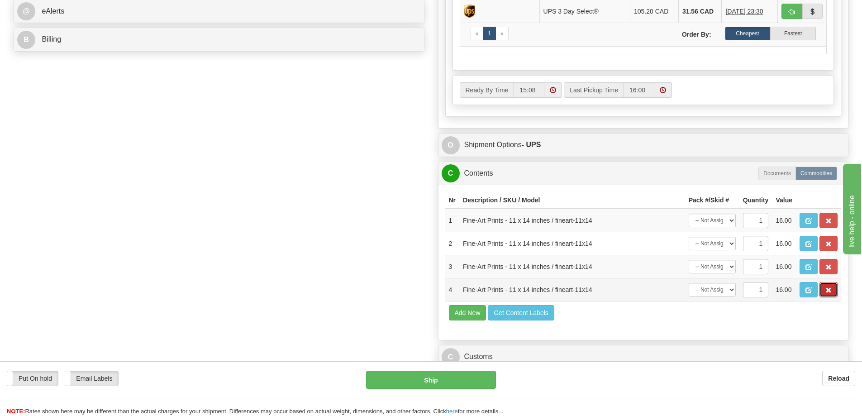
click at [832, 292] on span "button" at bounding box center [829, 290] width 6 height 6
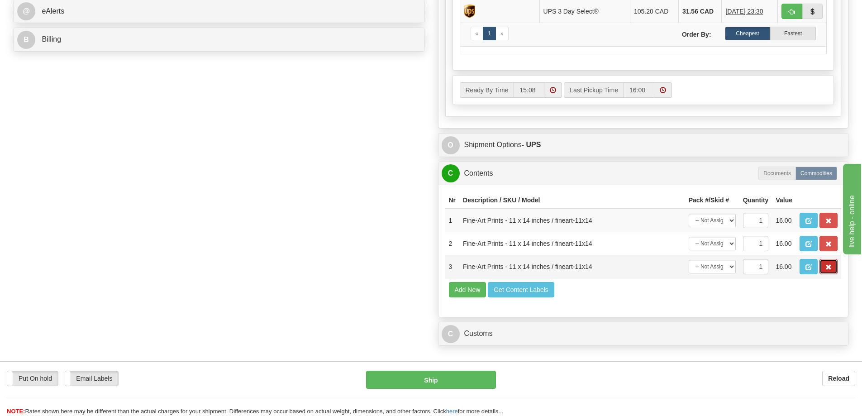
click at [828, 274] on button "button" at bounding box center [829, 266] width 18 height 15
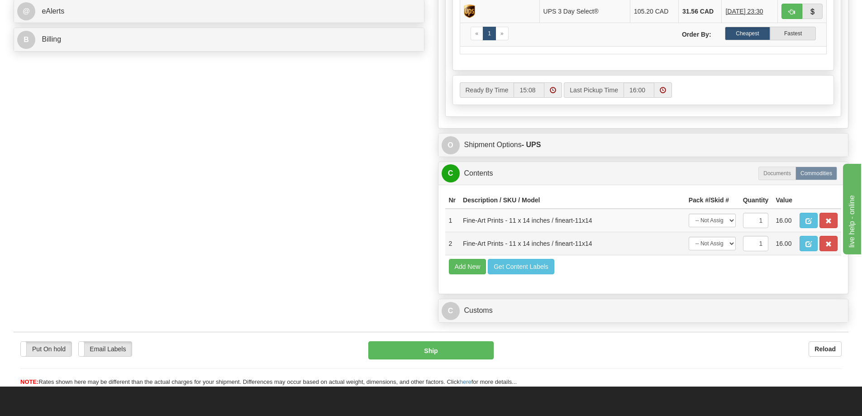
drag, startPoint x: 836, startPoint y: 235, endPoint x: 832, endPoint y: 241, distance: 6.5
click at [834, 232] on td at bounding box center [818, 221] width 45 height 24
click at [832, 250] on button "button" at bounding box center [829, 243] width 18 height 15
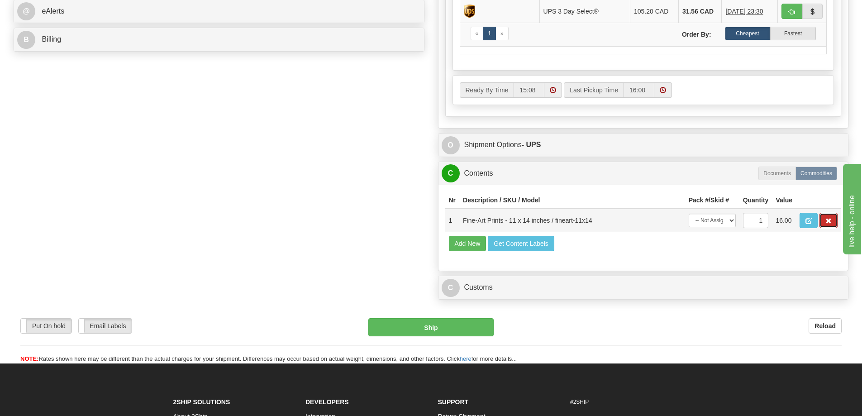
click at [827, 220] on button "button" at bounding box center [829, 220] width 18 height 15
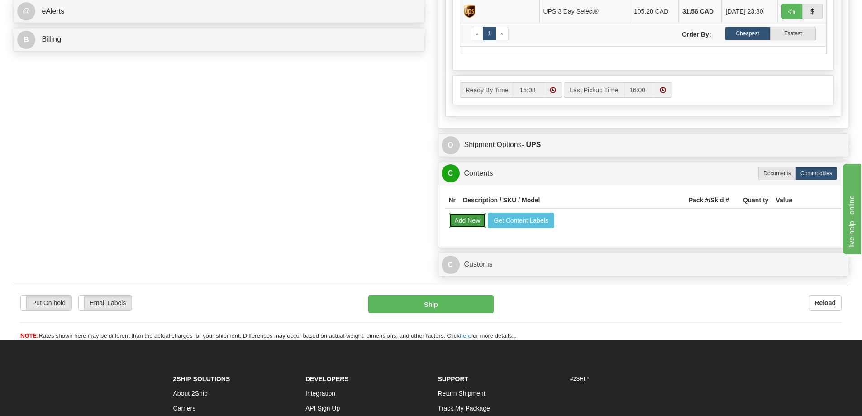
click at [454, 224] on button "Add New" at bounding box center [468, 220] width 38 height 15
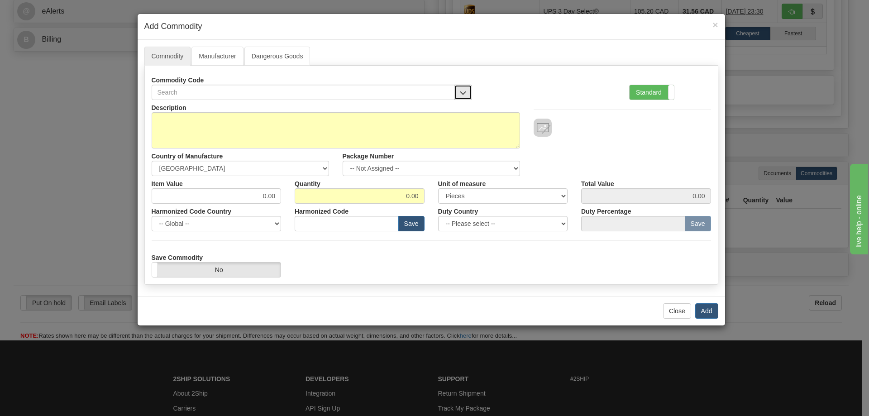
click at [459, 87] on button "button" at bounding box center [463, 92] width 18 height 15
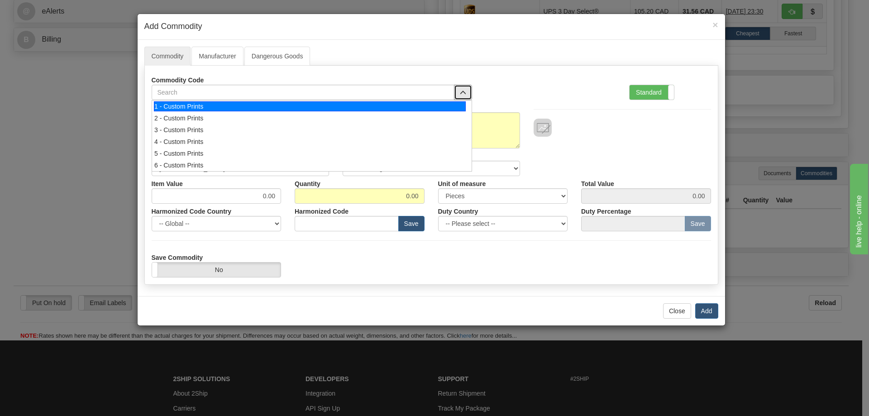
click at [450, 104] on div "1 - Custom Prints" at bounding box center [310, 106] width 312 height 10
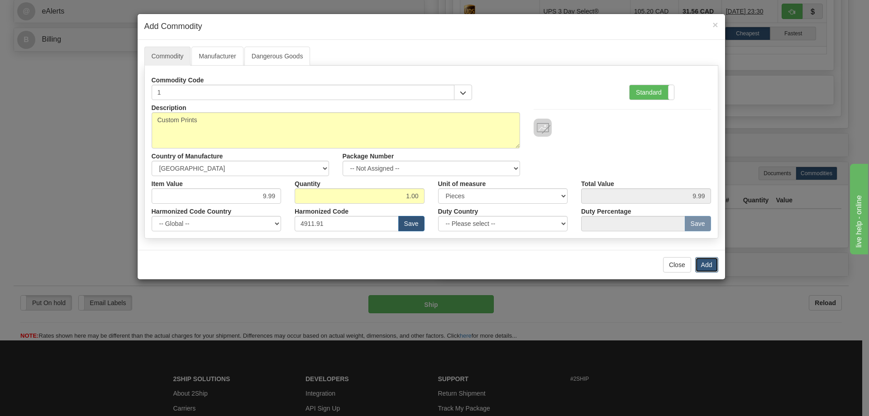
click at [711, 265] on button "Add" at bounding box center [706, 264] width 23 height 15
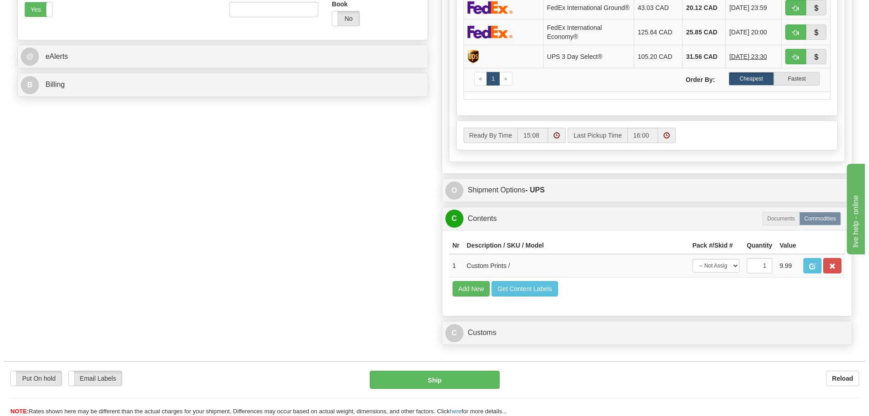
scroll to position [226, 0]
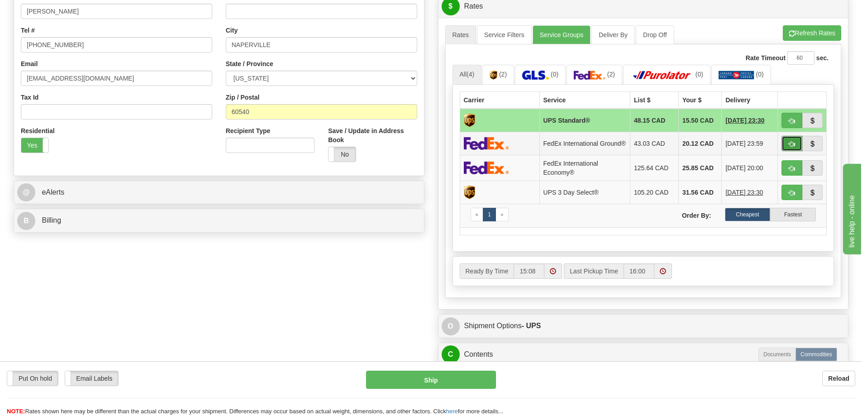
click at [790, 144] on span "button" at bounding box center [792, 144] width 6 height 6
type input "92"
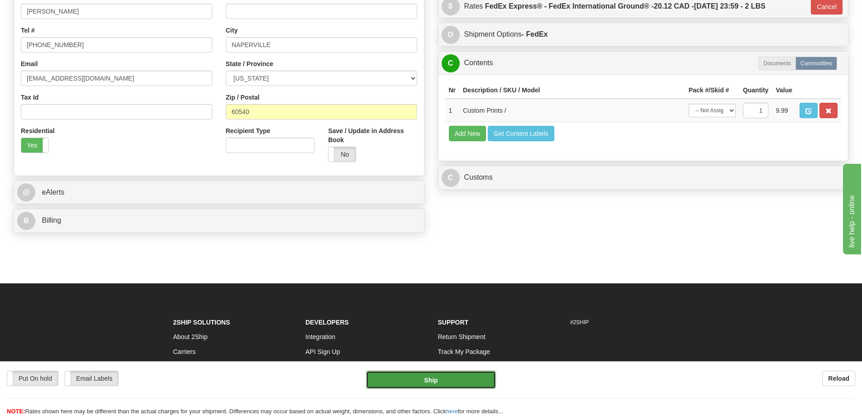
click at [444, 383] on button "Ship" at bounding box center [431, 380] width 130 height 18
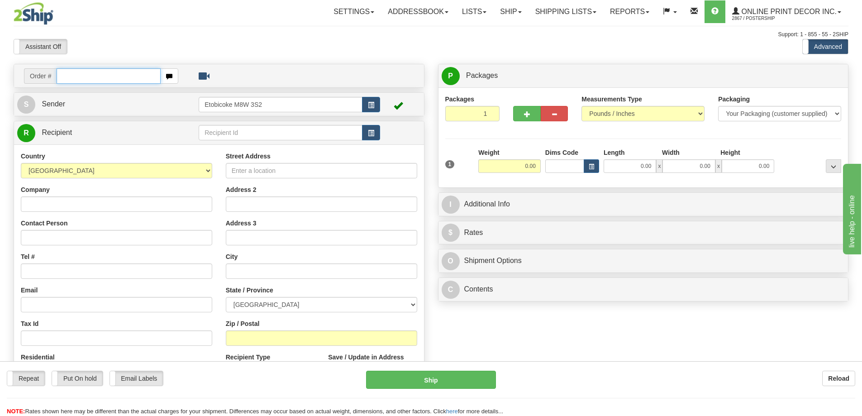
click at [93, 77] on input "text" at bounding box center [109, 75] width 104 height 15
type input "ca-420842"
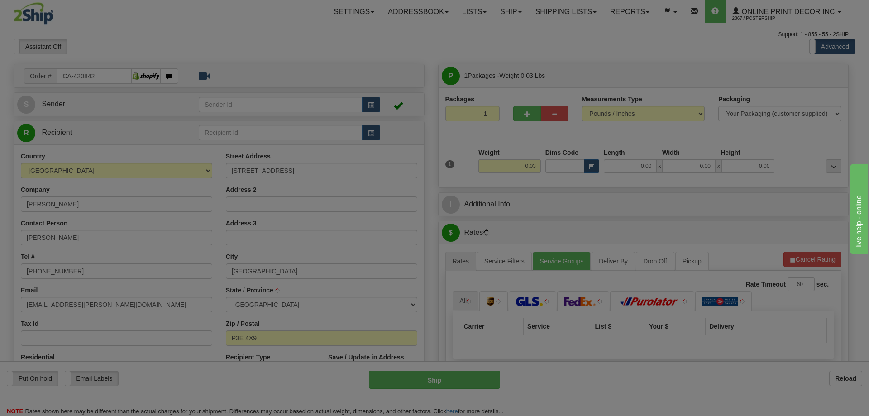
type input "SUDBURY"
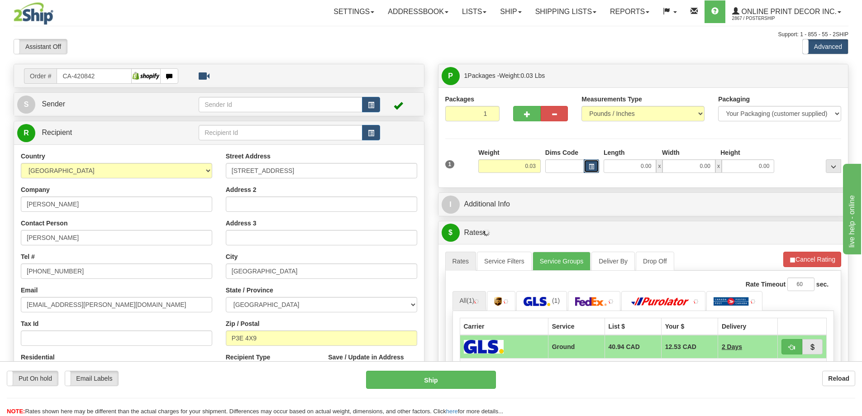
click at [589, 169] on span "button" at bounding box center [591, 166] width 5 height 5
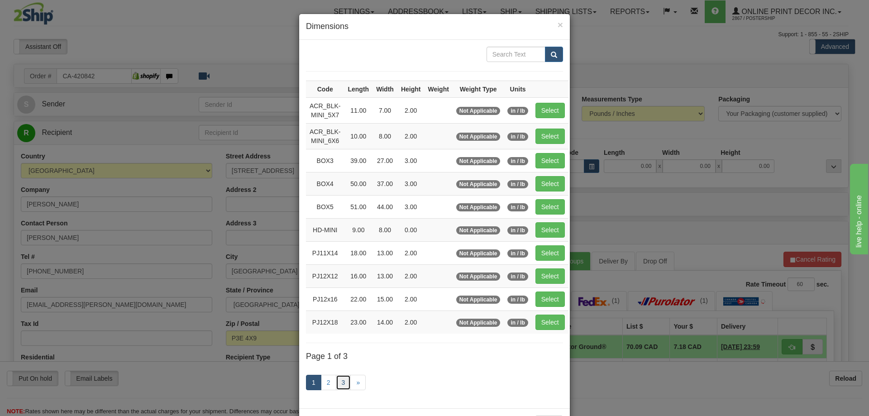
click at [336, 380] on link "3" at bounding box center [343, 382] width 15 height 15
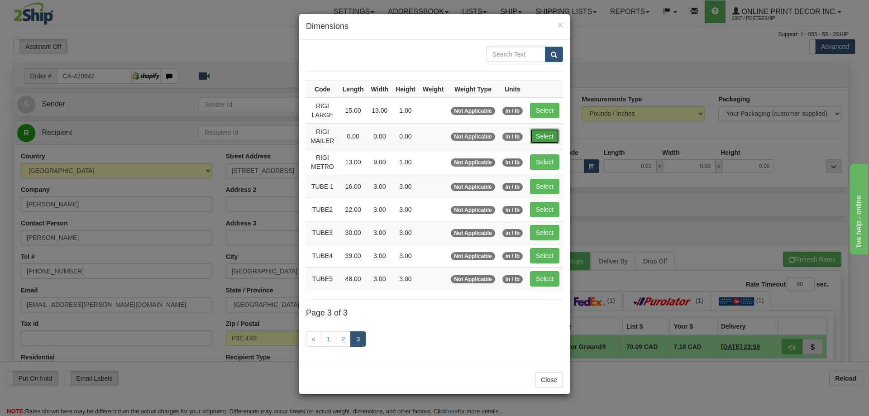
click at [546, 135] on button "Select" at bounding box center [544, 136] width 29 height 15
type input "RIGI MAILER"
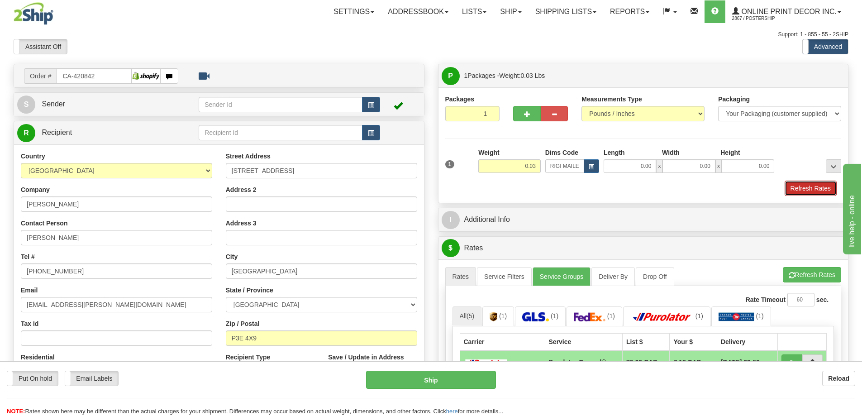
click at [804, 187] on button "Refresh Rates" at bounding box center [811, 188] width 52 height 15
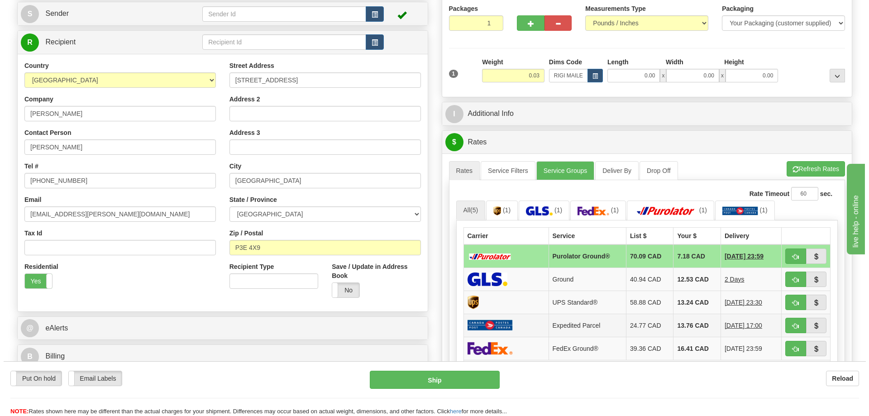
scroll to position [136, 0]
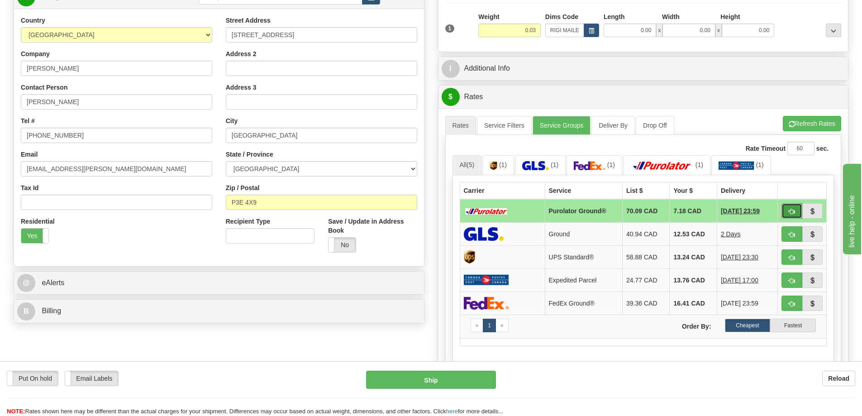
click at [791, 206] on button "button" at bounding box center [792, 210] width 21 height 15
type input "260"
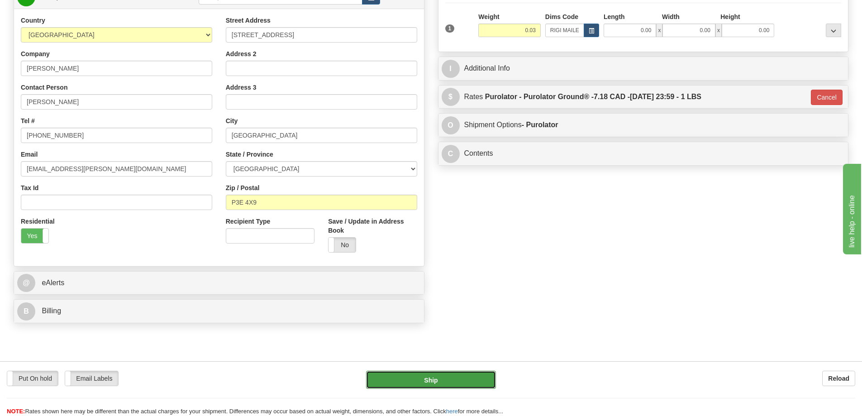
click at [462, 382] on button "Ship" at bounding box center [431, 380] width 130 height 18
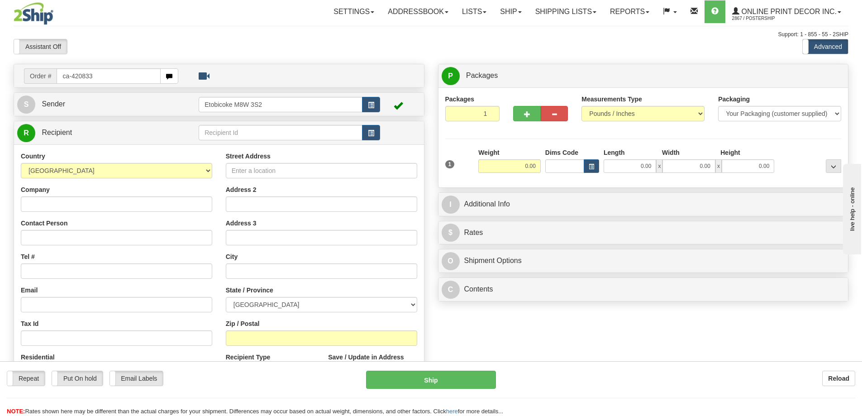
type input "ca-420833"
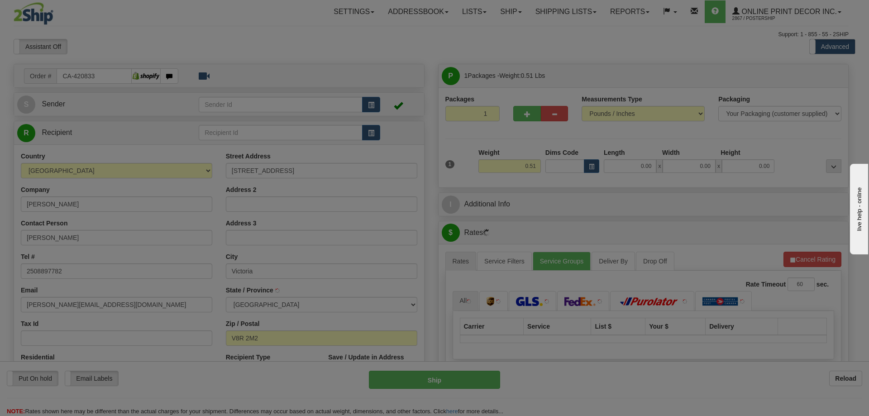
type input "VICTORIA"
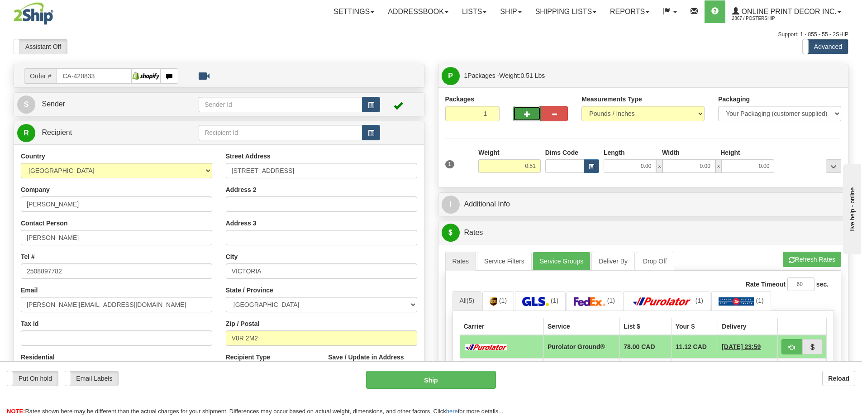
click at [531, 110] on button "button" at bounding box center [526, 113] width 27 height 15
radio input "true"
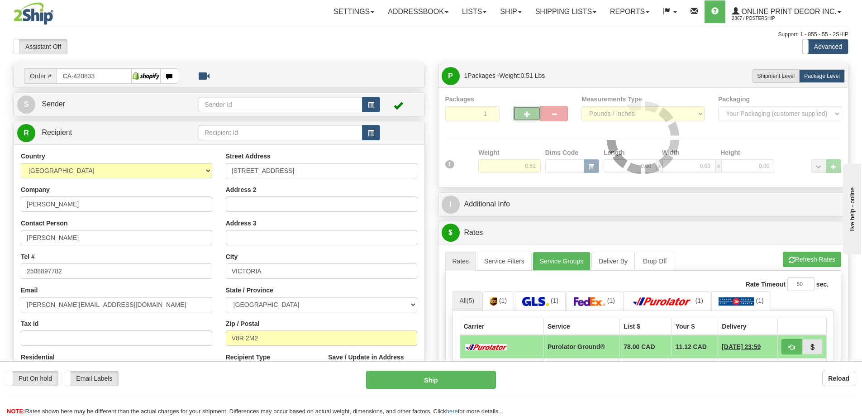
type input "2"
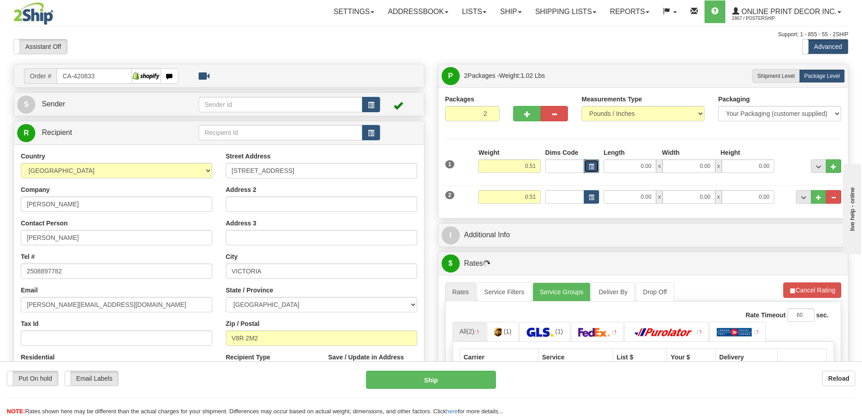
click at [591, 166] on span "button" at bounding box center [591, 166] width 5 height 5
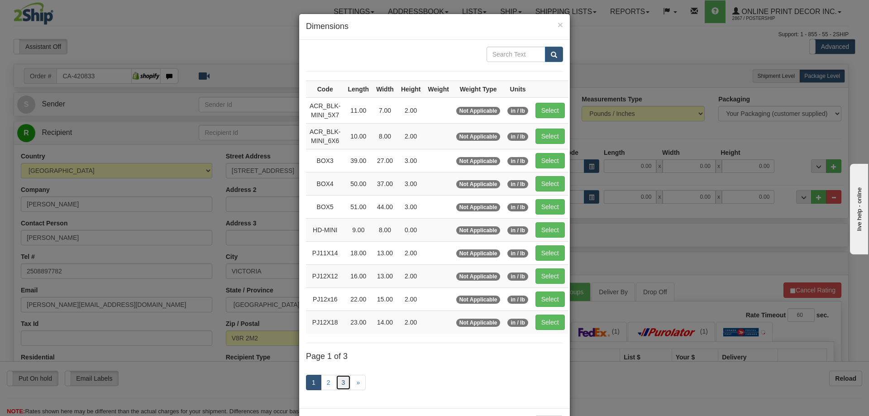
click at [336, 380] on link "3" at bounding box center [343, 382] width 15 height 15
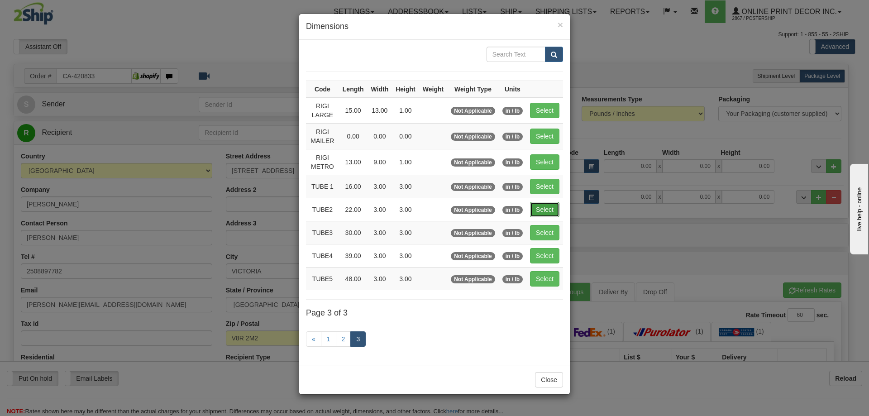
click at [545, 208] on button "Select" at bounding box center [544, 209] width 29 height 15
type input "TUBE2"
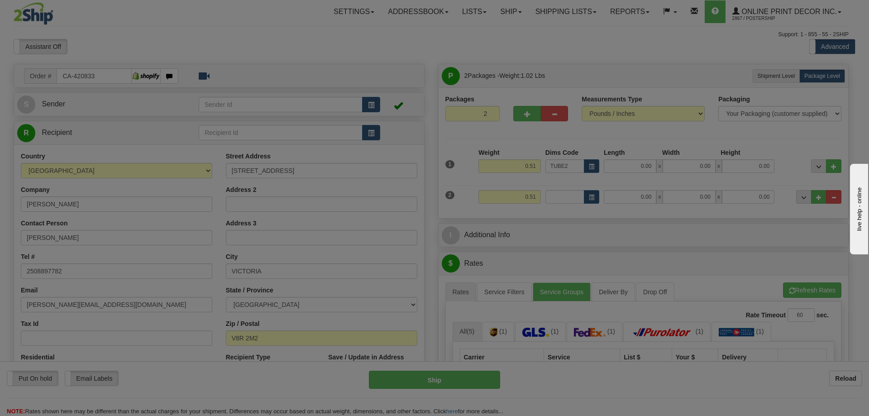
type input "22.00"
type input "3.00"
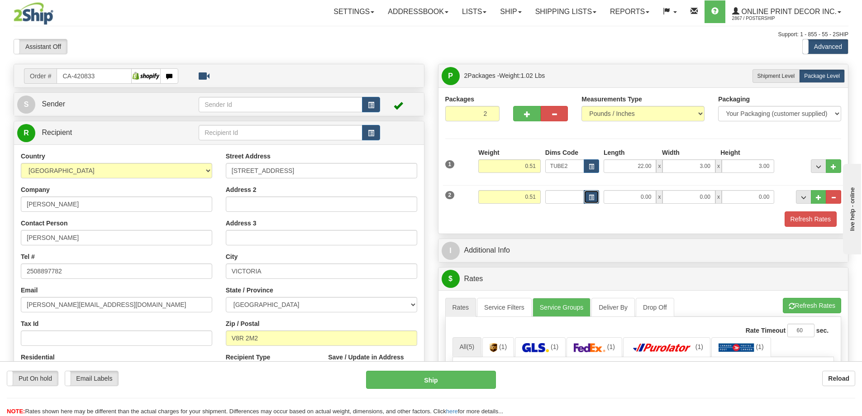
click at [598, 198] on button "button" at bounding box center [591, 197] width 15 height 14
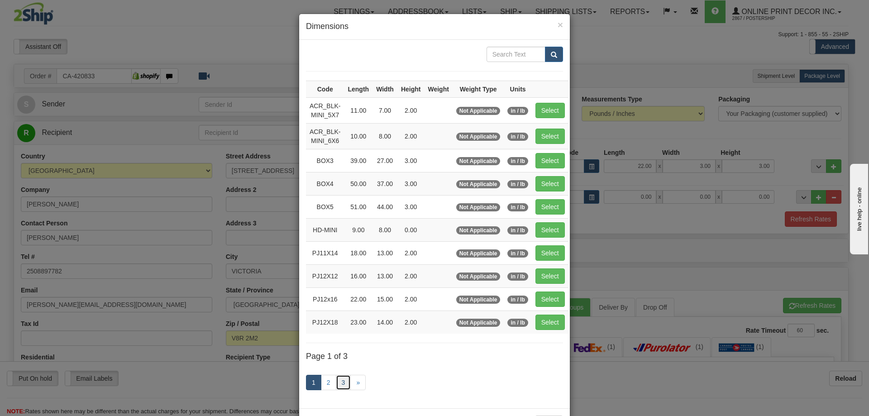
click at [345, 379] on link "3" at bounding box center [343, 382] width 15 height 15
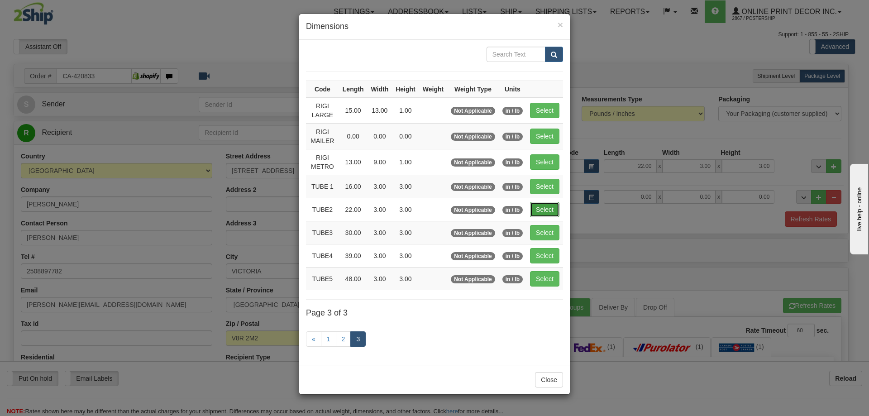
click at [547, 205] on button "Select" at bounding box center [544, 209] width 29 height 15
type input "TUBE2"
type input "22.00"
type input "3.00"
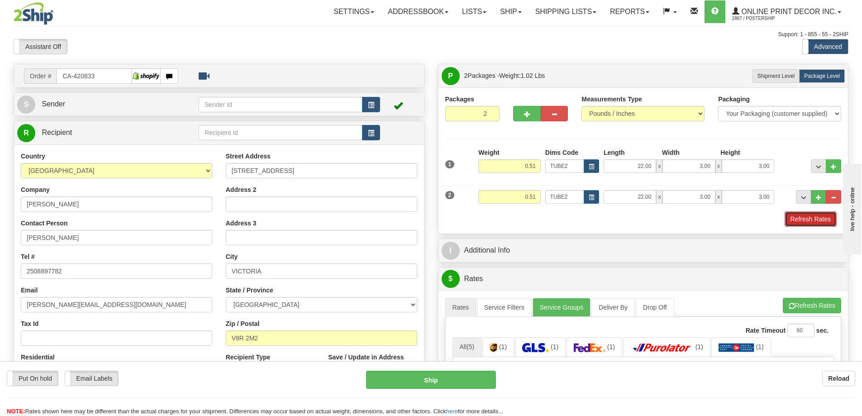
click at [812, 222] on button "Refresh Rates" at bounding box center [811, 218] width 52 height 15
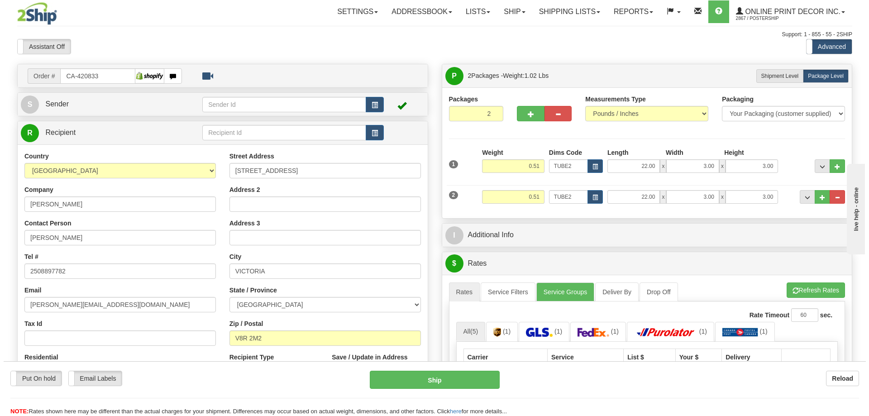
scroll to position [91, 0]
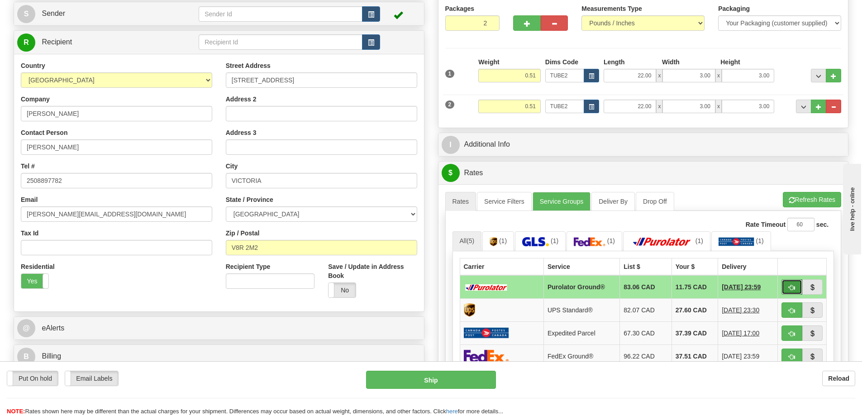
click at [791, 287] on span "button" at bounding box center [792, 288] width 6 height 6
type input "260"
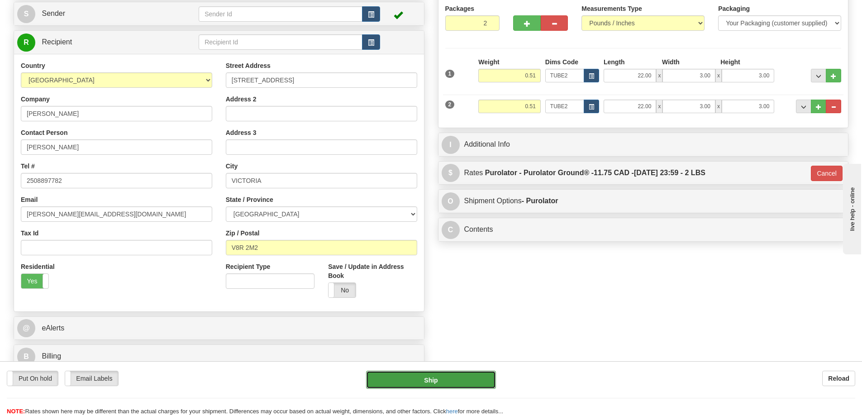
click at [464, 373] on button "Ship" at bounding box center [431, 380] width 130 height 18
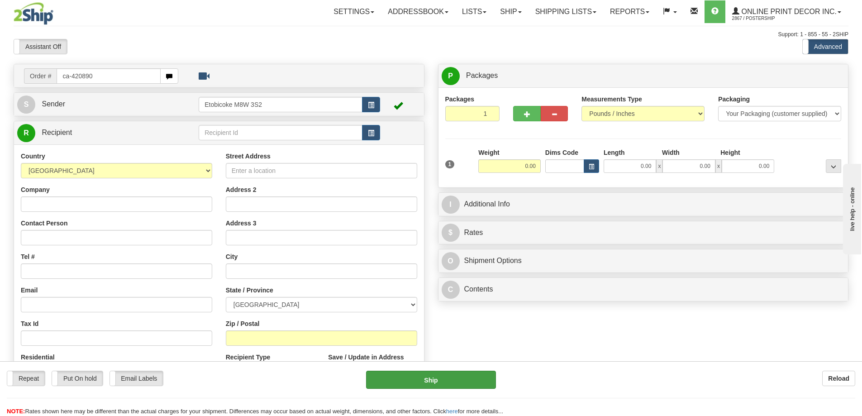
type input "ca-420890"
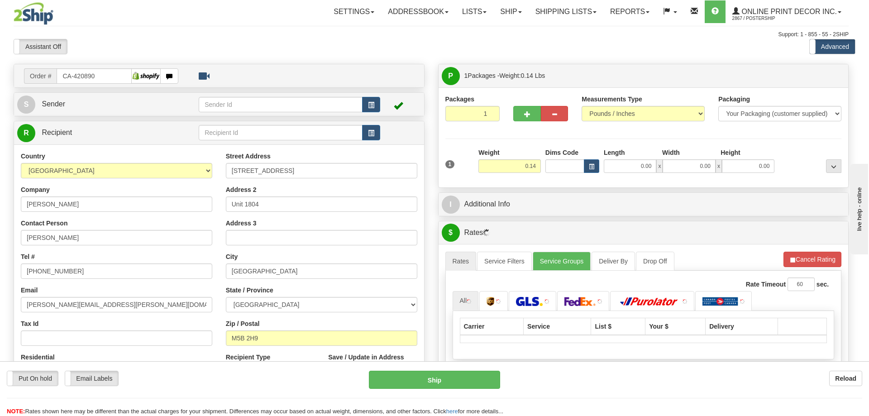
type input "[GEOGRAPHIC_DATA]"
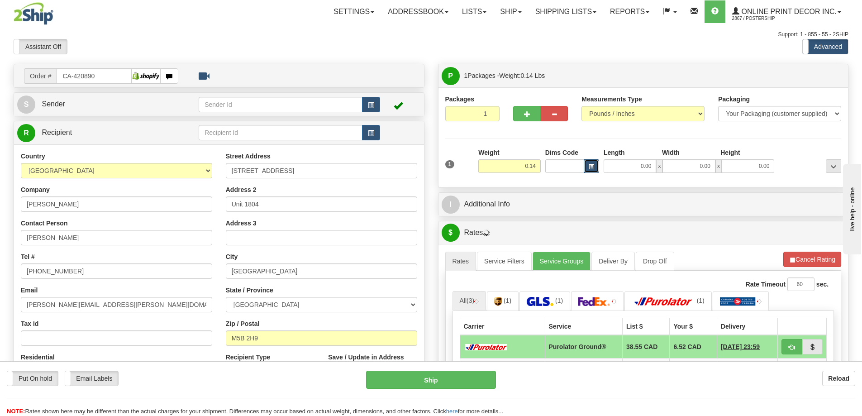
click at [592, 166] on span "button" at bounding box center [591, 166] width 5 height 5
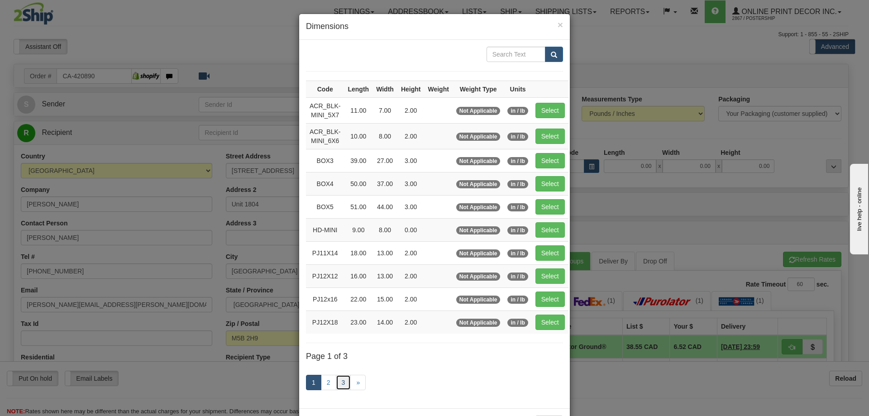
click at [341, 386] on link "3" at bounding box center [343, 382] width 15 height 15
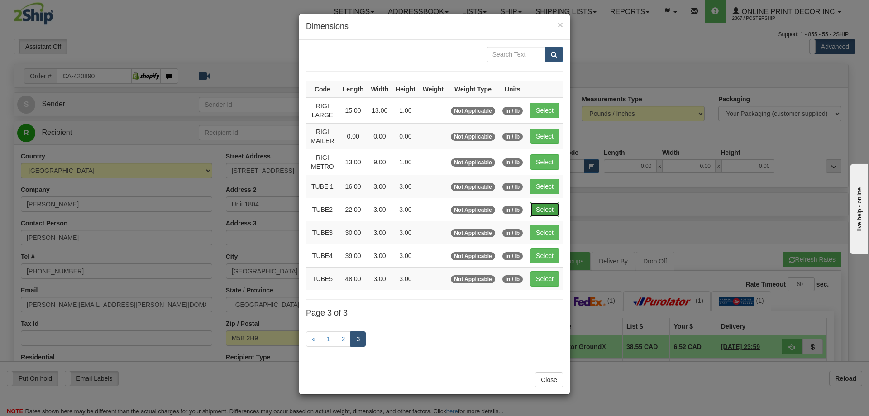
click at [539, 208] on button "Select" at bounding box center [544, 209] width 29 height 15
type input "TUBE2"
type input "22.00"
type input "3.00"
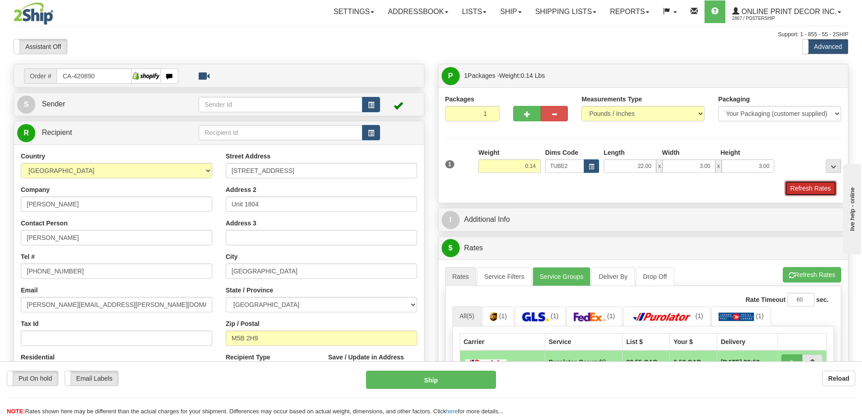
click at [793, 191] on button "Refresh Rates" at bounding box center [811, 188] width 52 height 15
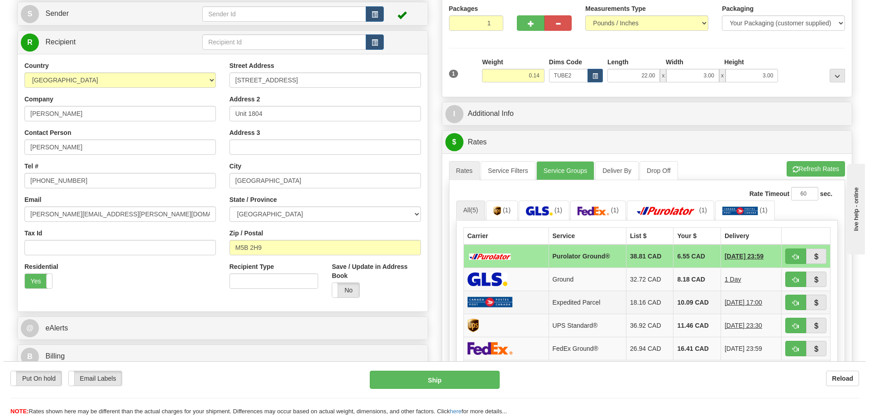
scroll to position [181, 0]
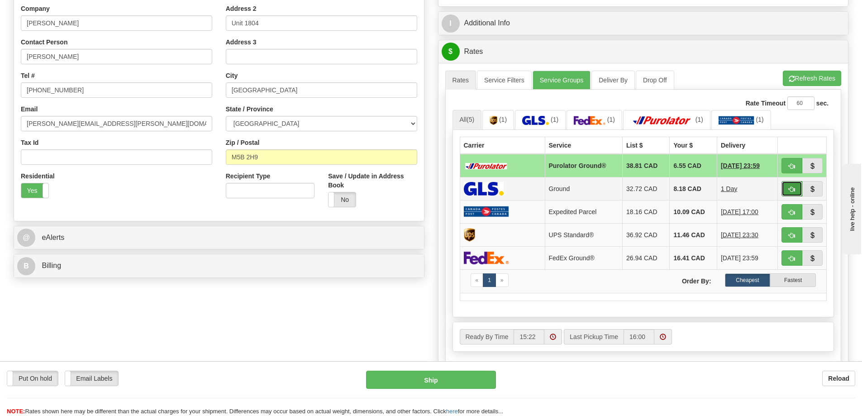
click at [796, 191] on button "button" at bounding box center [792, 188] width 21 height 15
type input "1"
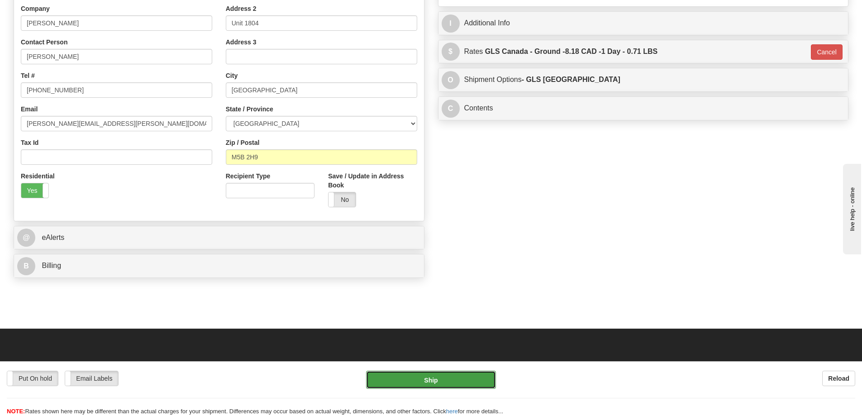
click at [467, 379] on button "Ship" at bounding box center [431, 380] width 130 height 18
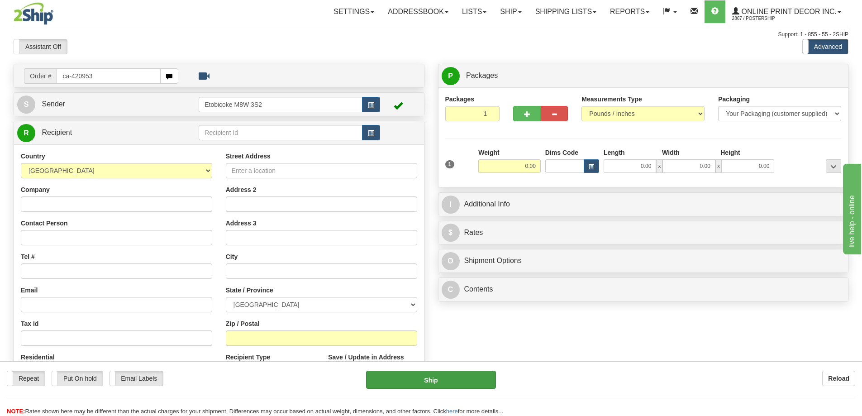
type input "ca-420953"
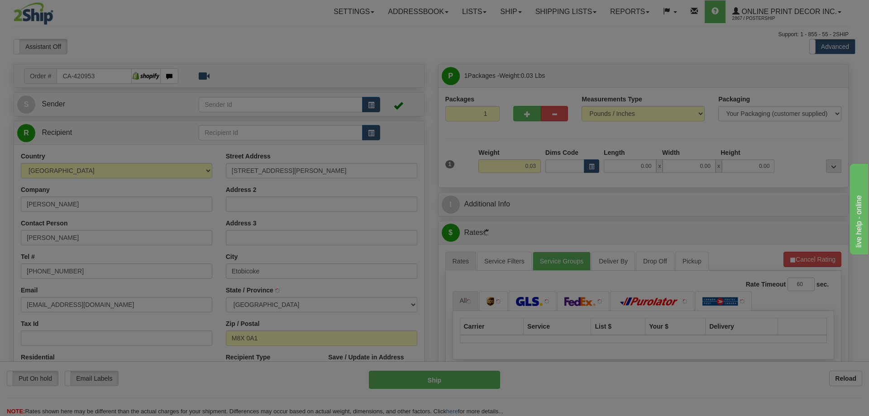
type input "ETOBICOKE"
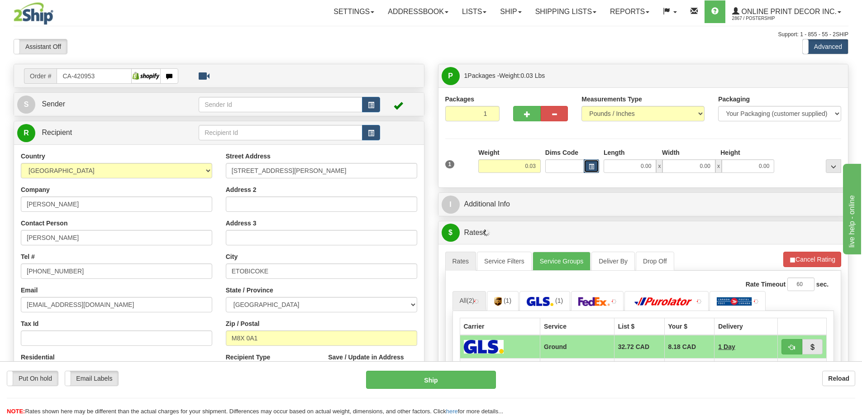
click at [589, 165] on span "button" at bounding box center [591, 166] width 5 height 5
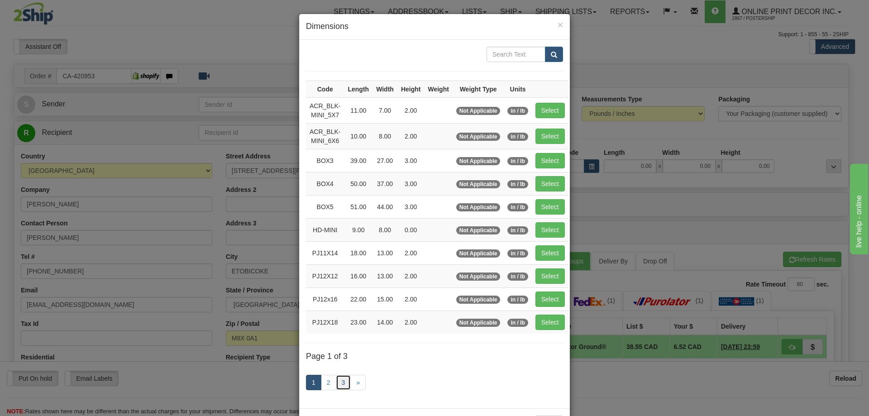
click at [343, 382] on link "3" at bounding box center [343, 382] width 15 height 15
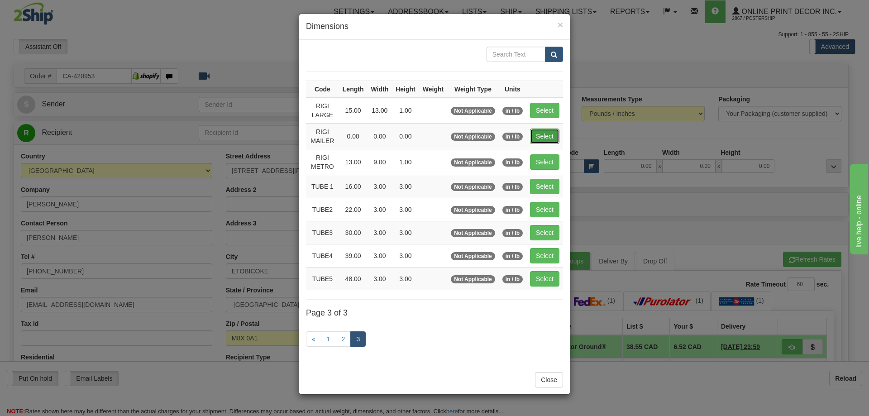
click at [542, 135] on button "Select" at bounding box center [544, 136] width 29 height 15
type input "RIGI MAILER"
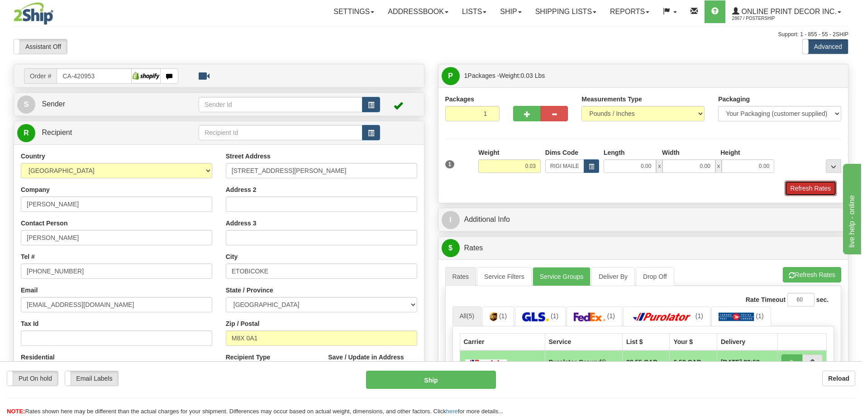
click at [799, 188] on button "Refresh Rates" at bounding box center [811, 188] width 52 height 15
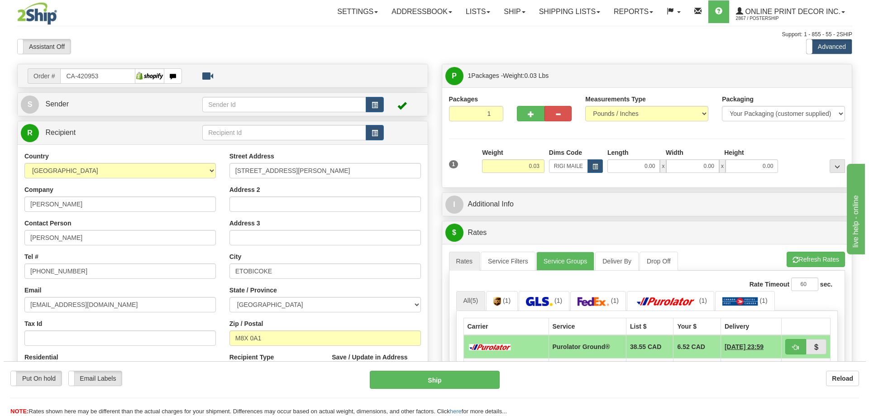
scroll to position [91, 0]
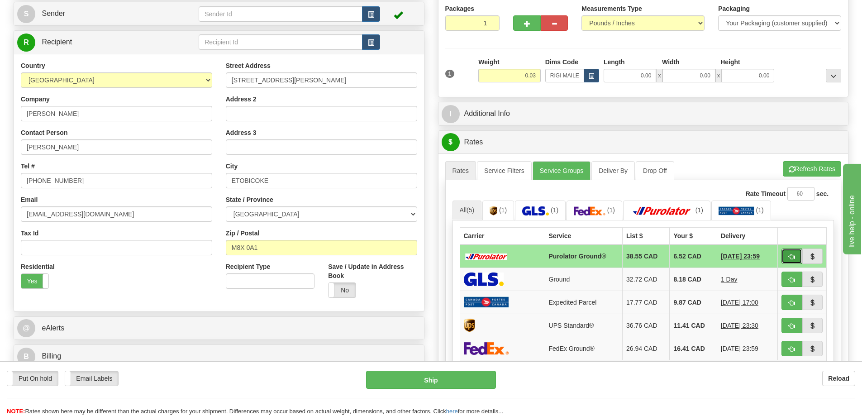
click at [789, 256] on span "button" at bounding box center [792, 257] width 6 height 6
type input "260"
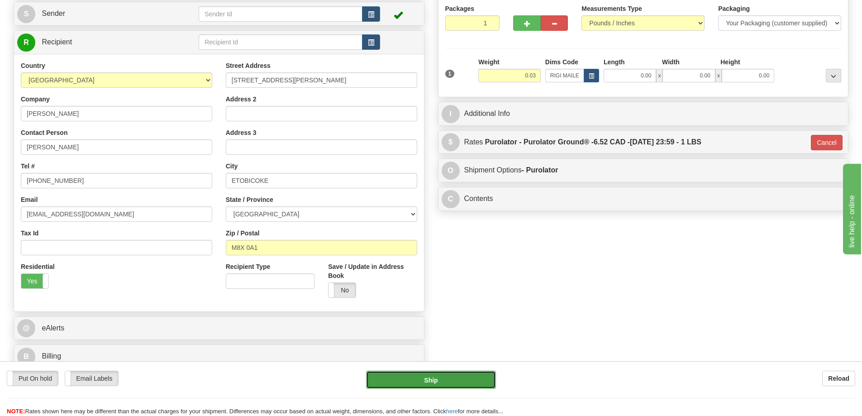
click at [453, 376] on button "Ship" at bounding box center [431, 380] width 130 height 18
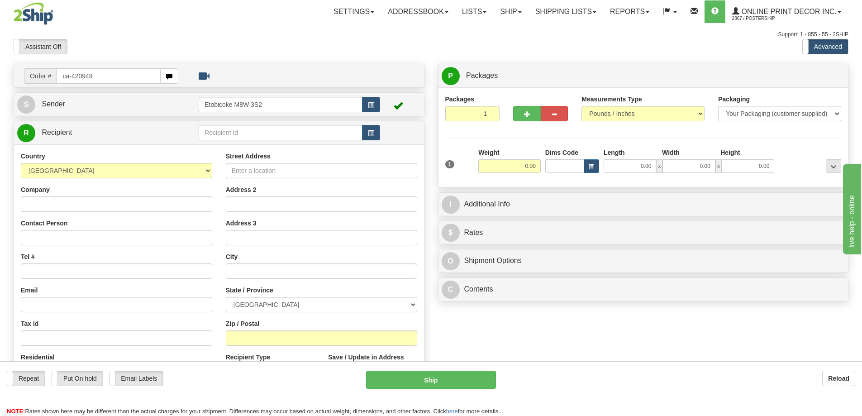
type input "ca-420949"
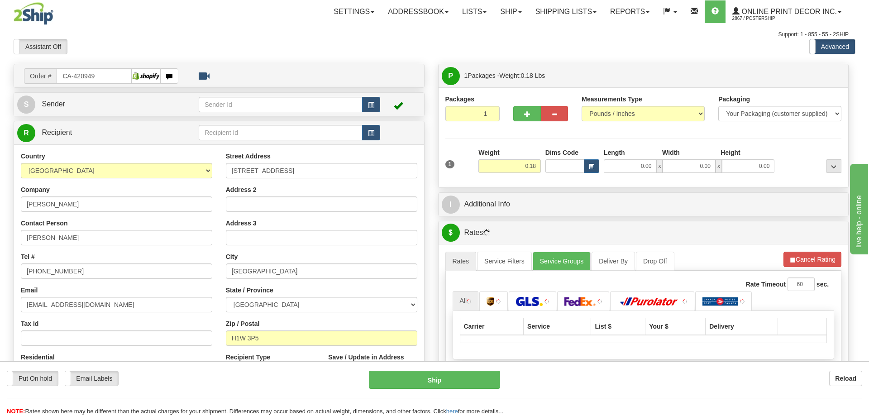
type input "[GEOGRAPHIC_DATA]"
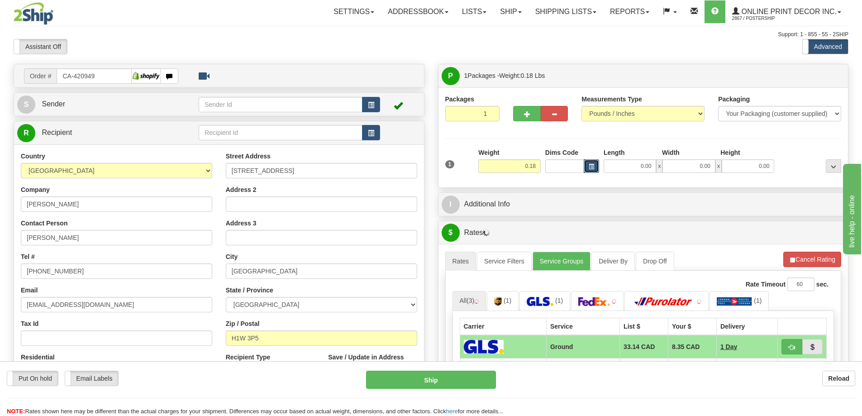
click at [592, 167] on span "button" at bounding box center [591, 166] width 5 height 5
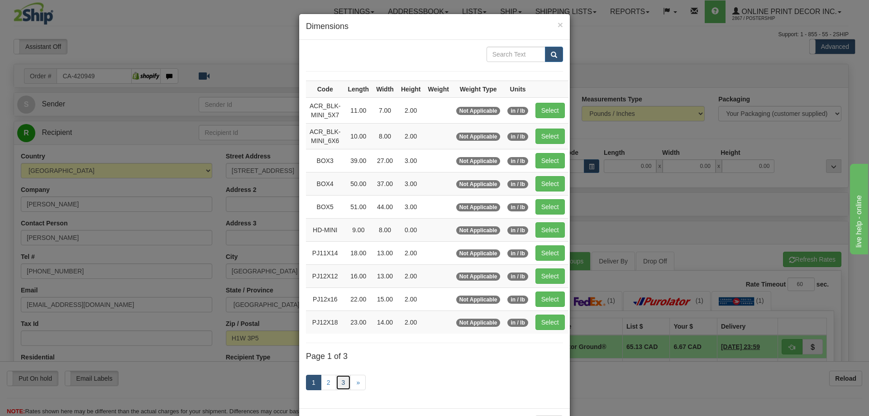
click at [342, 377] on link "3" at bounding box center [343, 382] width 15 height 15
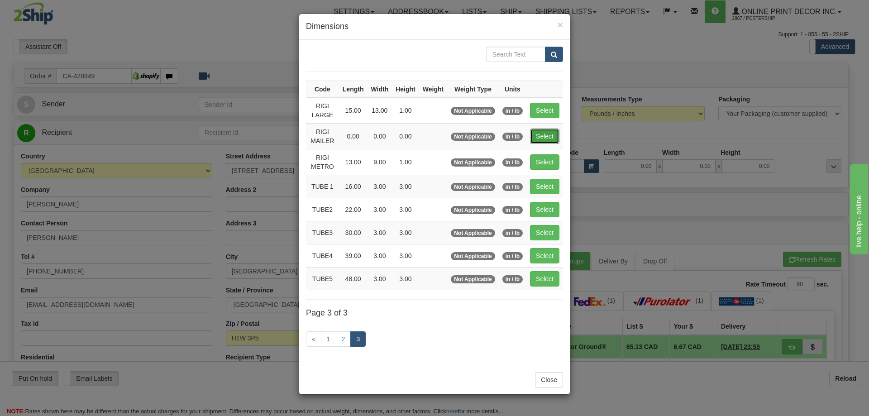
click at [537, 132] on button "Select" at bounding box center [544, 136] width 29 height 15
type input "RIGI MAILER"
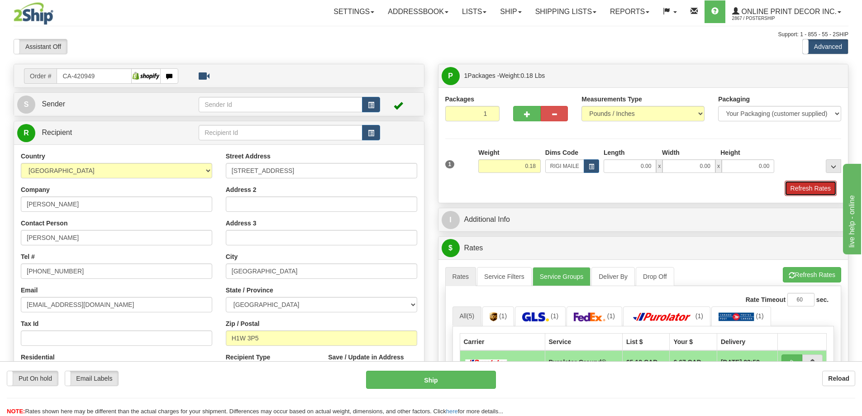
click at [812, 186] on button "Refresh Rates" at bounding box center [811, 188] width 52 height 15
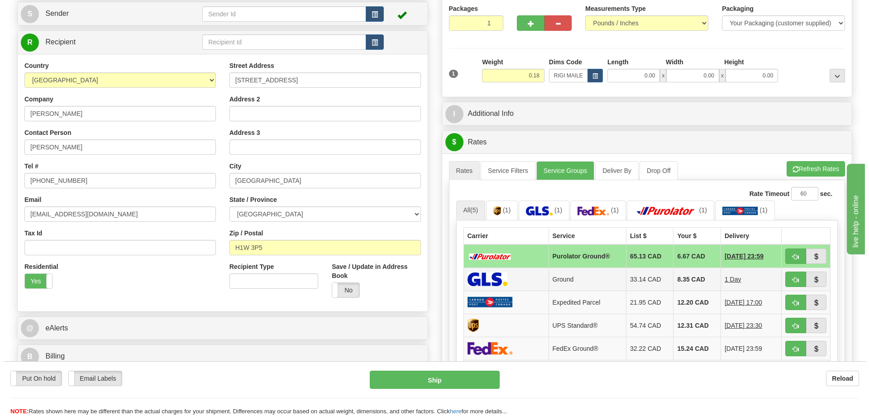
scroll to position [136, 0]
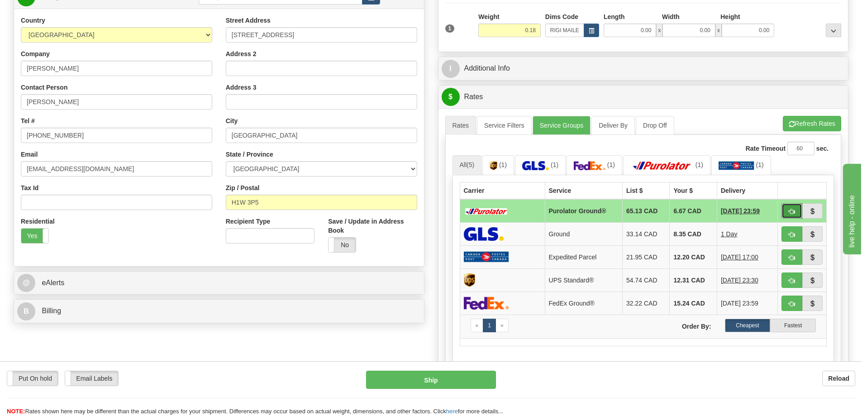
click at [793, 209] on button "button" at bounding box center [792, 210] width 21 height 15
type input "260"
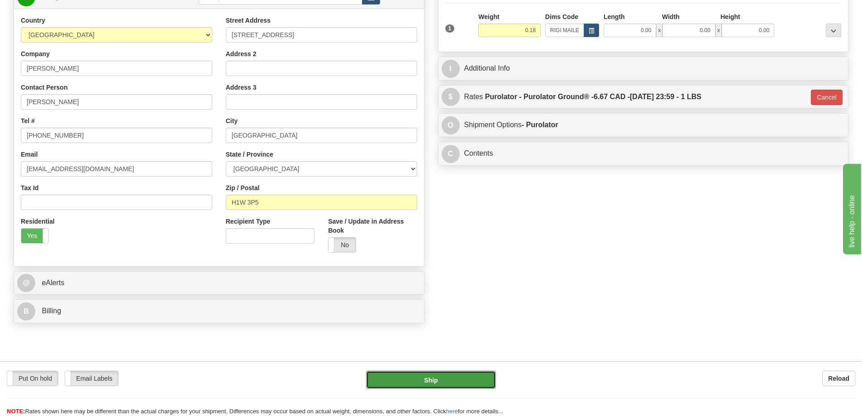
click at [417, 379] on button "Ship" at bounding box center [431, 380] width 130 height 18
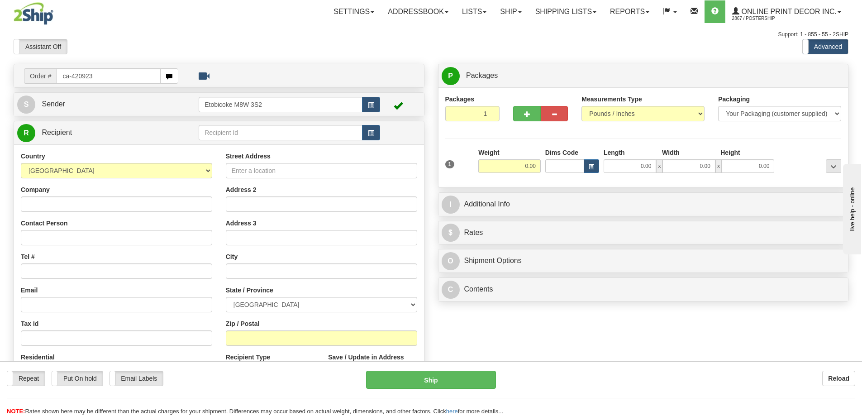
type input "ca-420923"
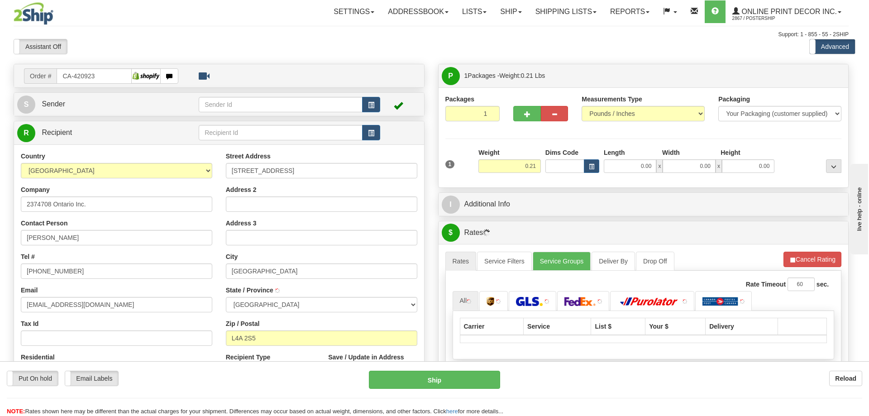
type input "STOUFFVILLE"
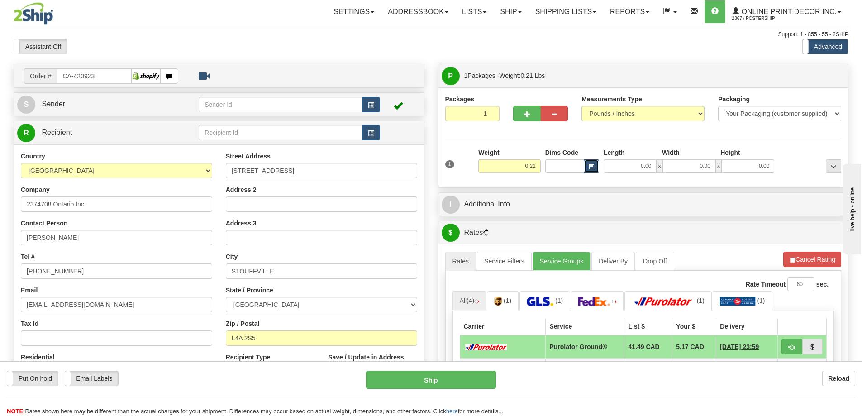
click at [593, 165] on span "button" at bounding box center [591, 166] width 5 height 5
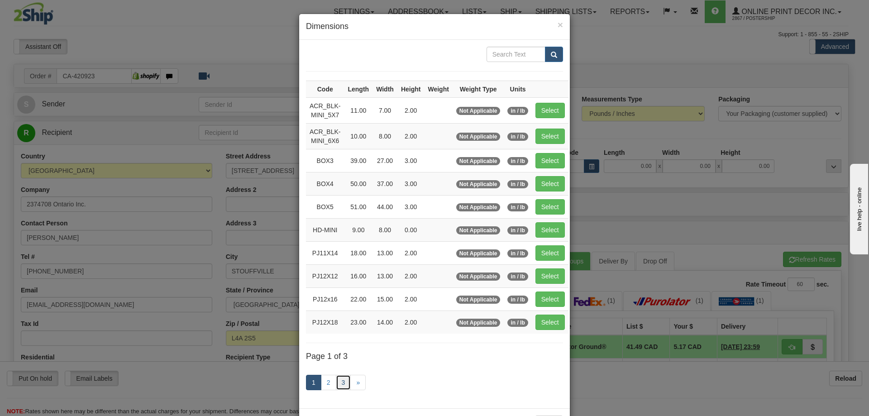
click at [336, 381] on link "3" at bounding box center [343, 382] width 15 height 15
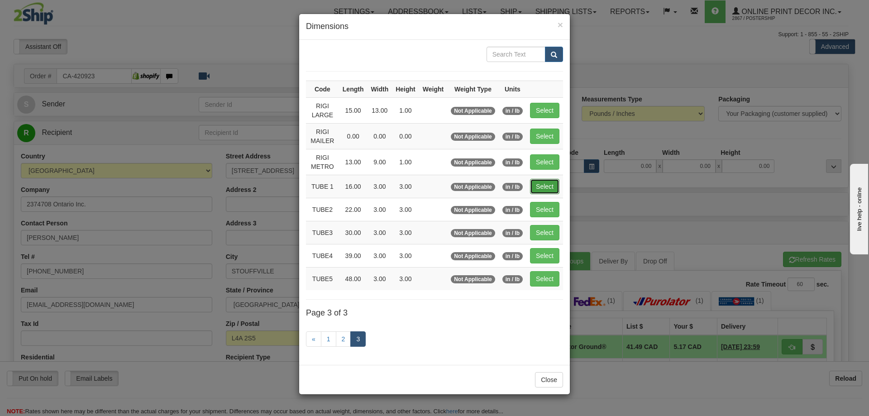
click at [544, 186] on button "Select" at bounding box center [544, 186] width 29 height 15
type input "TUBE 1"
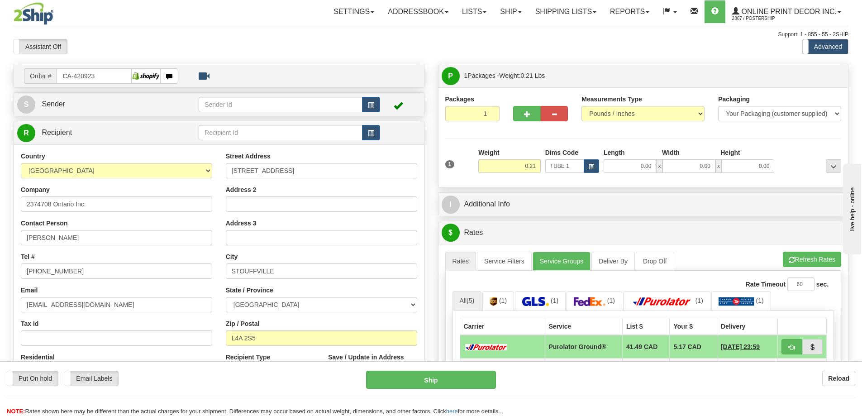
type input "16.00"
type input "3.00"
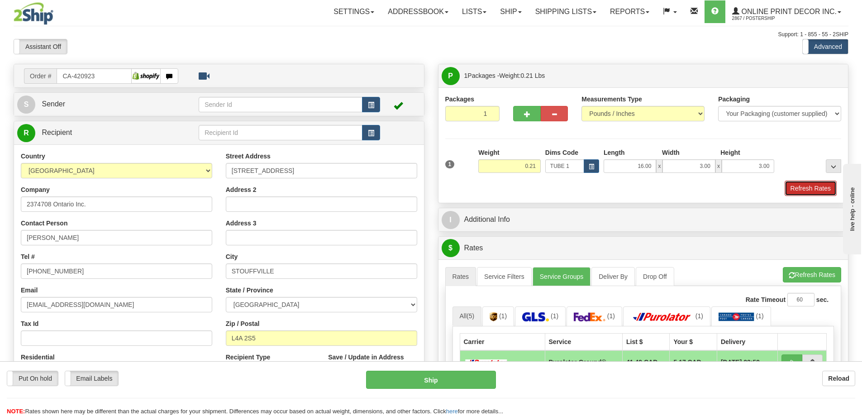
click at [805, 189] on button "Refresh Rates" at bounding box center [811, 188] width 52 height 15
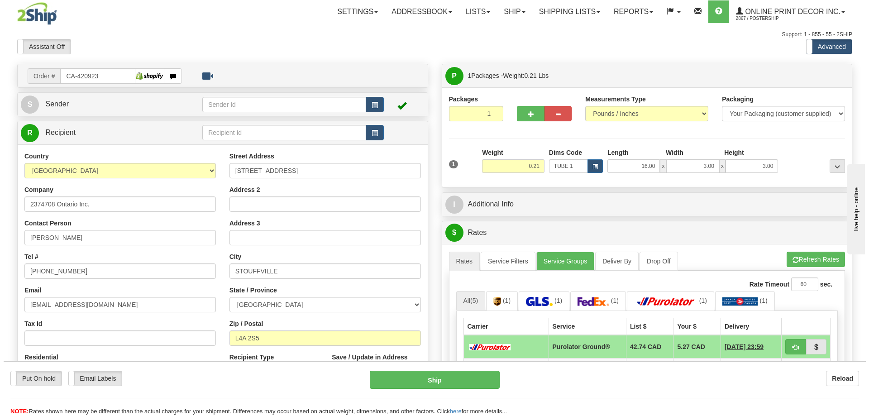
scroll to position [91, 0]
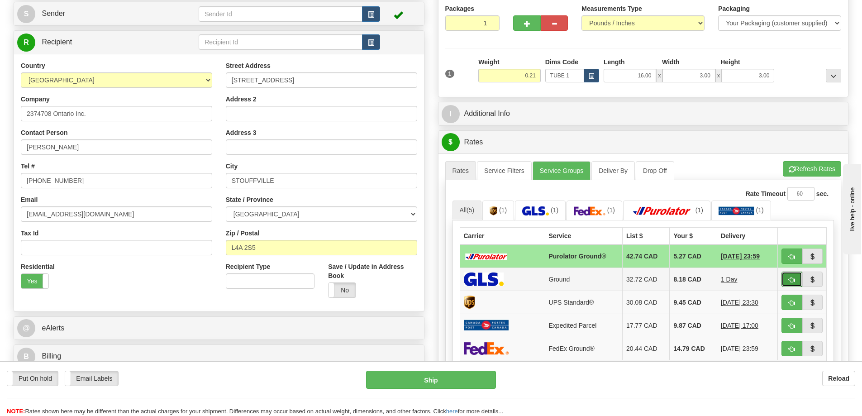
click at [792, 281] on span "button" at bounding box center [792, 280] width 6 height 6
type input "1"
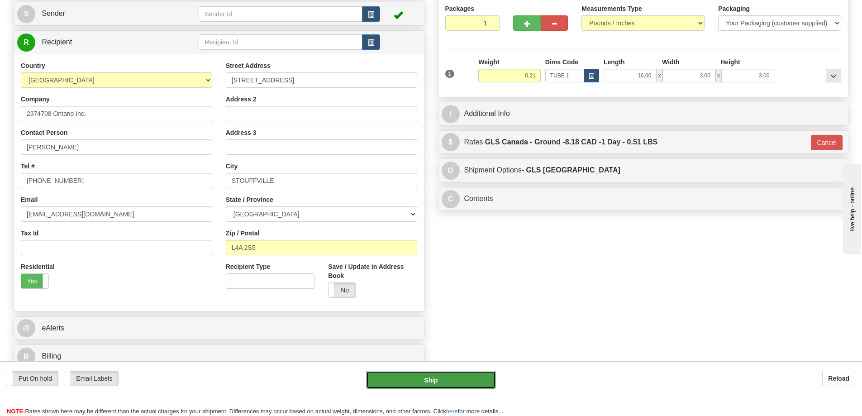
click at [455, 374] on button "Ship" at bounding box center [431, 380] width 130 height 18
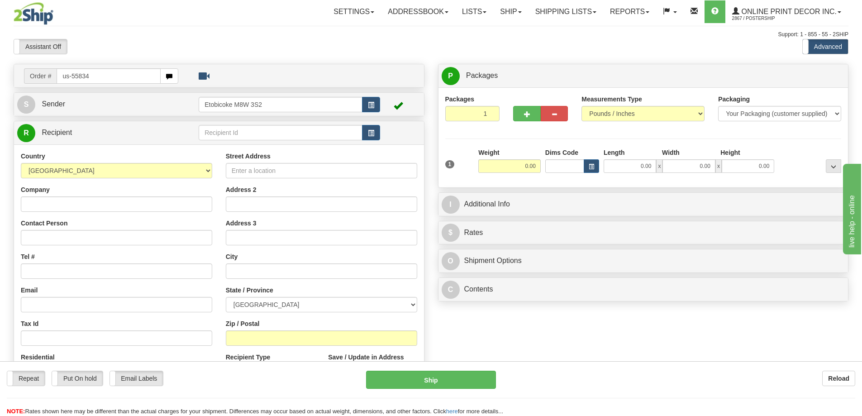
type input "us-55834"
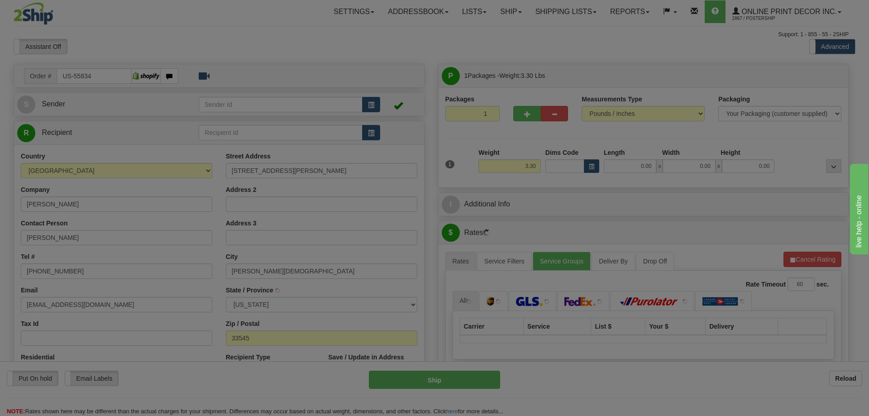
type input "WESLEY CHAPEL"
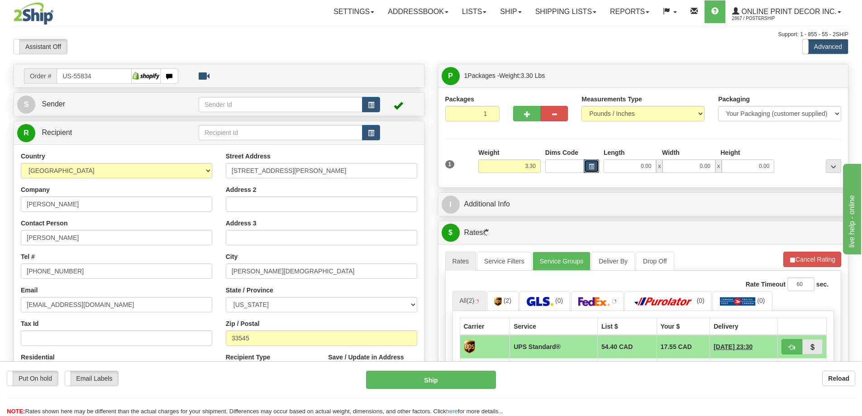
click at [591, 165] on span "button" at bounding box center [591, 166] width 5 height 5
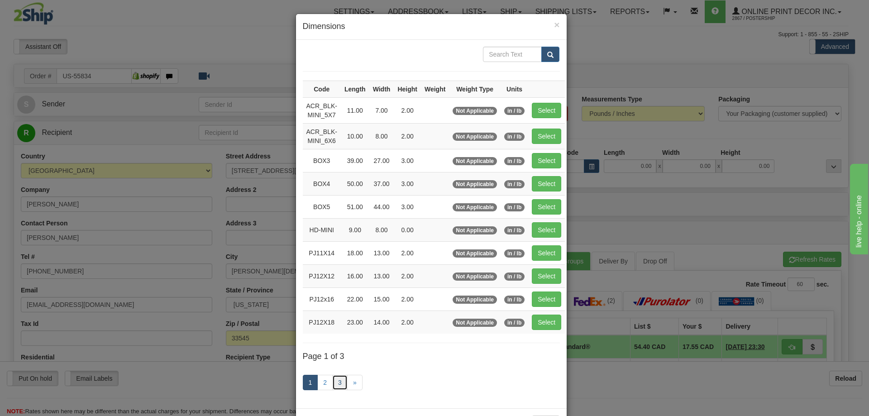
click at [335, 382] on link "3" at bounding box center [339, 382] width 15 height 15
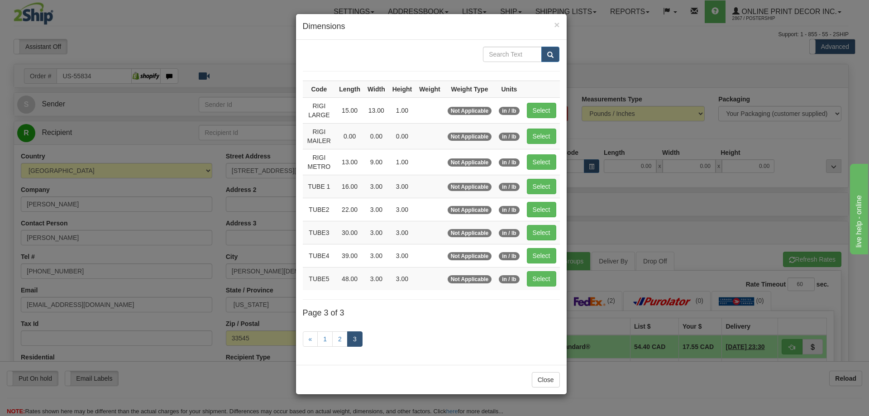
click at [526, 111] on td "Select" at bounding box center [541, 110] width 37 height 26
click at [533, 188] on button "Select" at bounding box center [541, 186] width 29 height 15
type input "TUBE 1"
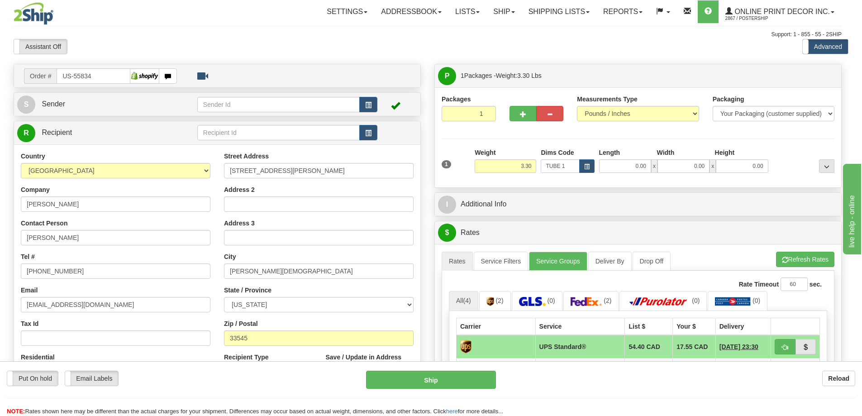
type input "16.00"
type input "3.00"
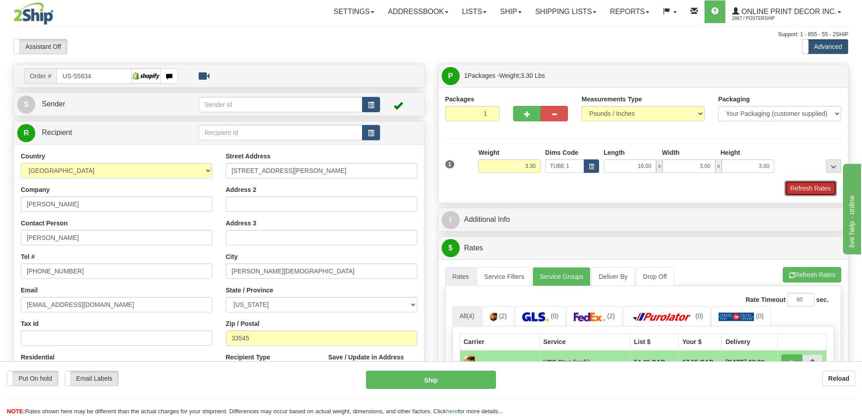
click at [820, 186] on button "Refresh Rates" at bounding box center [811, 188] width 52 height 15
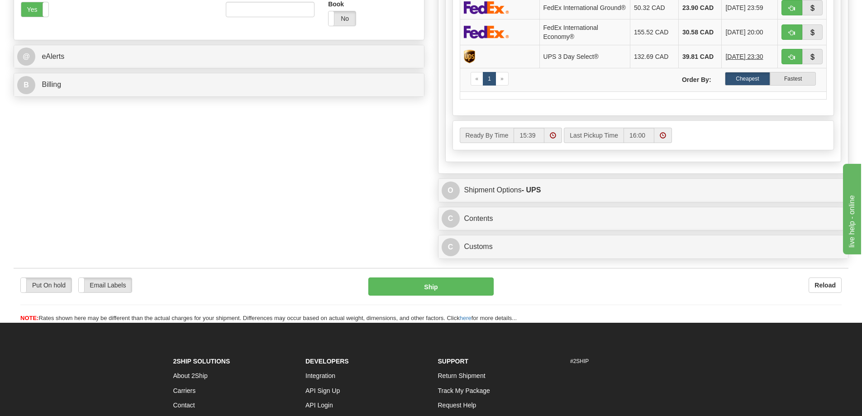
scroll to position [453, 0]
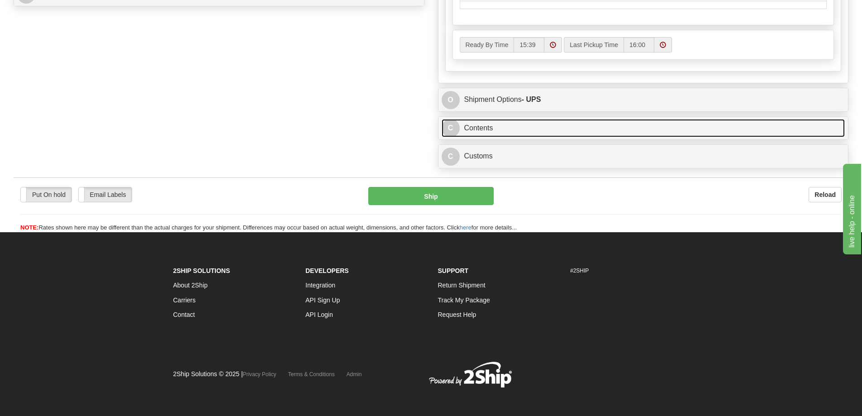
click at [579, 133] on link "C Contents" at bounding box center [644, 128] width 404 height 19
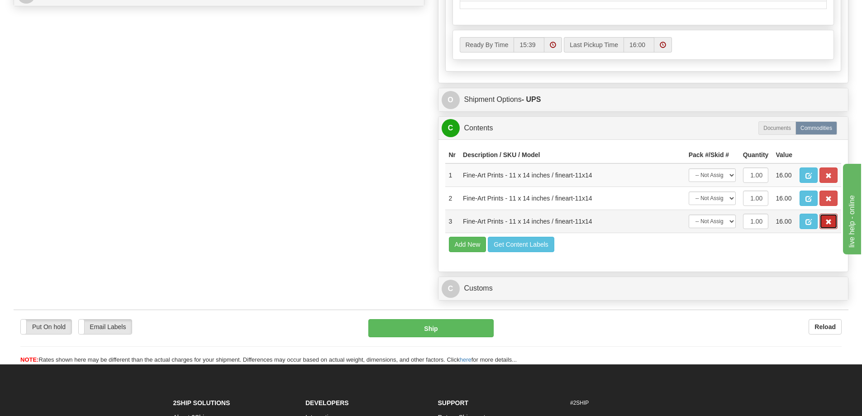
click at [830, 225] on span "button" at bounding box center [829, 222] width 6 height 6
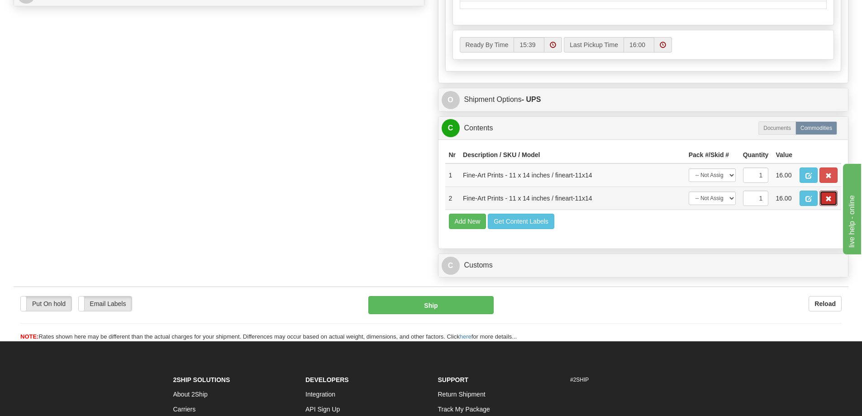
click at [830, 199] on button "button" at bounding box center [829, 198] width 18 height 15
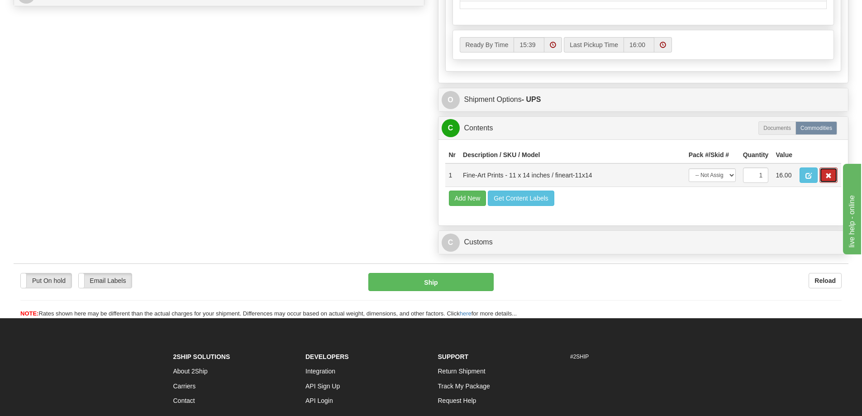
click at [828, 179] on span "button" at bounding box center [829, 176] width 6 height 6
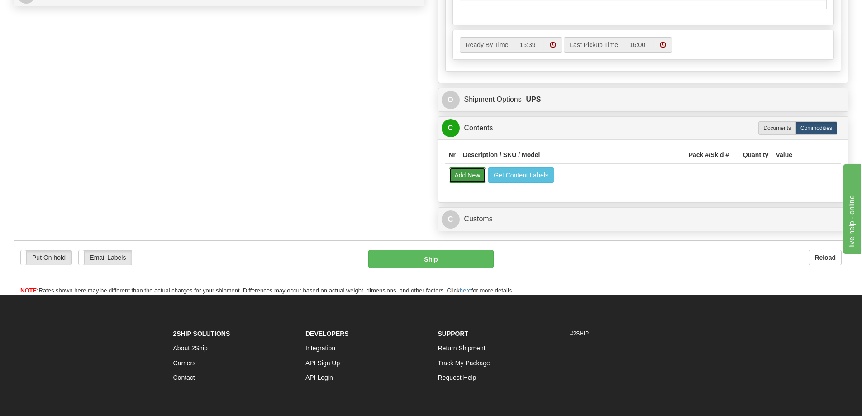
click at [459, 178] on button "Add New" at bounding box center [468, 174] width 38 height 15
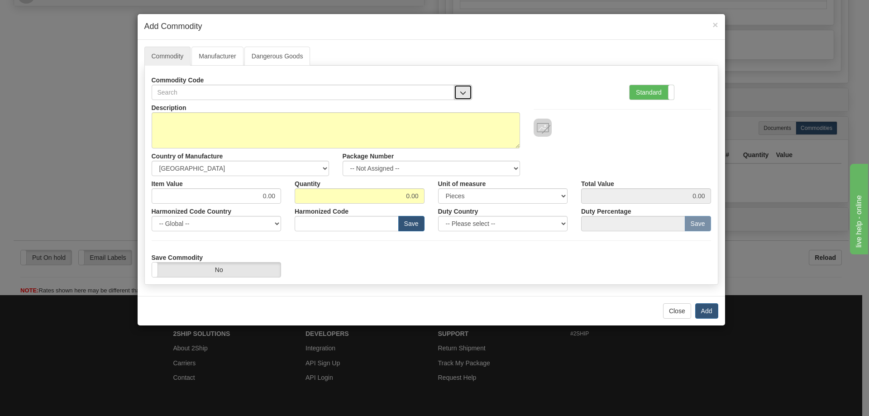
click at [463, 89] on button "button" at bounding box center [463, 92] width 18 height 15
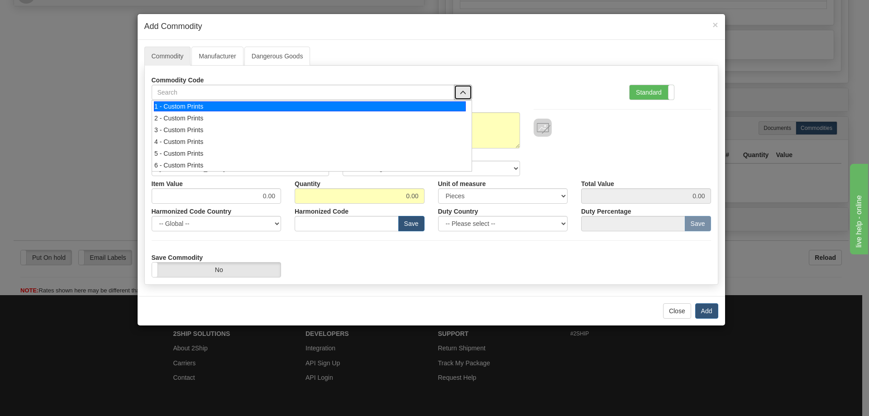
click at [453, 103] on div "1 - Custom Prints" at bounding box center [310, 106] width 312 height 10
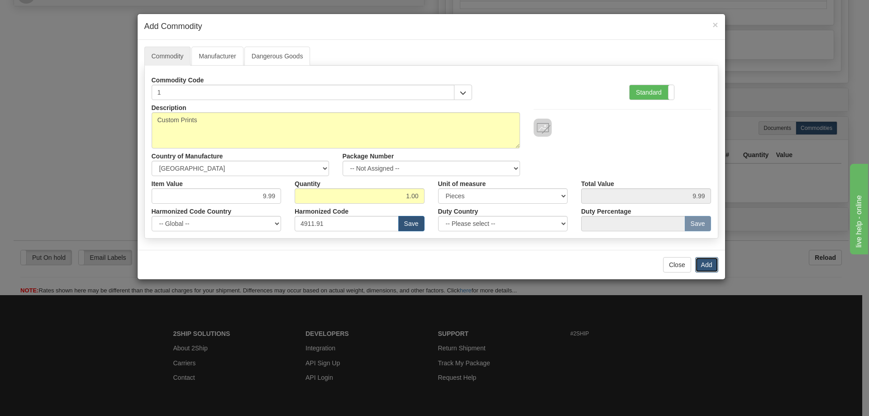
click at [703, 264] on button "Add" at bounding box center [706, 264] width 23 height 15
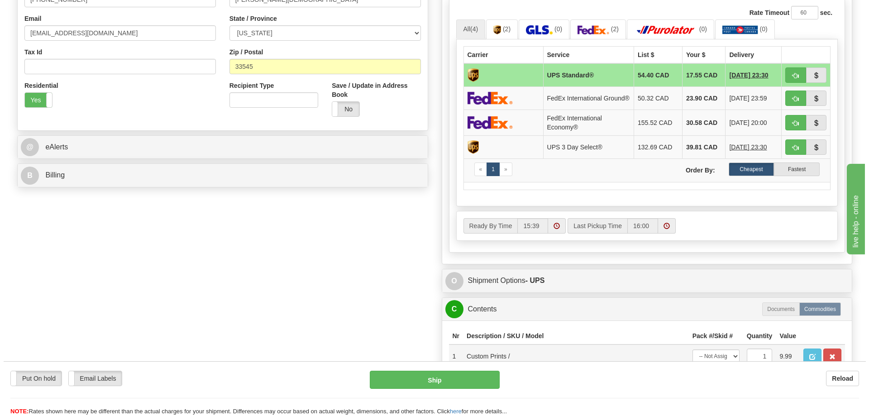
scroll to position [181, 0]
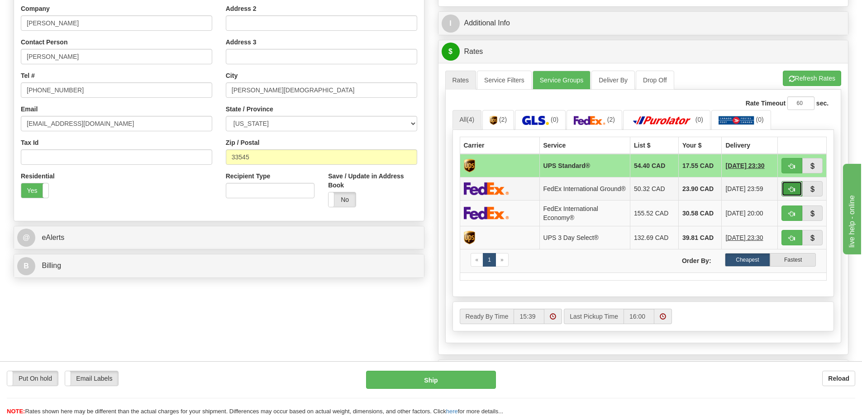
click at [792, 189] on span "button" at bounding box center [792, 190] width 6 height 6
type input "92"
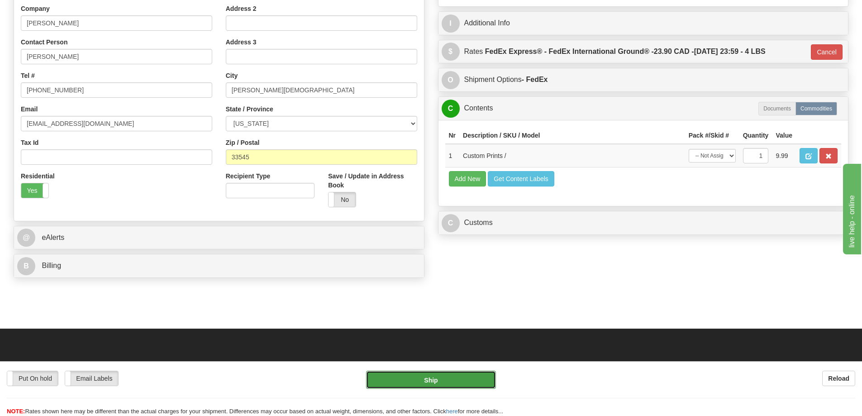
click at [485, 375] on button "Ship" at bounding box center [431, 380] width 130 height 18
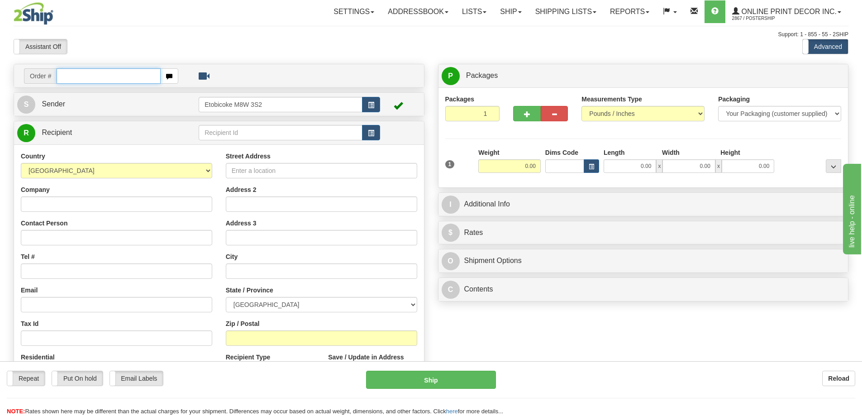
click at [88, 77] on input "text" at bounding box center [109, 75] width 104 height 15
type input "ca-420938"
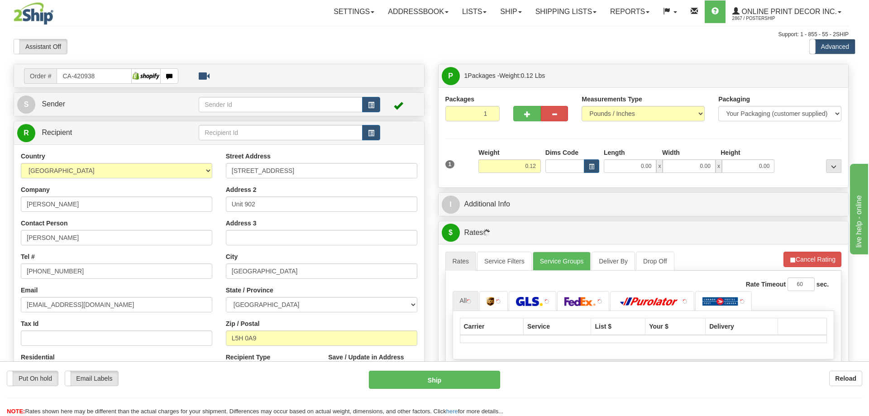
type input "MISSISSAUGA"
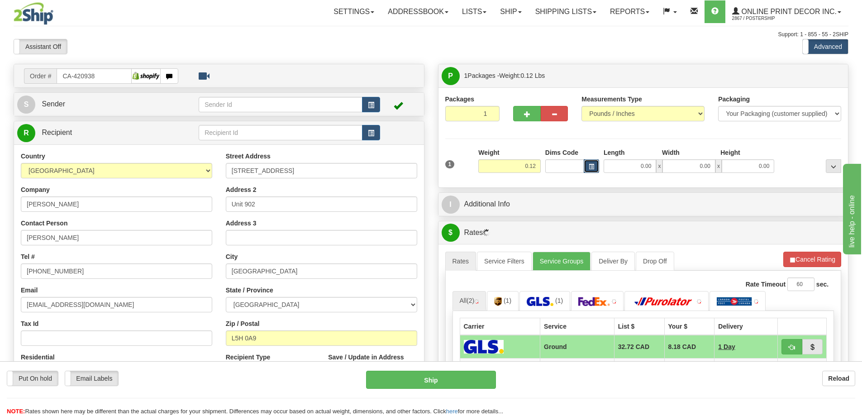
click at [591, 163] on button "button" at bounding box center [591, 166] width 15 height 14
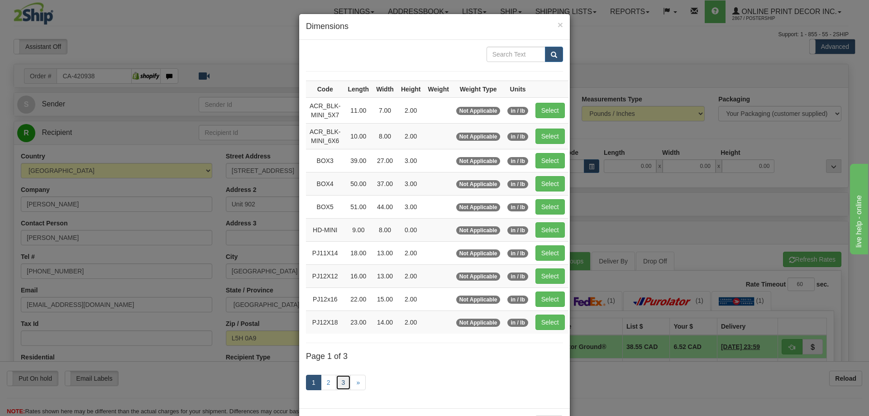
click at [336, 383] on link "3" at bounding box center [343, 382] width 15 height 15
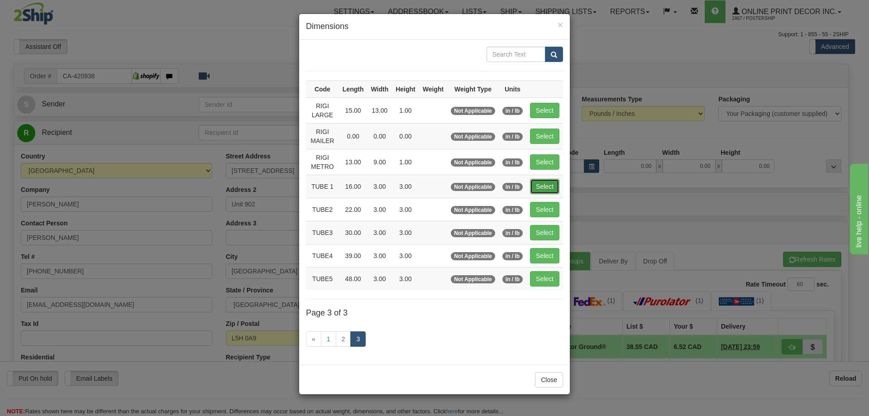
click at [546, 182] on button "Select" at bounding box center [544, 186] width 29 height 15
type input "TUBE 1"
type input "16.00"
type input "3.00"
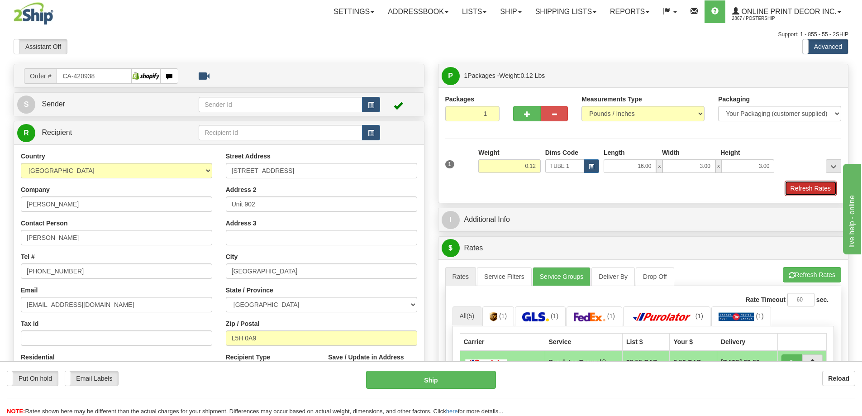
click at [798, 189] on button "Refresh Rates" at bounding box center [811, 188] width 52 height 15
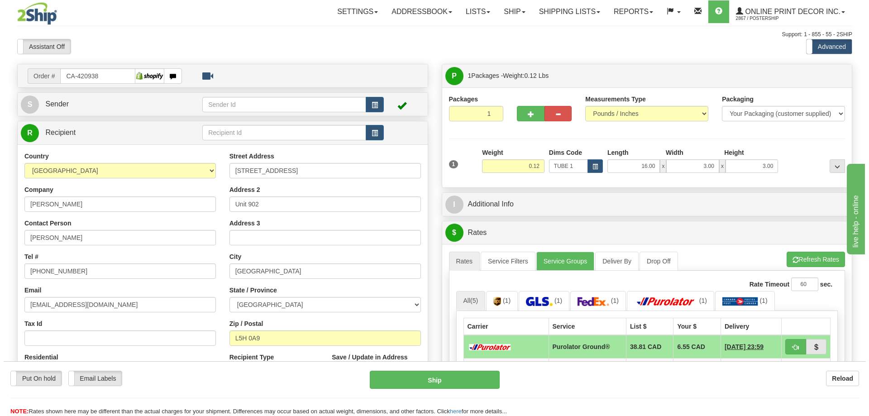
scroll to position [91, 0]
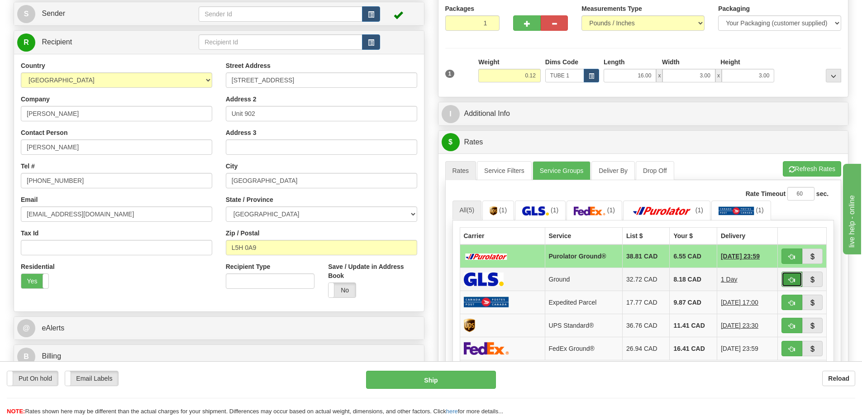
click at [789, 275] on button "button" at bounding box center [792, 279] width 21 height 15
type input "1"
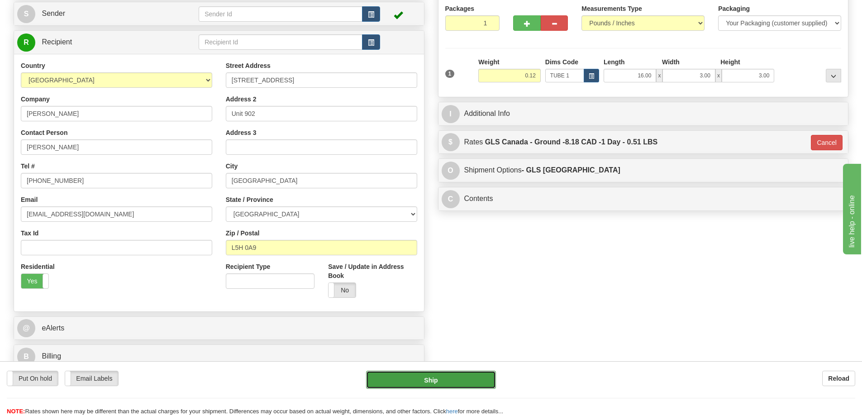
click at [478, 378] on button "Ship" at bounding box center [431, 380] width 130 height 18
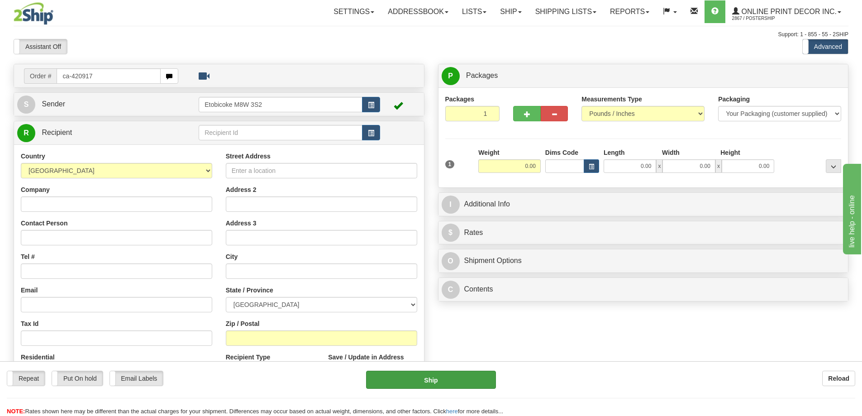
type input "ca-420917"
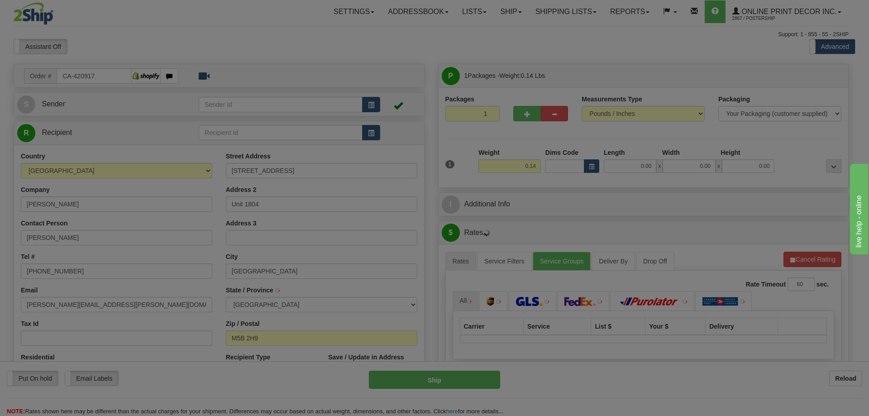
type input "[GEOGRAPHIC_DATA]"
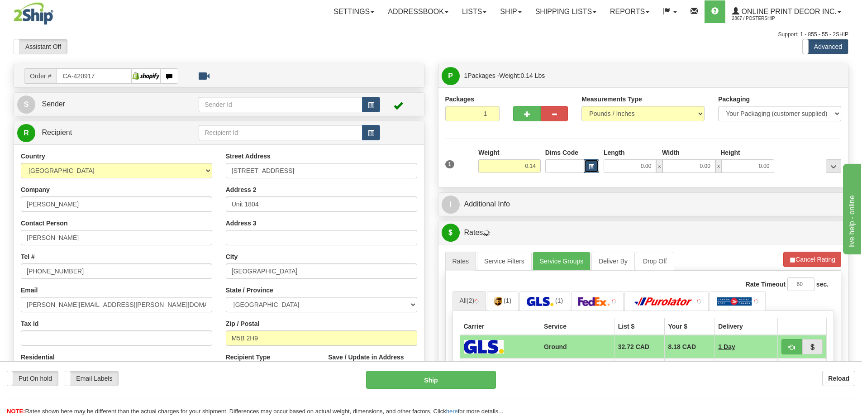
click at [586, 167] on button "button" at bounding box center [591, 166] width 15 height 14
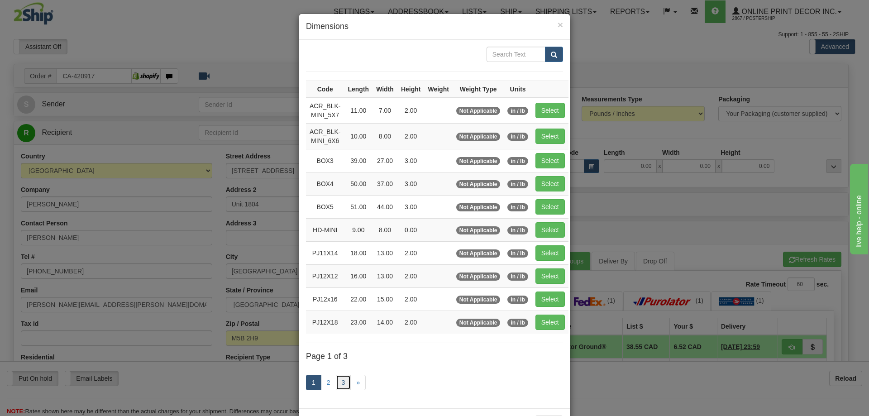
click at [338, 383] on link "3" at bounding box center [343, 382] width 15 height 15
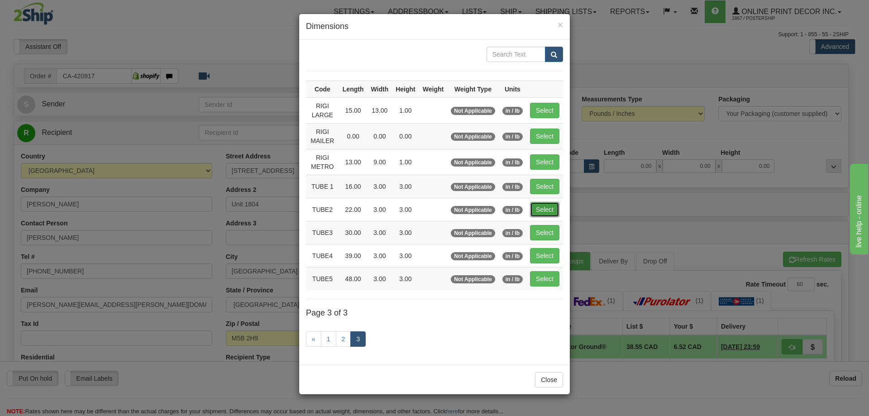
click at [543, 208] on button "Select" at bounding box center [544, 209] width 29 height 15
type input "TUBE2"
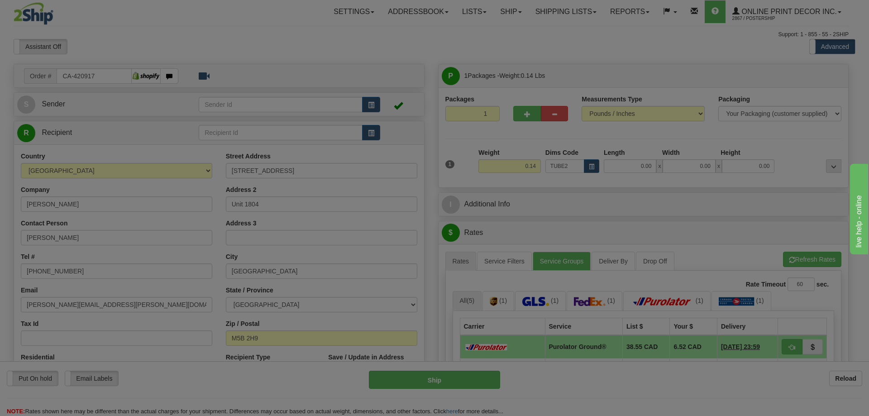
type input "22.00"
type input "3.00"
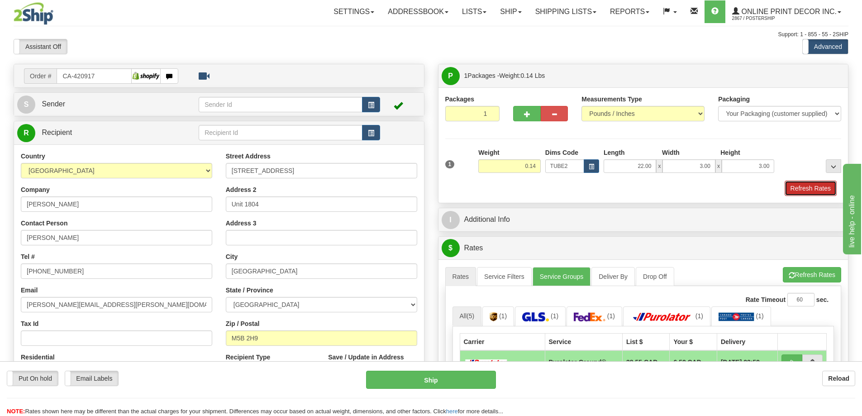
click at [792, 187] on button "Refresh Rates" at bounding box center [811, 188] width 52 height 15
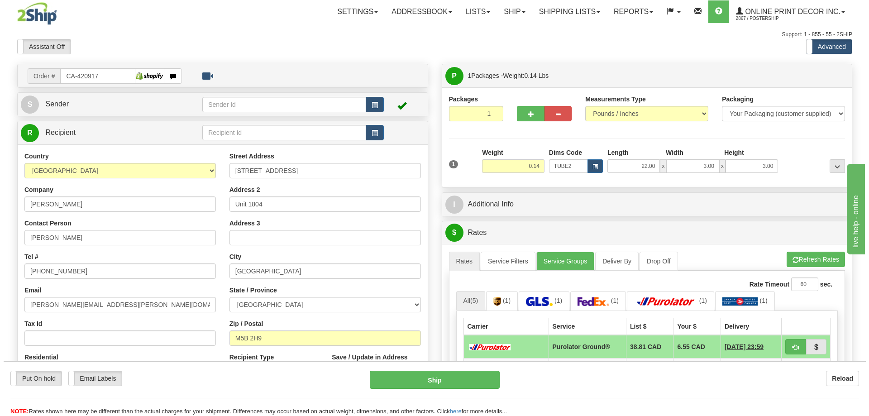
scroll to position [45, 0]
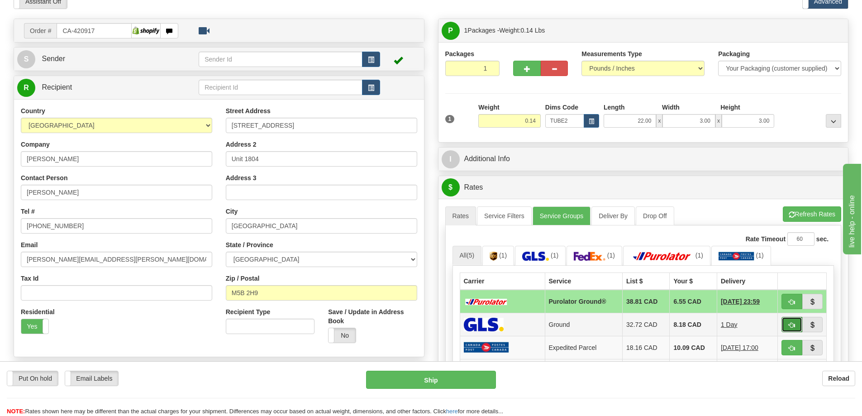
click at [790, 324] on span "button" at bounding box center [792, 325] width 6 height 6
type input "1"
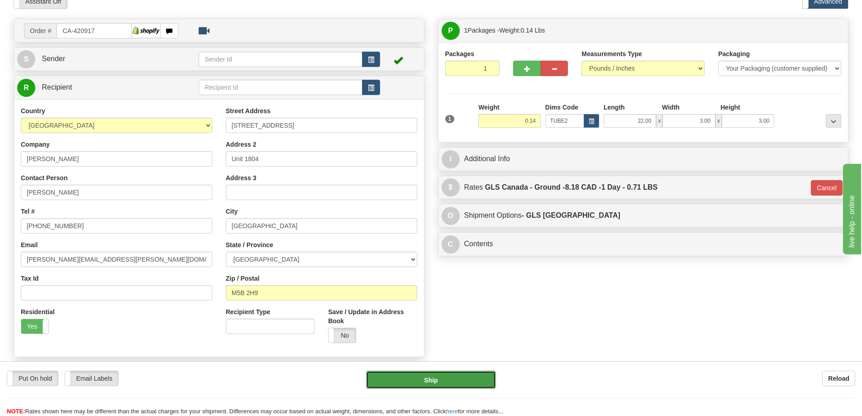
click at [464, 381] on button "Ship" at bounding box center [431, 380] width 130 height 18
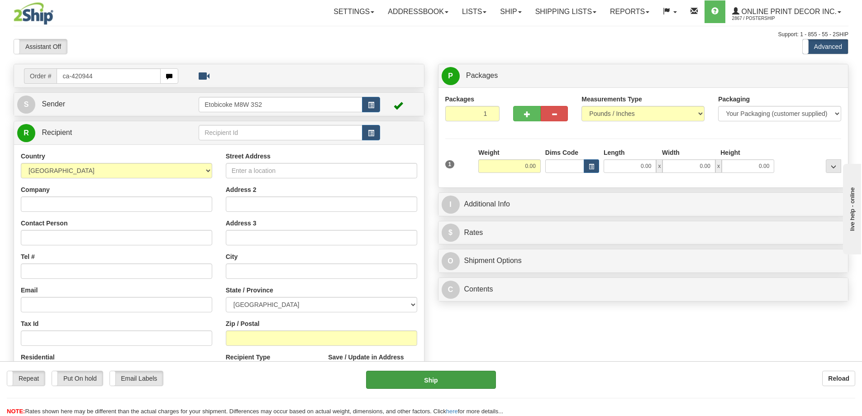
type input "ca-420944"
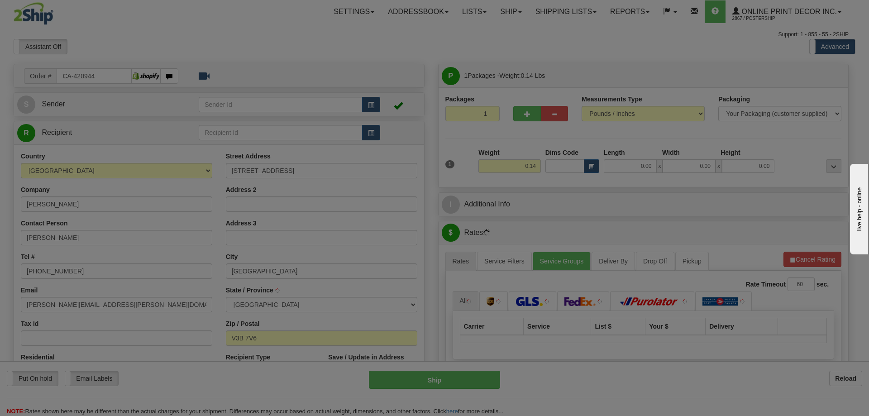
type input "PORT COQUITLAM"
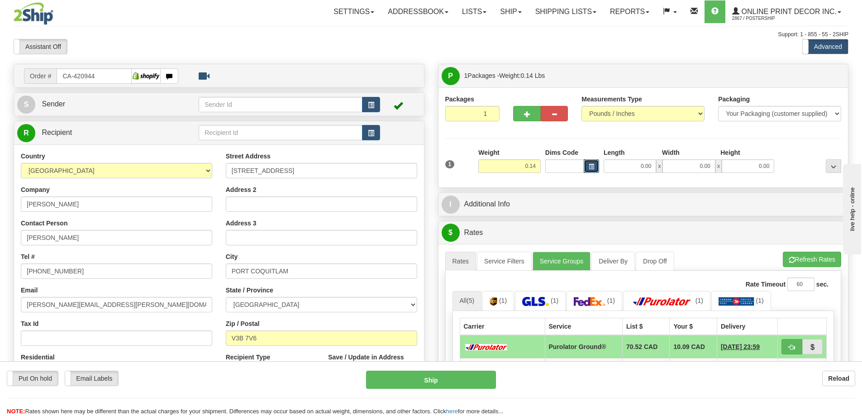
click at [592, 167] on span "button" at bounding box center [591, 166] width 5 height 5
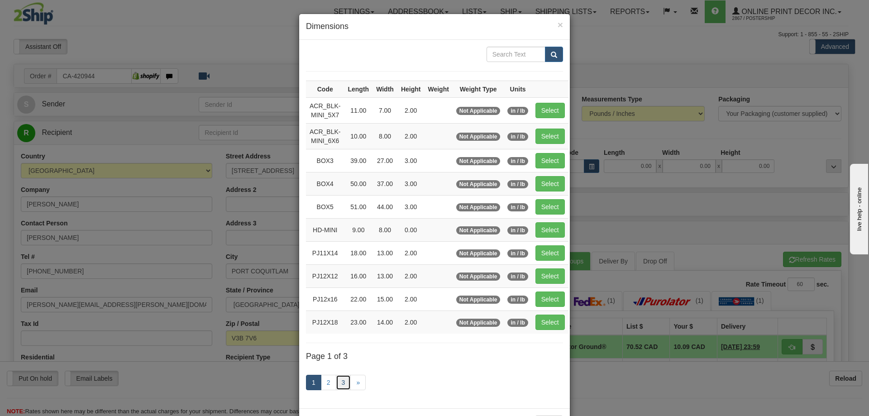
click at [340, 385] on link "3" at bounding box center [343, 382] width 15 height 15
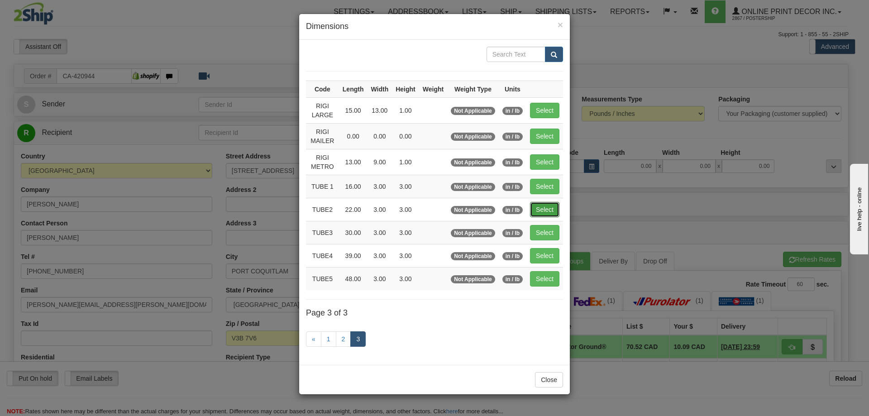
click at [542, 207] on button "Select" at bounding box center [544, 209] width 29 height 15
type input "TUBE2"
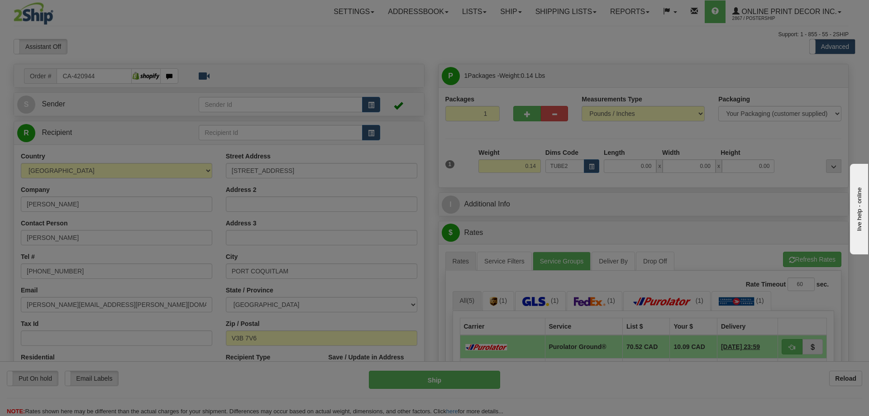
type input "22.00"
type input "3.00"
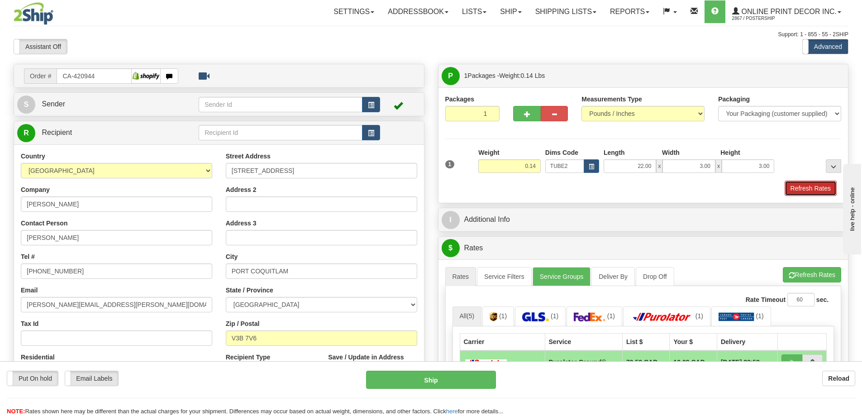
click at [792, 185] on button "Refresh Rates" at bounding box center [811, 188] width 52 height 15
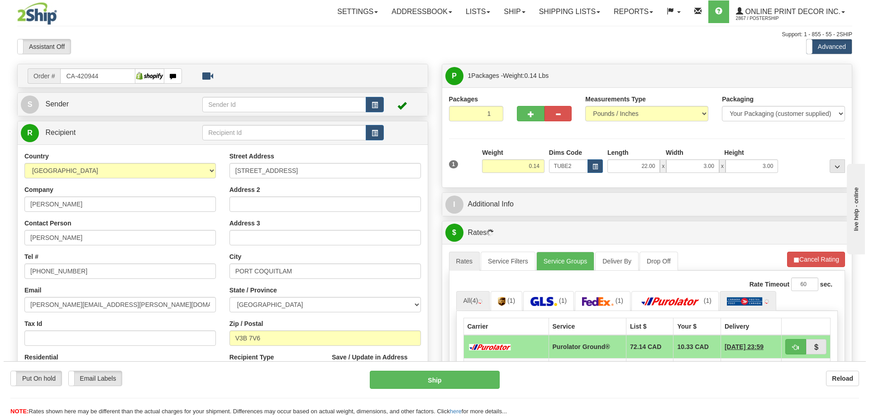
scroll to position [91, 0]
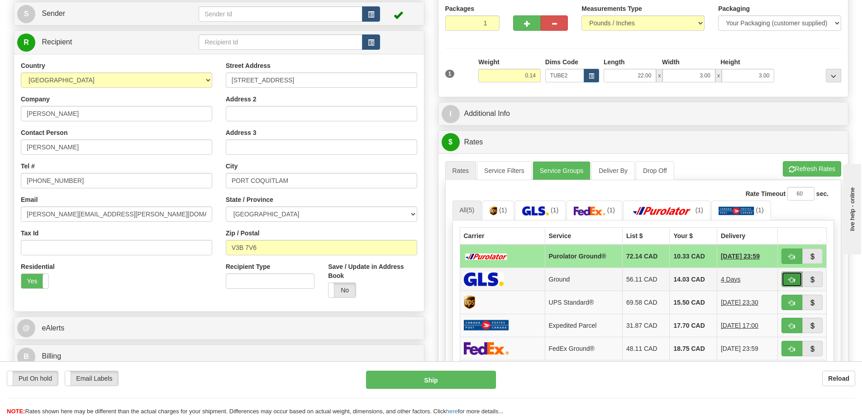
click at [794, 277] on button "button" at bounding box center [792, 279] width 21 height 15
type input "1"
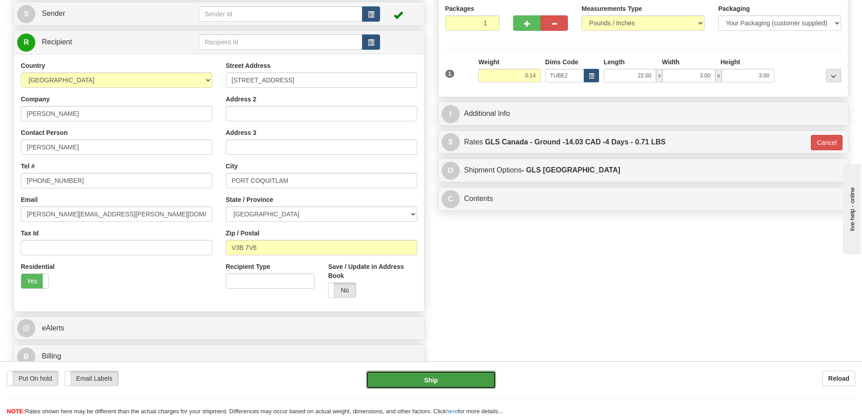
click at [472, 379] on button "Ship" at bounding box center [431, 380] width 130 height 18
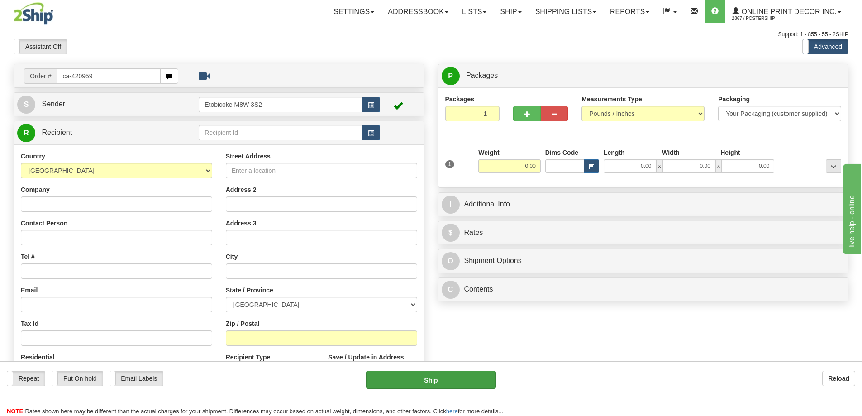
type input "ca-420959"
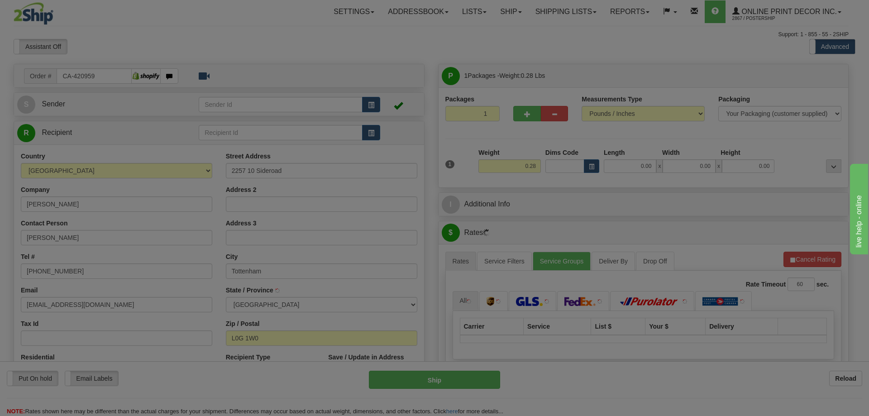
type input "TOTTENHAM"
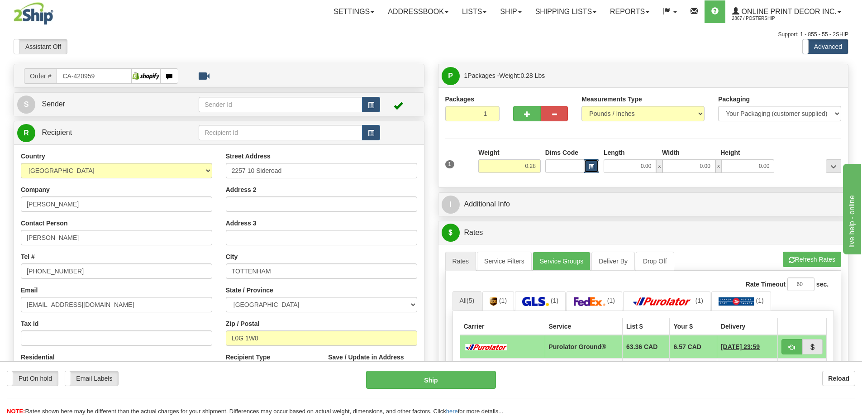
click at [593, 162] on button "button" at bounding box center [591, 166] width 15 height 14
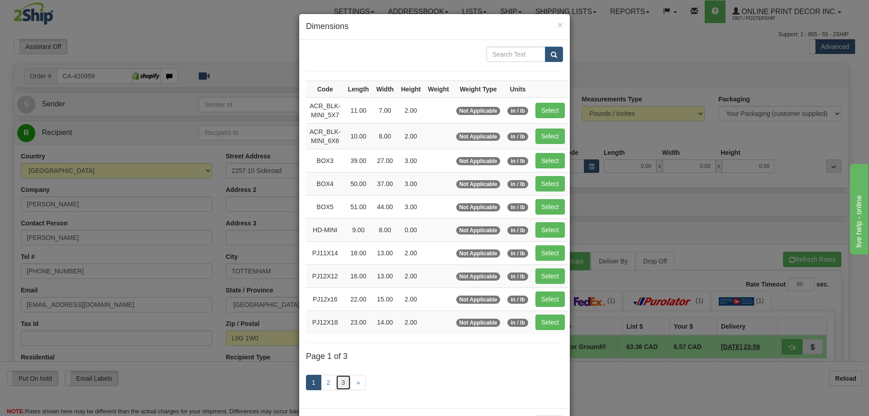
click at [339, 386] on link "3" at bounding box center [343, 382] width 15 height 15
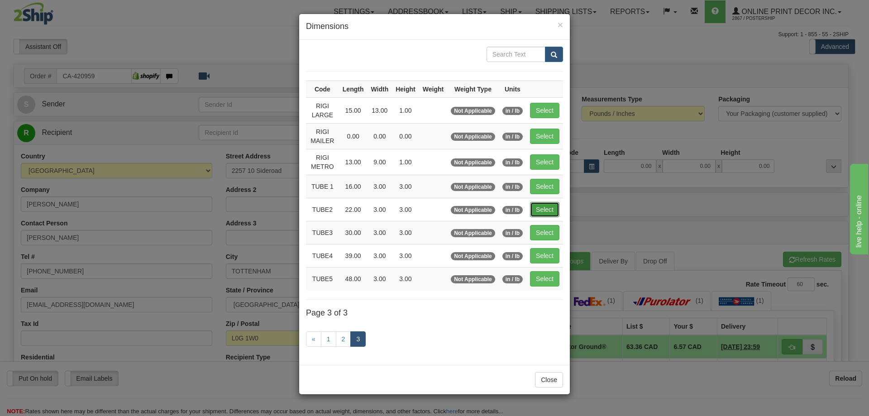
click at [540, 209] on button "Select" at bounding box center [544, 209] width 29 height 15
type input "TUBE2"
type input "22.00"
type input "3.00"
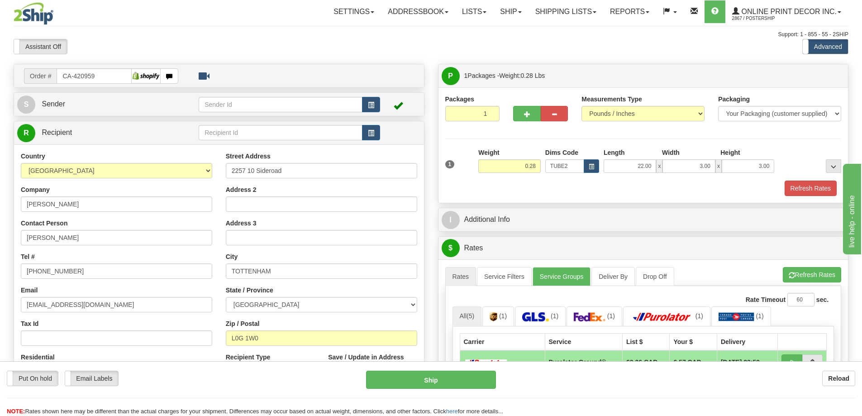
click at [807, 181] on div "Packaging Your Packaging (customer supplied) Envelope (carrier supplied) Pack (…" at bounding box center [660, 180] width 368 height 0
drag, startPoint x: 790, startPoint y: 190, endPoint x: 782, endPoint y: 180, distance: 12.6
click at [782, 180] on div "1 Weight 0.28 Dims Code TUBE2" at bounding box center [643, 172] width 397 height 48
click at [789, 185] on button "Refresh Rates" at bounding box center [811, 188] width 52 height 15
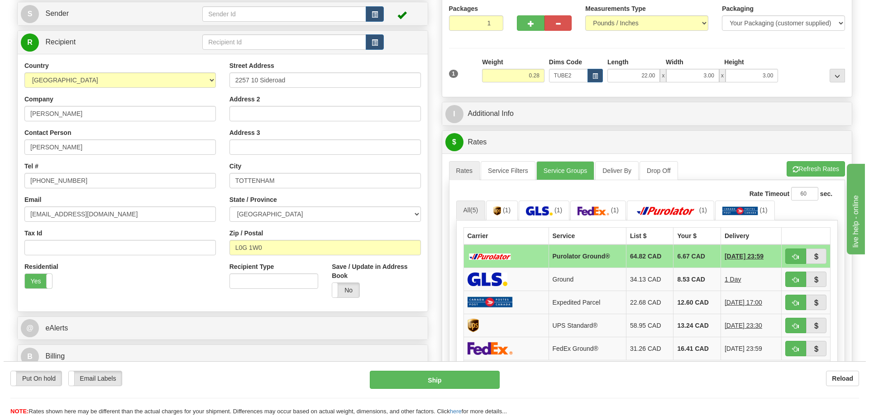
scroll to position [136, 0]
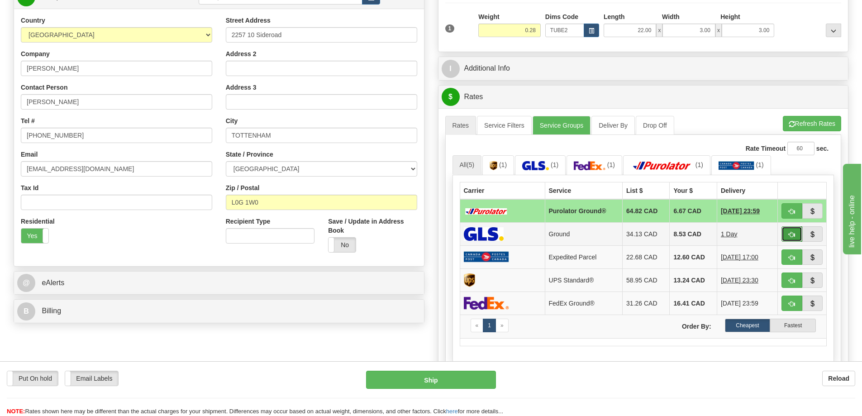
click at [785, 229] on button "button" at bounding box center [792, 233] width 21 height 15
type input "1"
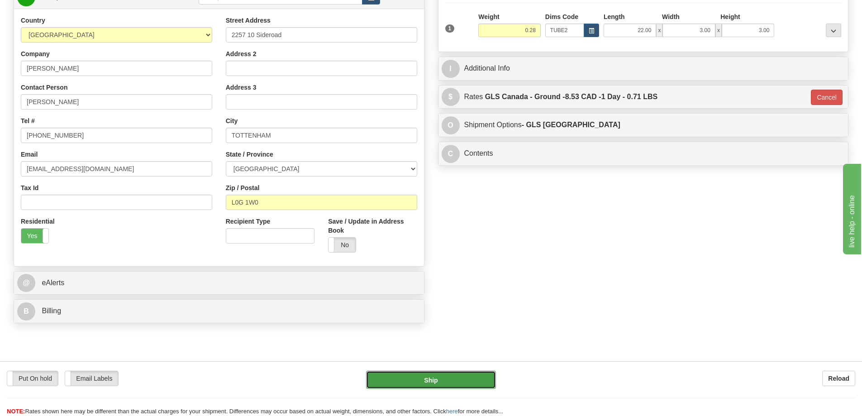
click at [467, 382] on button "Ship" at bounding box center [431, 380] width 130 height 18
